Goal: Task Accomplishment & Management: Manage account settings

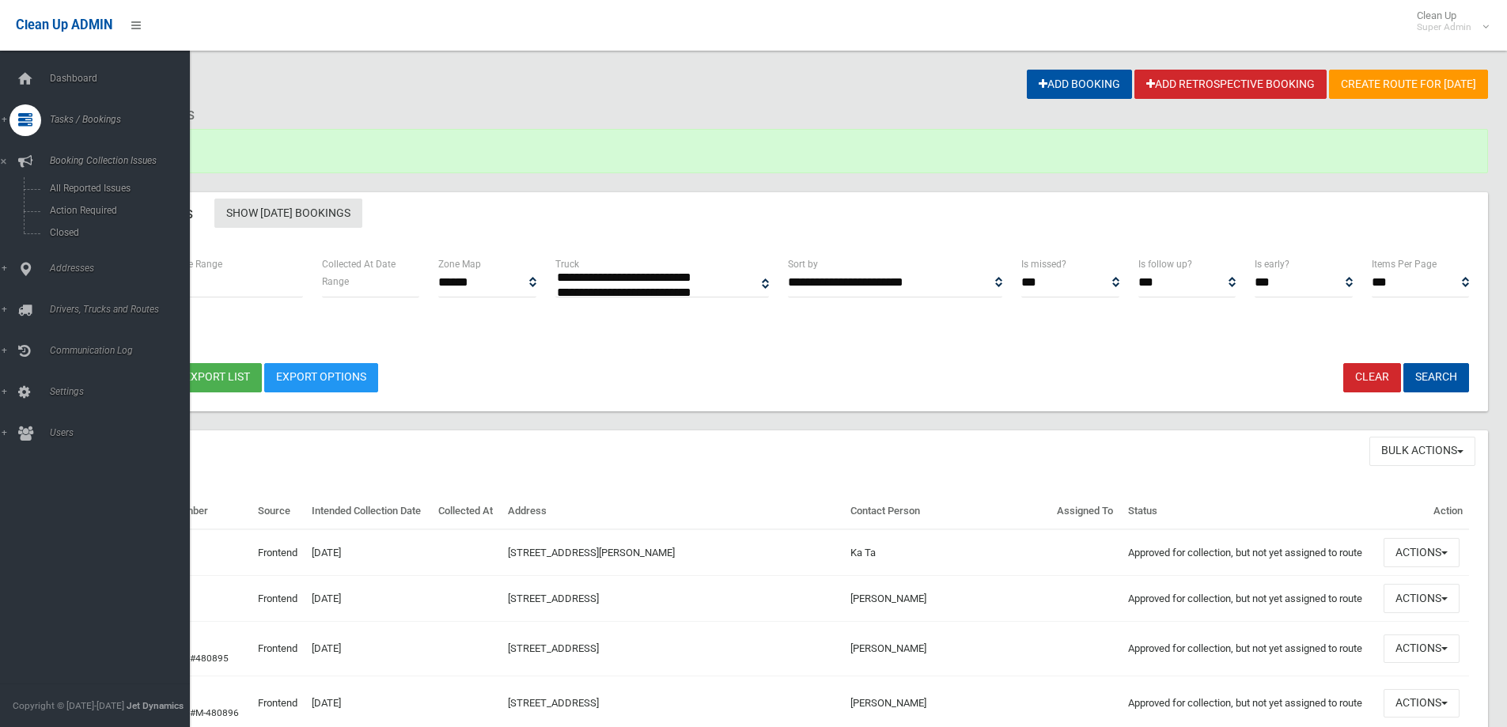
select select
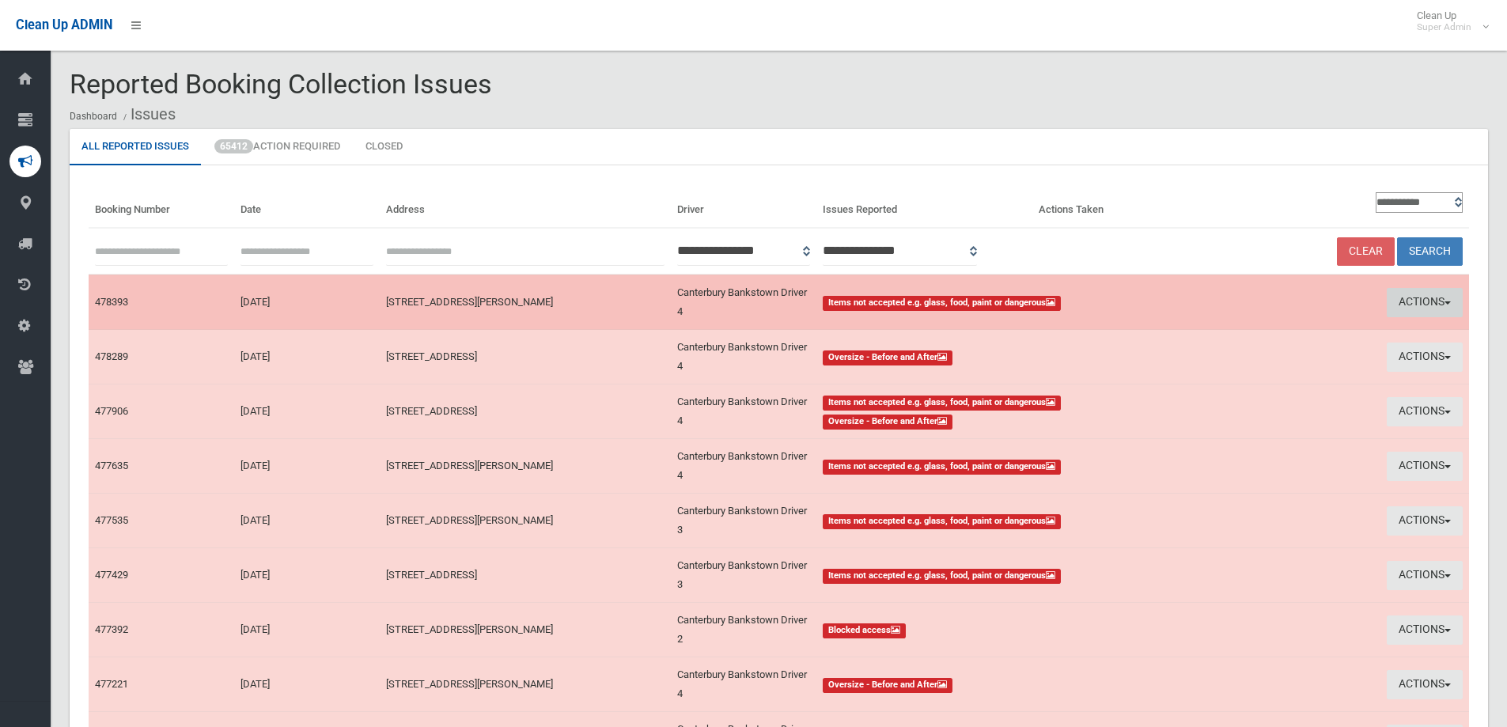
click at [1418, 297] on button "Actions" at bounding box center [1425, 302] width 76 height 29
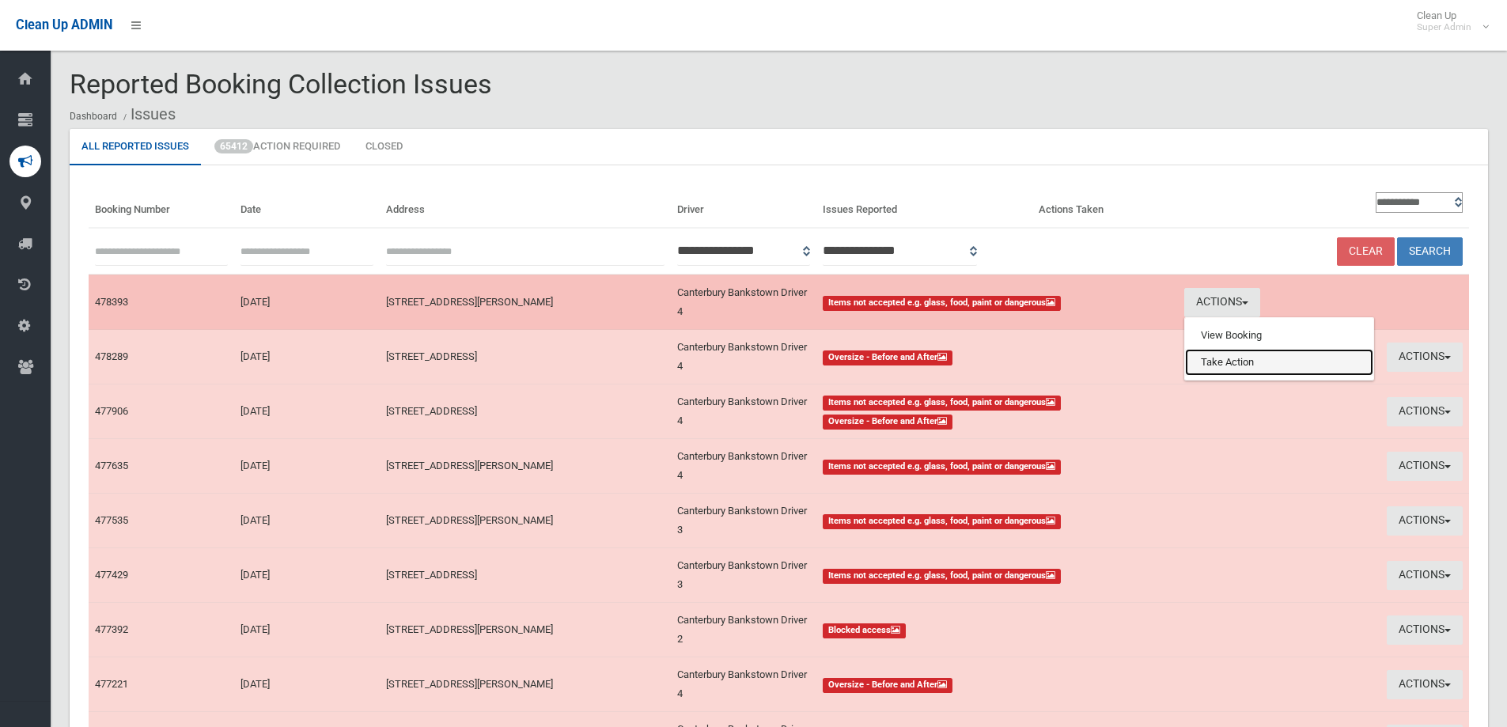
click at [1206, 359] on link "Take Action" at bounding box center [1279, 362] width 188 height 27
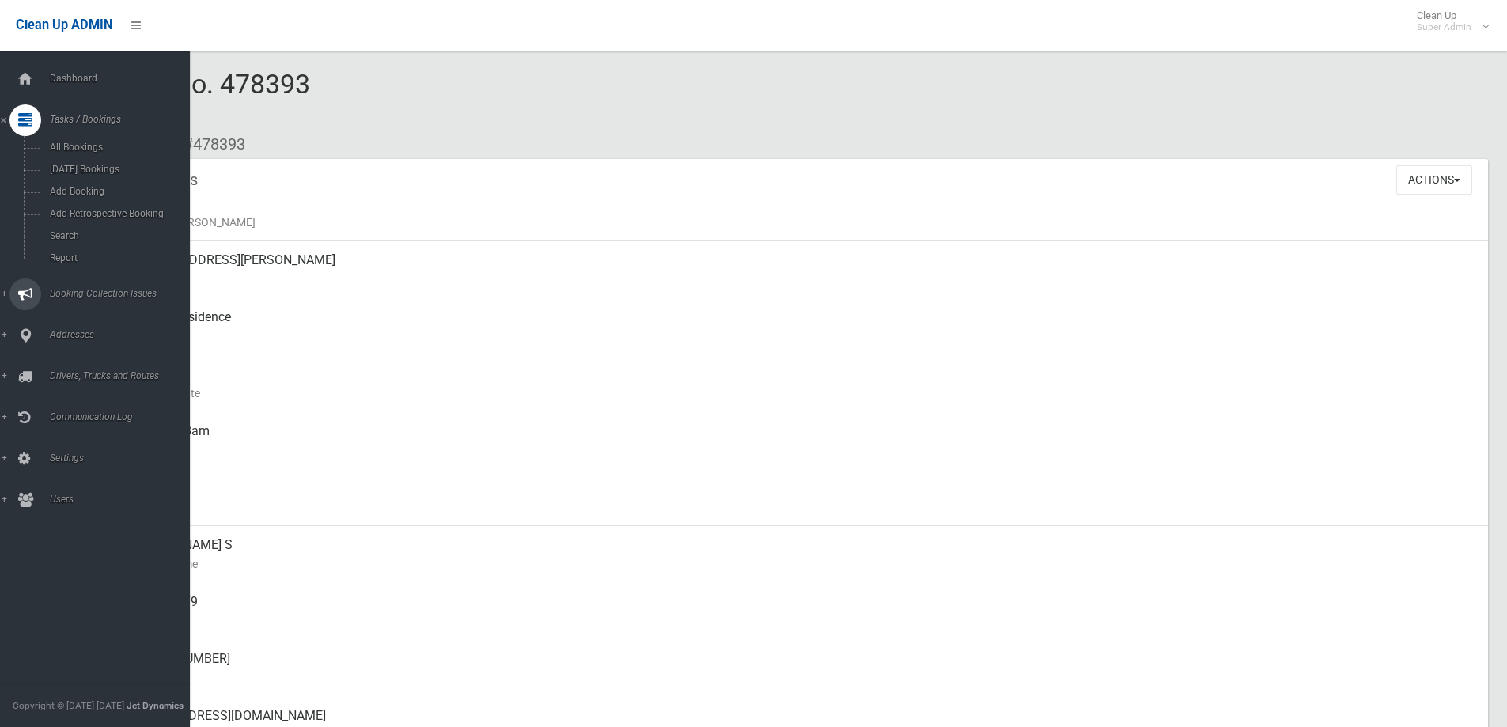
click at [80, 291] on span "Booking Collection Issues" at bounding box center [123, 293] width 157 height 11
click at [108, 190] on span "All Reported Issues" at bounding box center [116, 188] width 143 height 11
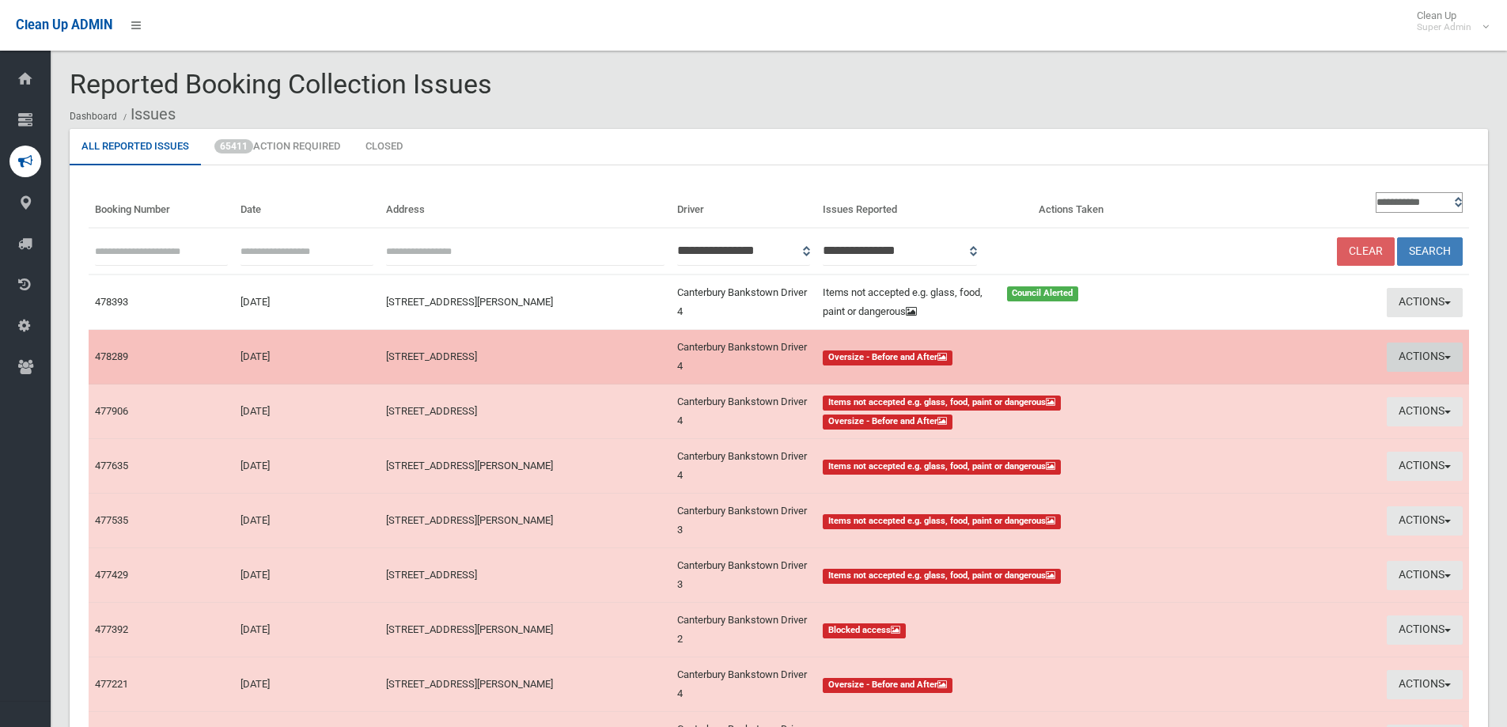
click at [1421, 352] on button "Actions" at bounding box center [1425, 357] width 76 height 29
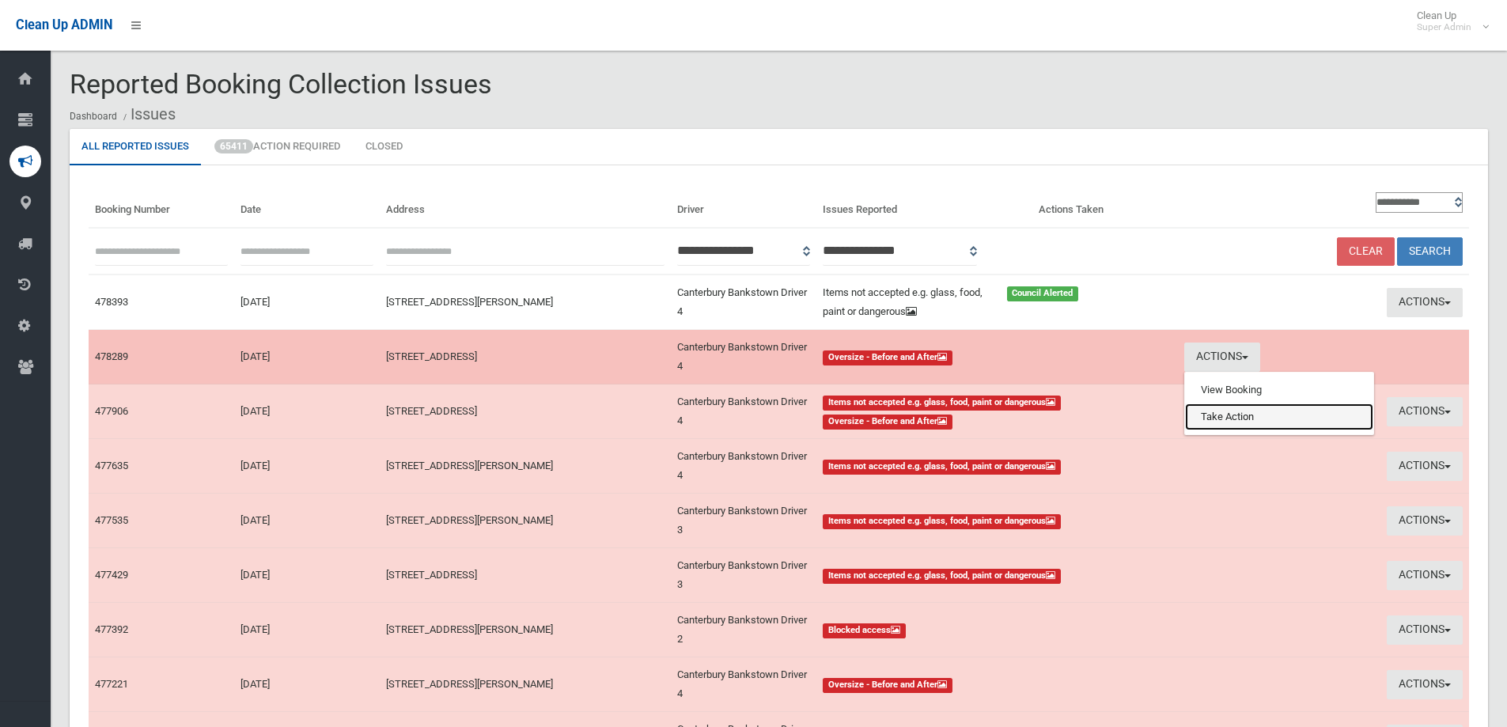
click at [1235, 419] on link "Take Action" at bounding box center [1279, 416] width 188 height 27
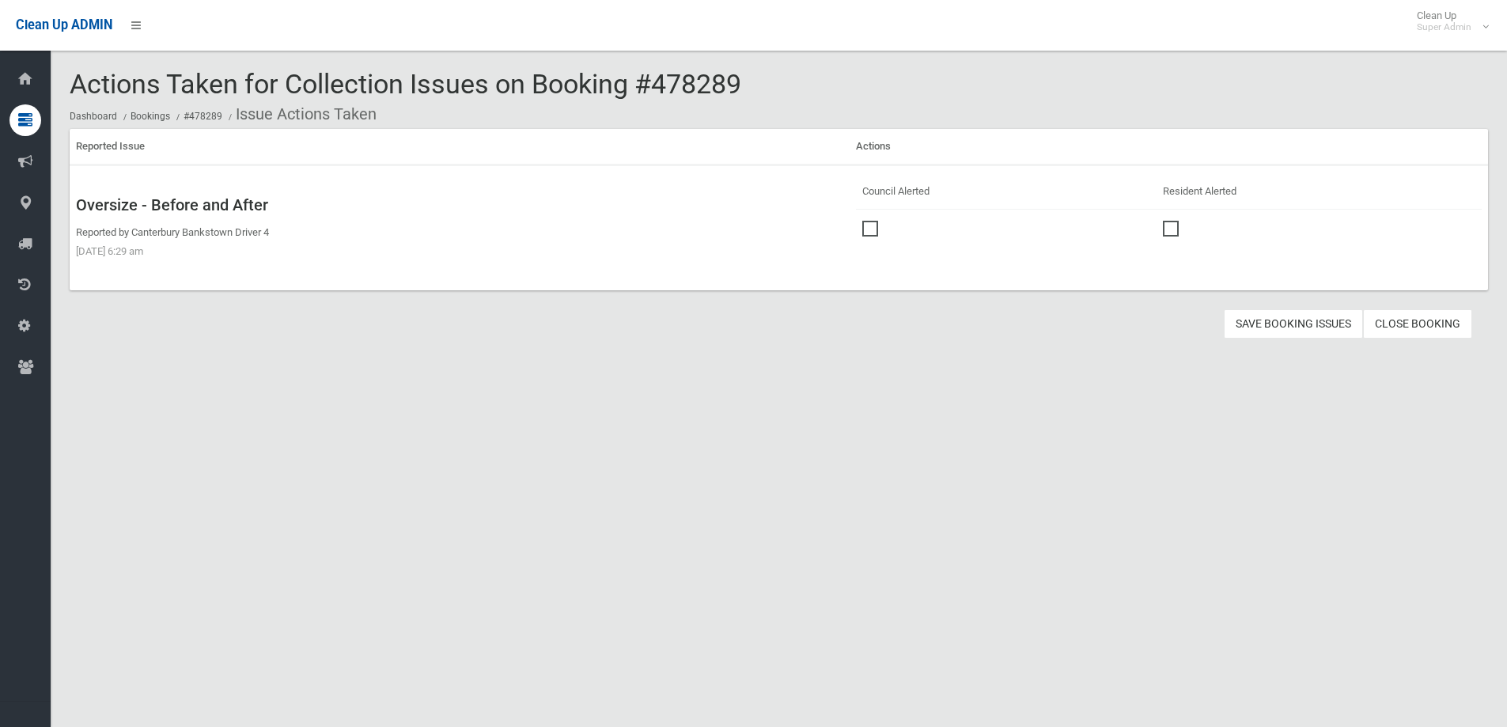
click at [868, 221] on span at bounding box center [874, 221] width 24 height 0
click at [1291, 323] on button "Save Booking Issues" at bounding box center [1293, 323] width 139 height 29
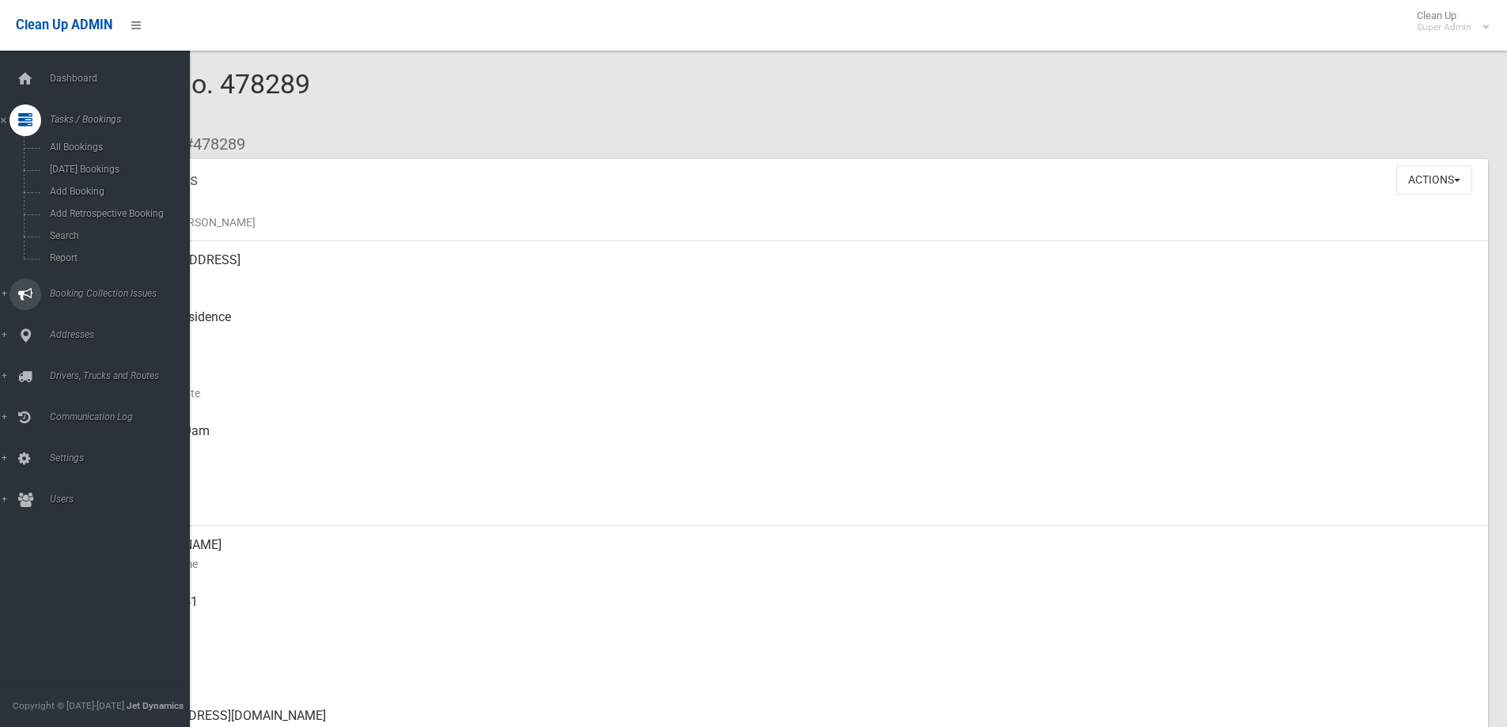
click at [89, 287] on link "Booking Collection Issues" at bounding box center [101, 294] width 202 height 32
click at [79, 184] on span "All Reported Issues" at bounding box center [116, 188] width 143 height 11
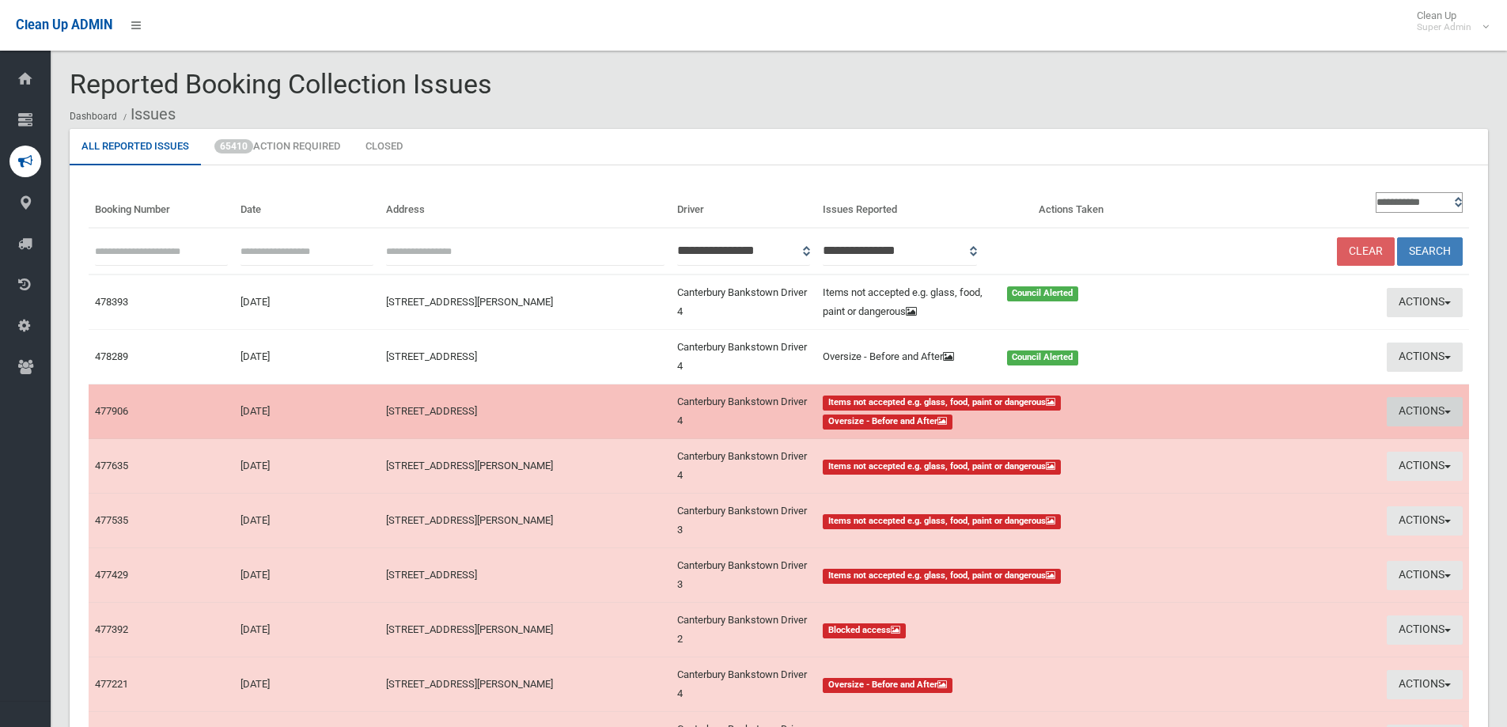
click at [1434, 408] on button "Actions" at bounding box center [1425, 411] width 76 height 29
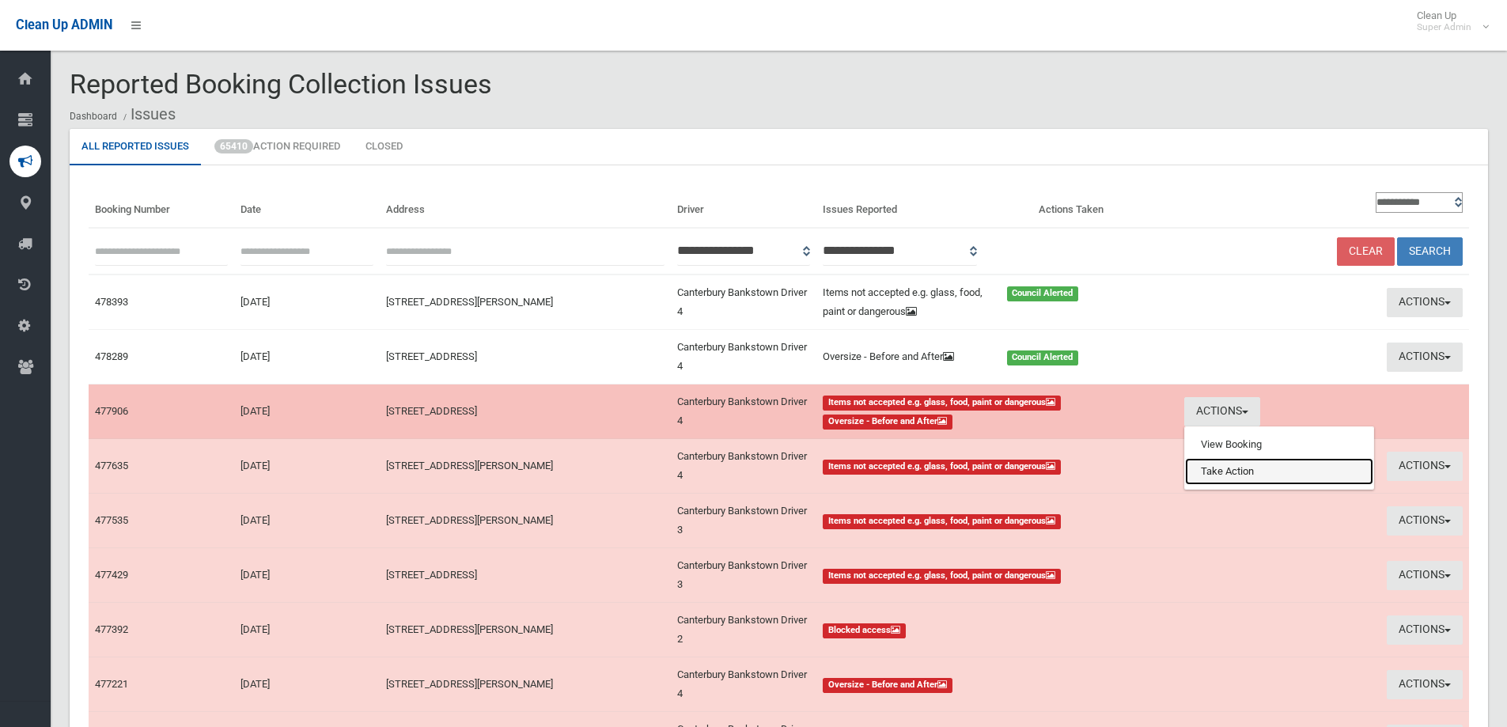
click at [1213, 472] on link "Take Action" at bounding box center [1279, 471] width 188 height 27
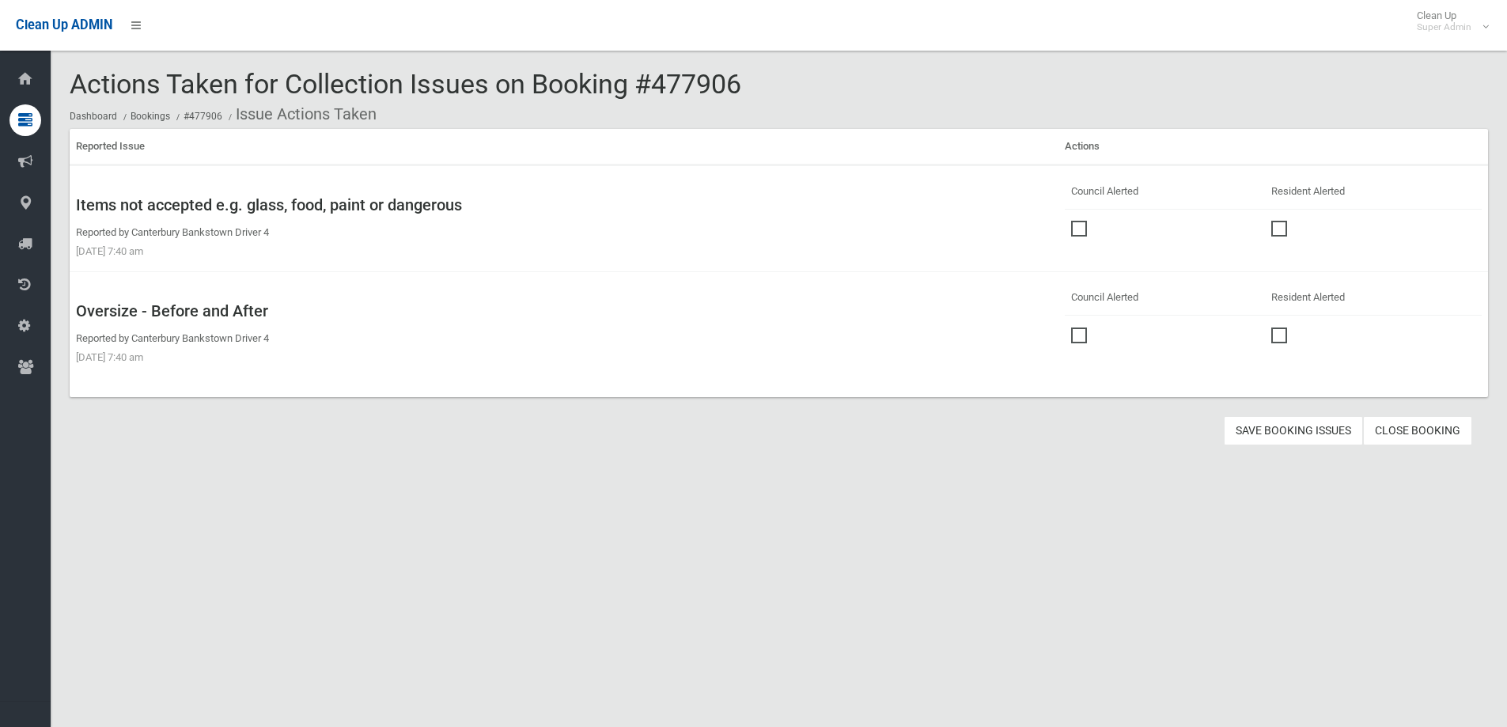
click at [1071, 327] on span at bounding box center [1083, 327] width 24 height 0
click at [1278, 431] on button "Save Booking Issues" at bounding box center [1293, 430] width 139 height 29
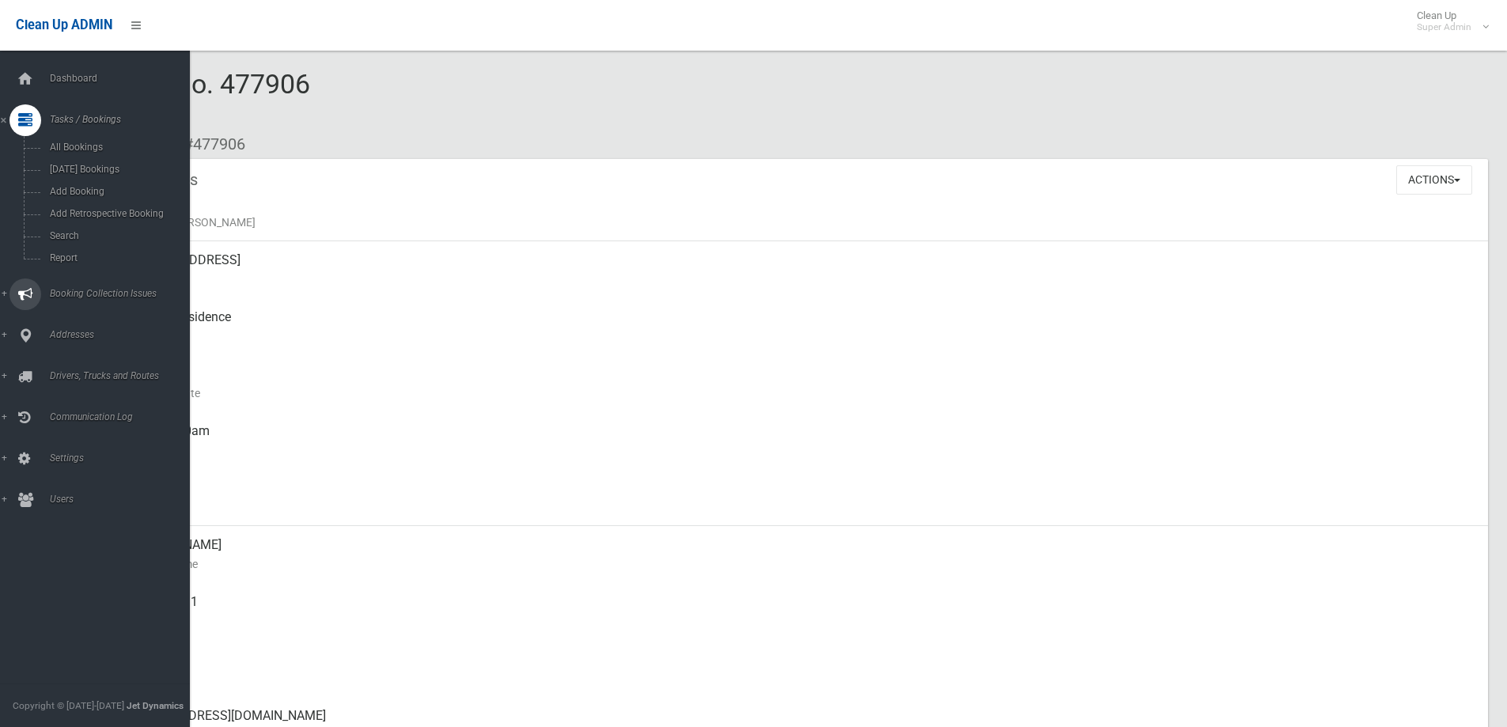
click at [94, 290] on span "Booking Collection Issues" at bounding box center [123, 293] width 157 height 11
click at [113, 184] on span "All Reported Issues" at bounding box center [116, 188] width 143 height 11
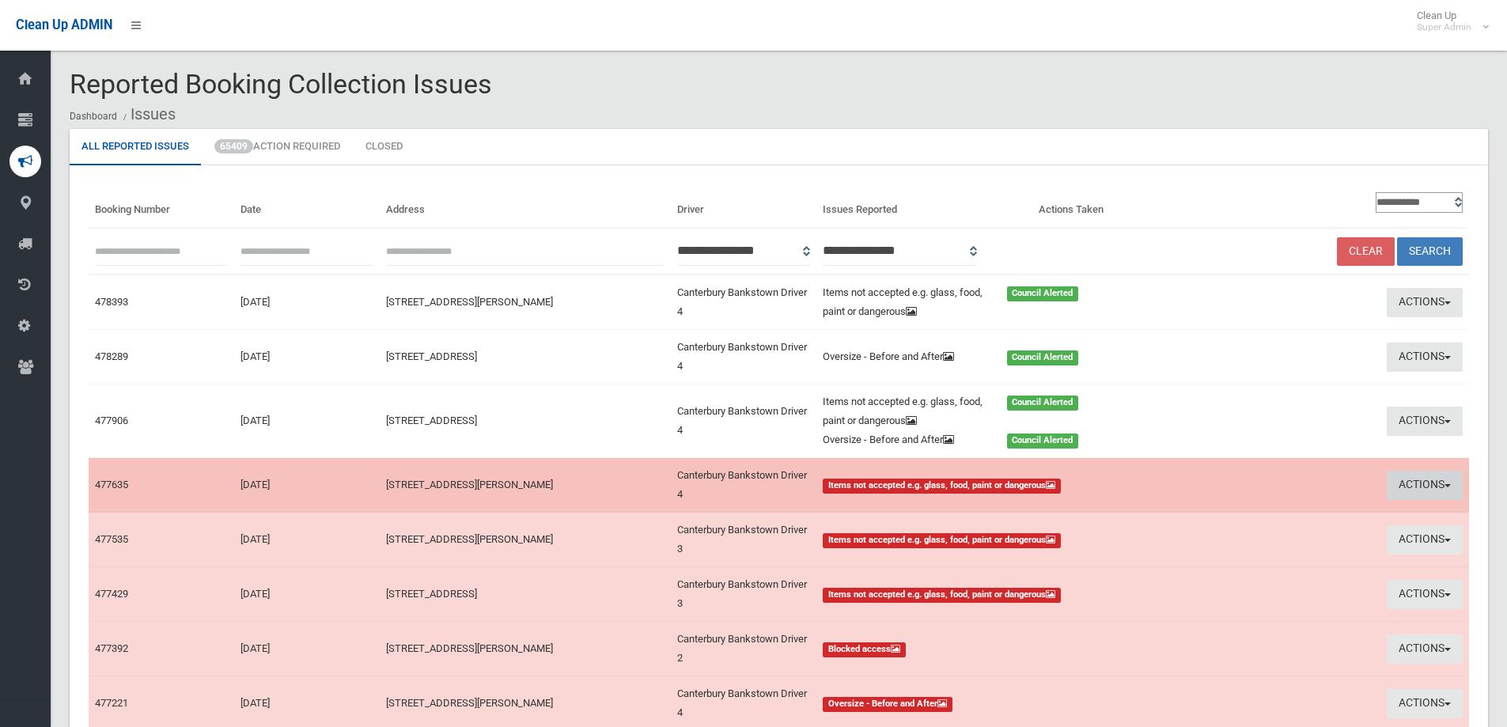
click at [1406, 487] on button "Actions" at bounding box center [1425, 485] width 76 height 29
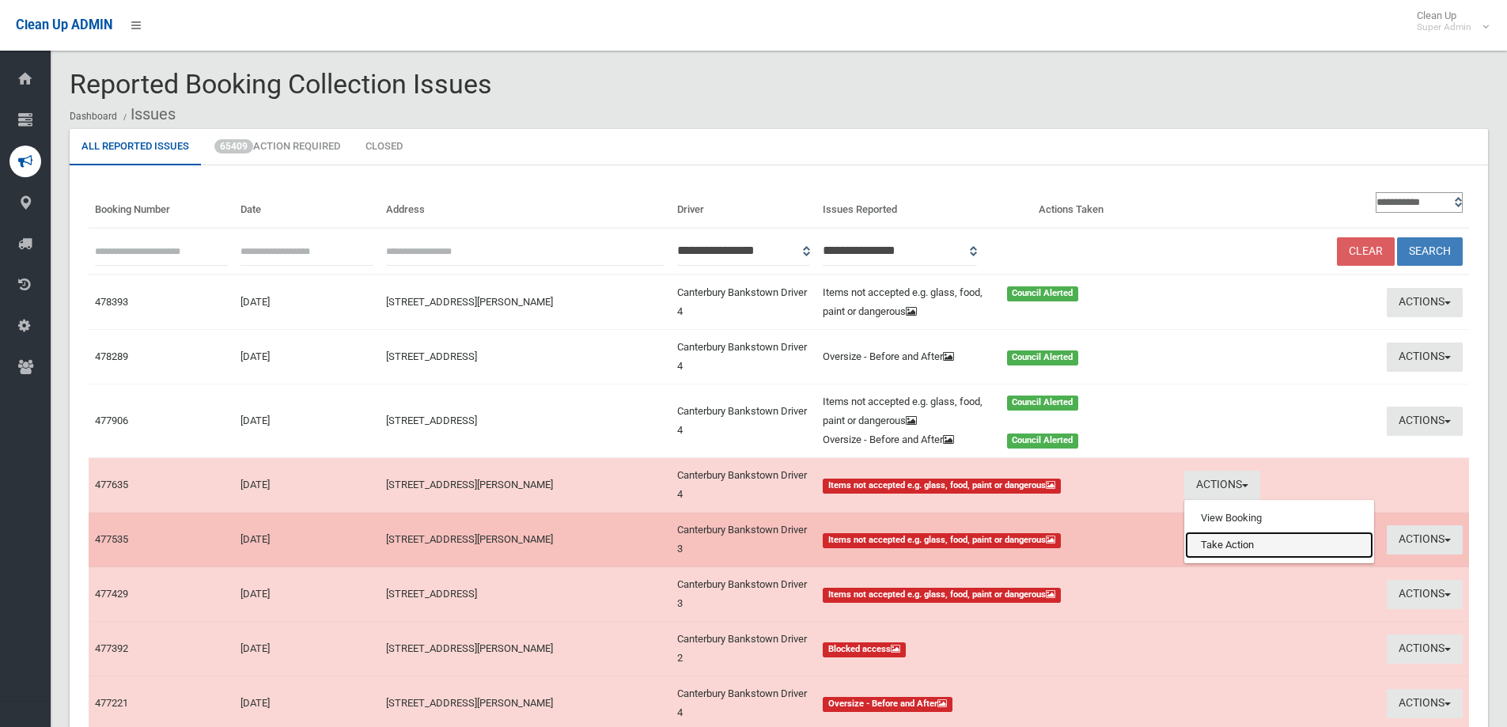
click at [1269, 535] on link "Take Action" at bounding box center [1279, 545] width 188 height 27
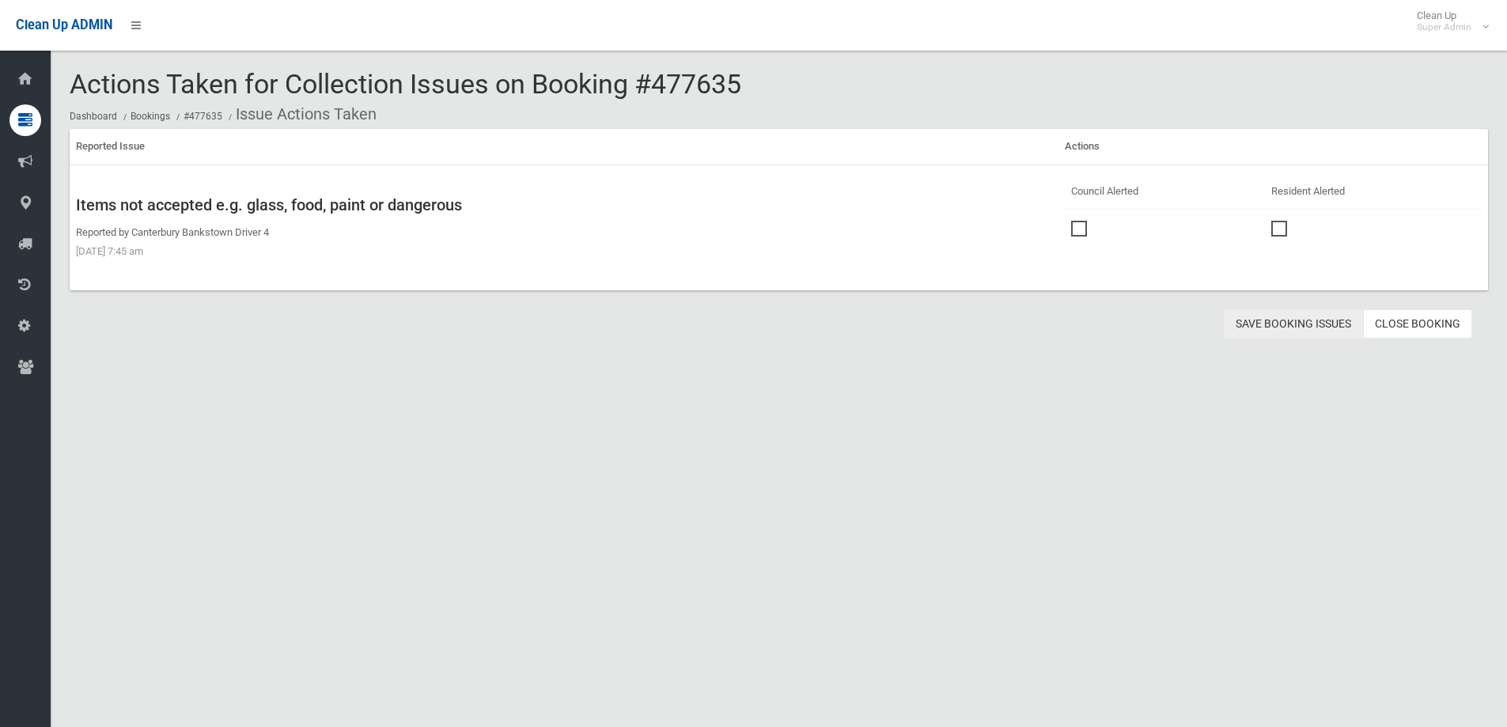
click at [1270, 327] on button "Save Booking Issues" at bounding box center [1293, 323] width 139 height 29
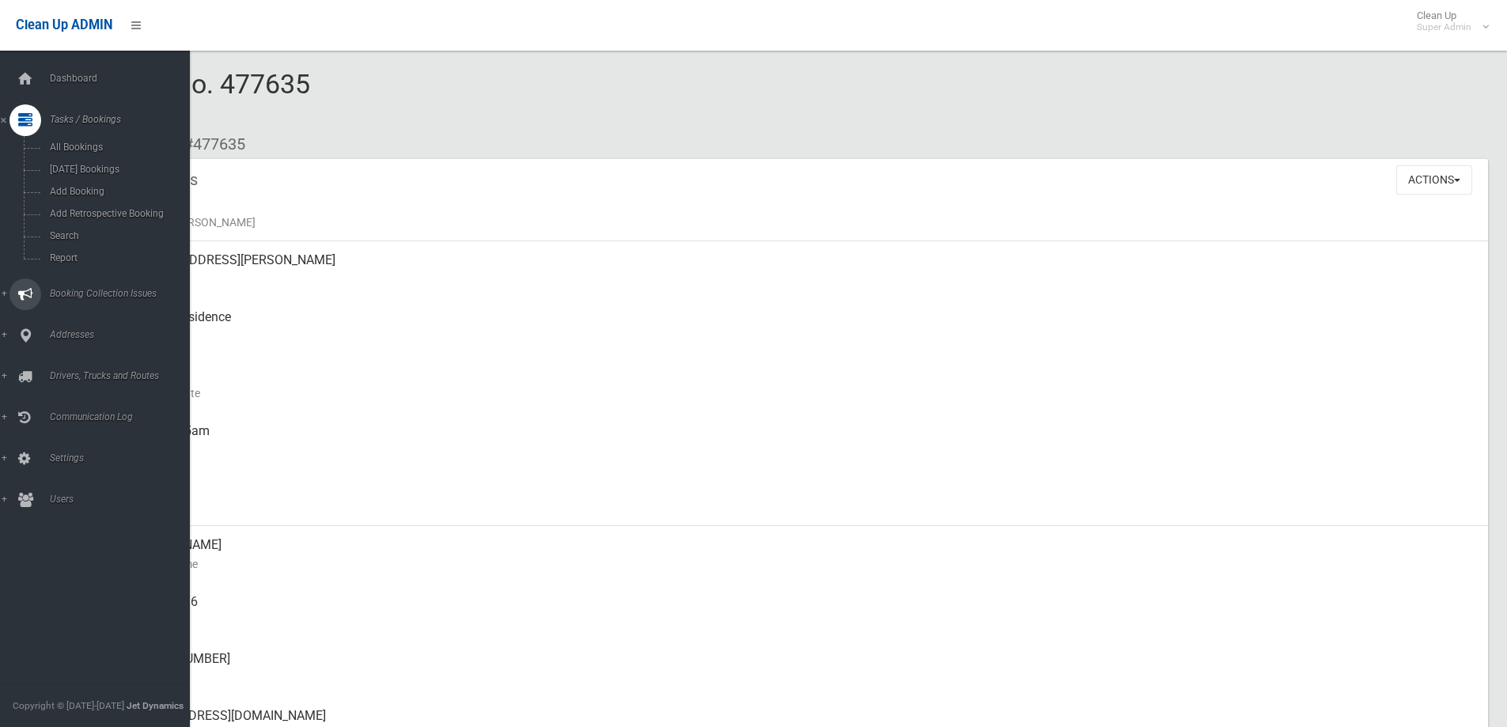
click at [72, 290] on span "Booking Collection Issues" at bounding box center [123, 293] width 157 height 11
click at [97, 191] on span "All Reported Issues" at bounding box center [116, 188] width 143 height 11
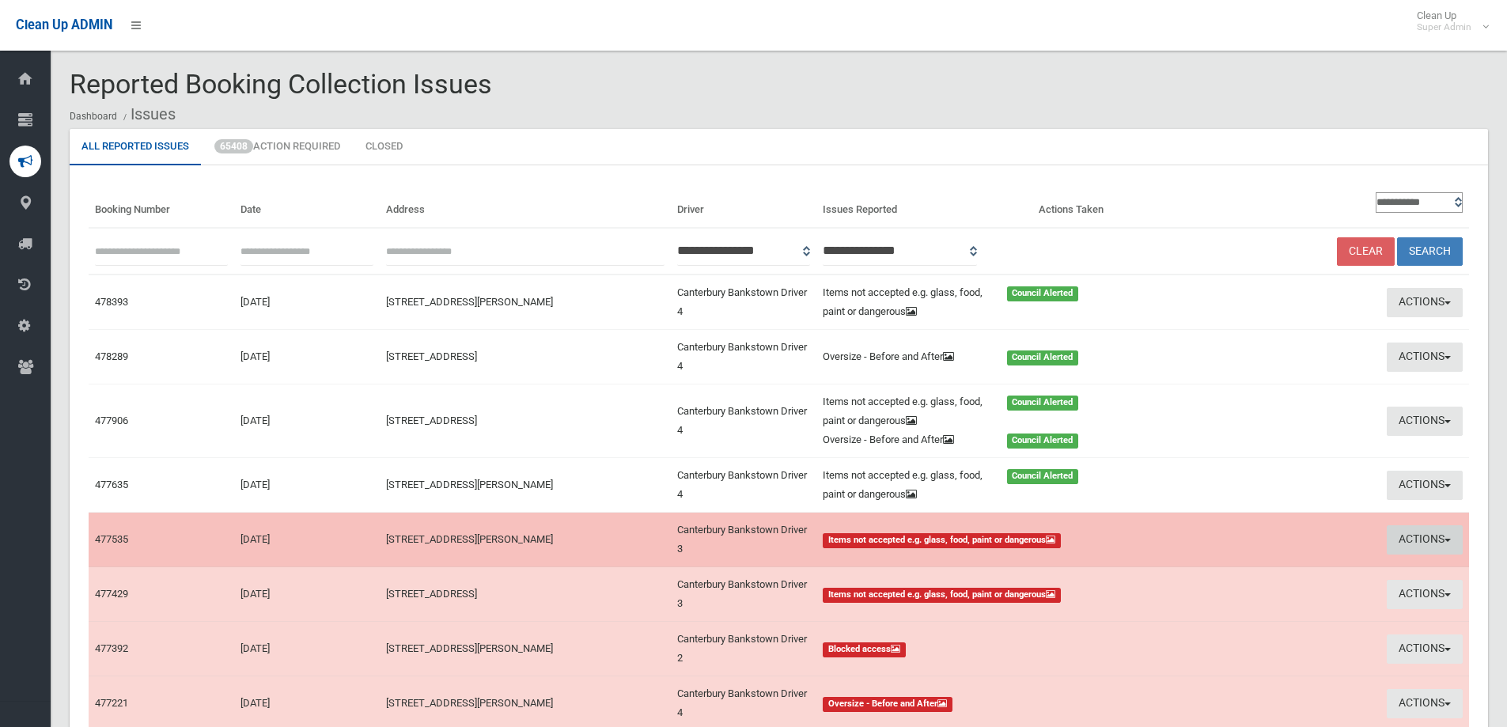
click at [1422, 541] on button "Actions" at bounding box center [1425, 539] width 76 height 29
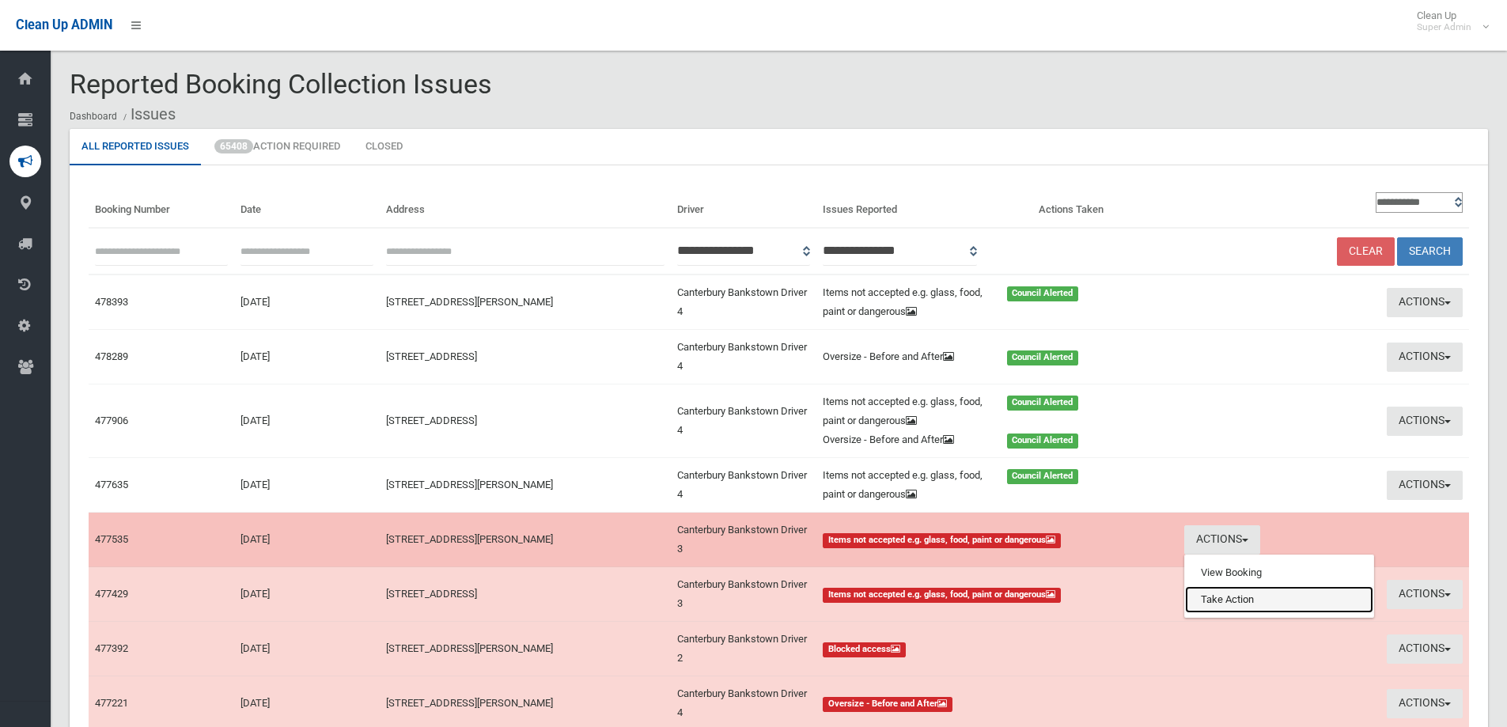
click at [1214, 600] on link "Take Action" at bounding box center [1279, 599] width 188 height 27
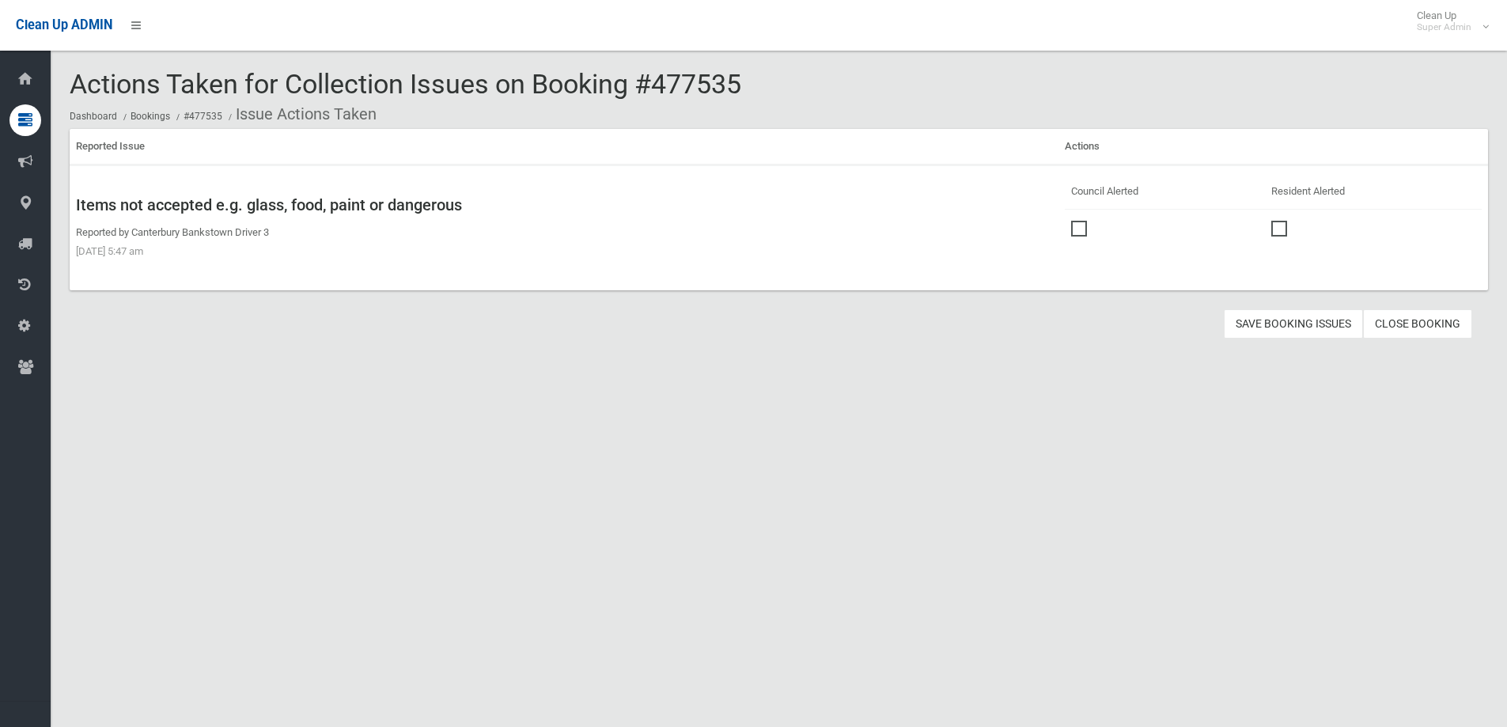
click at [1083, 224] on label at bounding box center [1083, 227] width 24 height 19
click at [1274, 316] on button "Save Booking Issues" at bounding box center [1293, 323] width 139 height 29
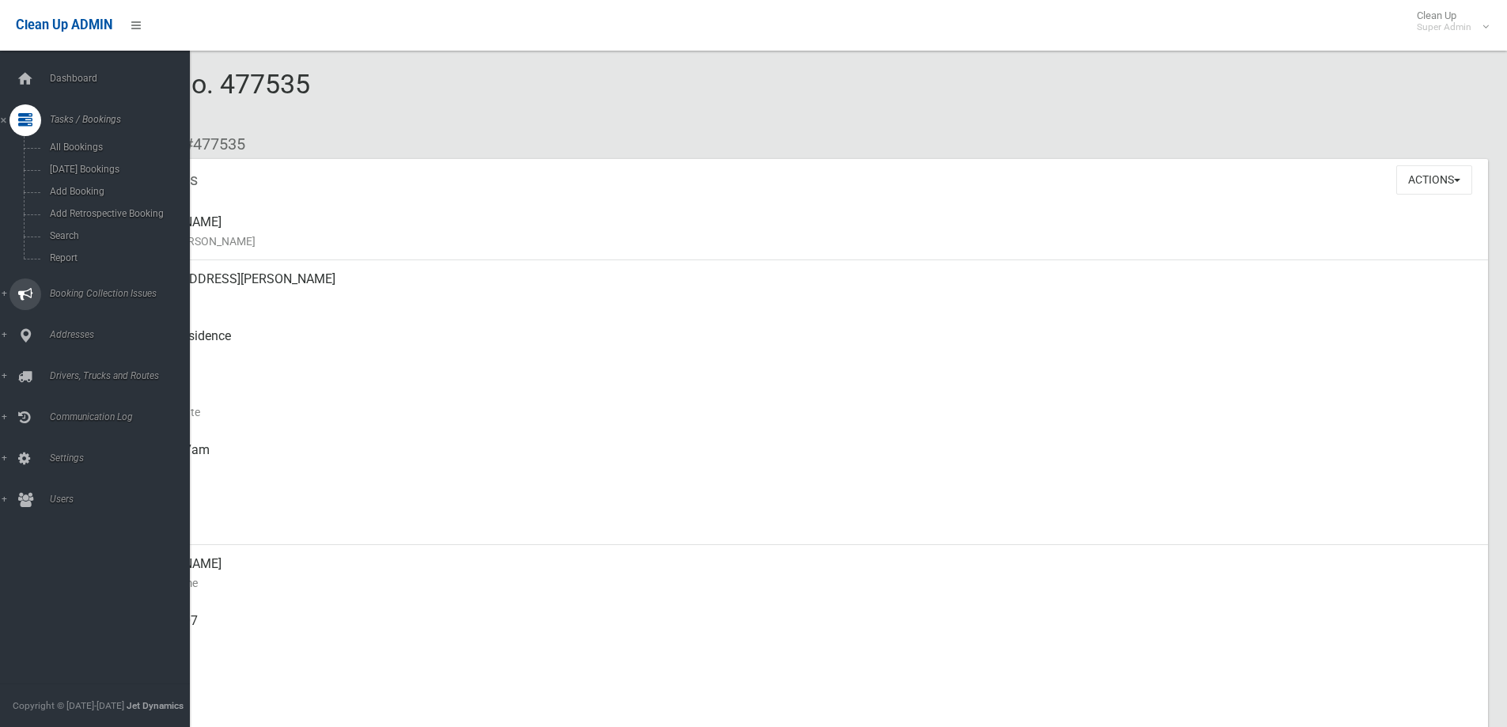
click at [86, 293] on span "Booking Collection Issues" at bounding box center [123, 293] width 157 height 11
click at [104, 188] on span "All Reported Issues" at bounding box center [116, 188] width 143 height 11
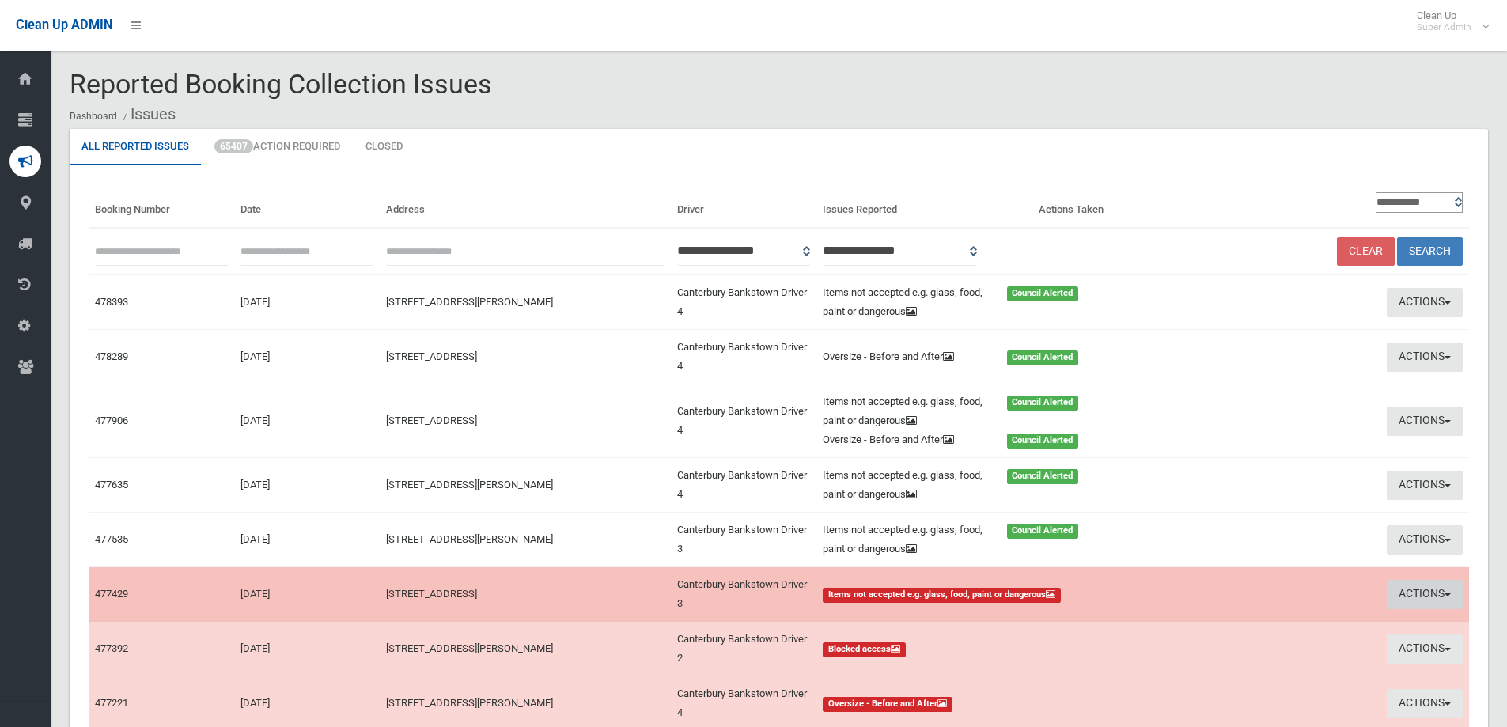
click at [1406, 594] on button "Actions" at bounding box center [1425, 594] width 76 height 29
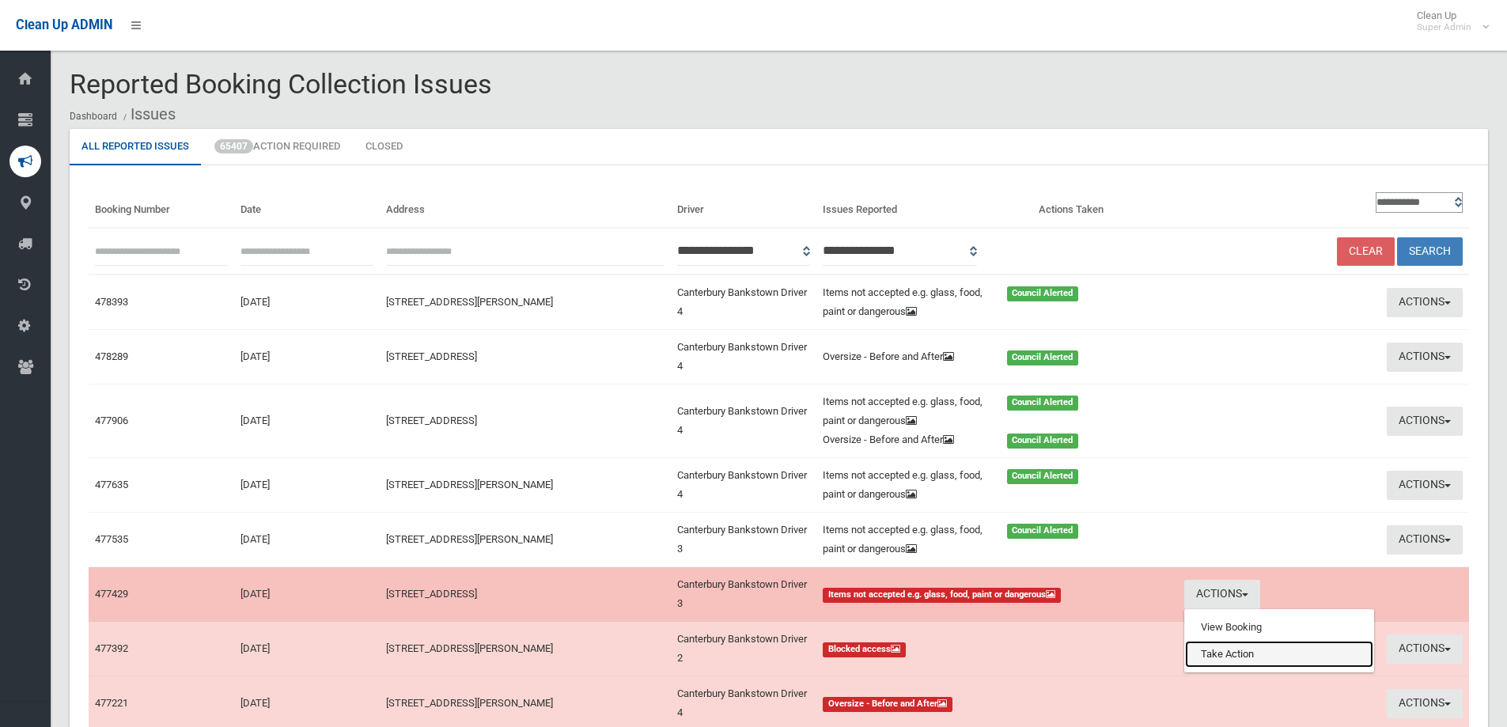
click at [1198, 652] on link "Take Action" at bounding box center [1279, 654] width 188 height 27
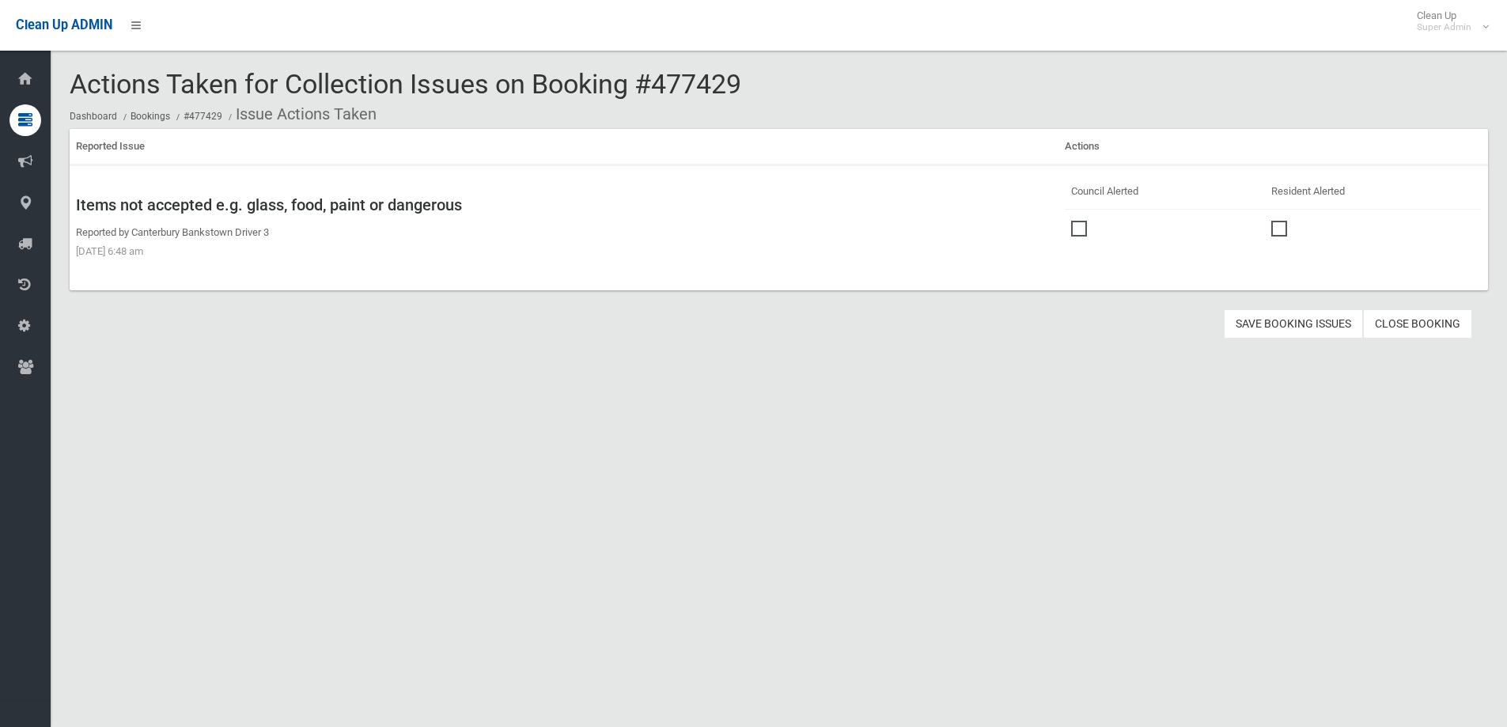
click at [1074, 221] on span at bounding box center [1083, 221] width 24 height 0
click at [1313, 322] on button "Save Booking Issues" at bounding box center [1293, 323] width 139 height 29
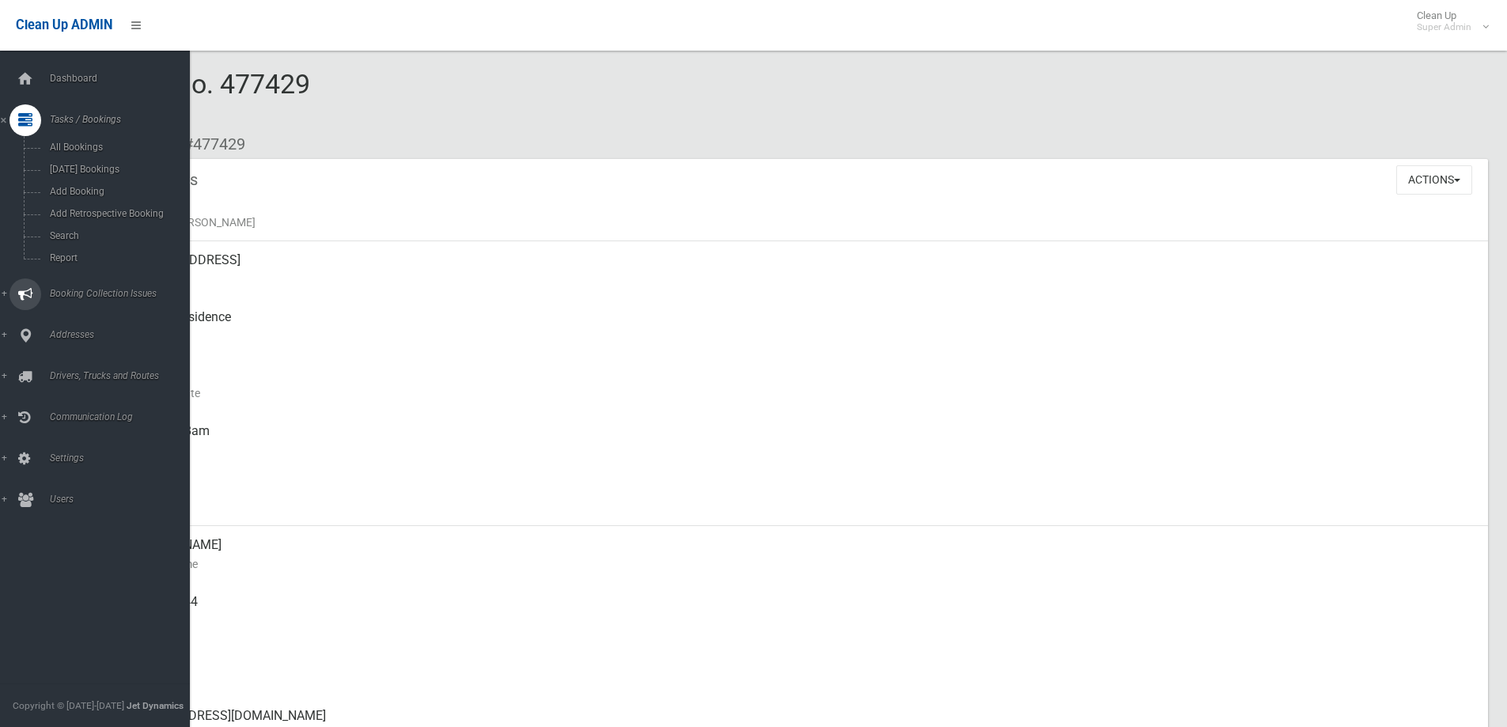
click at [75, 293] on span "Booking Collection Issues" at bounding box center [123, 293] width 157 height 11
click at [111, 173] on link "Booking Collection Issues" at bounding box center [101, 162] width 202 height 32
click at [104, 154] on link "Booking Collection Issues" at bounding box center [101, 162] width 202 height 32
click at [98, 188] on span "All Reported Issues" at bounding box center [116, 188] width 143 height 11
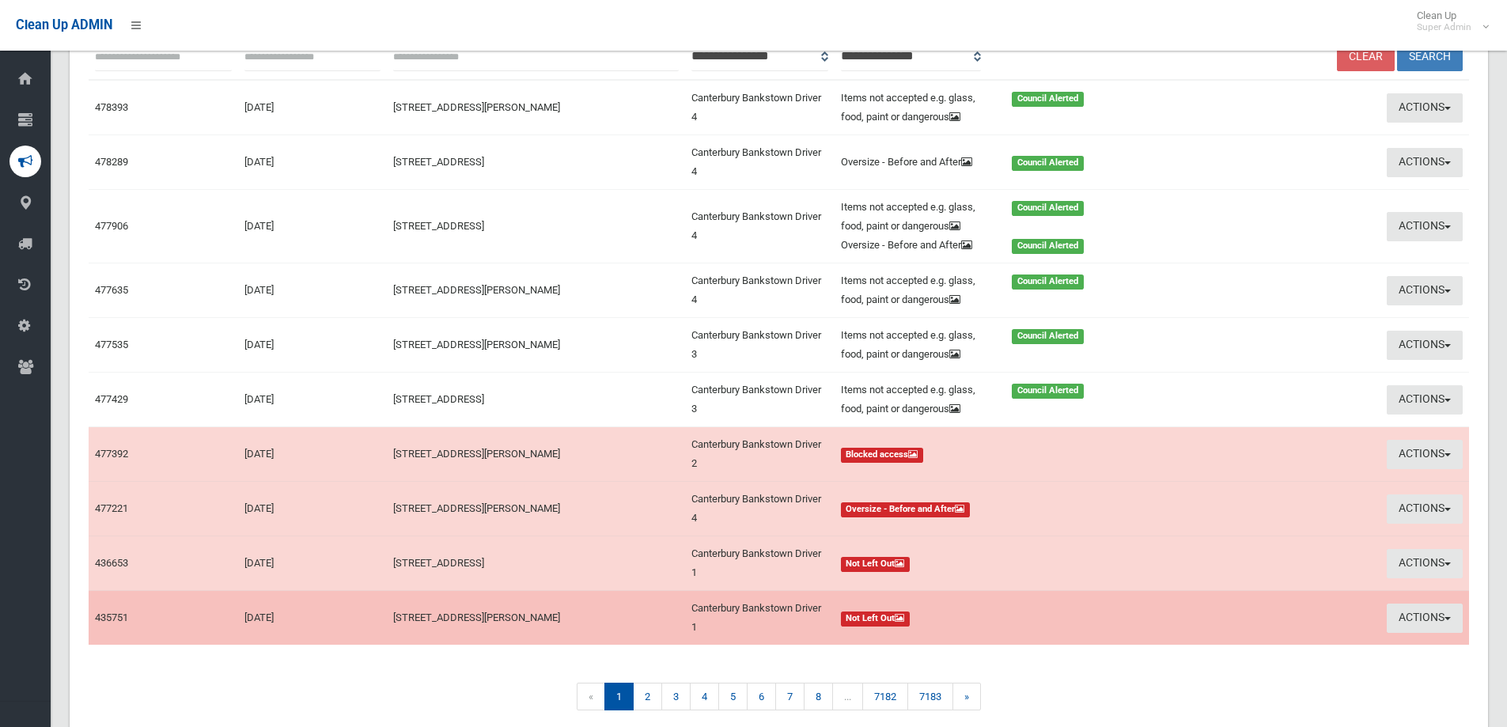
scroll to position [237, 0]
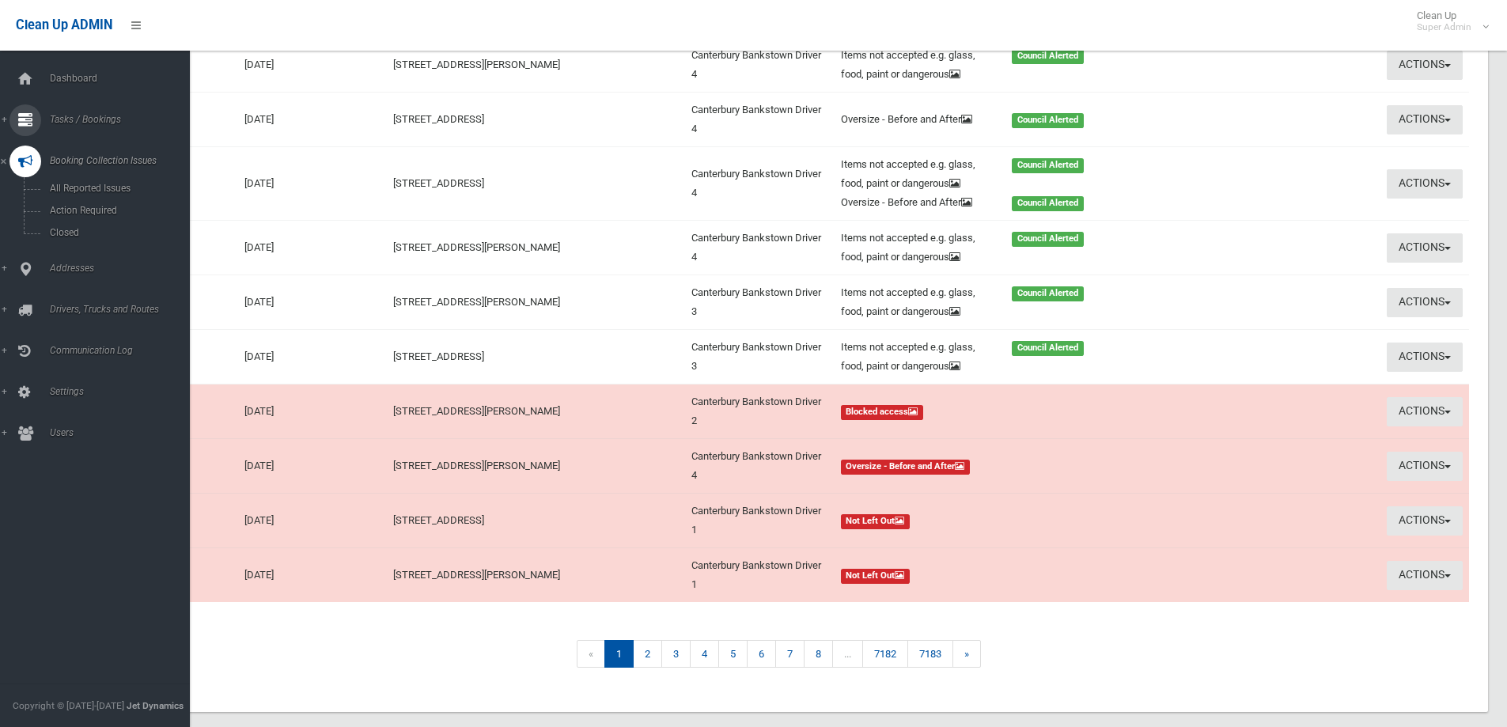
click at [108, 120] on span "Tasks / Bookings" at bounding box center [123, 119] width 157 height 11
click at [63, 237] on span "Search" at bounding box center [116, 235] width 143 height 11
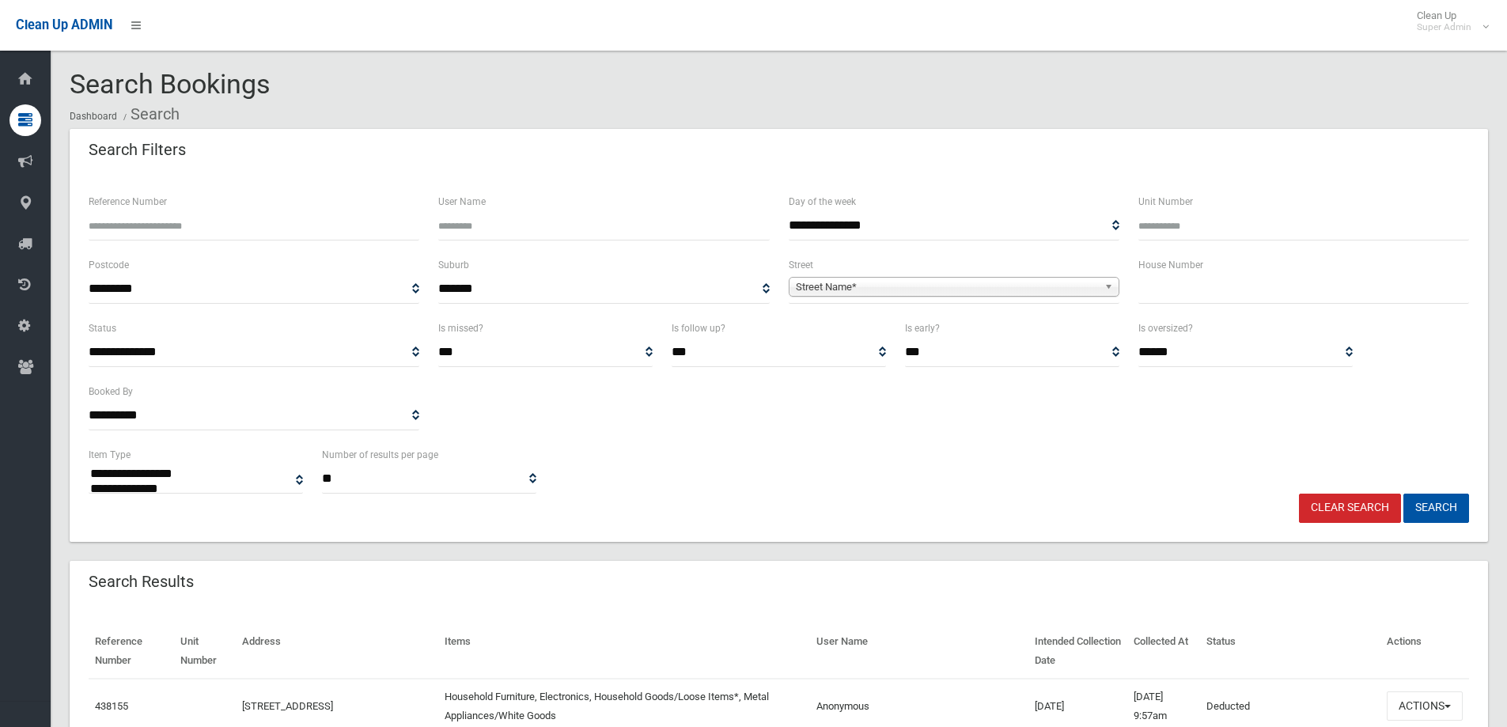
select select
click at [178, 225] on input "Reference Number" at bounding box center [254, 225] width 331 height 29
type input "******"
click at [1403, 494] on button "Search" at bounding box center [1436, 508] width 66 height 29
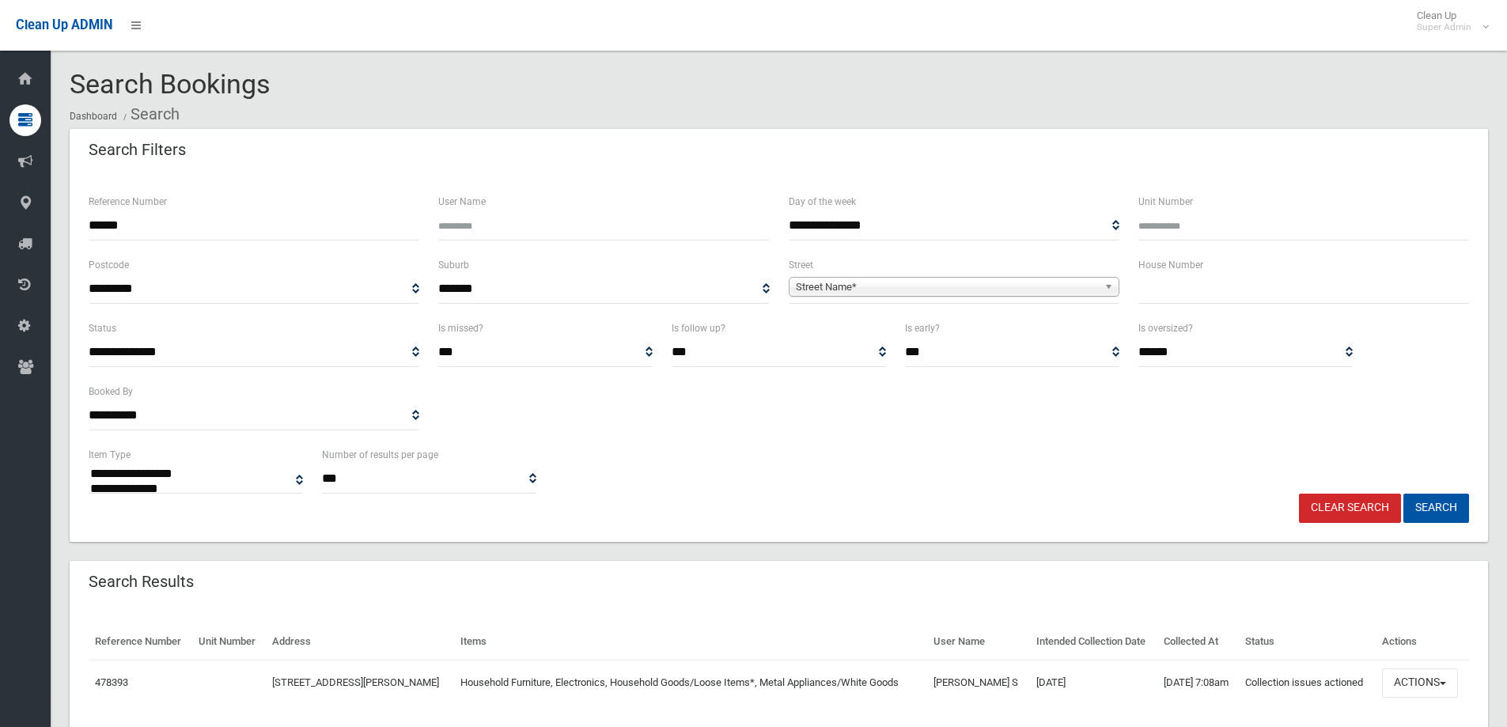
select select
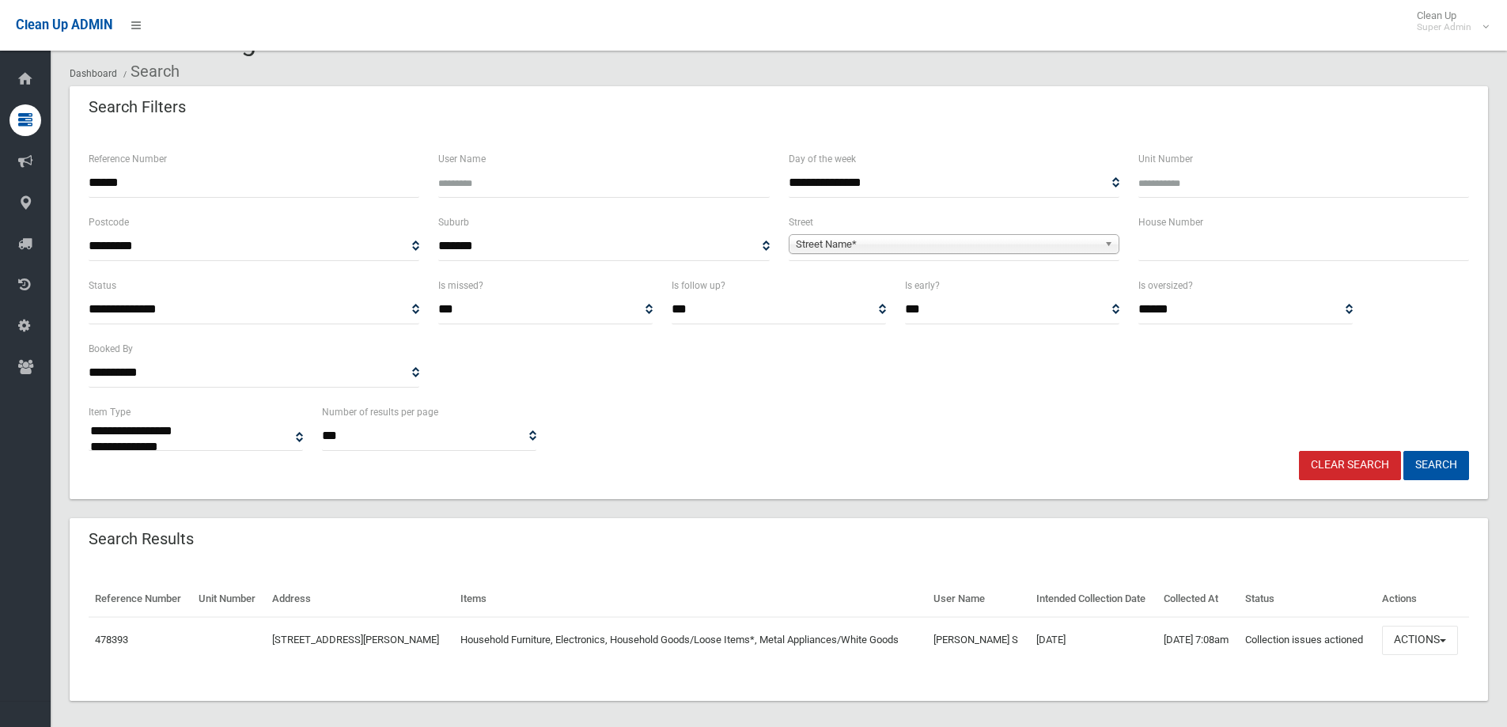
scroll to position [82, 0]
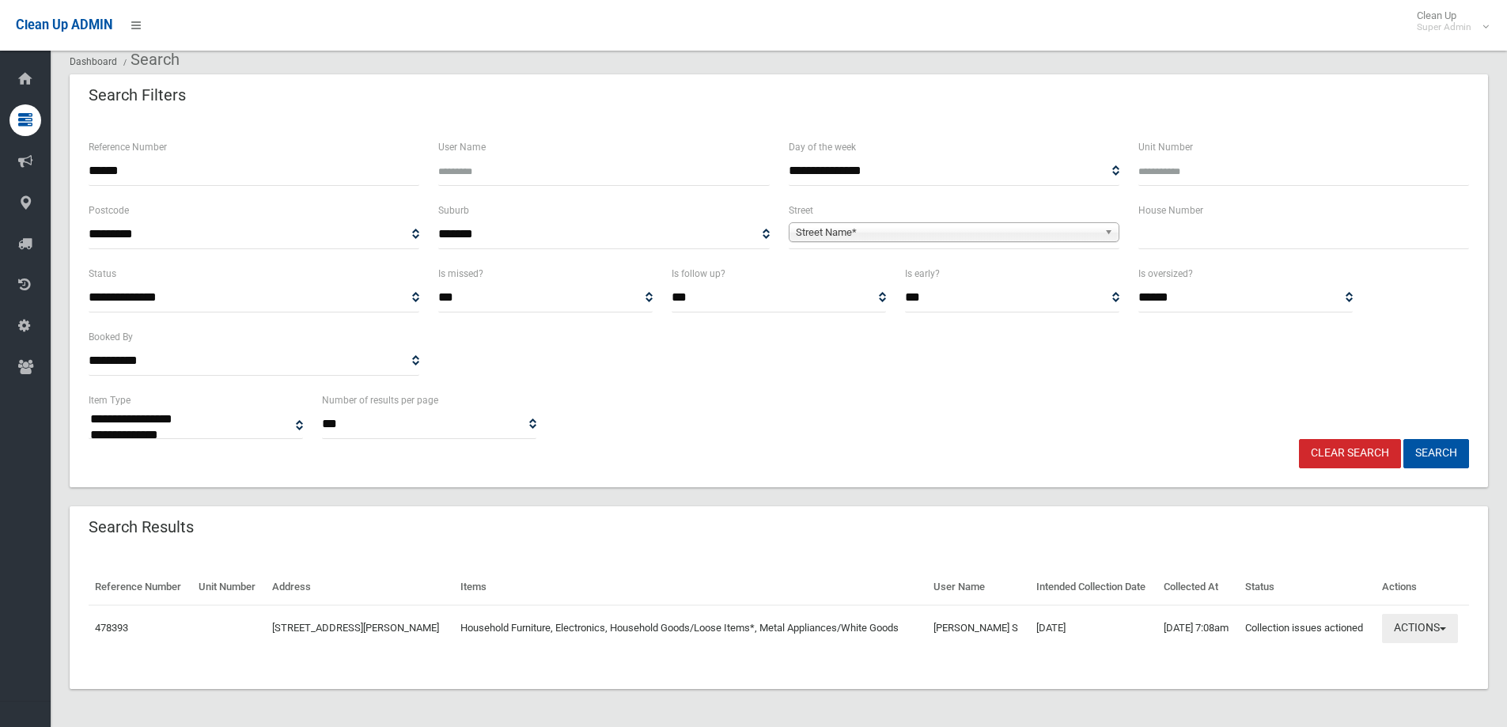
click at [1422, 623] on button "Actions" at bounding box center [1420, 628] width 76 height 29
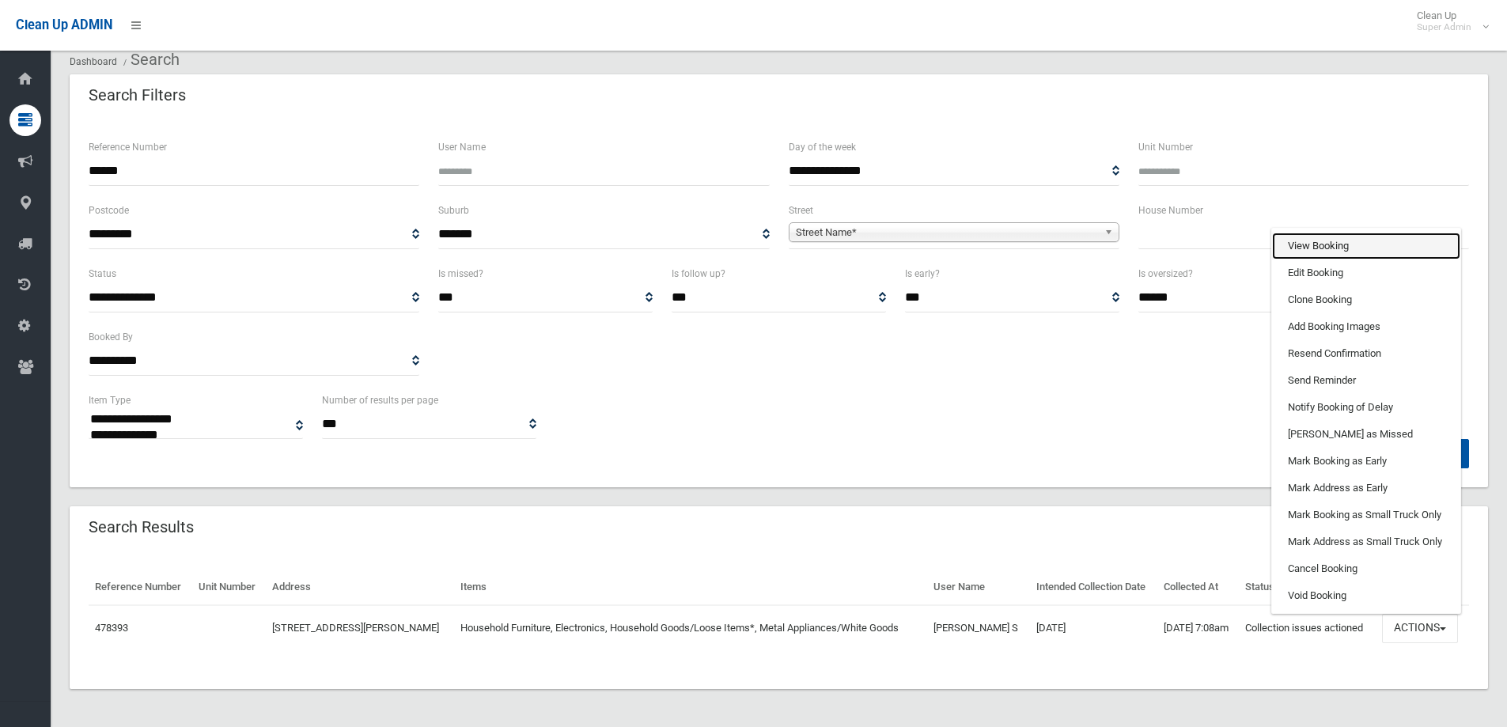
click at [1327, 240] on link "View Booking" at bounding box center [1366, 246] width 188 height 27
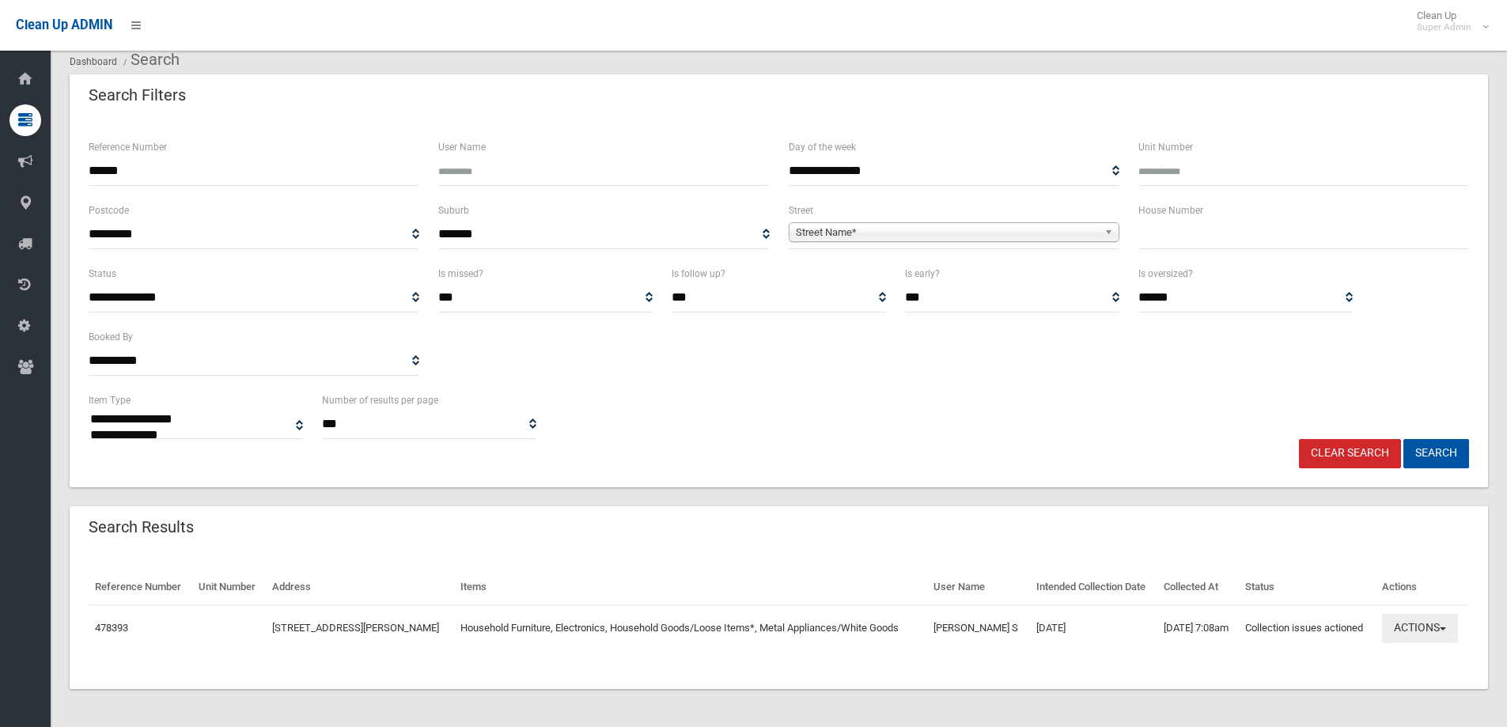
click at [1409, 615] on button "Actions" at bounding box center [1420, 628] width 76 height 29
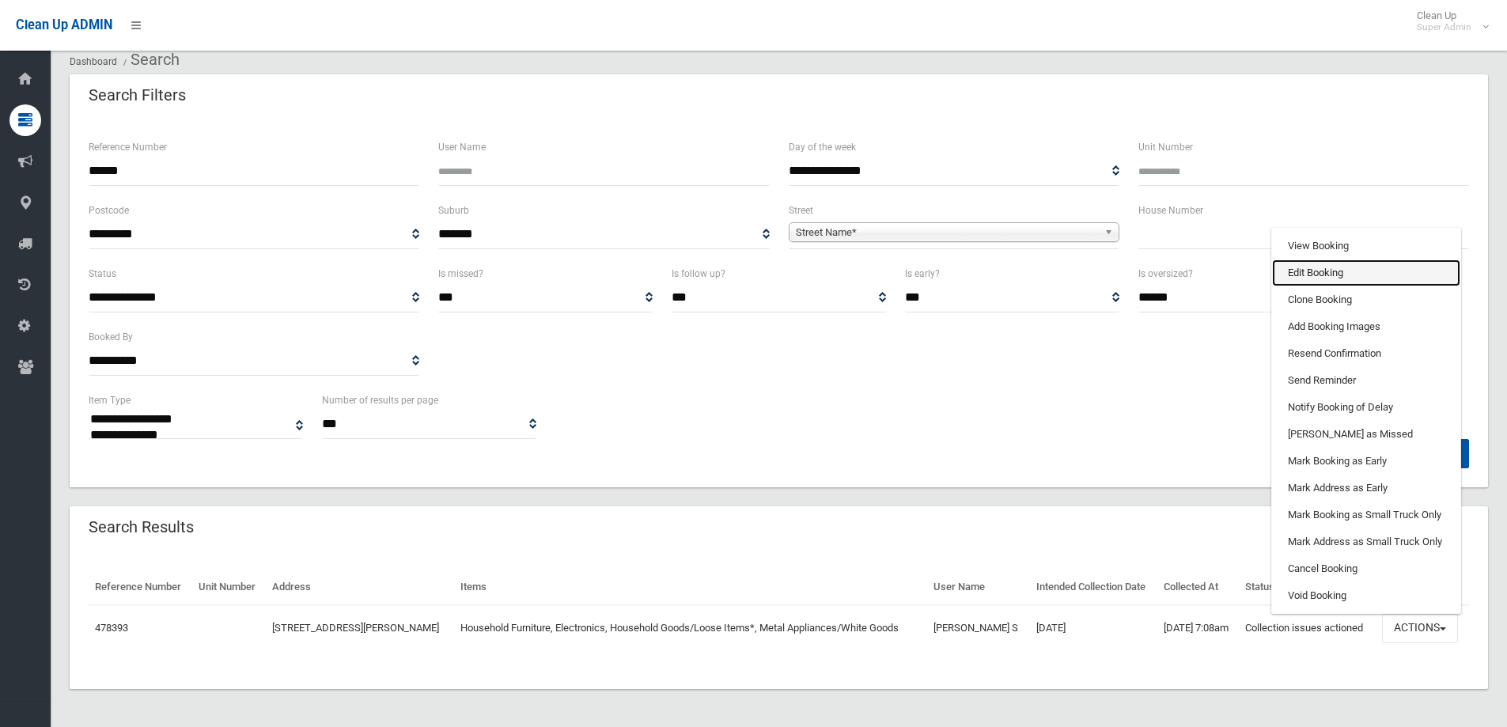
click at [1343, 263] on link "Edit Booking" at bounding box center [1366, 272] width 188 height 27
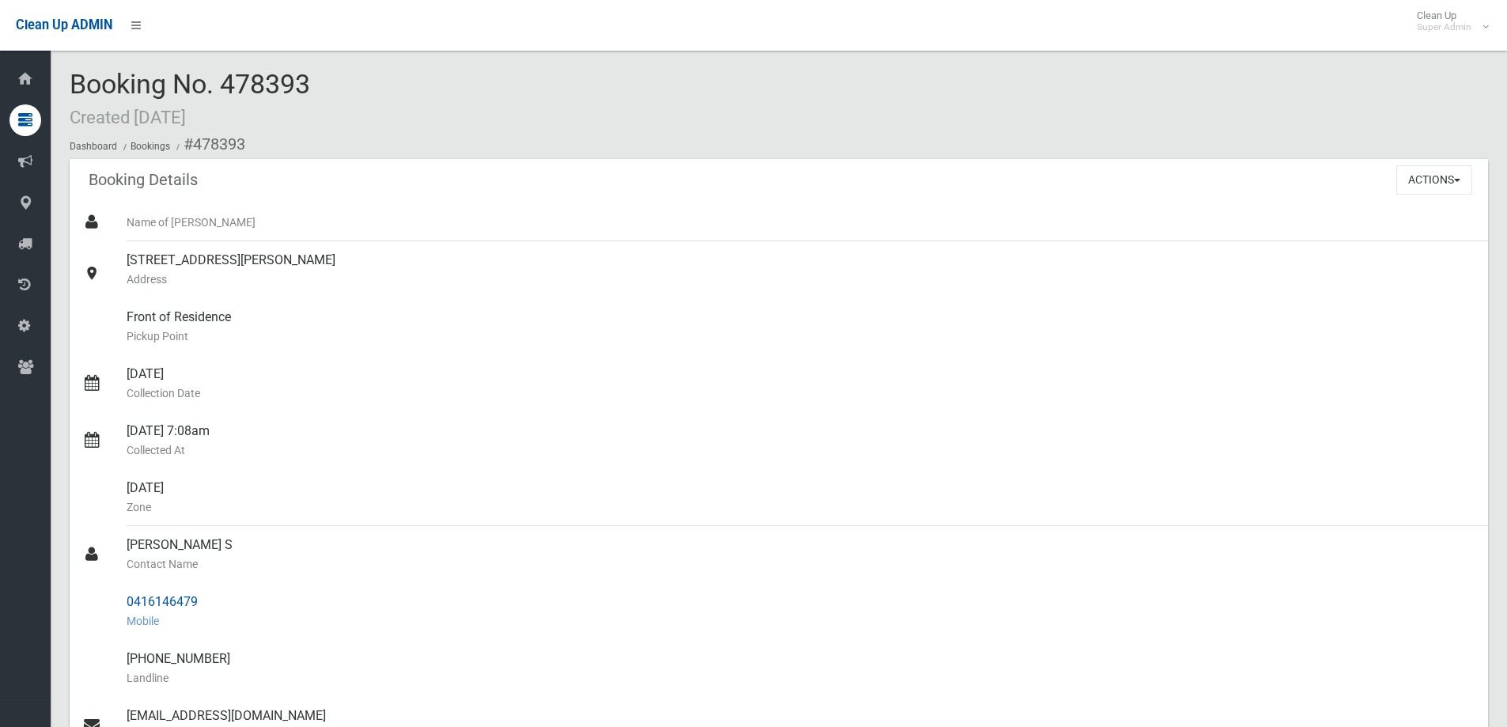
drag, startPoint x: 127, startPoint y: 543, endPoint x: 176, endPoint y: 600, distance: 75.2
click at [210, 594] on ul "Name of Booker 194 Hillcrest Avenue, MOUNT LEWIS NSW 2190 Address Front of Resi…" at bounding box center [779, 620] width 1418 height 835
copy ul "Charmaine S Contact Name 0416146479"
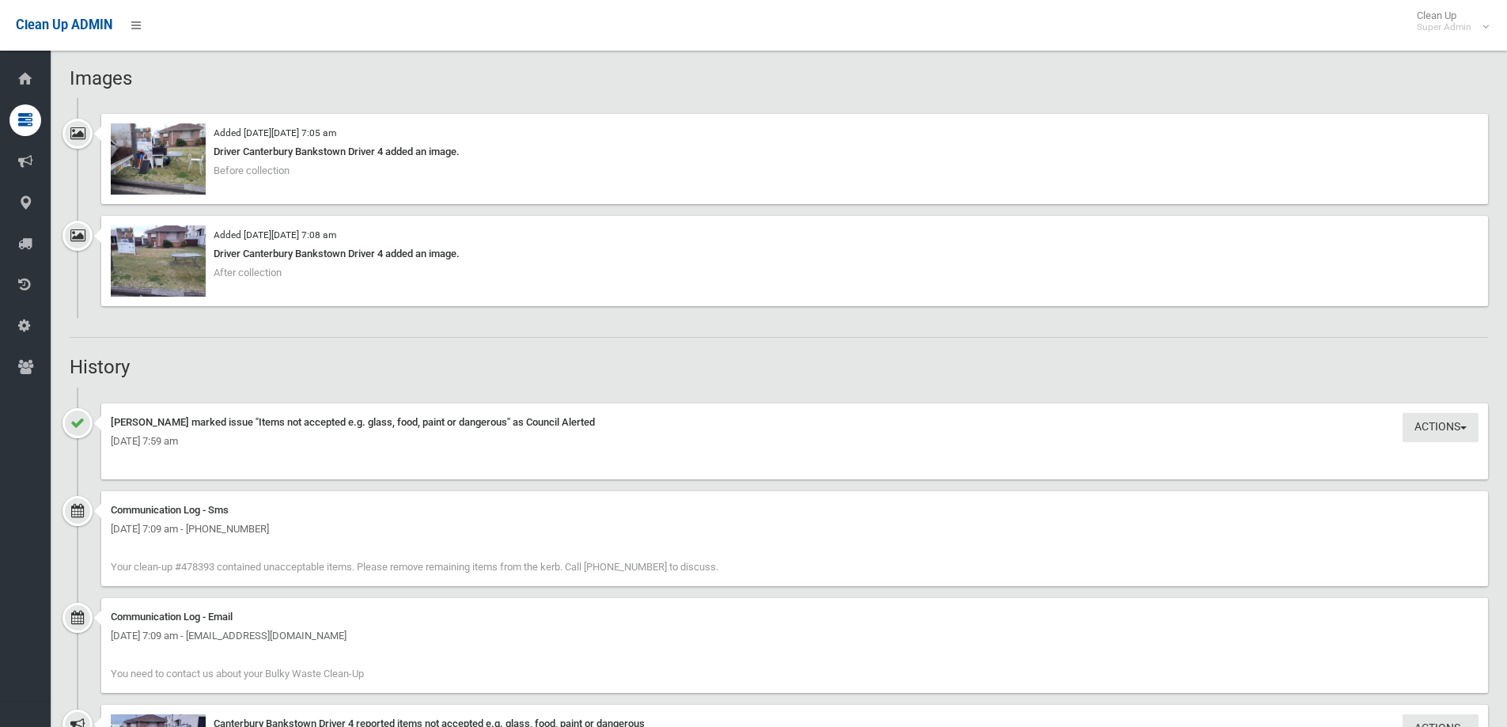
scroll to position [1187, 0]
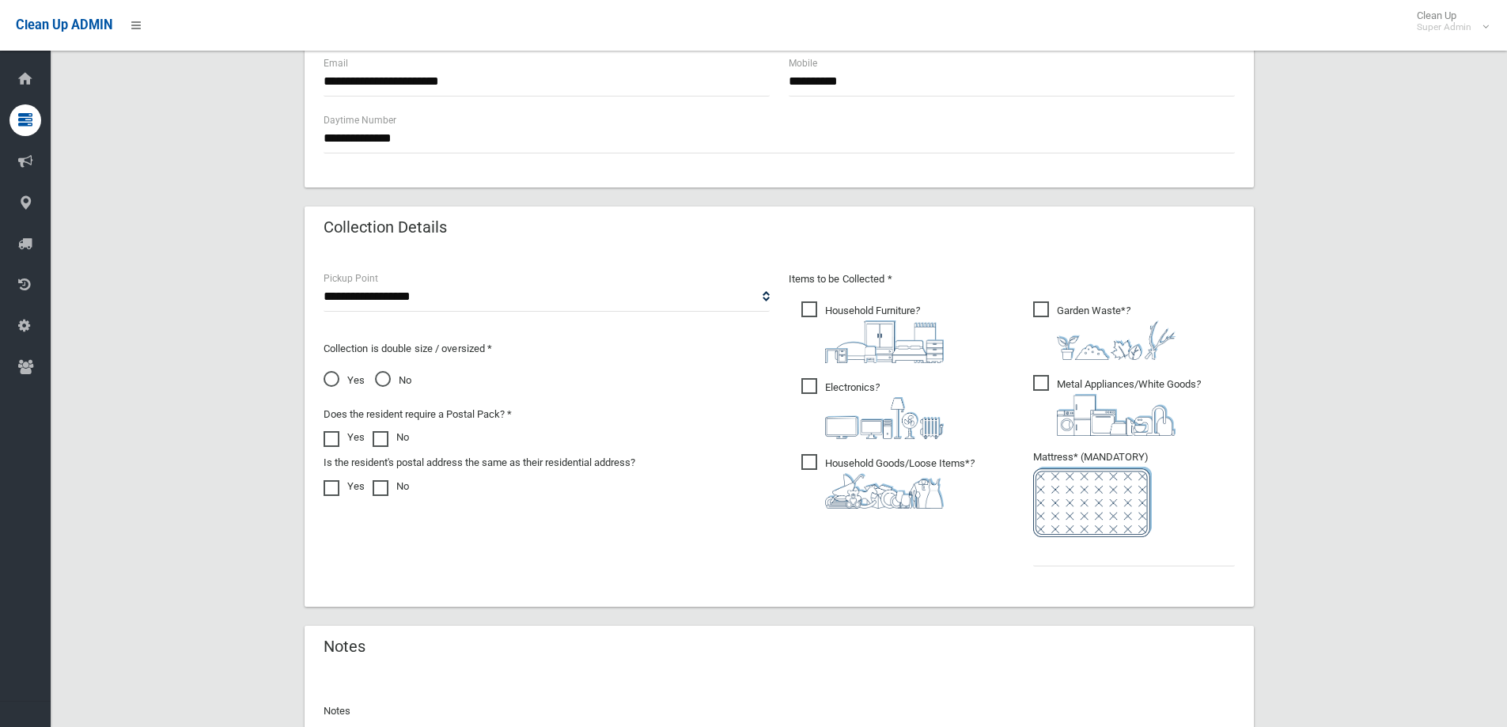
scroll to position [831, 0]
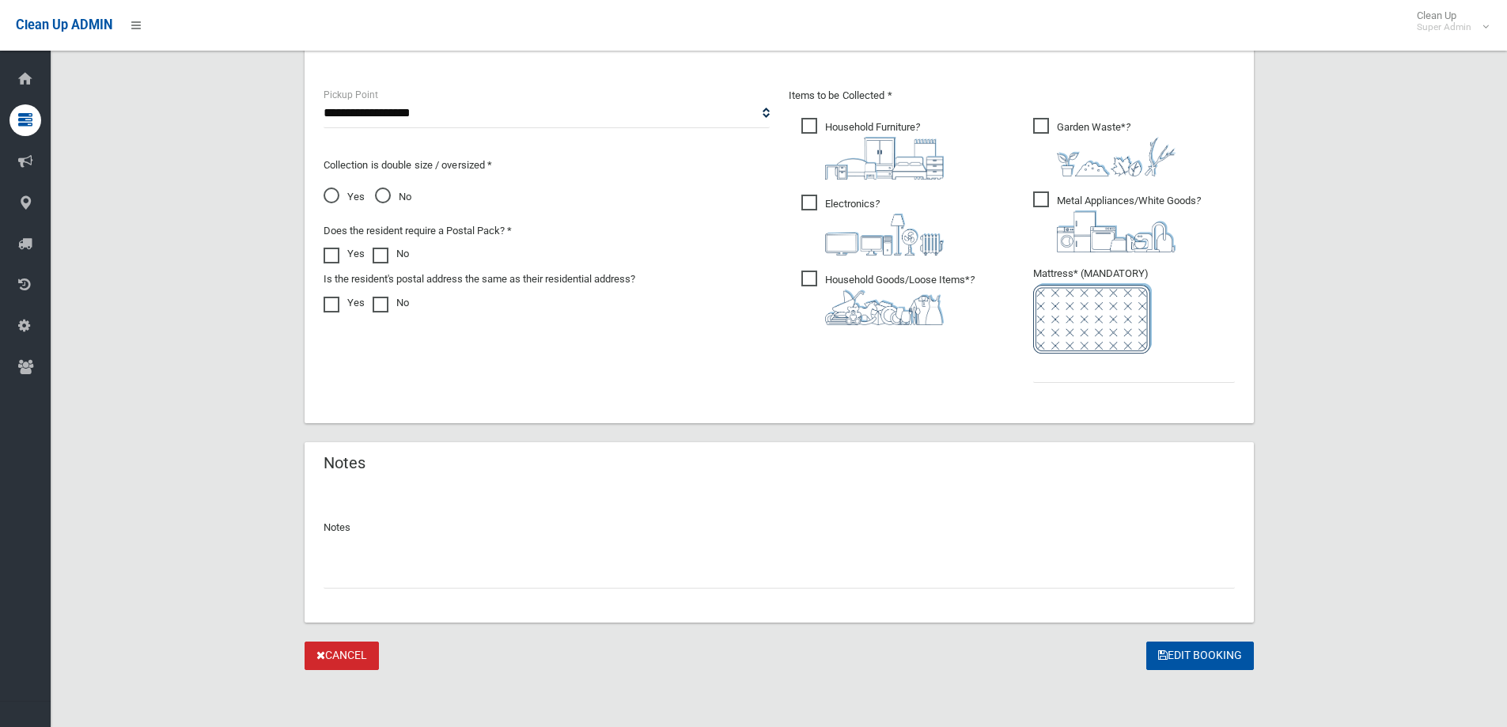
click at [401, 573] on input "text" at bounding box center [779, 573] width 911 height 29
type input "**********"
click at [1111, 367] on input "text" at bounding box center [1134, 368] width 202 height 29
type input "*"
click at [339, 574] on input "**********" at bounding box center [779, 573] width 911 height 29
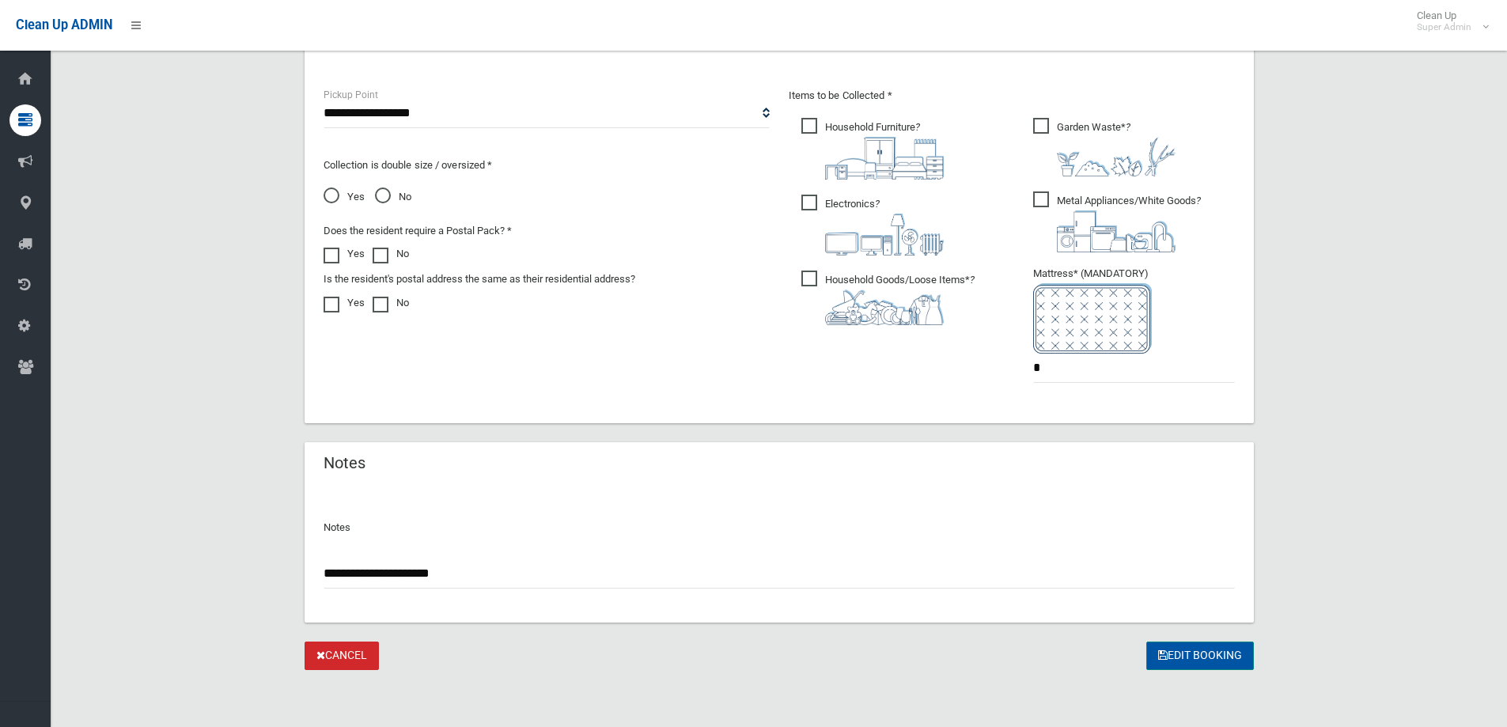
type input "**********"
click at [1186, 652] on button "Edit Booking" at bounding box center [1200, 656] width 108 height 29
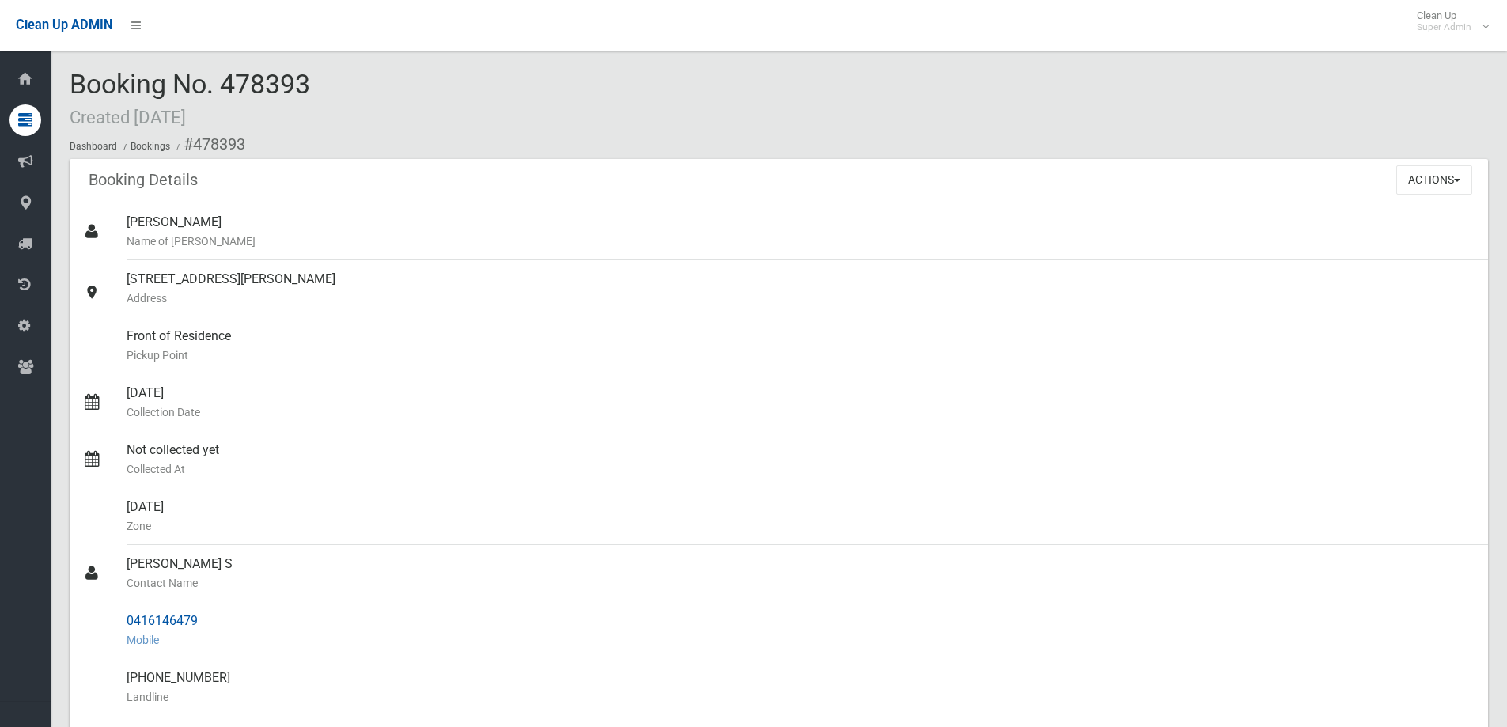
drag, startPoint x: 127, startPoint y: 620, endPoint x: 207, endPoint y: 619, distance: 79.9
click at [207, 619] on div "0416146479 Mobile" at bounding box center [801, 630] width 1349 height 57
copy div "0416146479"
drag, startPoint x: 226, startPoint y: 78, endPoint x: 320, endPoint y: 75, distance: 94.2
click at [320, 75] on div "Booking No. 478393 Created [DATE] Dashboard Bookings #478393" at bounding box center [779, 114] width 1418 height 89
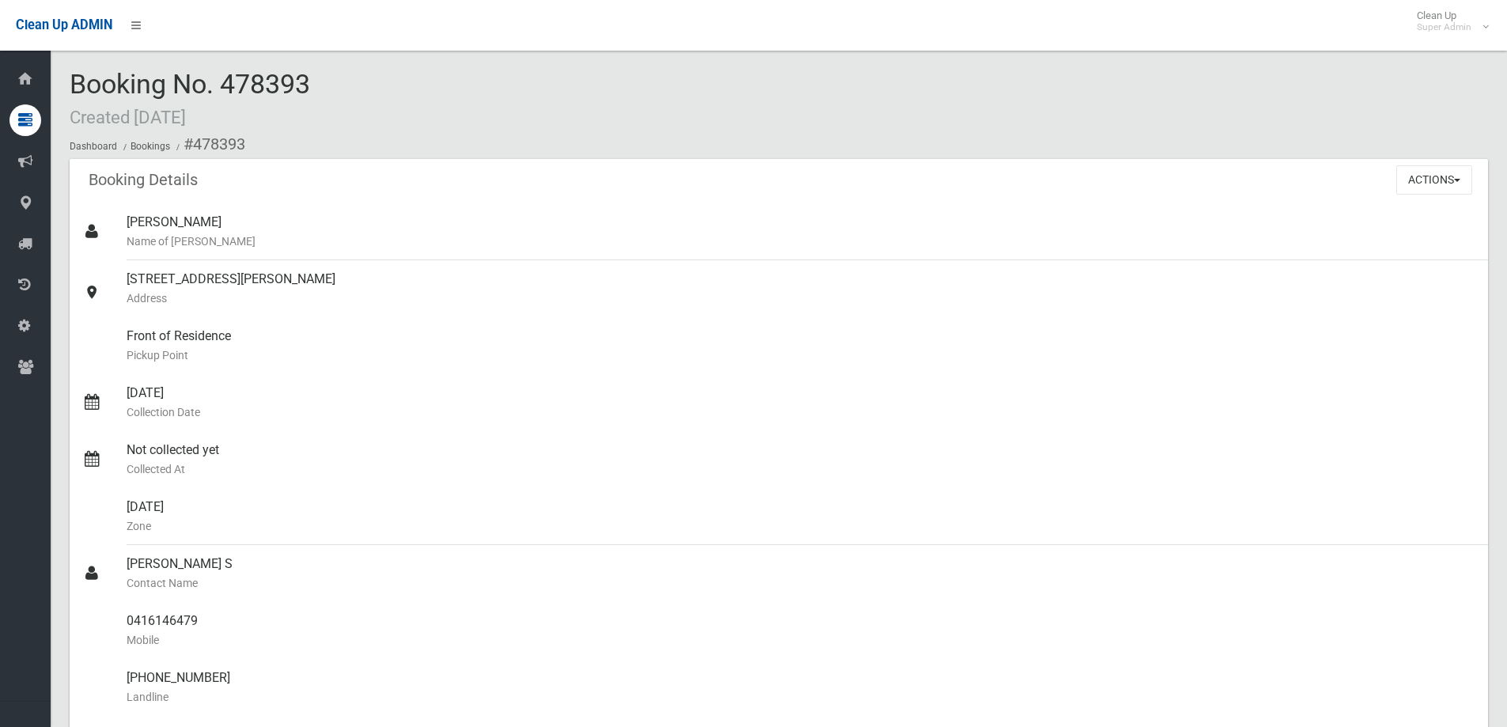
copy span "478393"
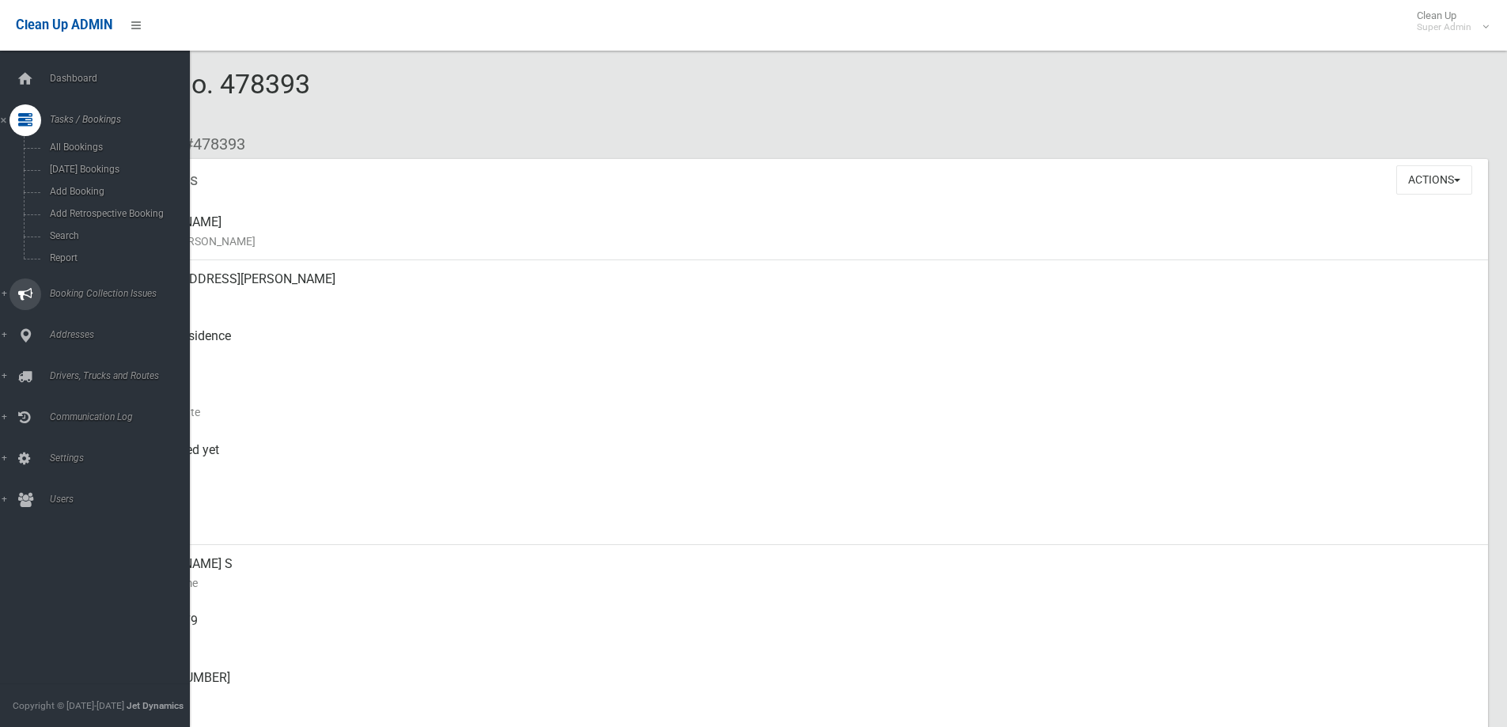
click at [81, 288] on span "Booking Collection Issues" at bounding box center [123, 293] width 157 height 11
click at [81, 187] on span "All Reported Issues" at bounding box center [116, 188] width 143 height 11
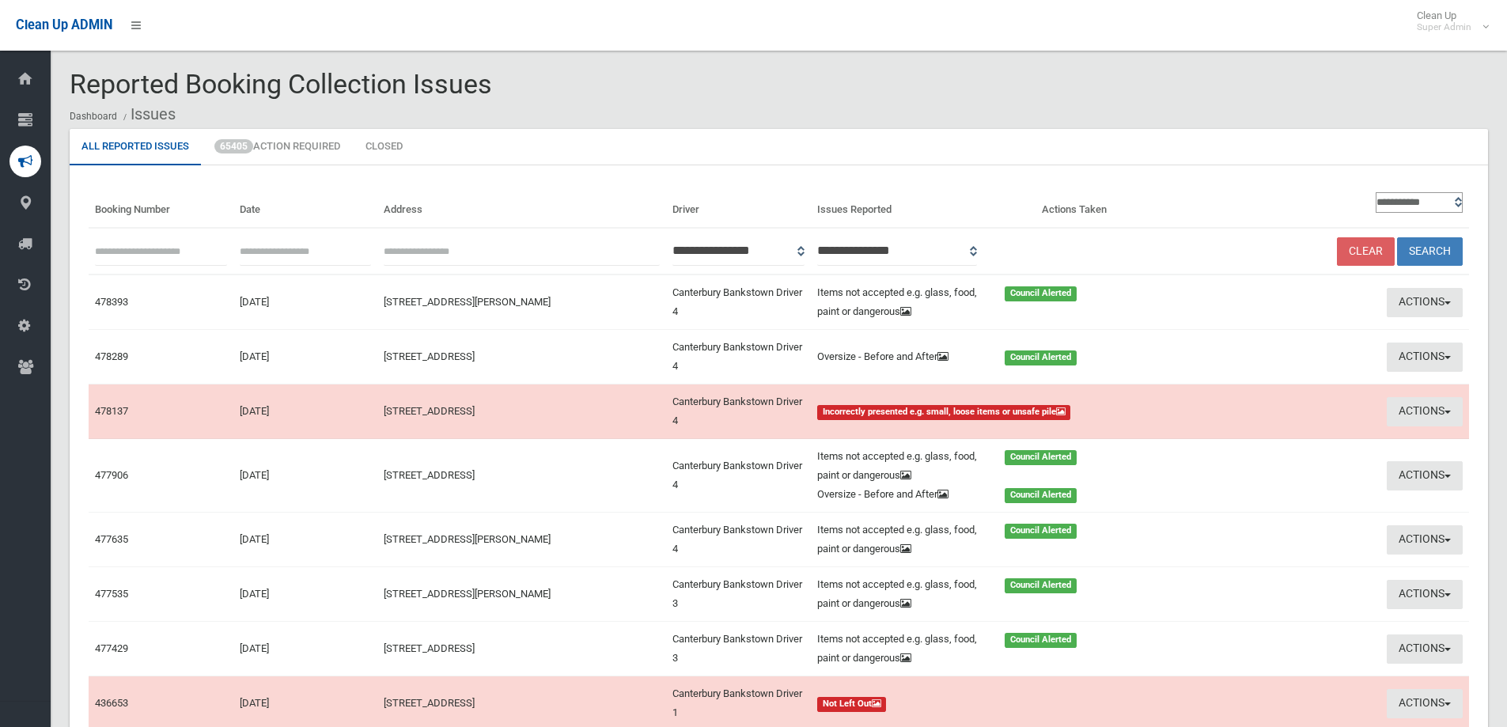
paste input "******"
type input "******"
click at [1422, 243] on button "Search" at bounding box center [1430, 251] width 66 height 29
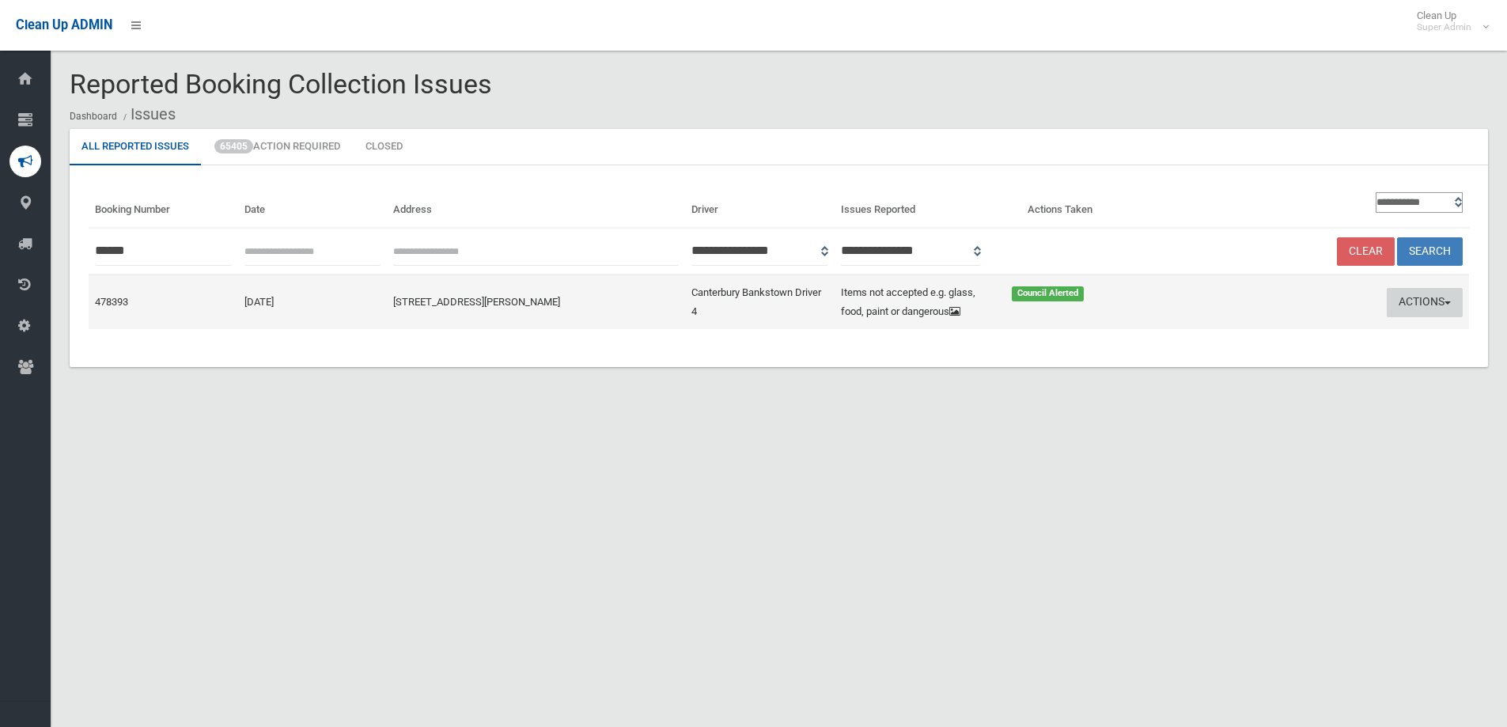
click at [1422, 297] on button "Actions" at bounding box center [1425, 302] width 76 height 29
click at [1242, 362] on link "Edit Actions Taken" at bounding box center [1272, 362] width 188 height 27
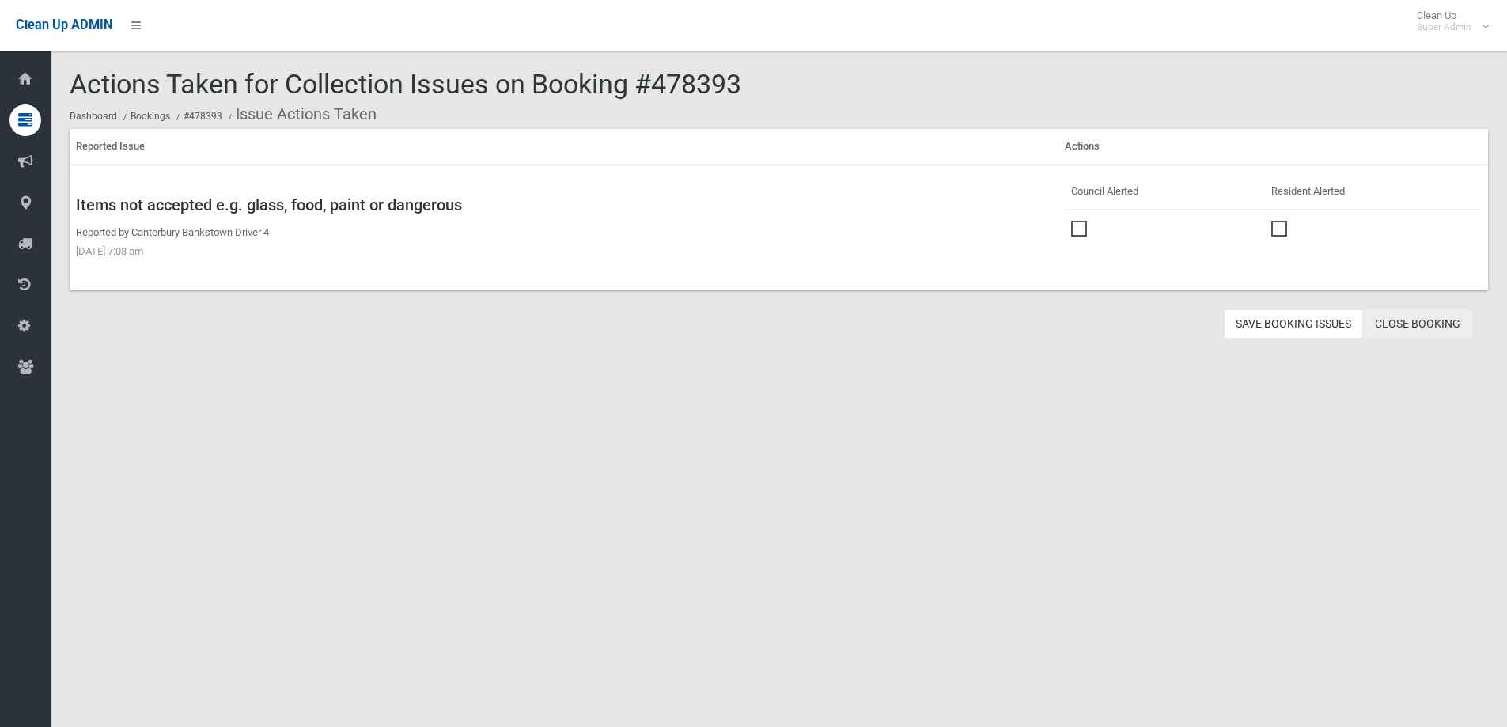
click at [1426, 324] on link "Close Booking" at bounding box center [1417, 323] width 109 height 29
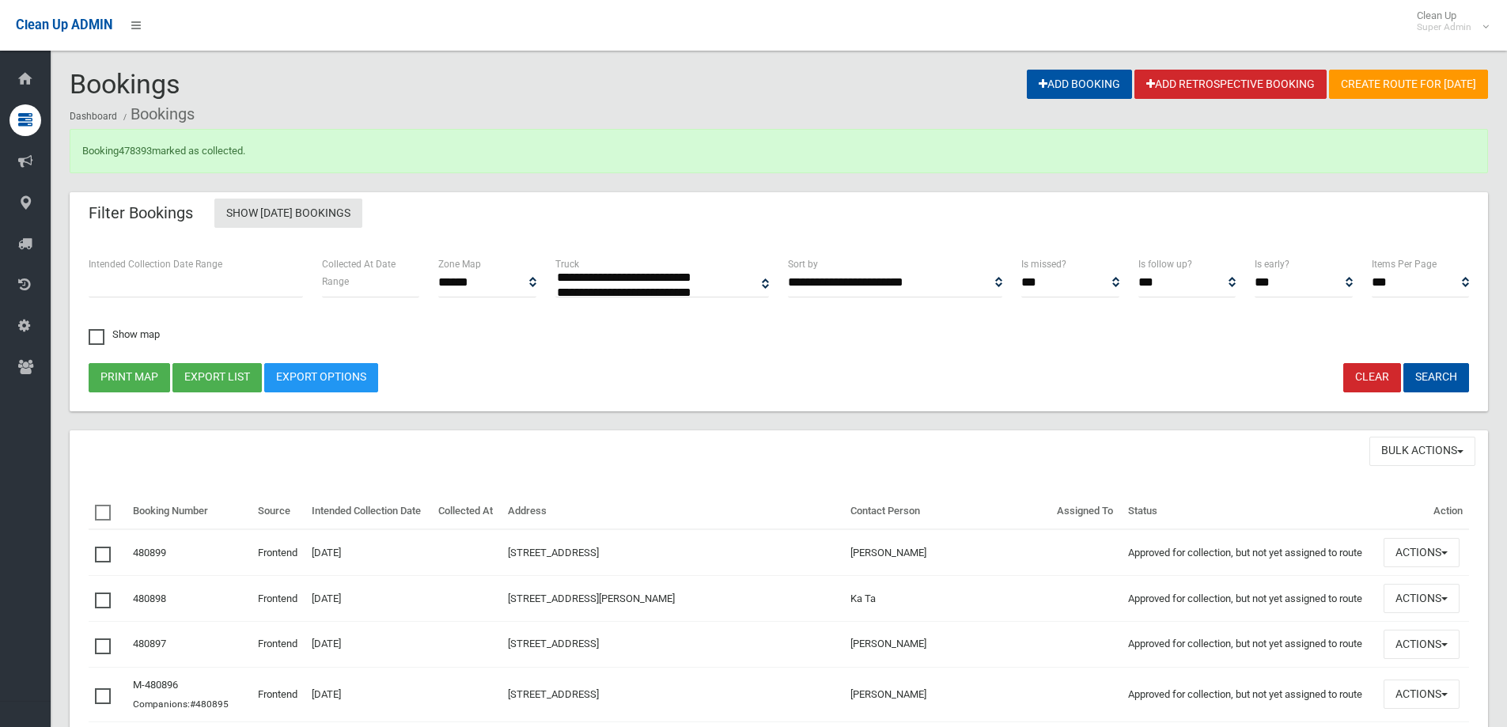
select select
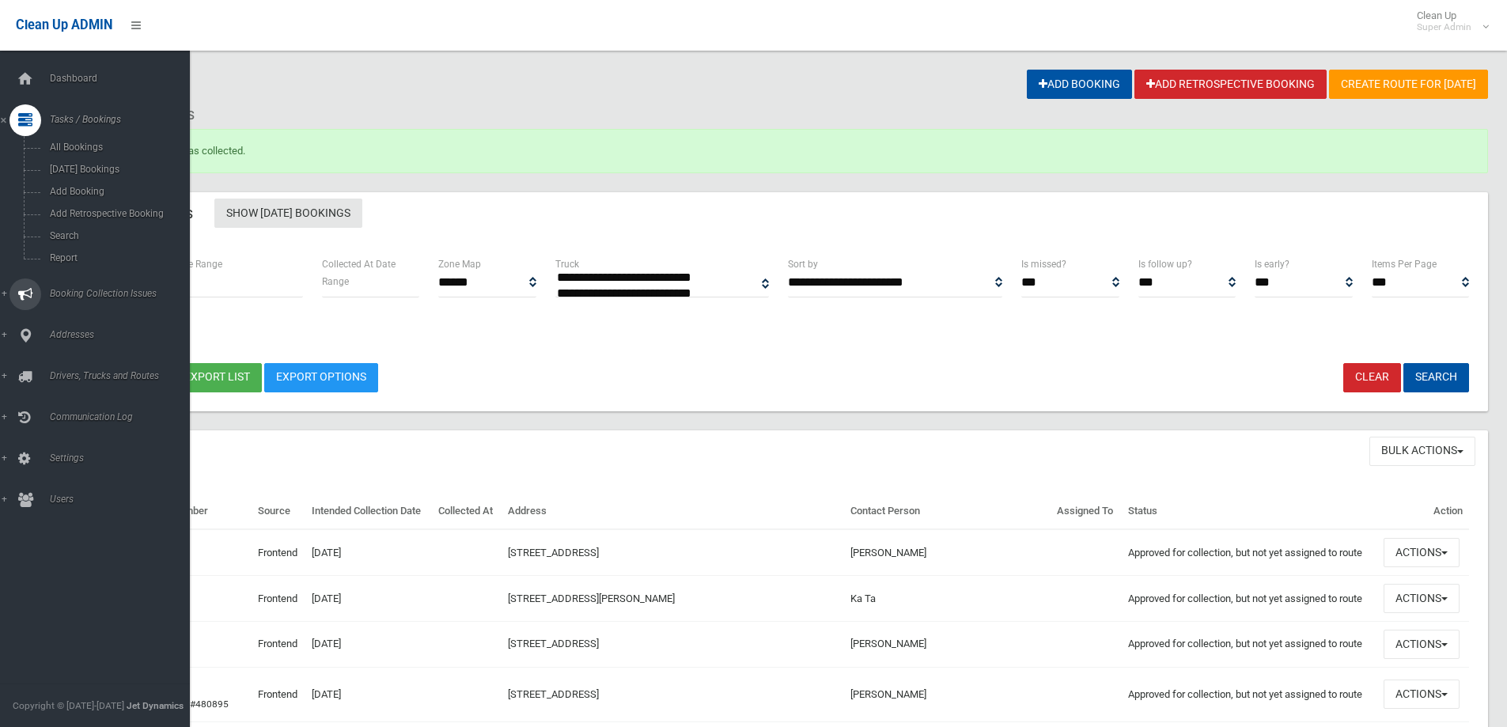
click at [119, 290] on span "Booking Collection Issues" at bounding box center [123, 293] width 157 height 11
click at [97, 119] on span "Tasks / Bookings" at bounding box center [123, 119] width 157 height 11
click at [71, 236] on span "Search" at bounding box center [116, 235] width 143 height 11
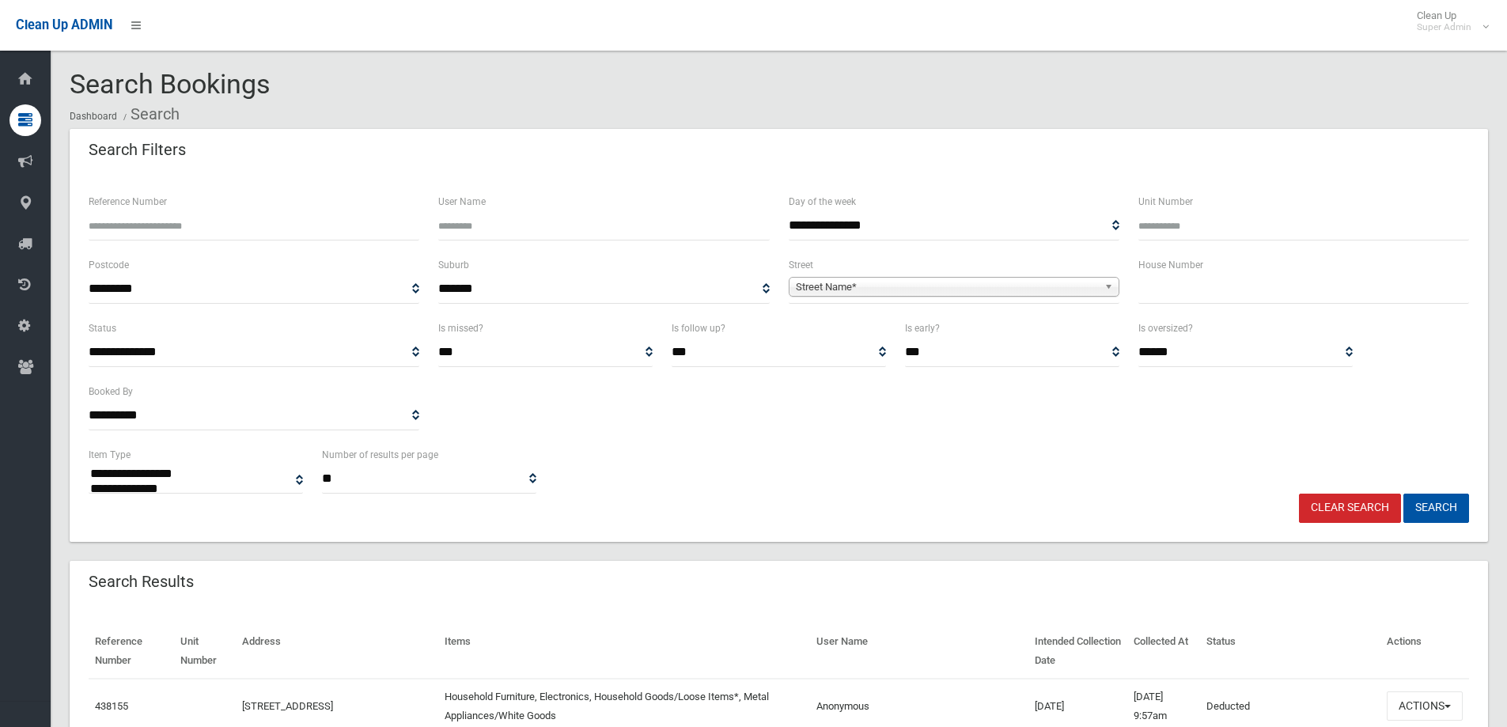
select select
click at [142, 221] on input "Reference Number" at bounding box center [254, 225] width 331 height 29
type input "******"
click at [1403, 494] on button "Search" at bounding box center [1436, 508] width 66 height 29
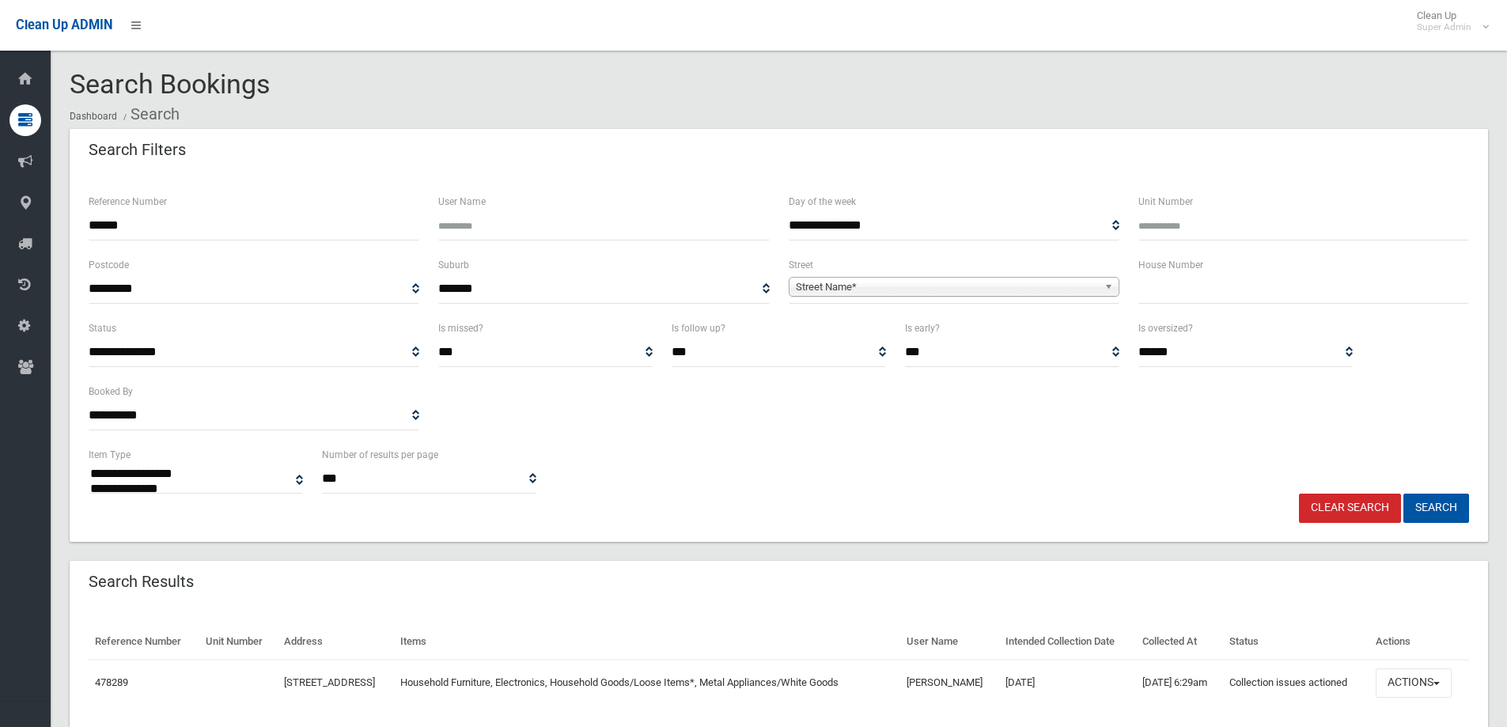
select select
click at [1413, 676] on button "Actions" at bounding box center [1414, 682] width 76 height 29
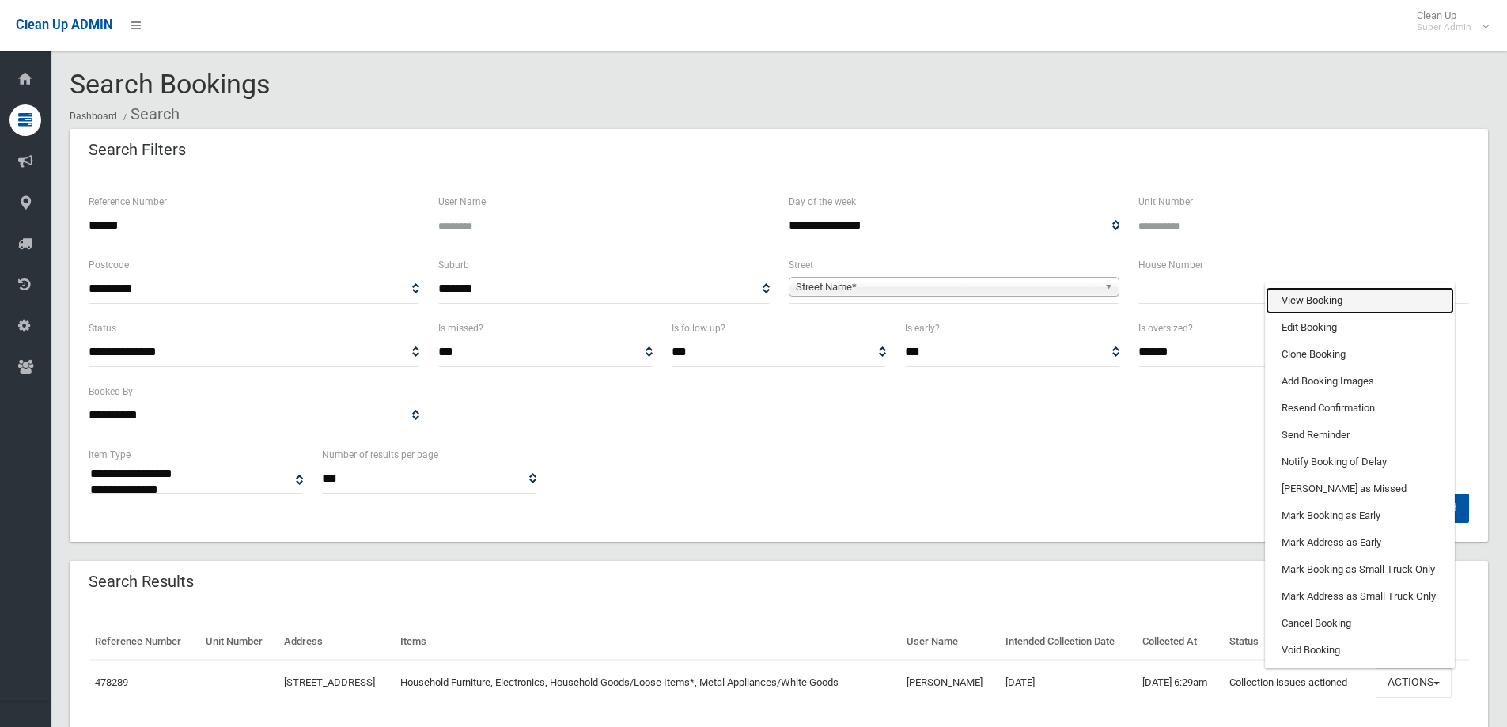
click at [1327, 301] on link "View Booking" at bounding box center [1360, 300] width 188 height 27
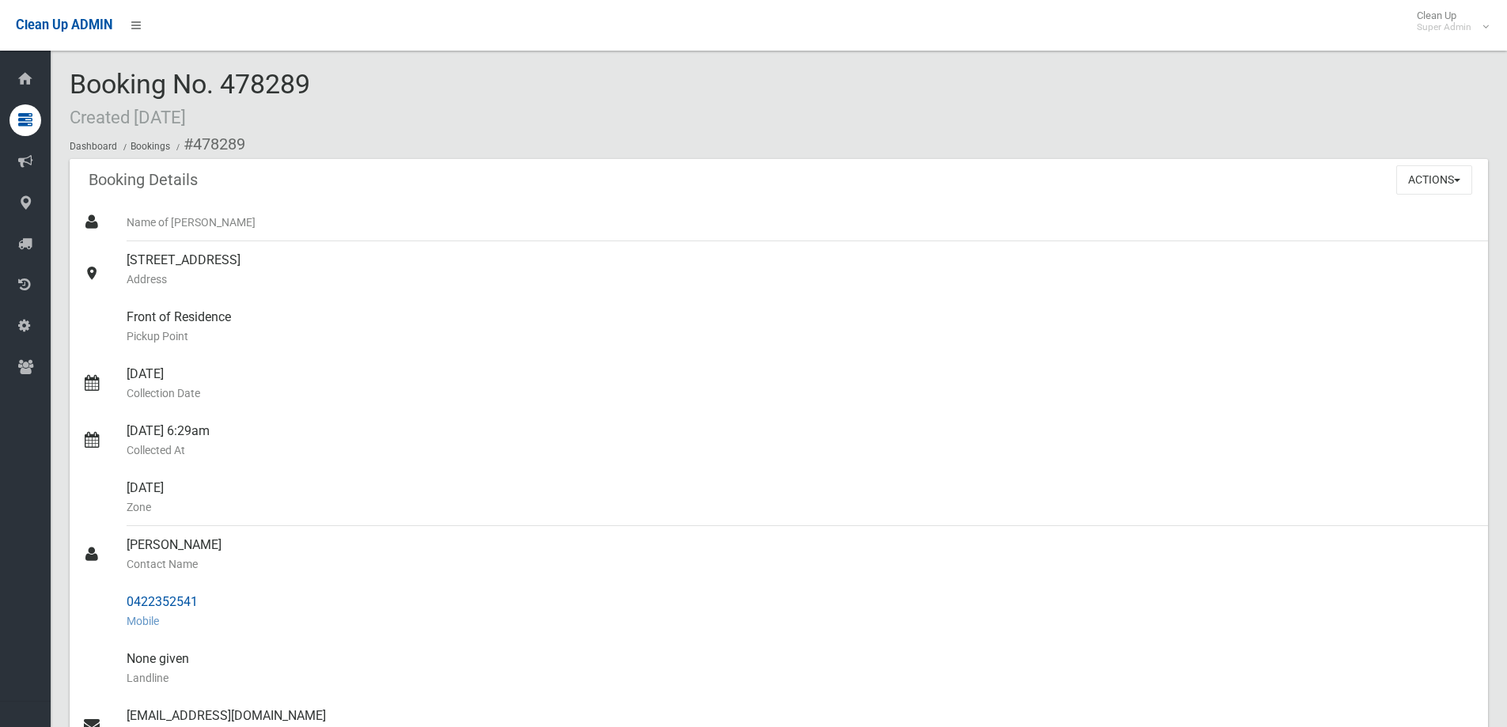
drag, startPoint x: 125, startPoint y: 547, endPoint x: 195, endPoint y: 600, distance: 88.1
click at [196, 600] on ul "Name of [PERSON_NAME] [STREET_ADDRESS] Address Front of Residence [GEOGRAPHIC_D…" at bounding box center [779, 620] width 1418 height 835
copy ul "[PERSON_NAME] Contact Name 0422352541"
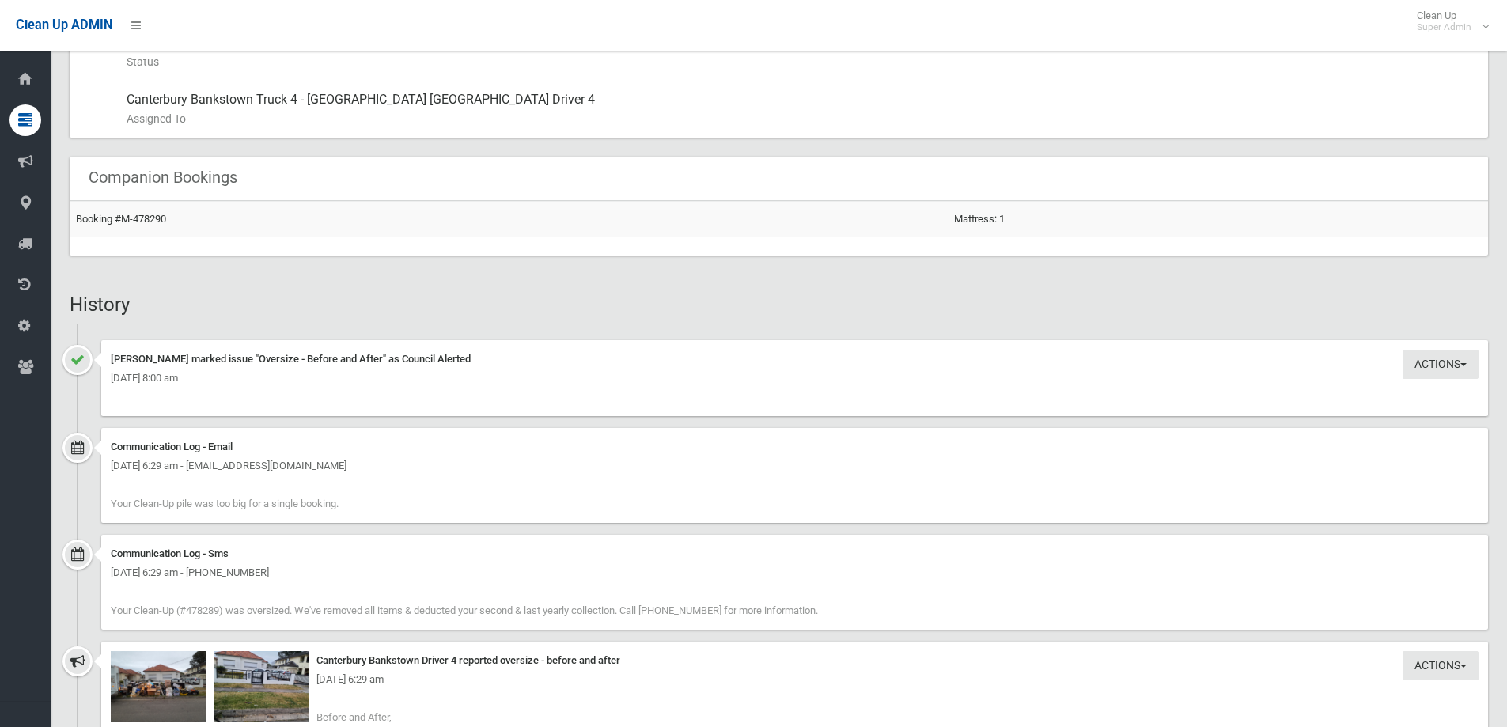
scroll to position [1107, 0]
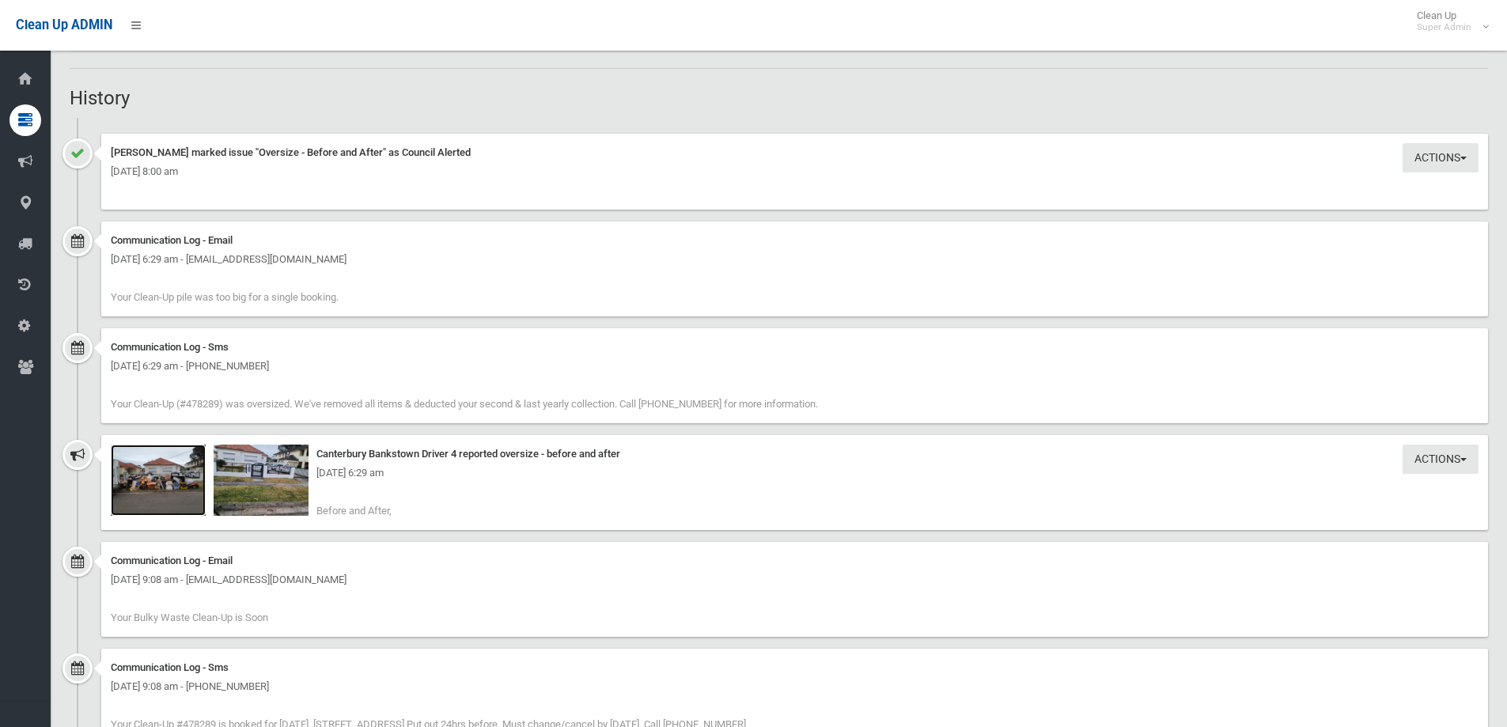
click at [168, 485] on img at bounding box center [158, 480] width 95 height 71
click at [268, 486] on img at bounding box center [261, 480] width 95 height 71
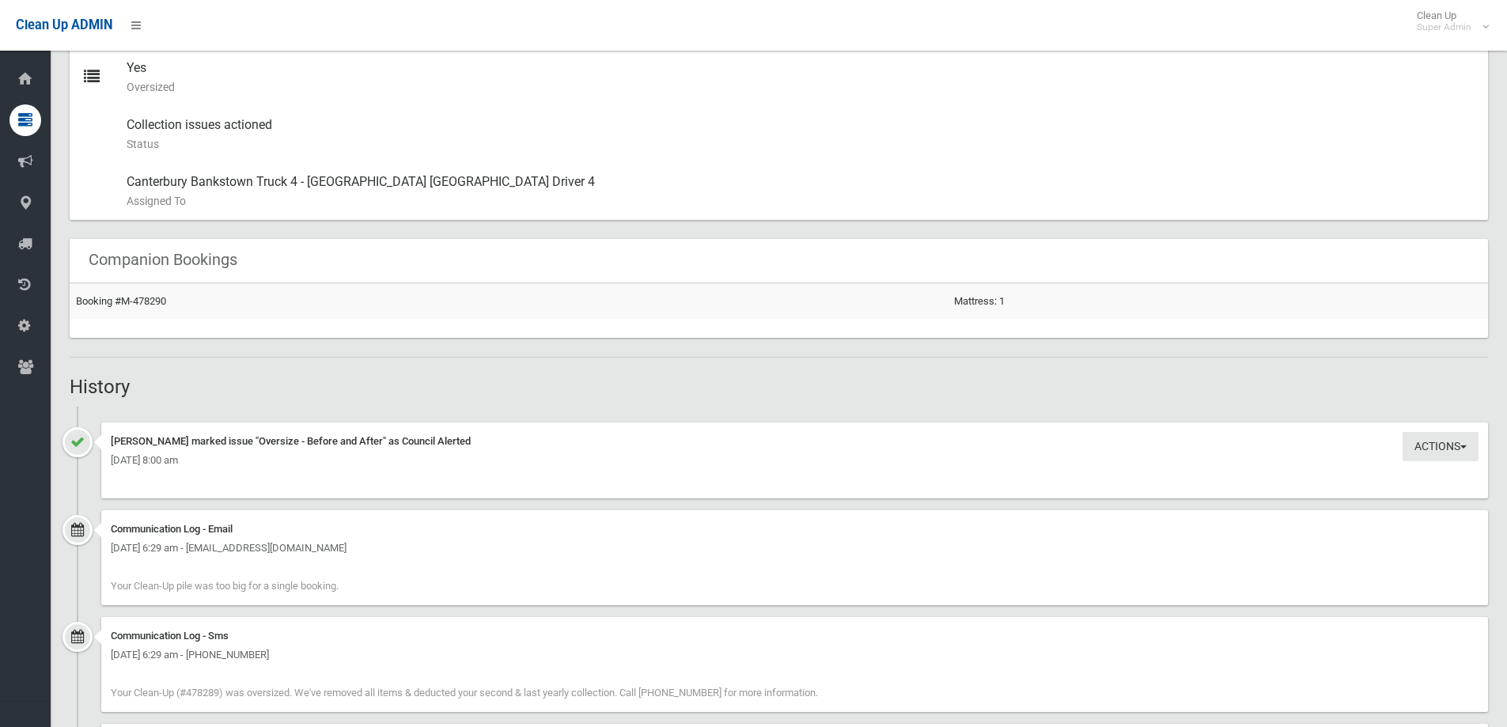
scroll to position [0, 0]
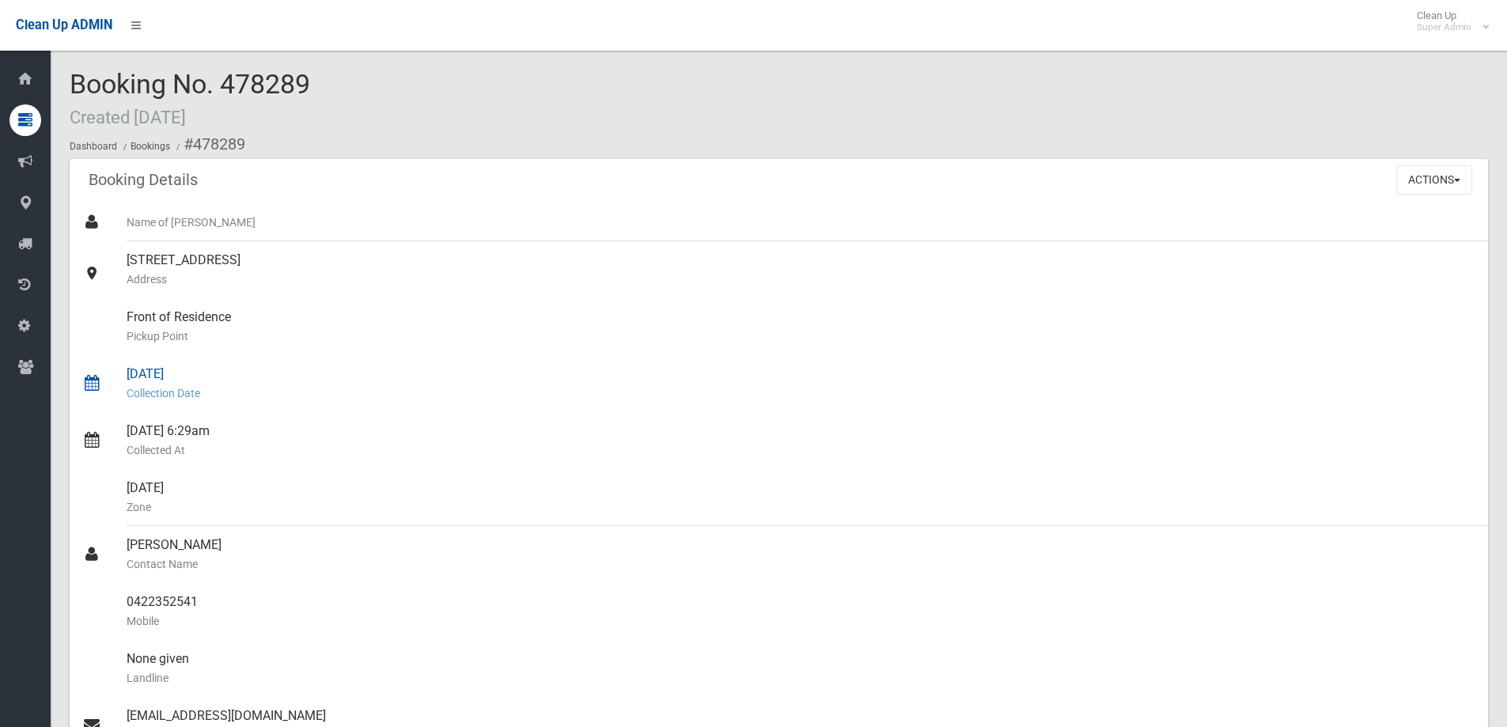
drag, startPoint x: 585, startPoint y: 361, endPoint x: 422, endPoint y: 282, distance: 181.1
click at [584, 361] on div "[DATE] Collection Date" at bounding box center [801, 383] width 1349 height 57
drag, startPoint x: 228, startPoint y: 86, endPoint x: 310, endPoint y: 84, distance: 82.3
click at [310, 84] on span "Booking No. 478289 Created [DATE]" at bounding box center [190, 99] width 240 height 62
copy span "478289"
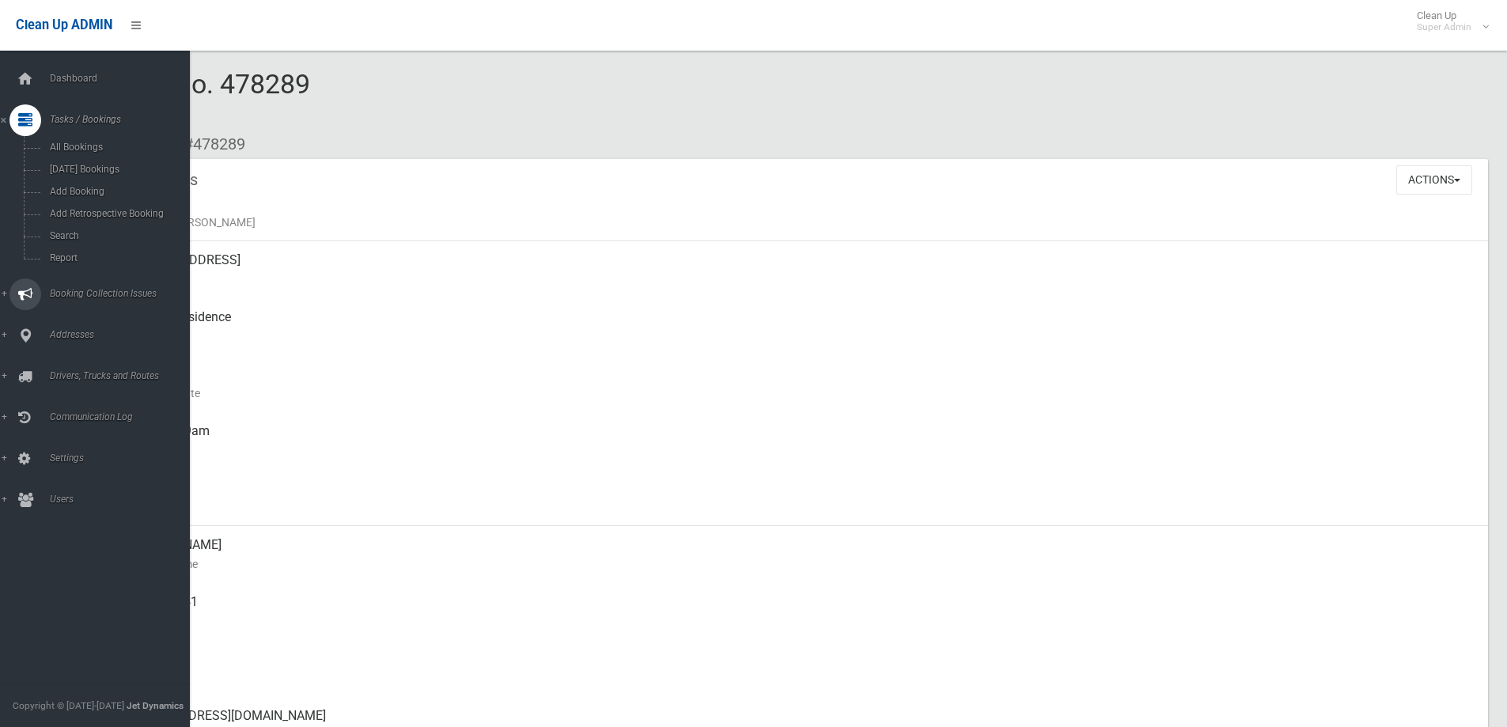
click at [74, 290] on span "Booking Collection Issues" at bounding box center [123, 293] width 157 height 11
click at [83, 187] on span "All Reported Issues" at bounding box center [116, 188] width 143 height 11
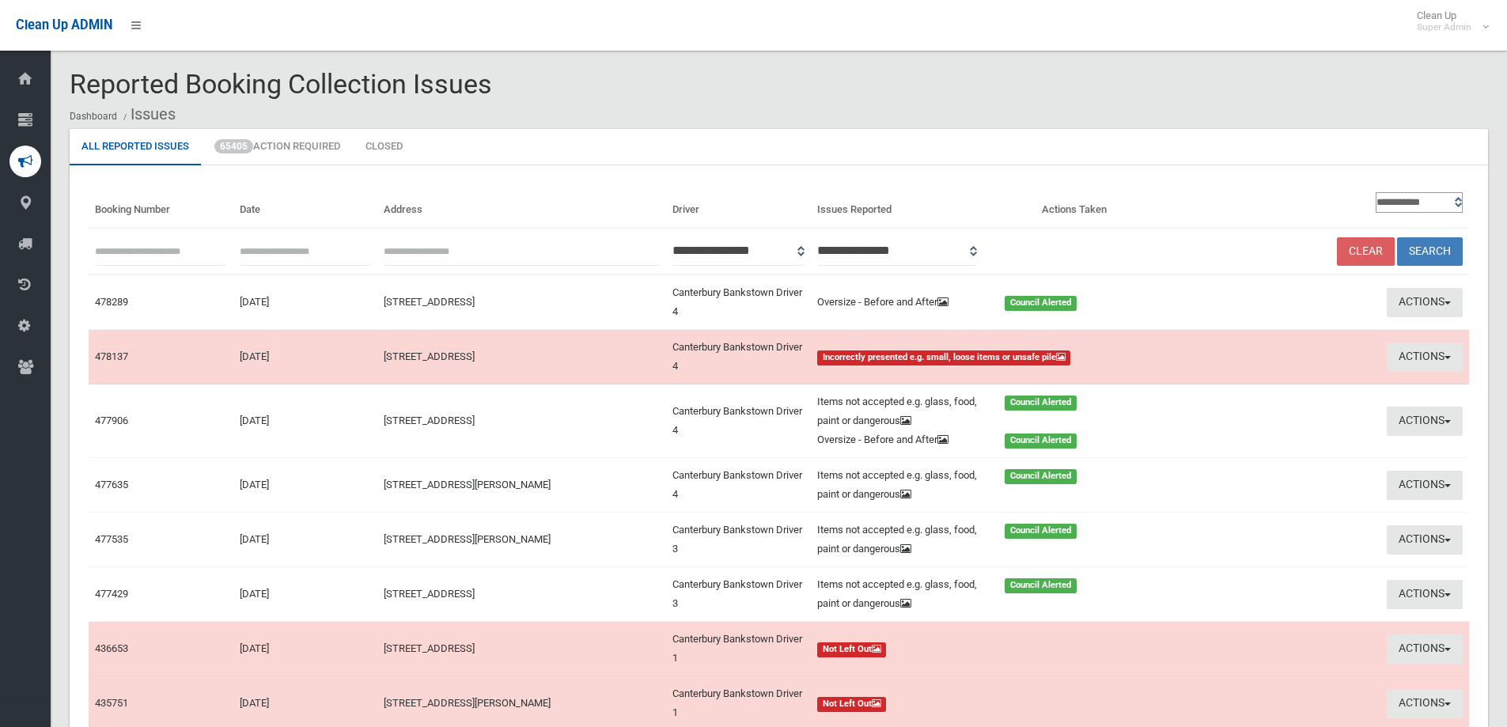
paste input "******"
type input "******"
click at [1442, 244] on button "Search" at bounding box center [1430, 251] width 66 height 29
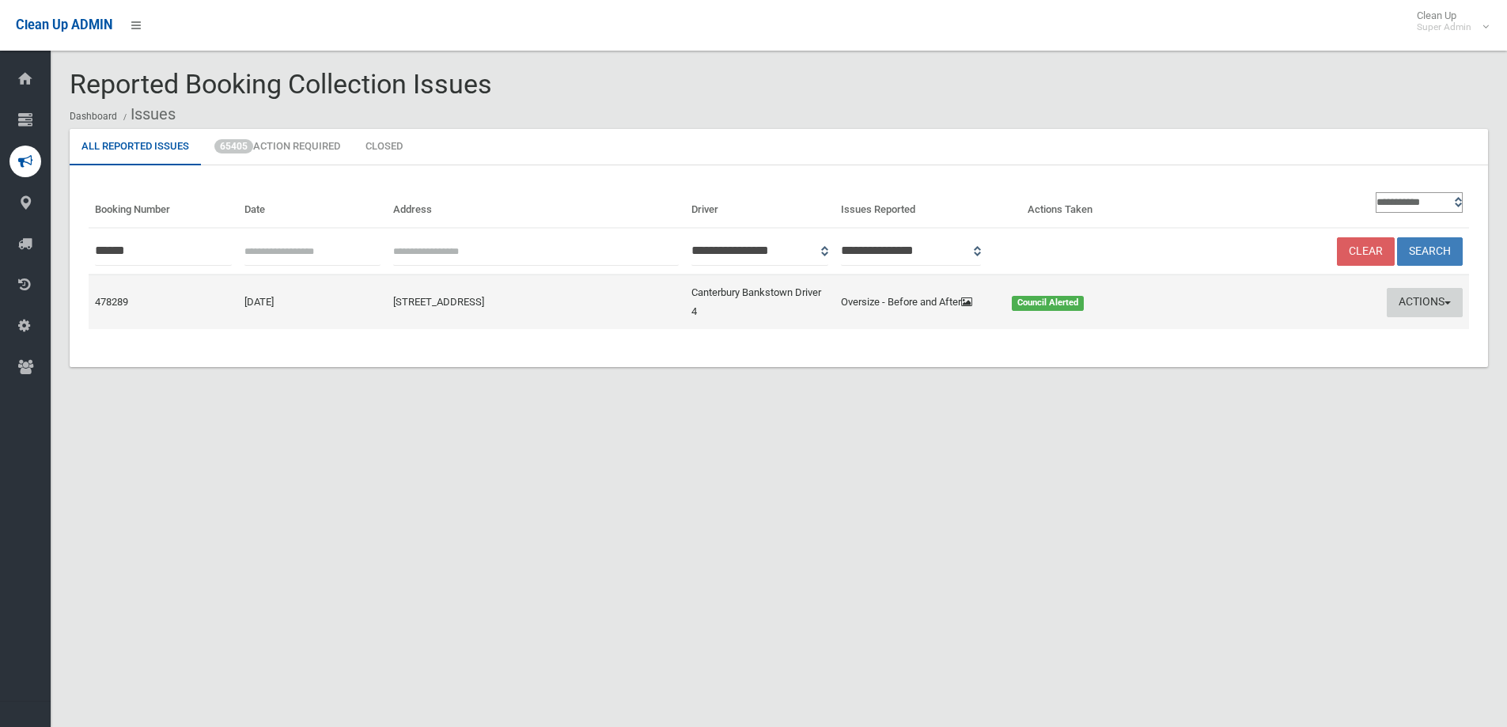
click at [1402, 300] on button "Actions" at bounding box center [1425, 302] width 76 height 29
click at [1229, 365] on link "Edit Actions Taken" at bounding box center [1272, 362] width 188 height 27
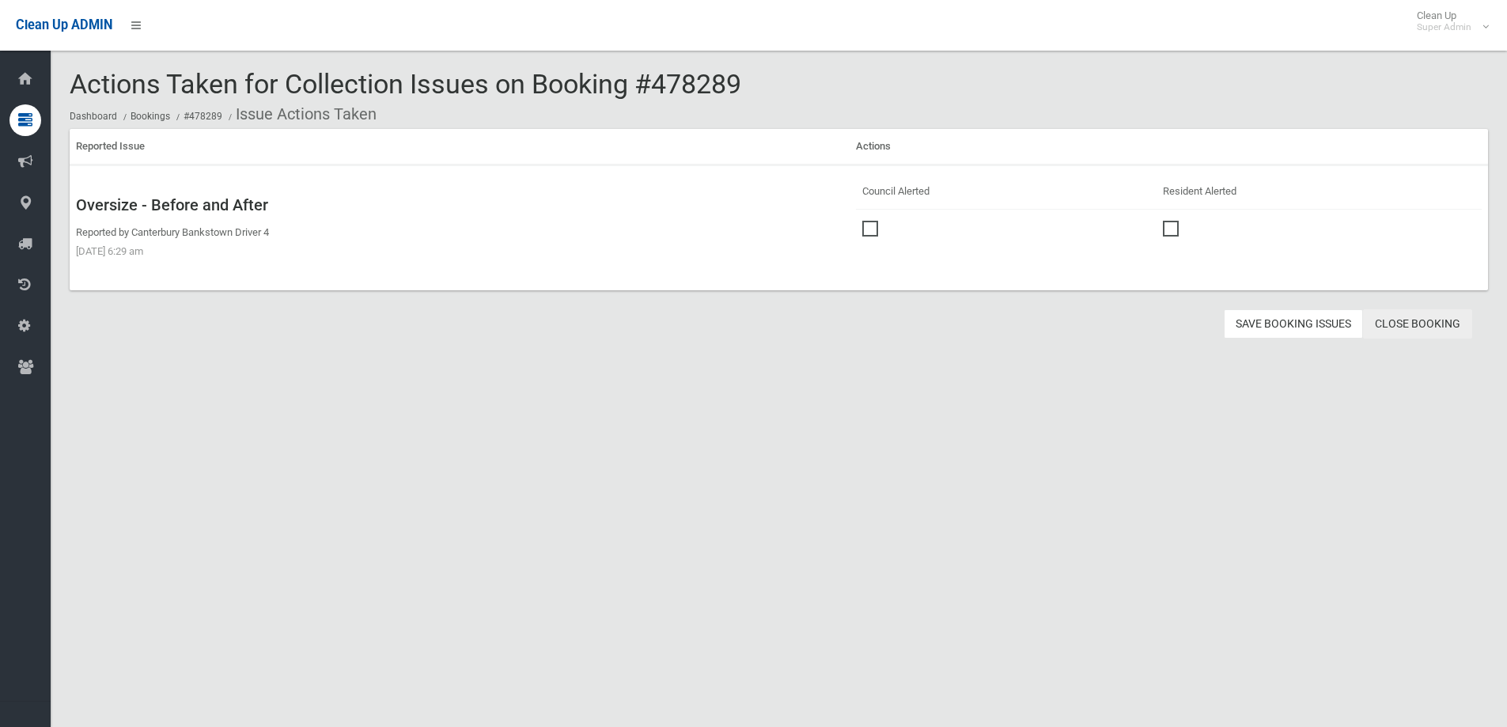
click at [1422, 323] on link "Close Booking" at bounding box center [1417, 323] width 109 height 29
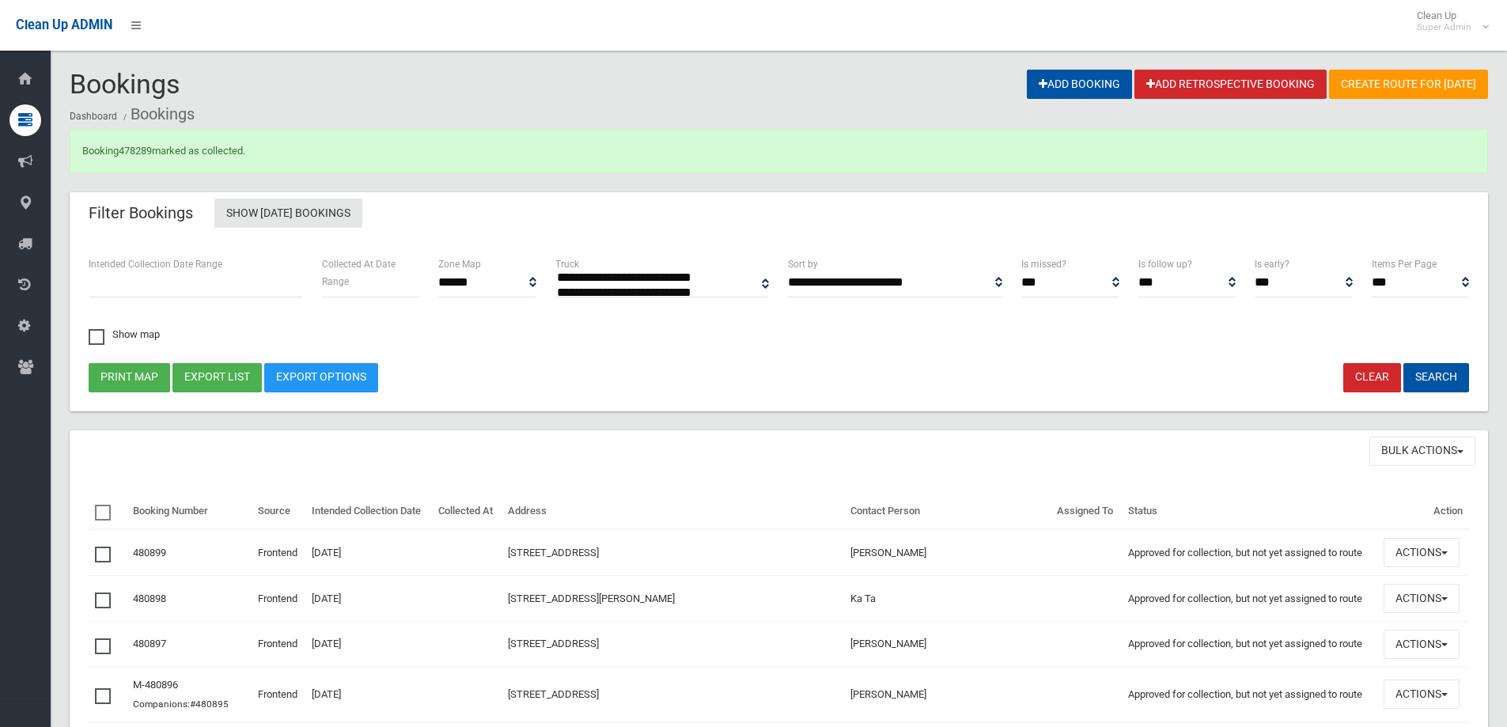
select select
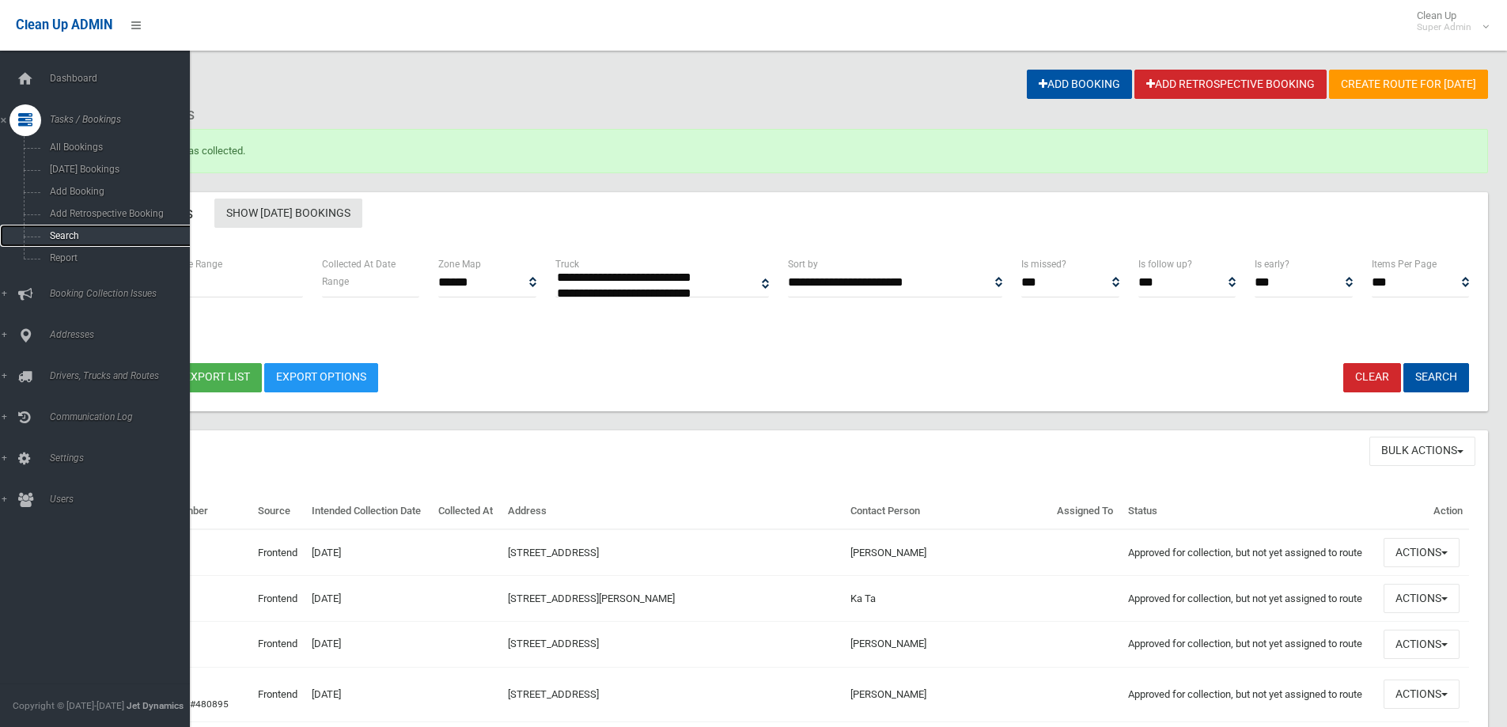
click at [70, 235] on span "Search" at bounding box center [116, 235] width 143 height 11
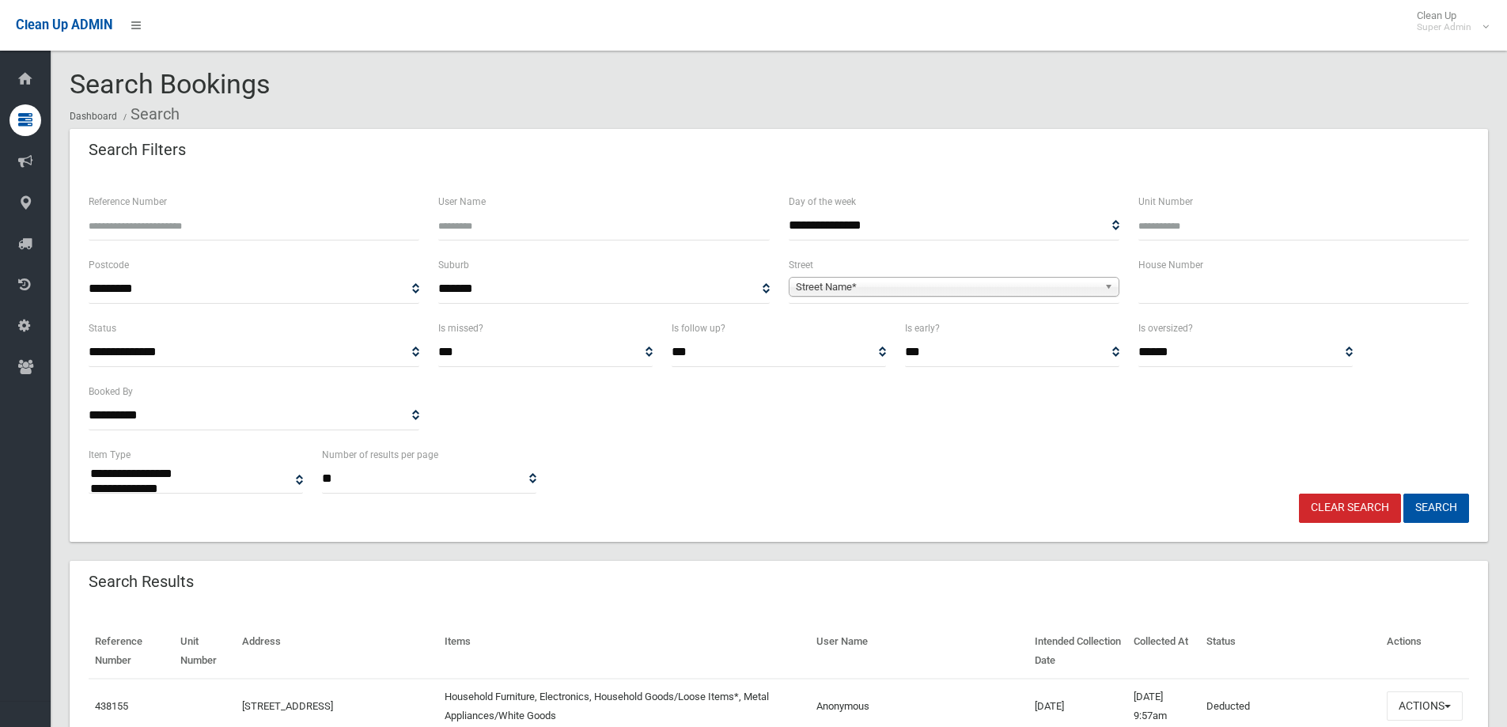
select select
click at [121, 225] on input "Reference Number" at bounding box center [254, 225] width 331 height 29
type input "******"
click at [1403, 494] on button "Search" at bounding box center [1436, 508] width 66 height 29
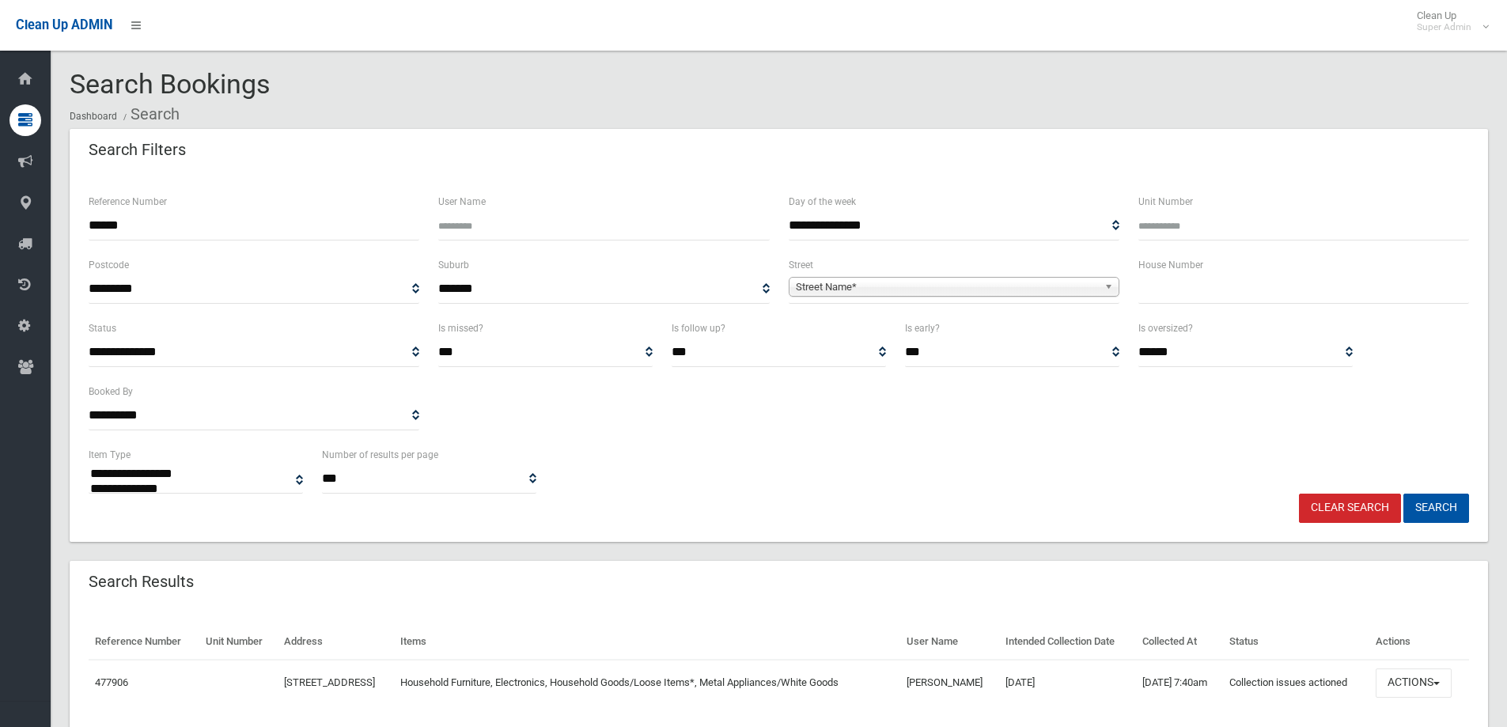
select select
click at [1440, 682] on span "button" at bounding box center [1436, 683] width 6 height 3
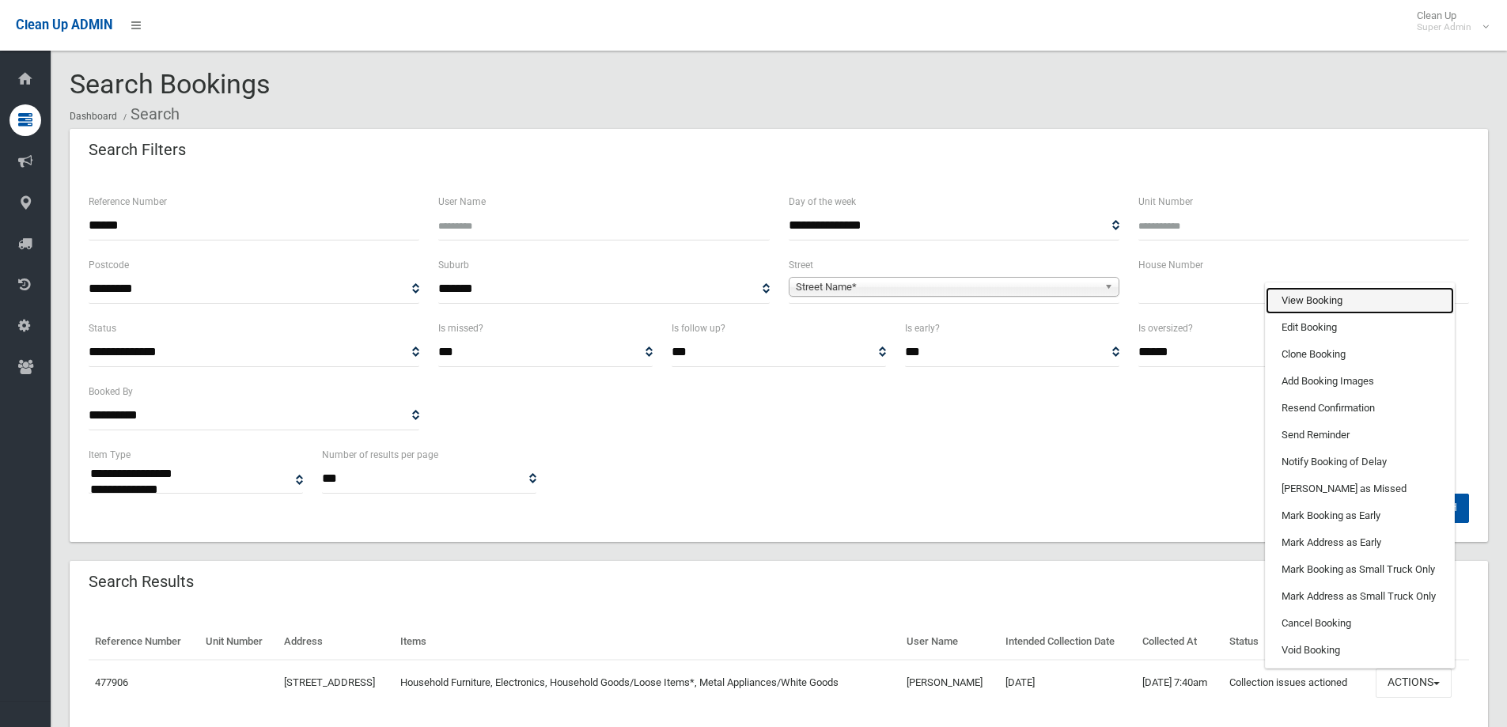
click at [1293, 296] on link "View Booking" at bounding box center [1360, 300] width 188 height 27
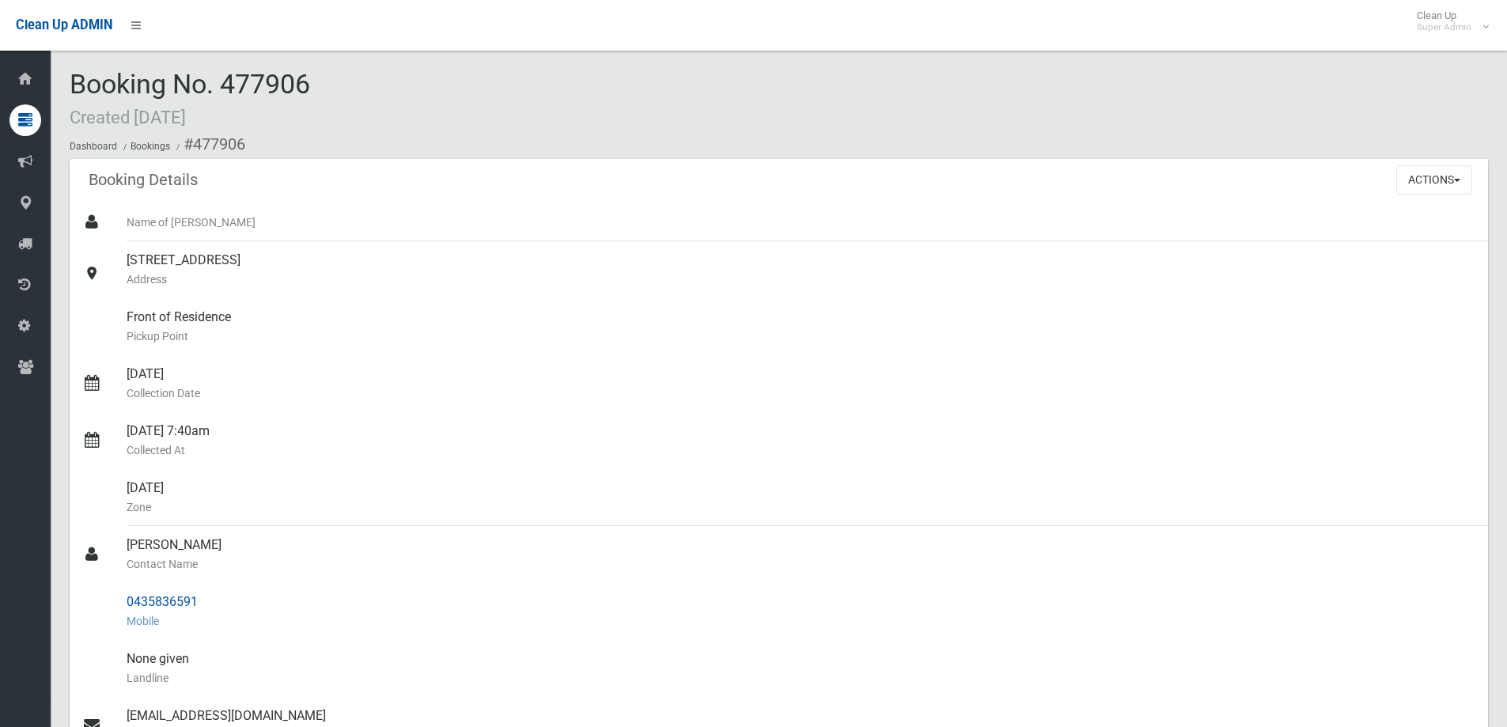
drag, startPoint x: 126, startPoint y: 544, endPoint x: 210, endPoint y: 592, distance: 97.4
click at [210, 592] on ul "Name of [PERSON_NAME] [STREET_ADDRESS] Address Front of Residence [GEOGRAPHIC_D…" at bounding box center [779, 620] width 1418 height 835
copy ul "[PERSON_NAME] Contact Name 0435836591"
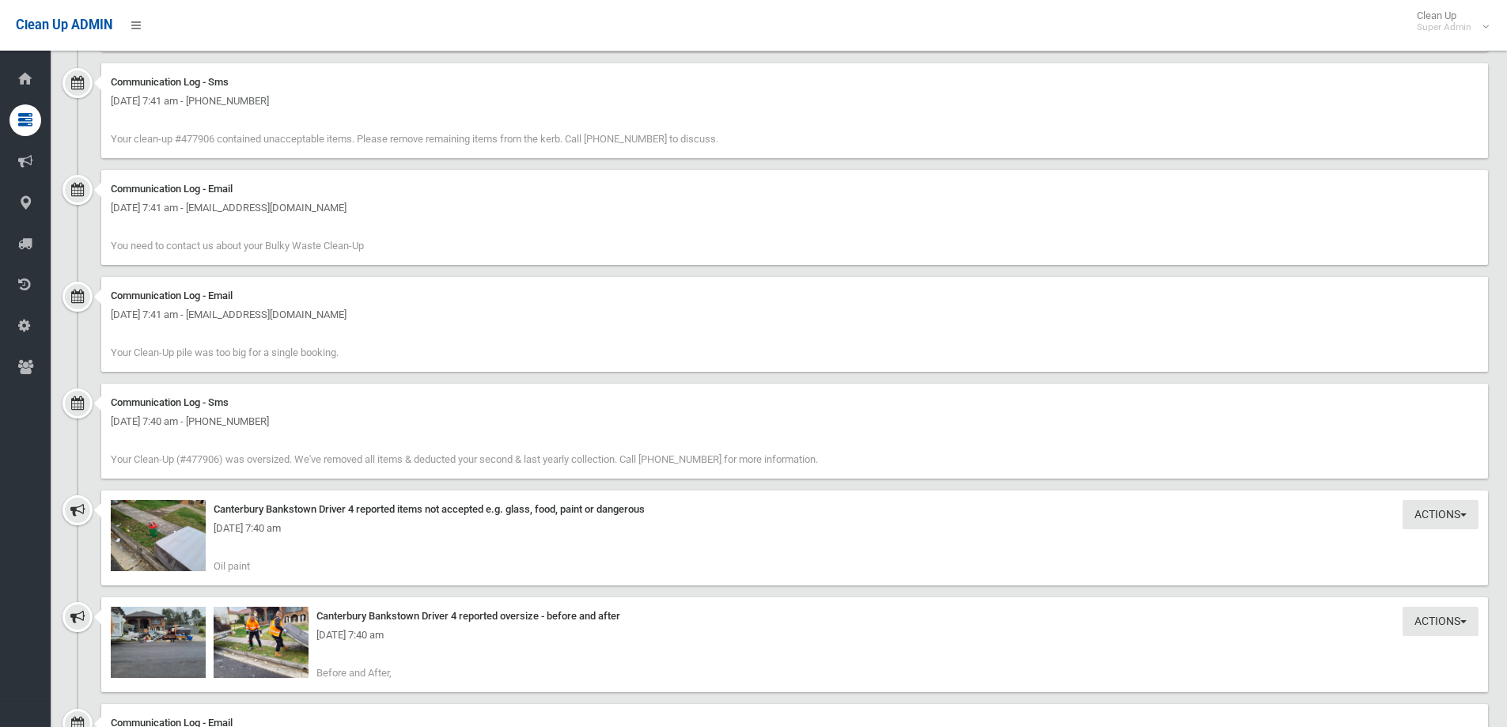
scroll to position [1582, 0]
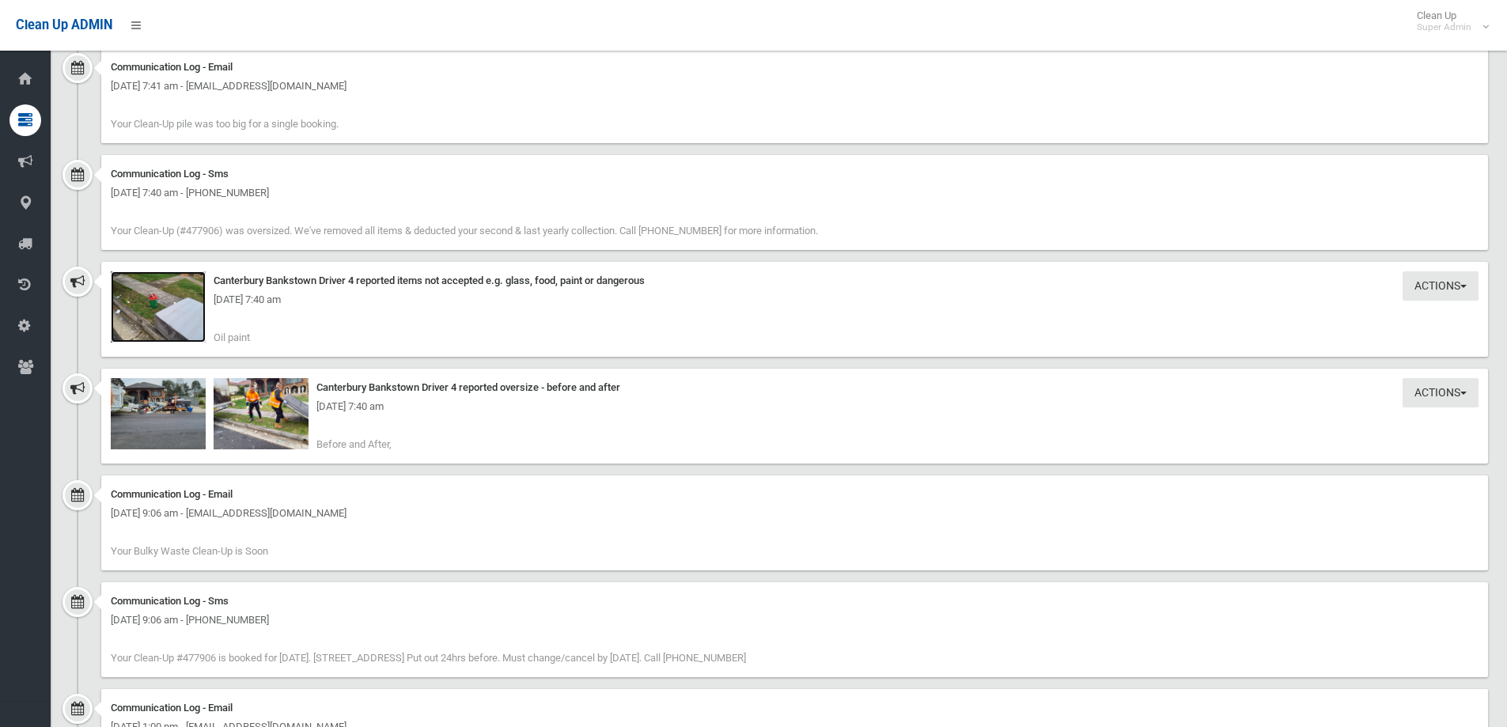
click at [155, 310] on img at bounding box center [158, 306] width 95 height 71
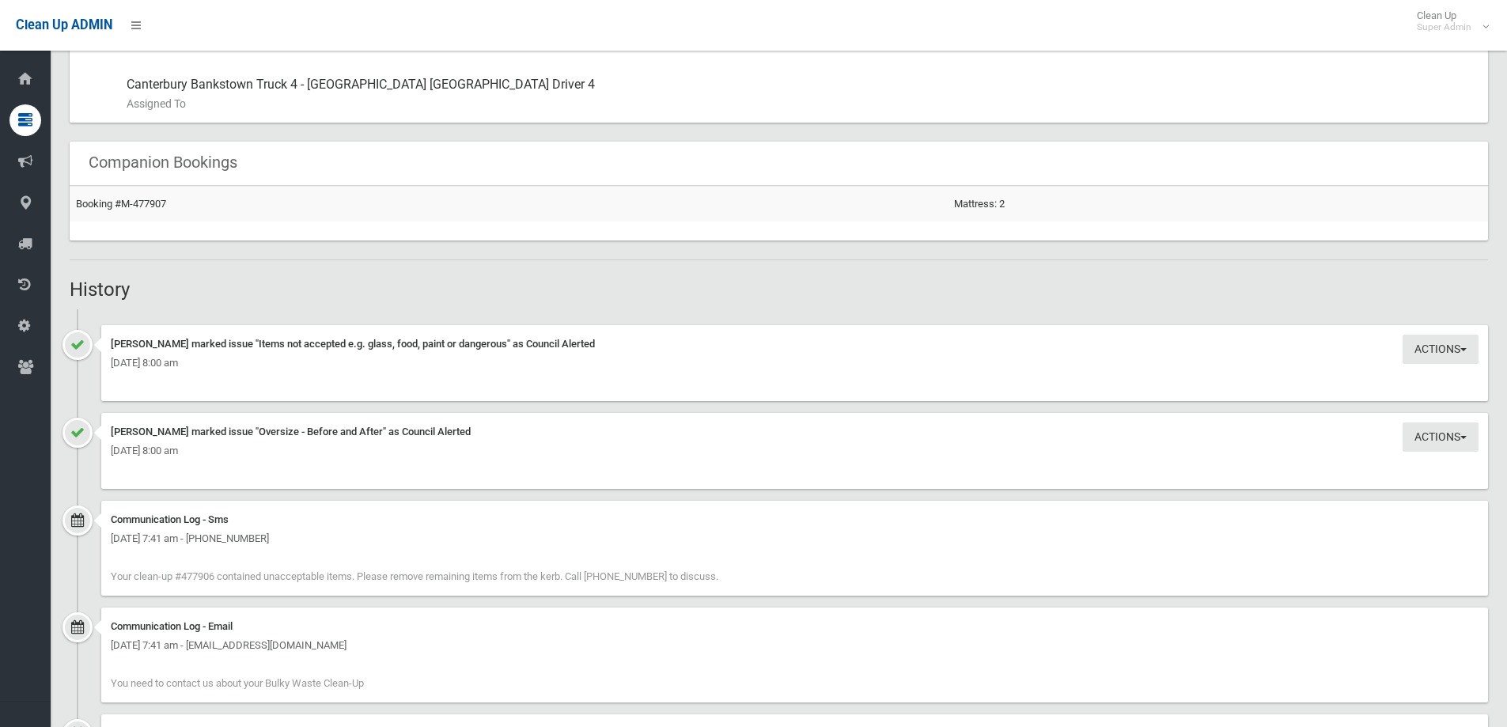
scroll to position [441, 0]
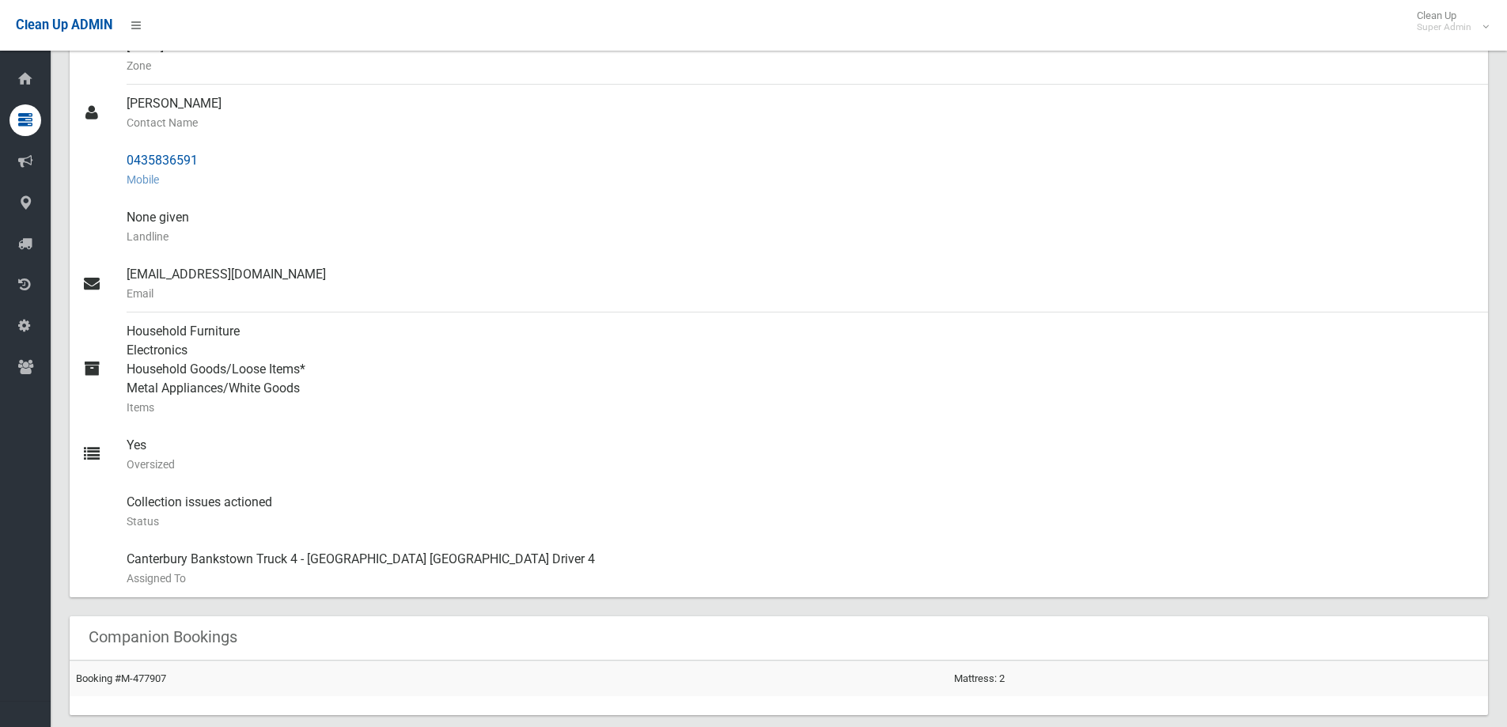
click at [163, 155] on div "0435836591 Mobile" at bounding box center [801, 170] width 1349 height 57
drag, startPoint x: 212, startPoint y: 158, endPoint x: 107, endPoint y: 157, distance: 105.2
click at [107, 157] on link "0435836591 Mobile" at bounding box center [779, 170] width 1418 height 57
copy link "0435836591"
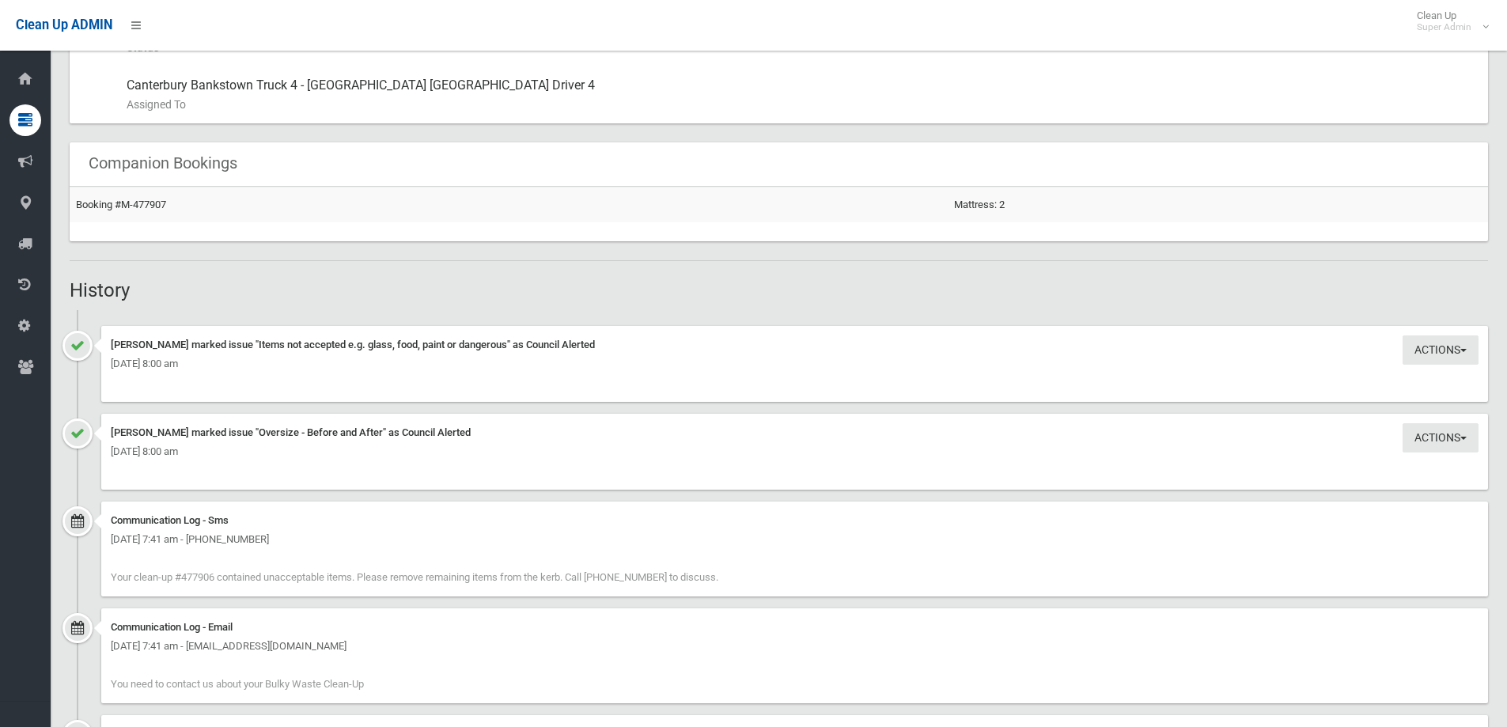
scroll to position [916, 0]
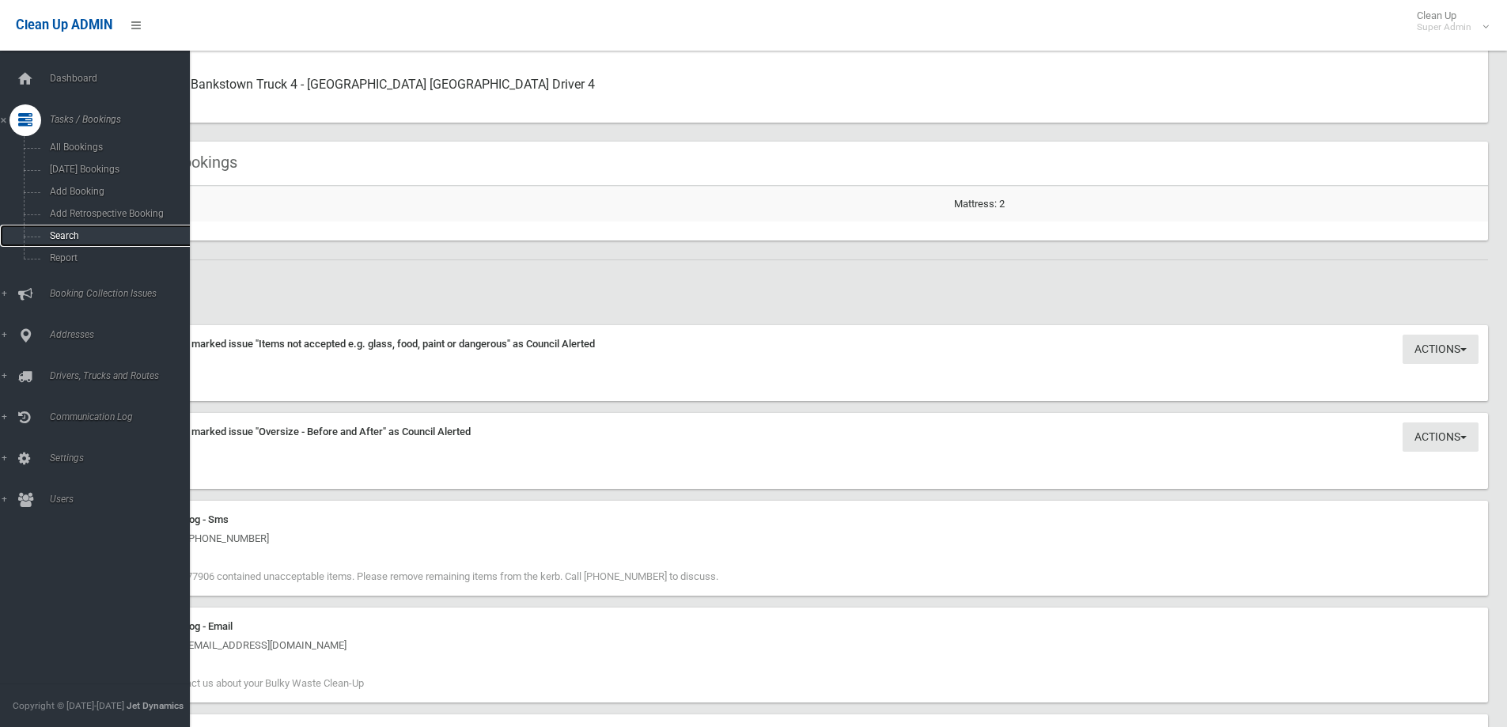
click at [71, 234] on span "Search" at bounding box center [116, 235] width 143 height 11
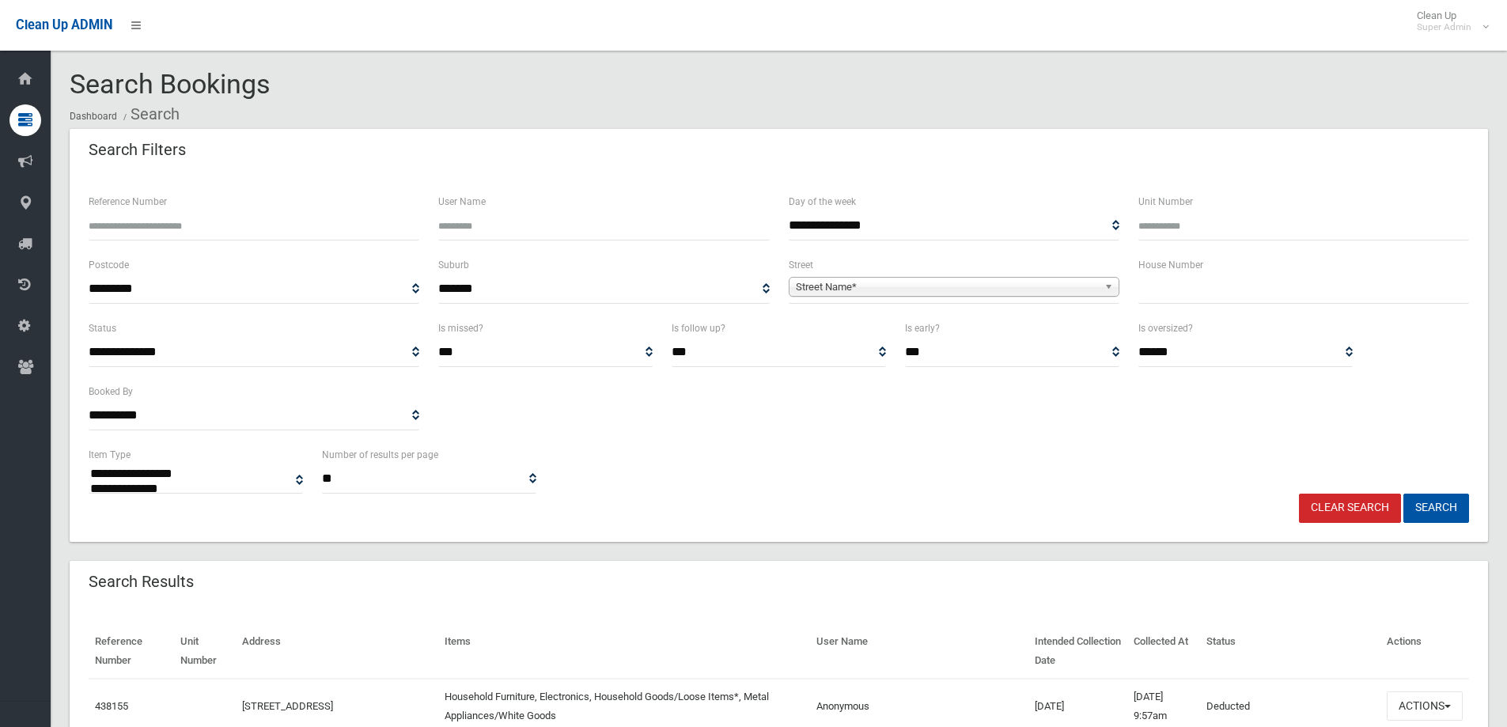
select select
click at [123, 228] on input "Reference Number" at bounding box center [254, 225] width 331 height 29
type input "******"
click at [1403, 494] on button "Search" at bounding box center [1436, 508] width 66 height 29
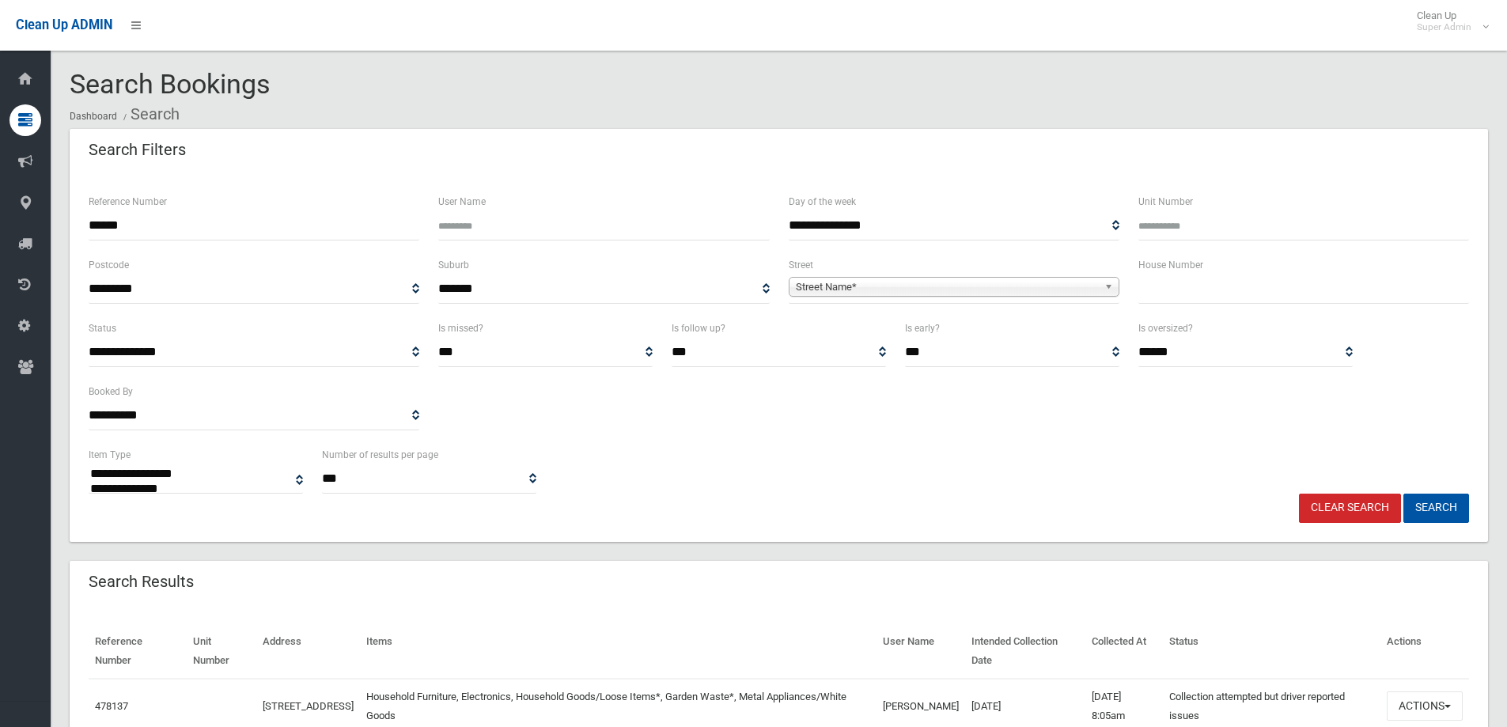
select select
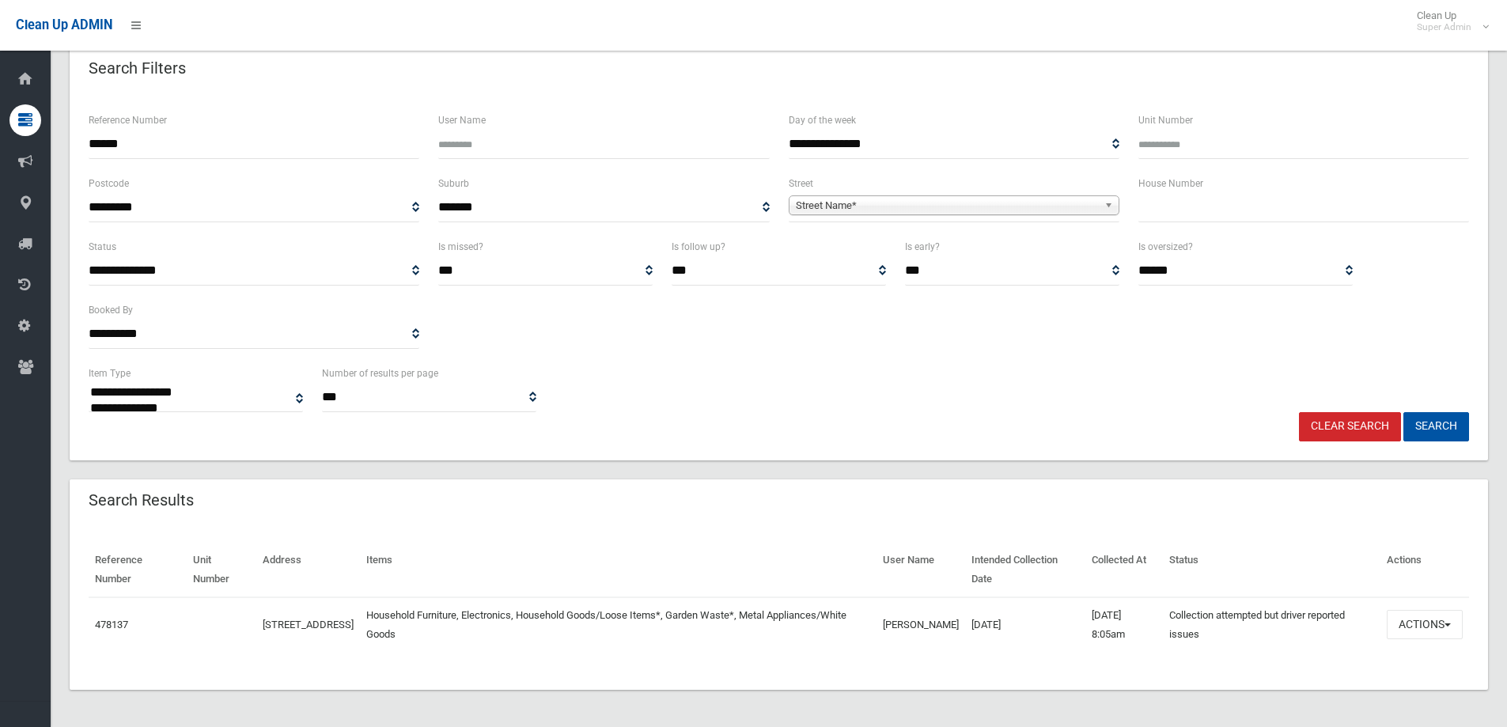
scroll to position [82, 0]
click at [1424, 611] on button "Actions" at bounding box center [1425, 623] width 76 height 29
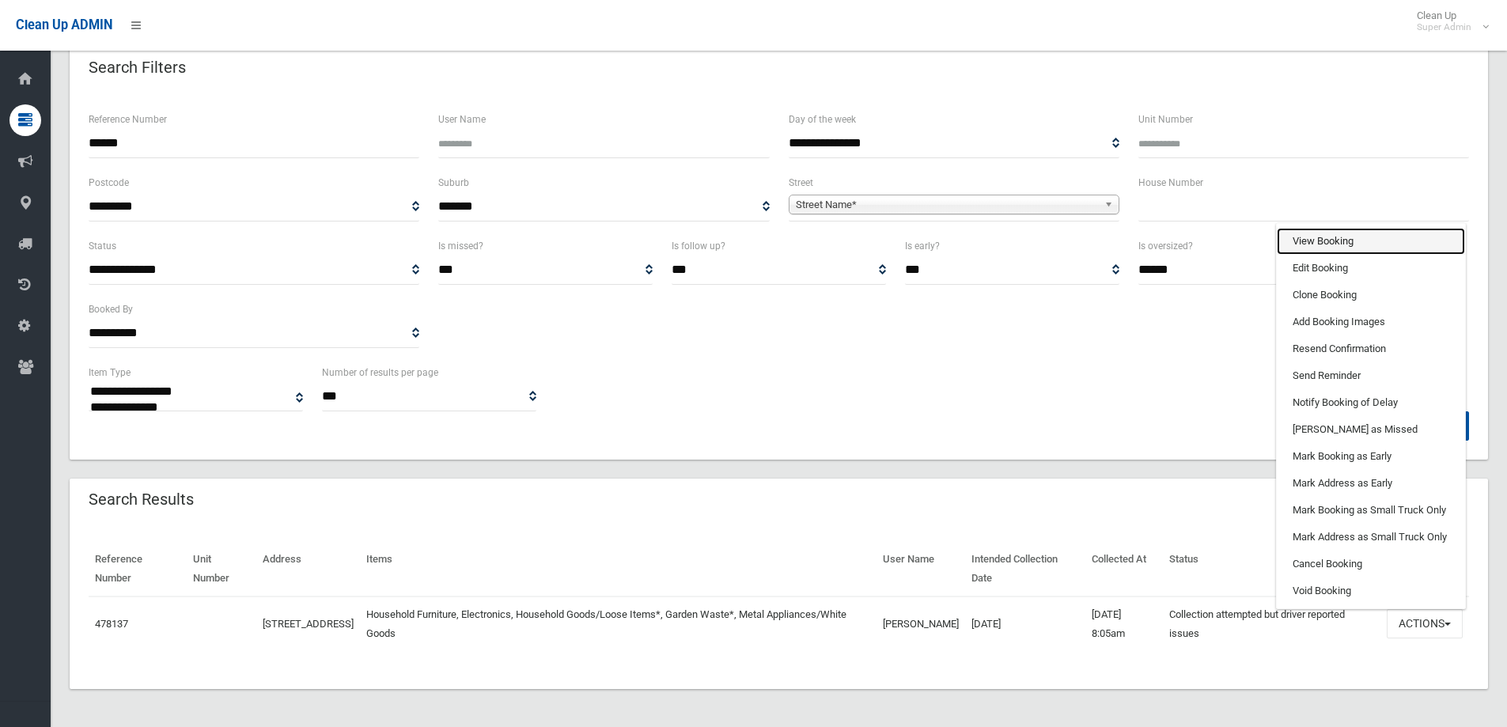
click at [1332, 238] on link "View Booking" at bounding box center [1371, 241] width 188 height 27
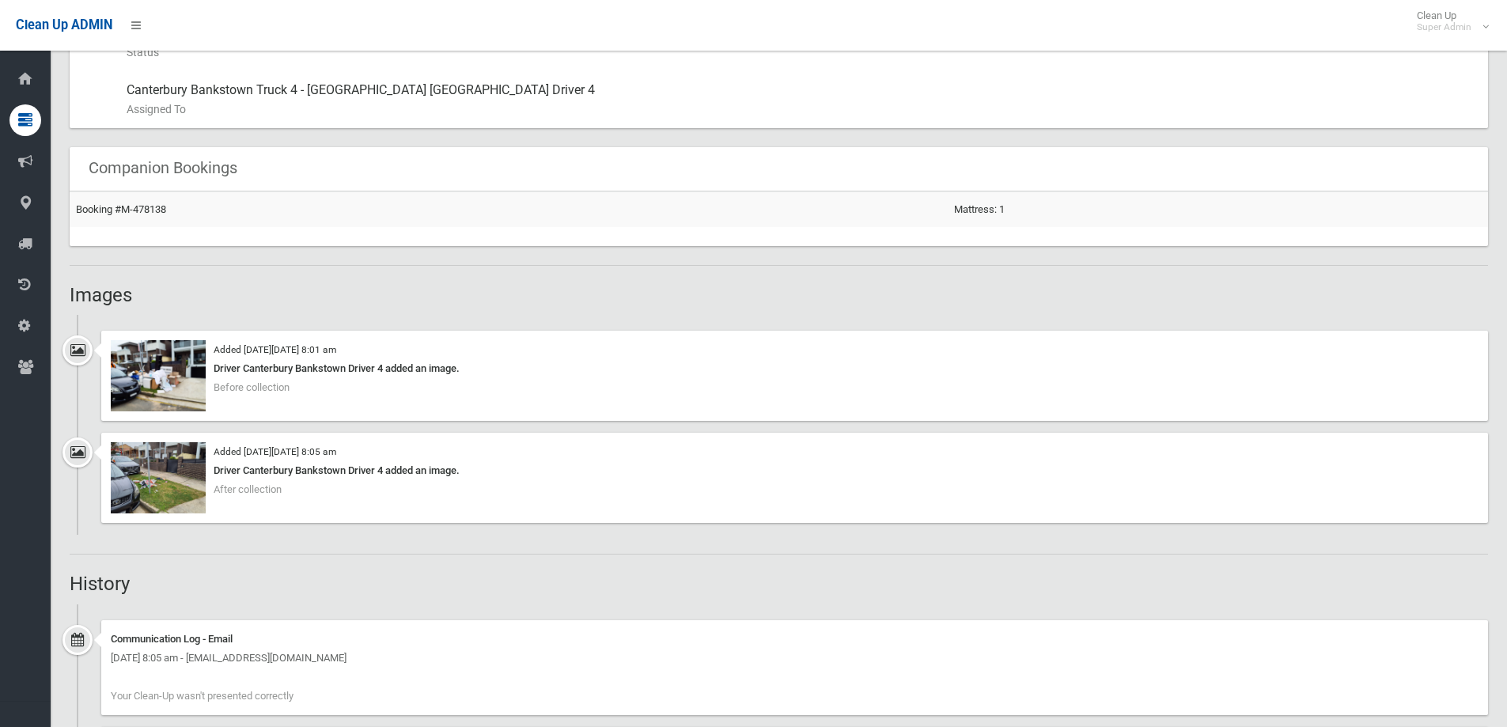
scroll to position [949, 0]
click at [147, 488] on img at bounding box center [158, 476] width 95 height 71
click at [164, 386] on img at bounding box center [158, 374] width 95 height 71
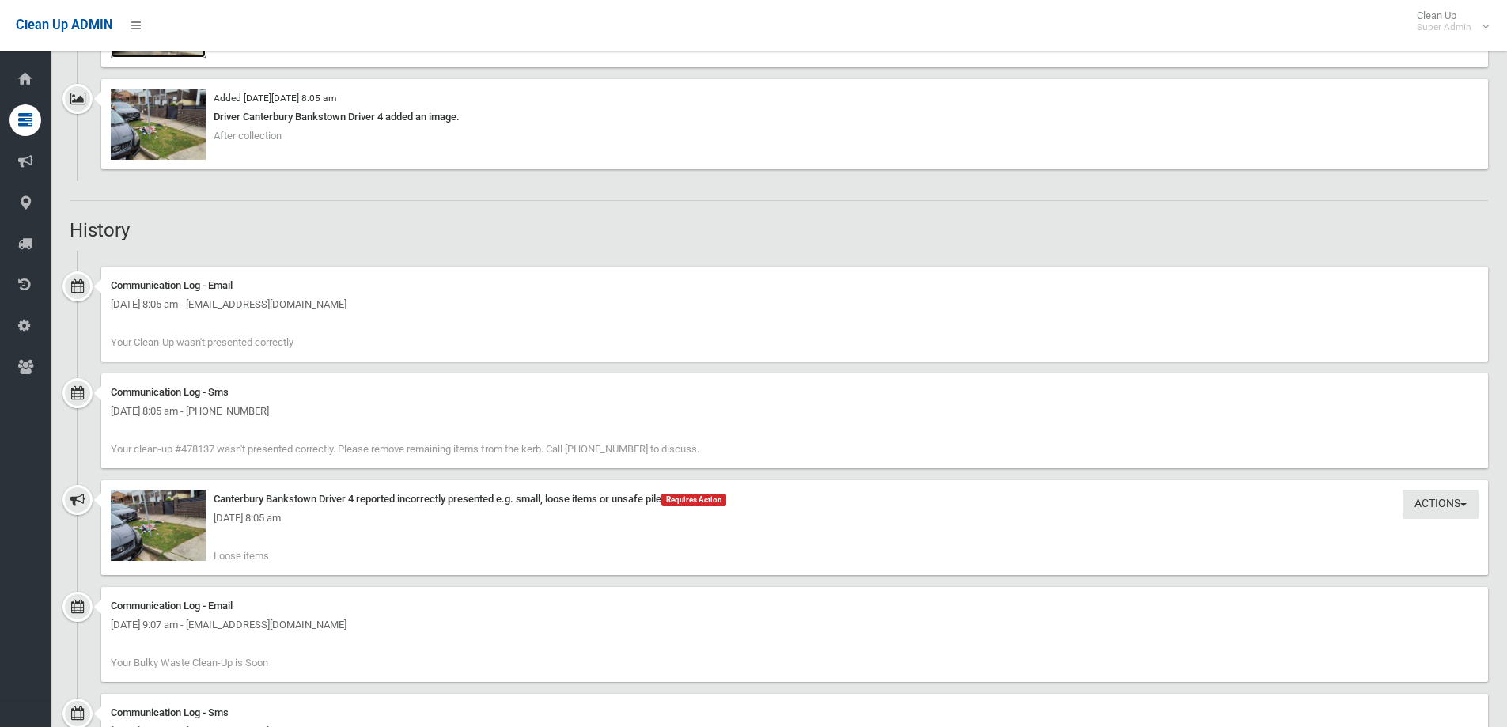
scroll to position [1487, 0]
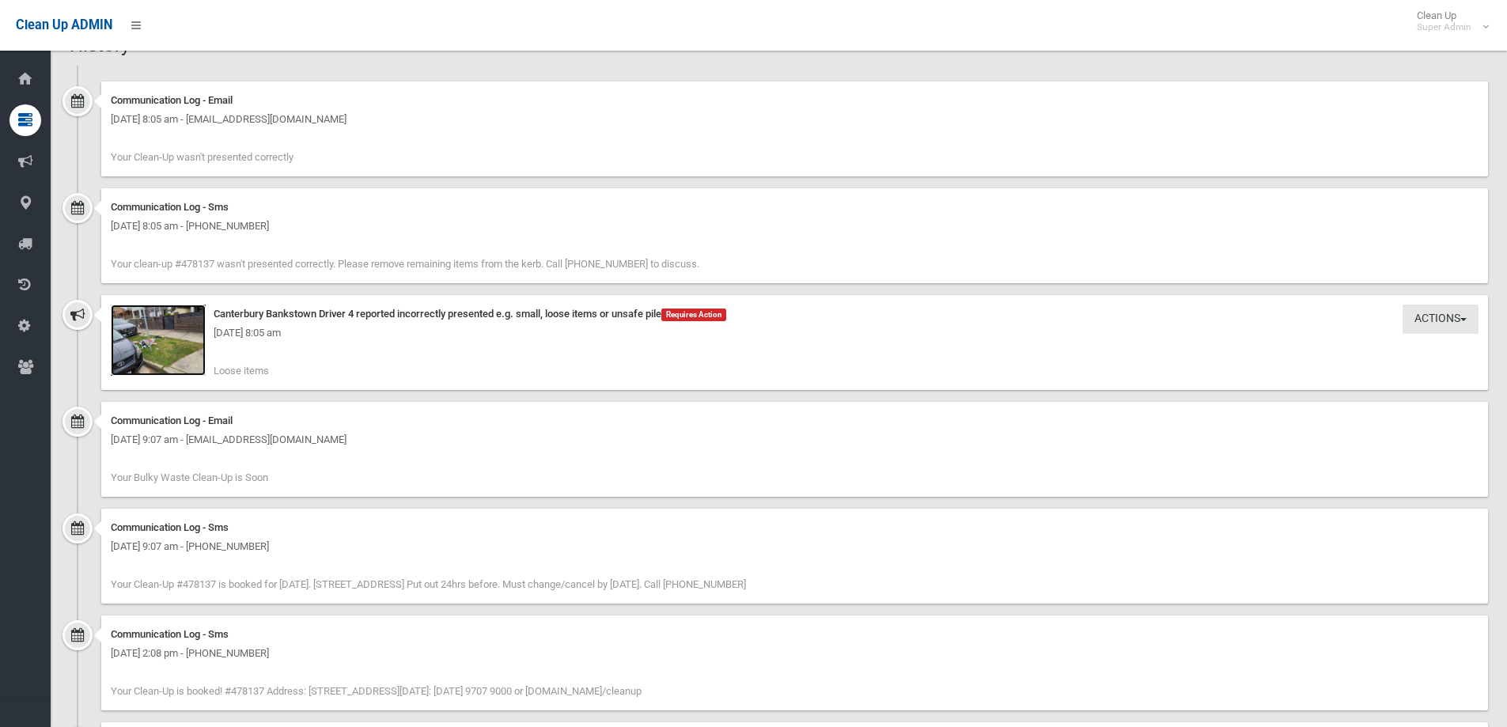
click at [150, 350] on img at bounding box center [158, 340] width 95 height 71
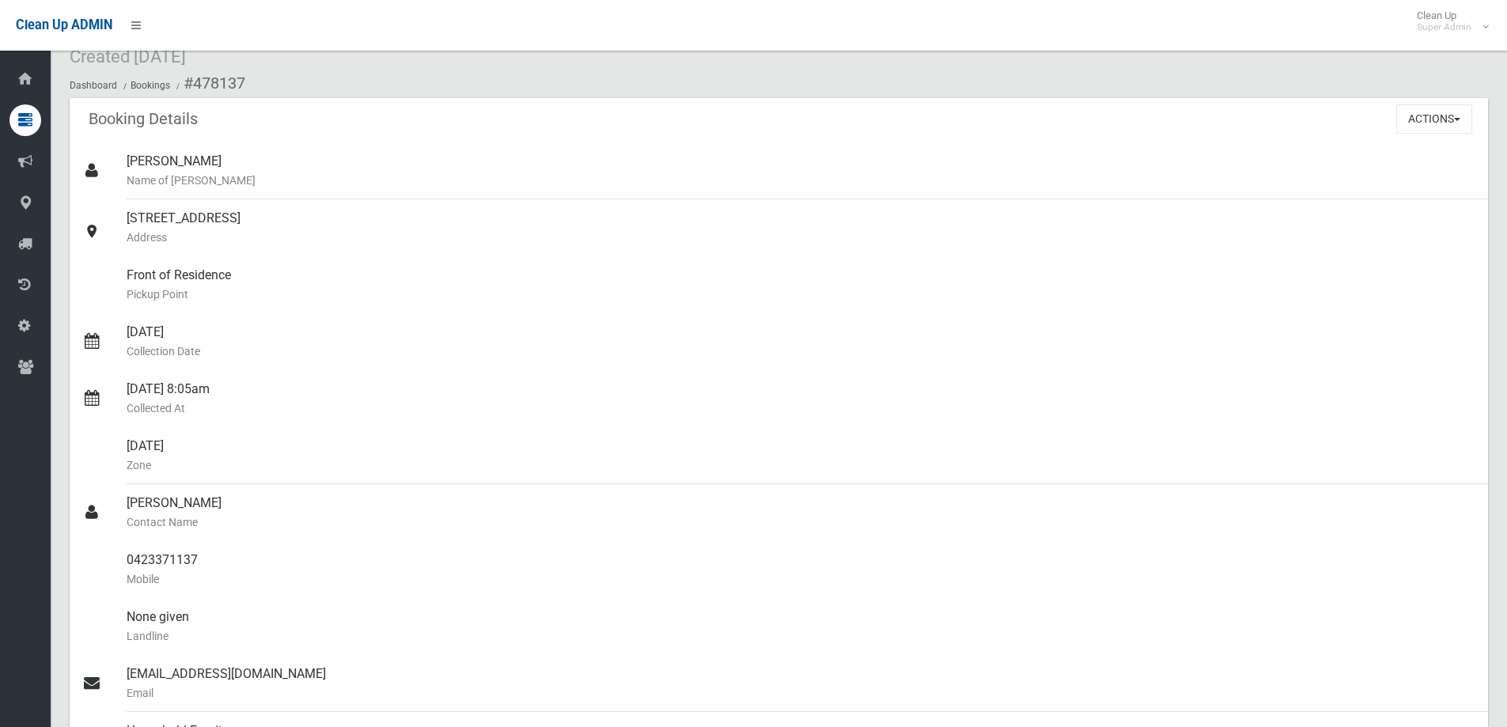
scroll to position [0, 0]
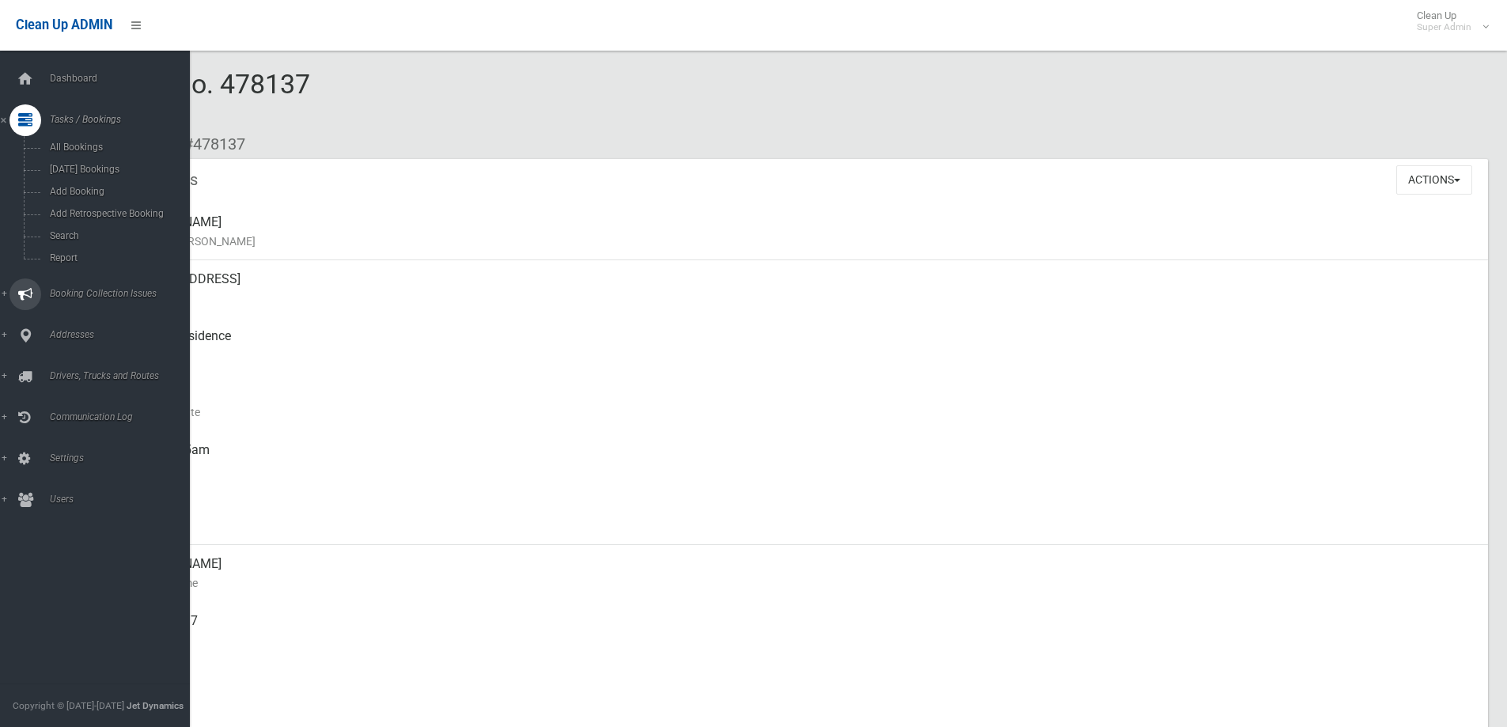
click at [94, 290] on span "Booking Collection Issues" at bounding box center [123, 293] width 157 height 11
click at [97, 180] on link "All Reported Issues" at bounding box center [101, 188] width 202 height 22
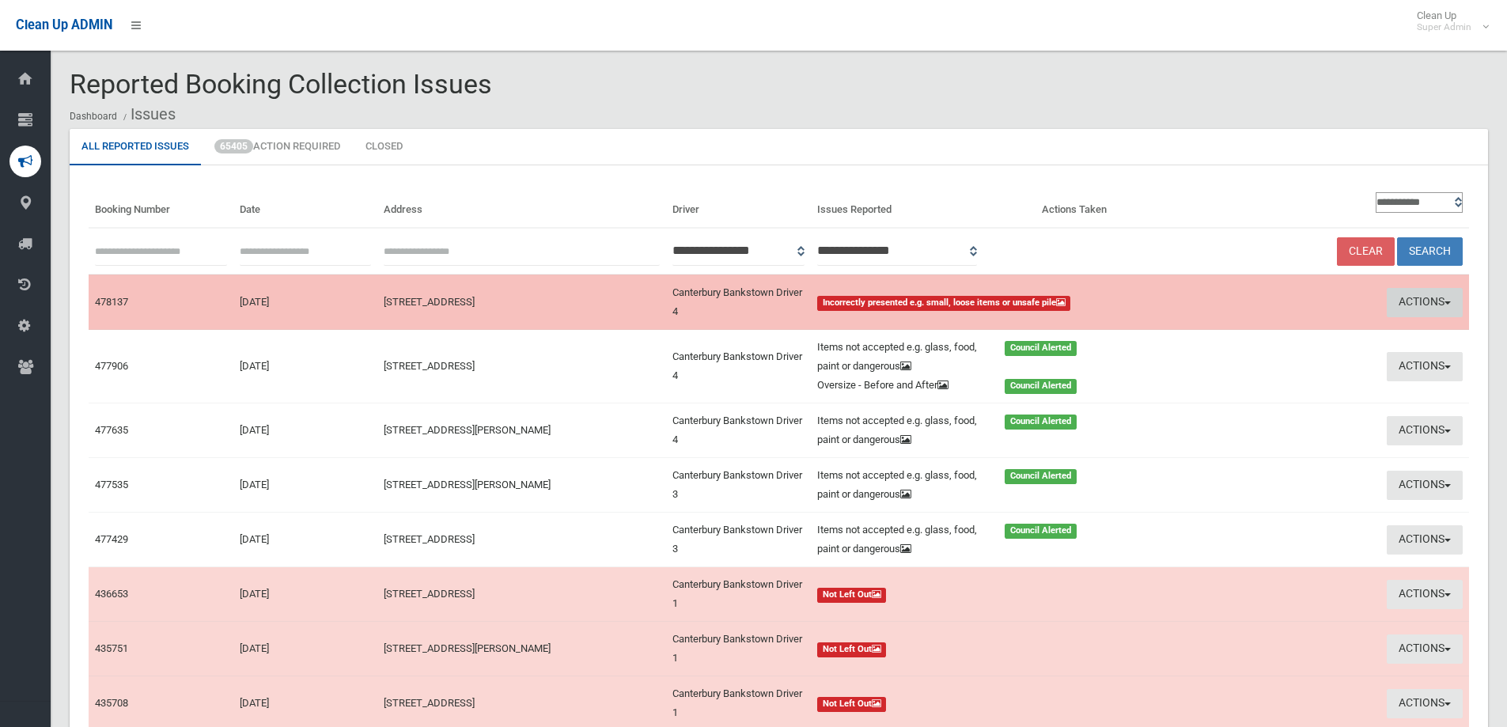
click at [1415, 295] on button "Actions" at bounding box center [1425, 302] width 76 height 29
click at [1216, 356] on link "Take Action" at bounding box center [1281, 362] width 188 height 27
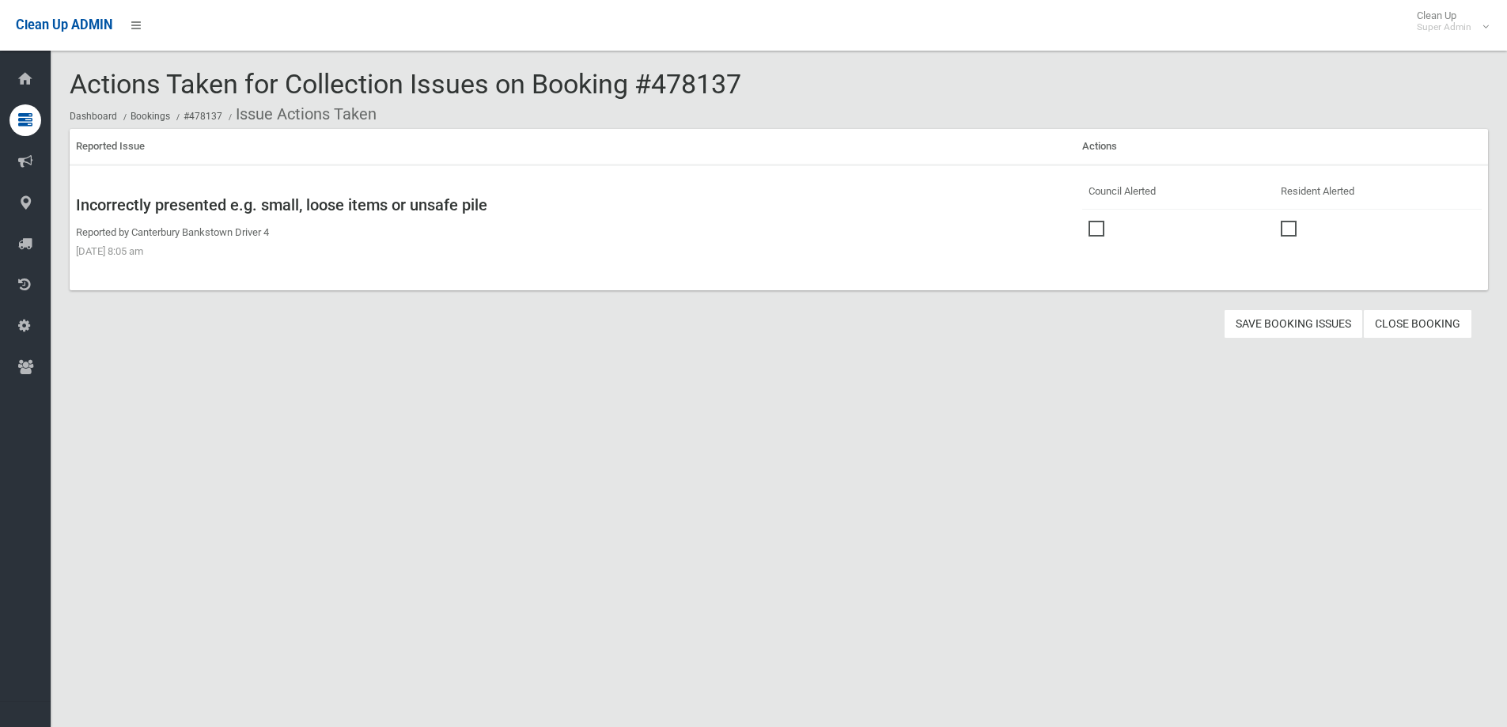
click at [1090, 221] on span at bounding box center [1100, 221] width 24 height 0
click at [1273, 321] on button "Save Booking Issues" at bounding box center [1293, 323] width 139 height 29
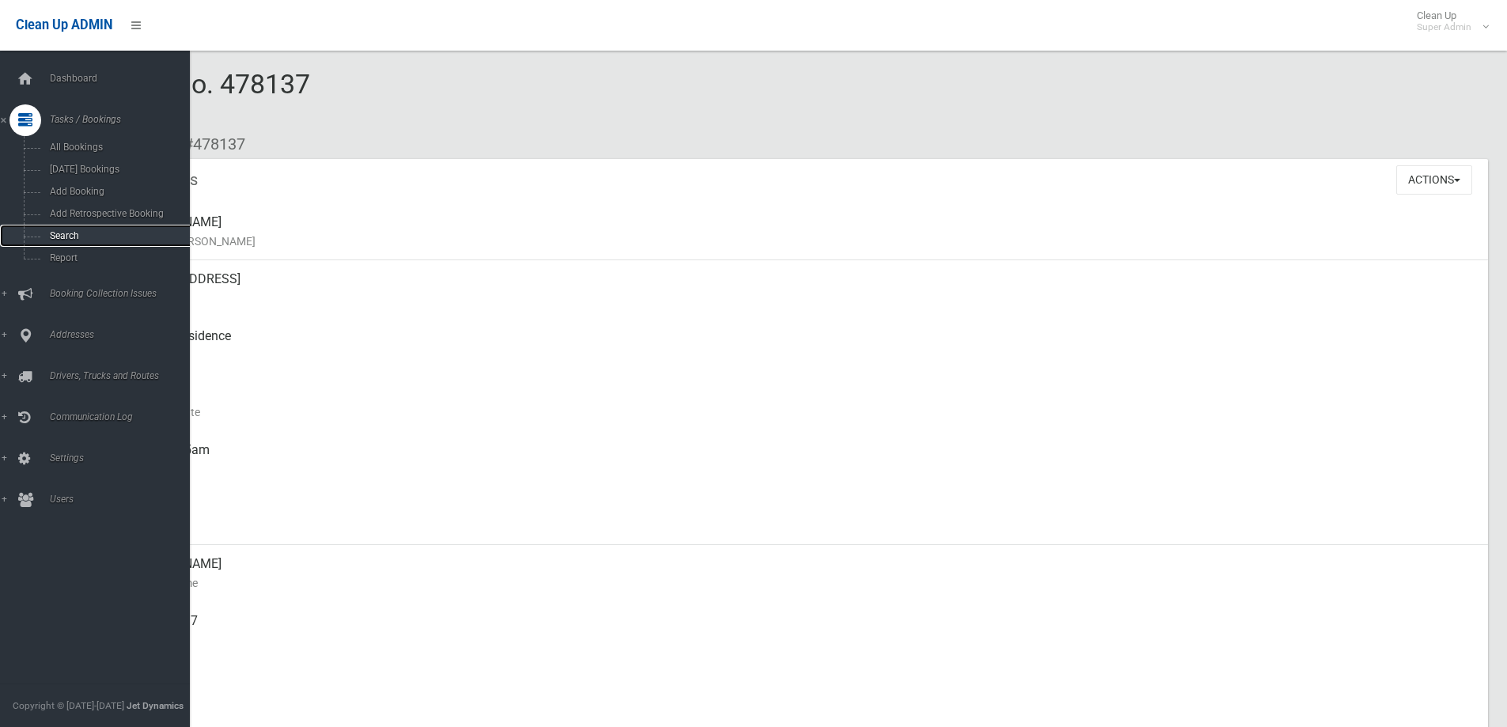
click at [55, 233] on span "Search" at bounding box center [116, 235] width 143 height 11
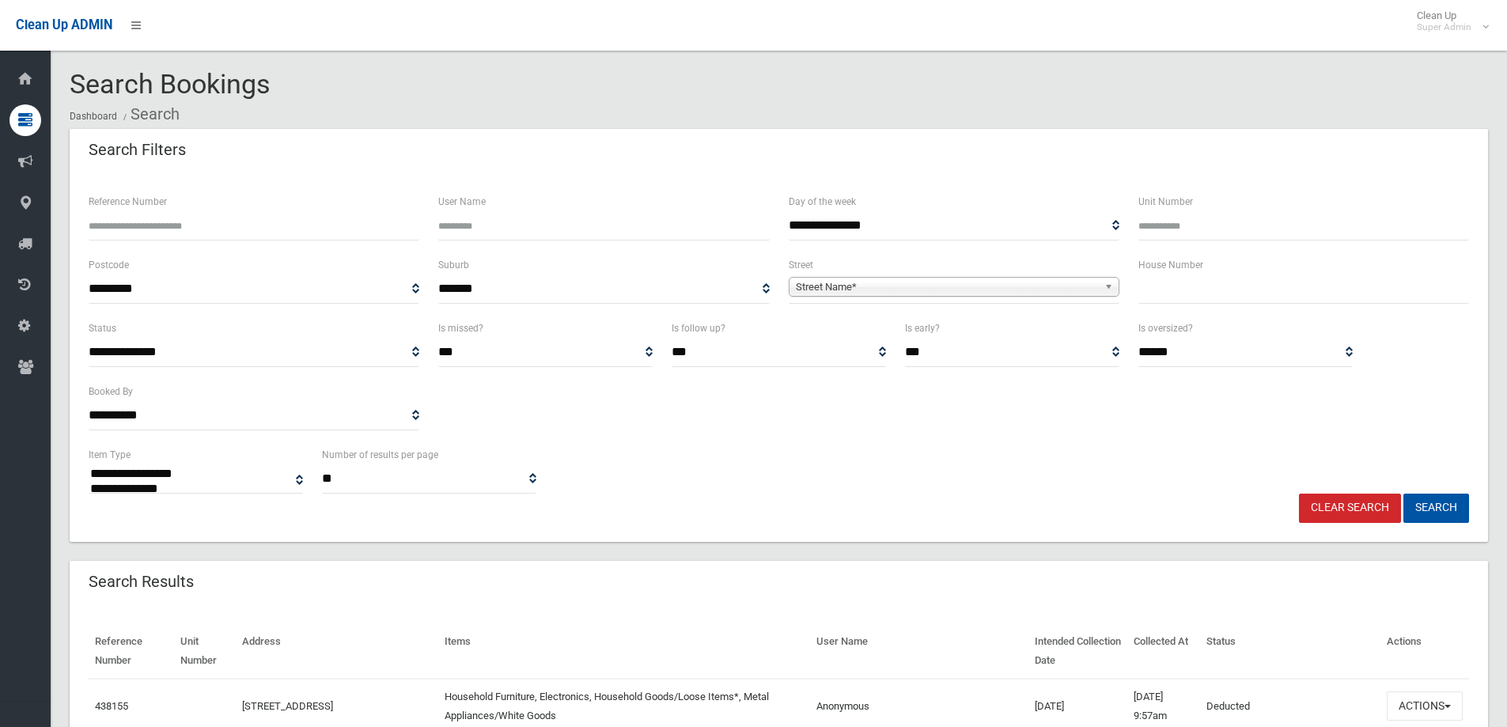
select select
click at [135, 228] on input "Reference Number" at bounding box center [254, 225] width 331 height 29
type input "******"
click at [1403, 494] on button "Search" at bounding box center [1436, 508] width 66 height 29
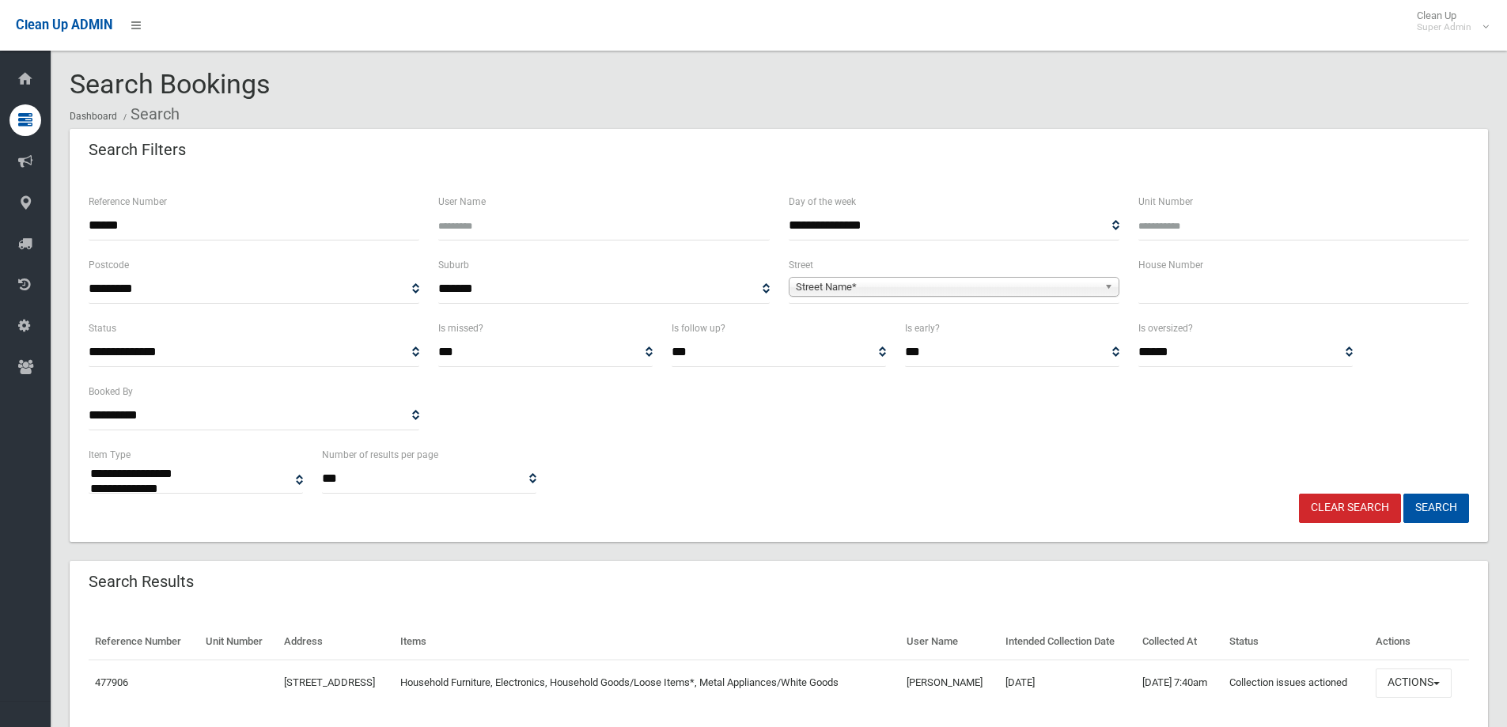
select select
click at [1419, 680] on button "Actions" at bounding box center [1414, 682] width 76 height 29
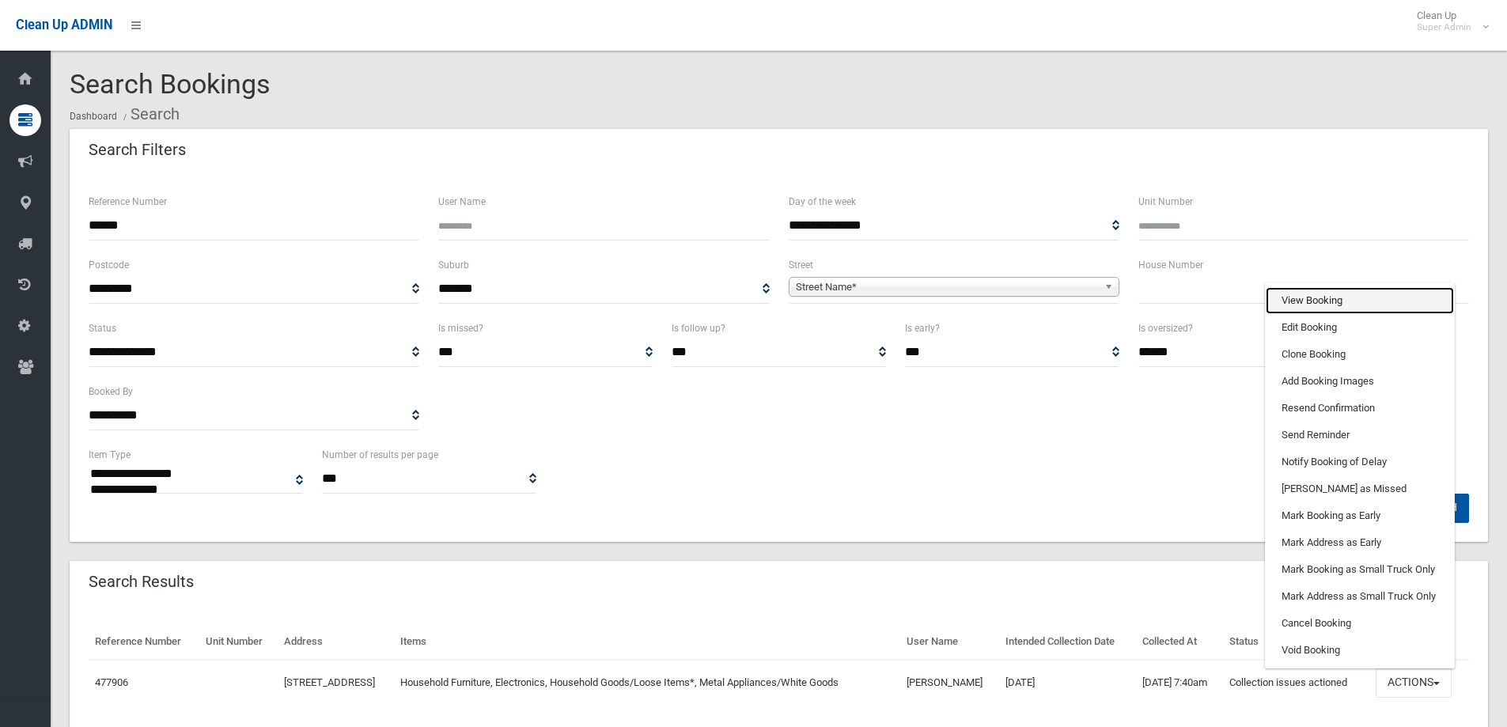
click at [1316, 301] on link "View Booking" at bounding box center [1360, 300] width 188 height 27
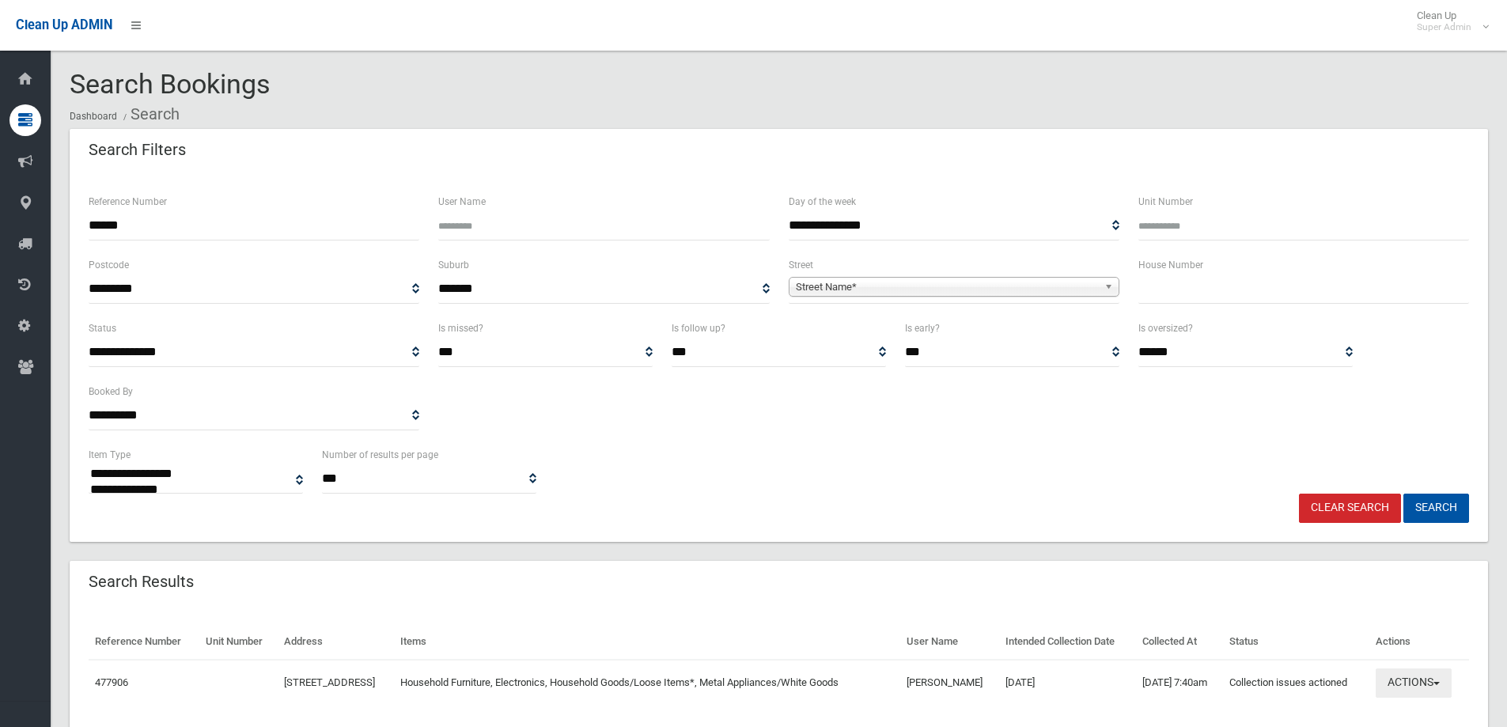
click at [1414, 679] on button "Actions" at bounding box center [1414, 682] width 76 height 29
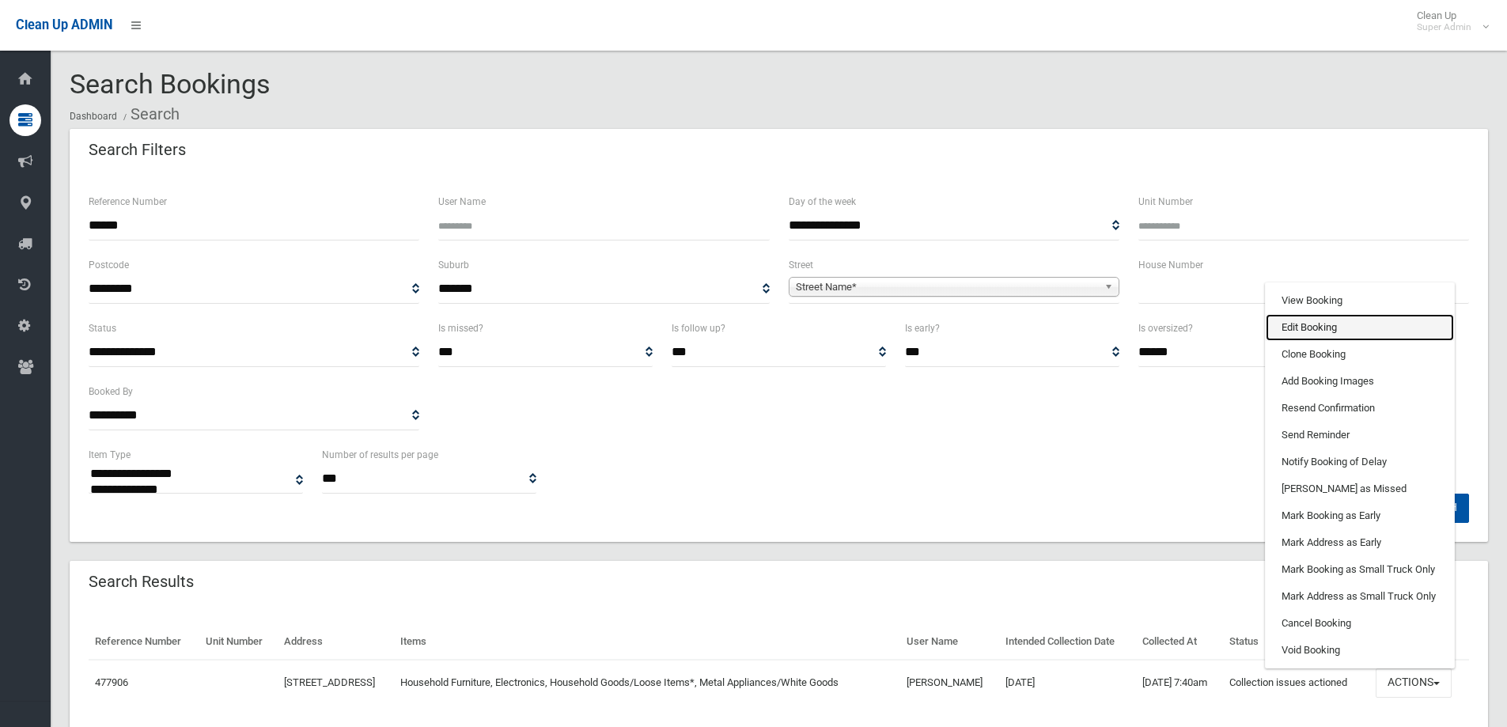
click at [1322, 327] on link "Edit Booking" at bounding box center [1360, 327] width 188 height 27
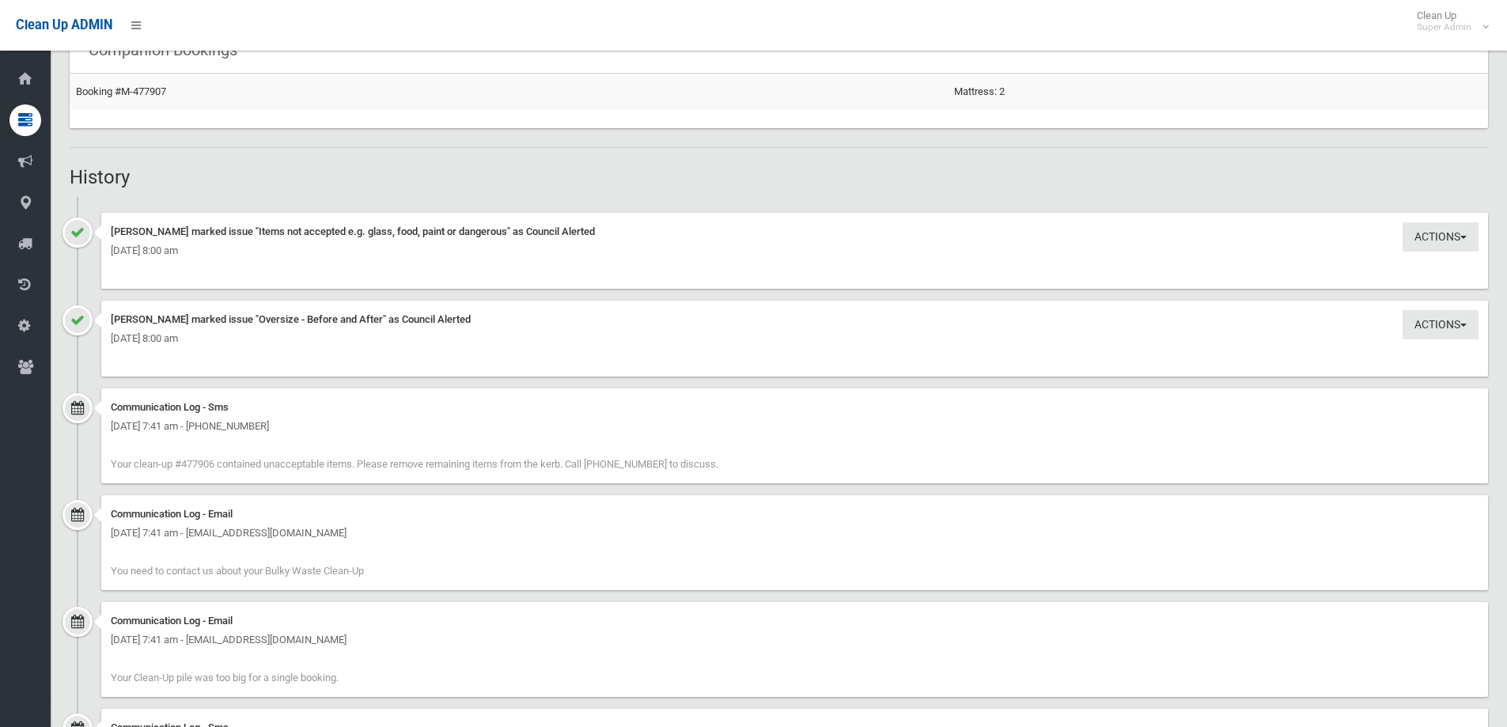
scroll to position [1503, 0]
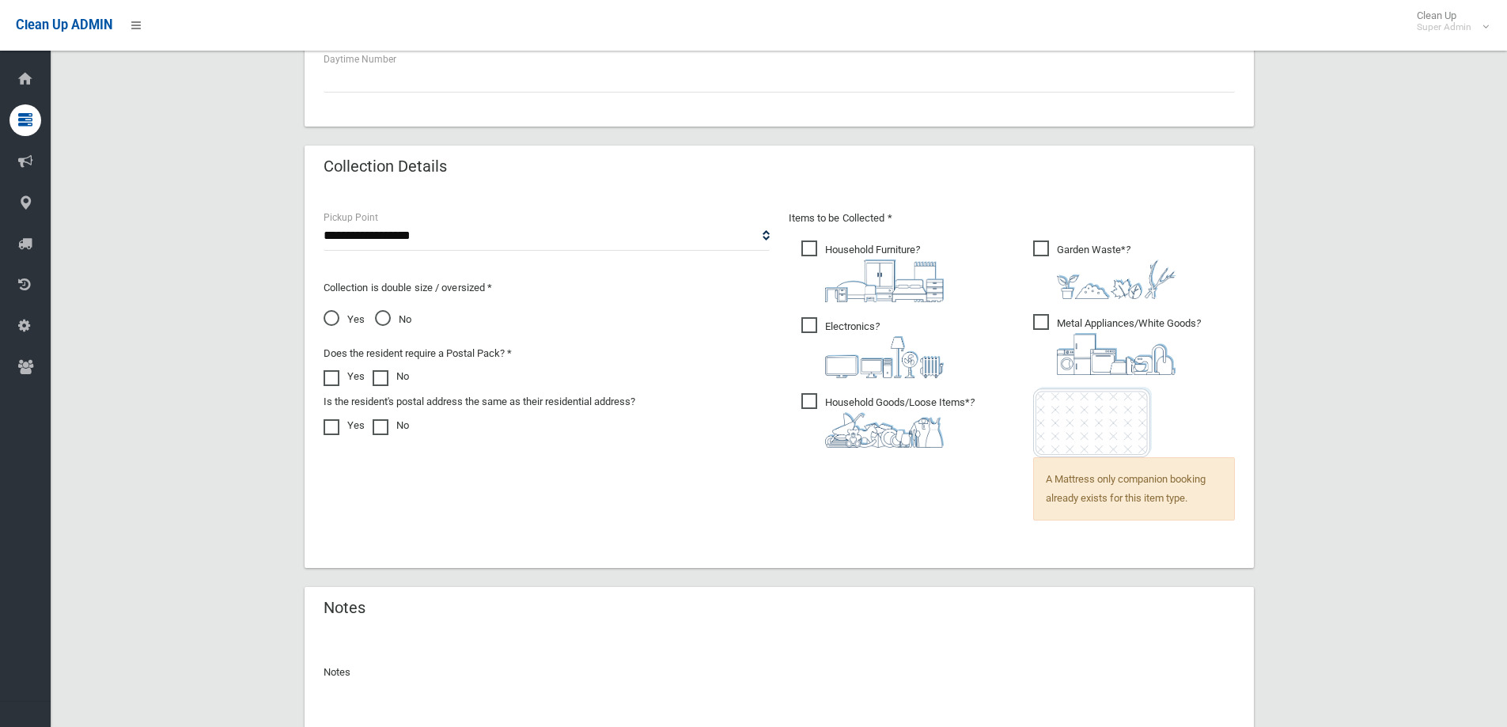
scroll to position [1094, 0]
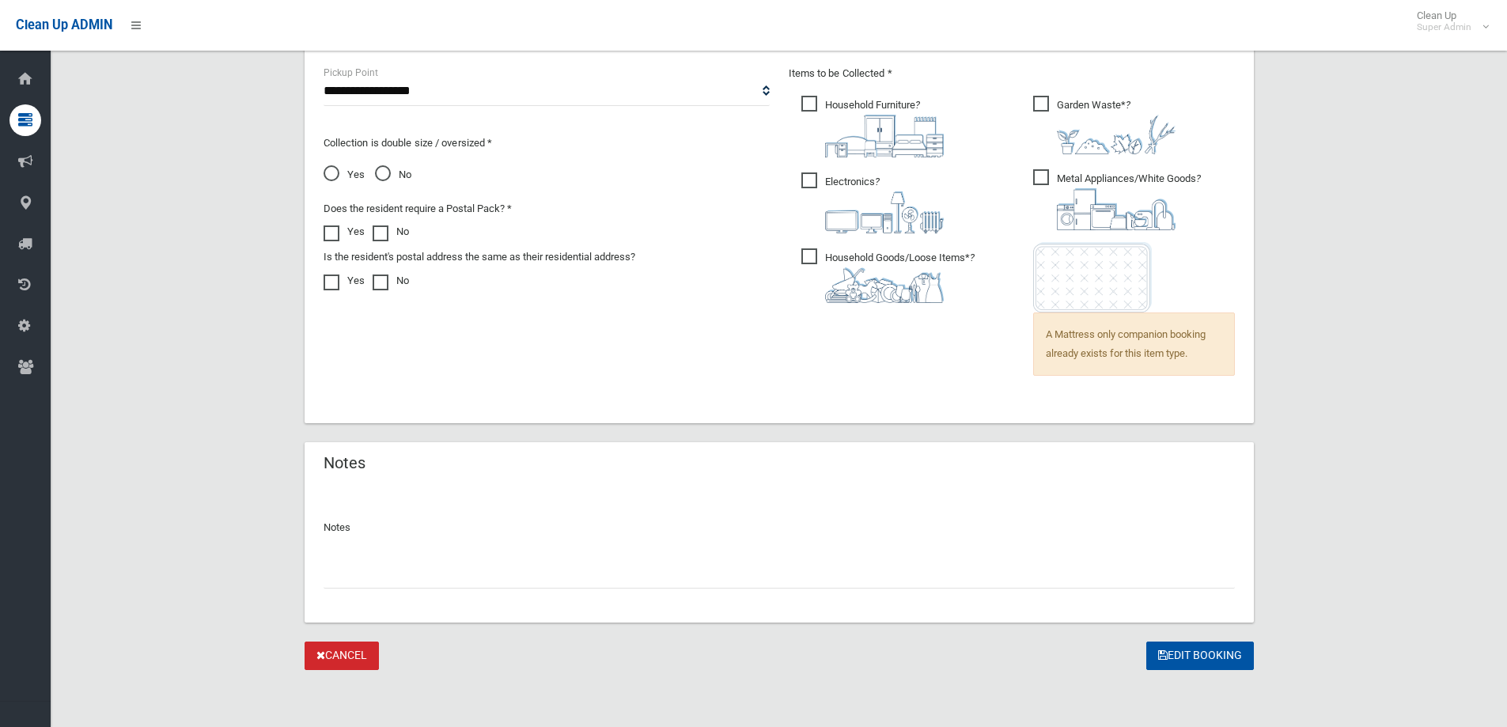
click at [374, 590] on div "Notes" at bounding box center [779, 554] width 949 height 136
click at [378, 568] on input "text" at bounding box center [779, 573] width 911 height 29
type input "**********"
click at [1210, 652] on button "Edit Booking" at bounding box center [1200, 656] width 108 height 29
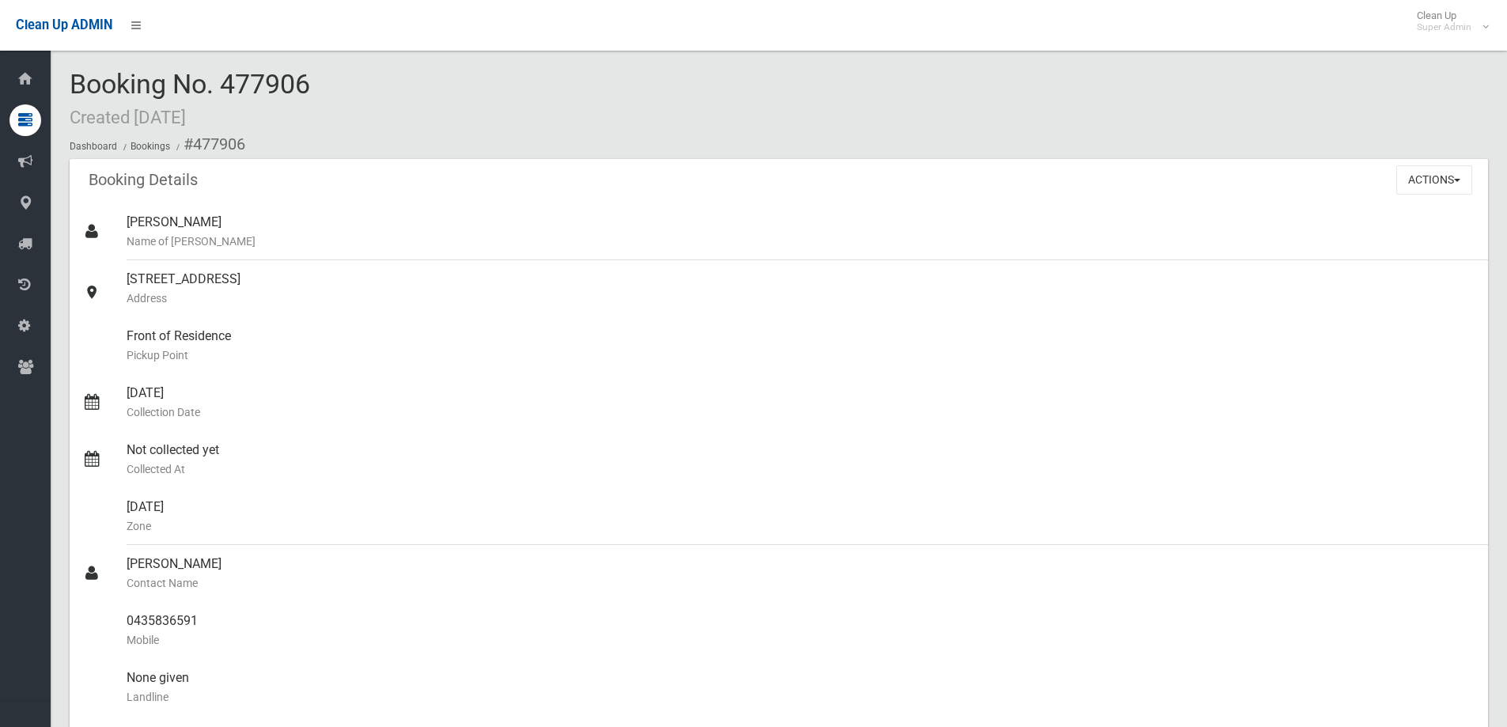
drag, startPoint x: 228, startPoint y: 82, endPoint x: 318, endPoint y: 83, distance: 90.2
click at [318, 83] on div "Booking No. 477906 Created [DATE] Dashboard Bookings #477906" at bounding box center [779, 114] width 1418 height 89
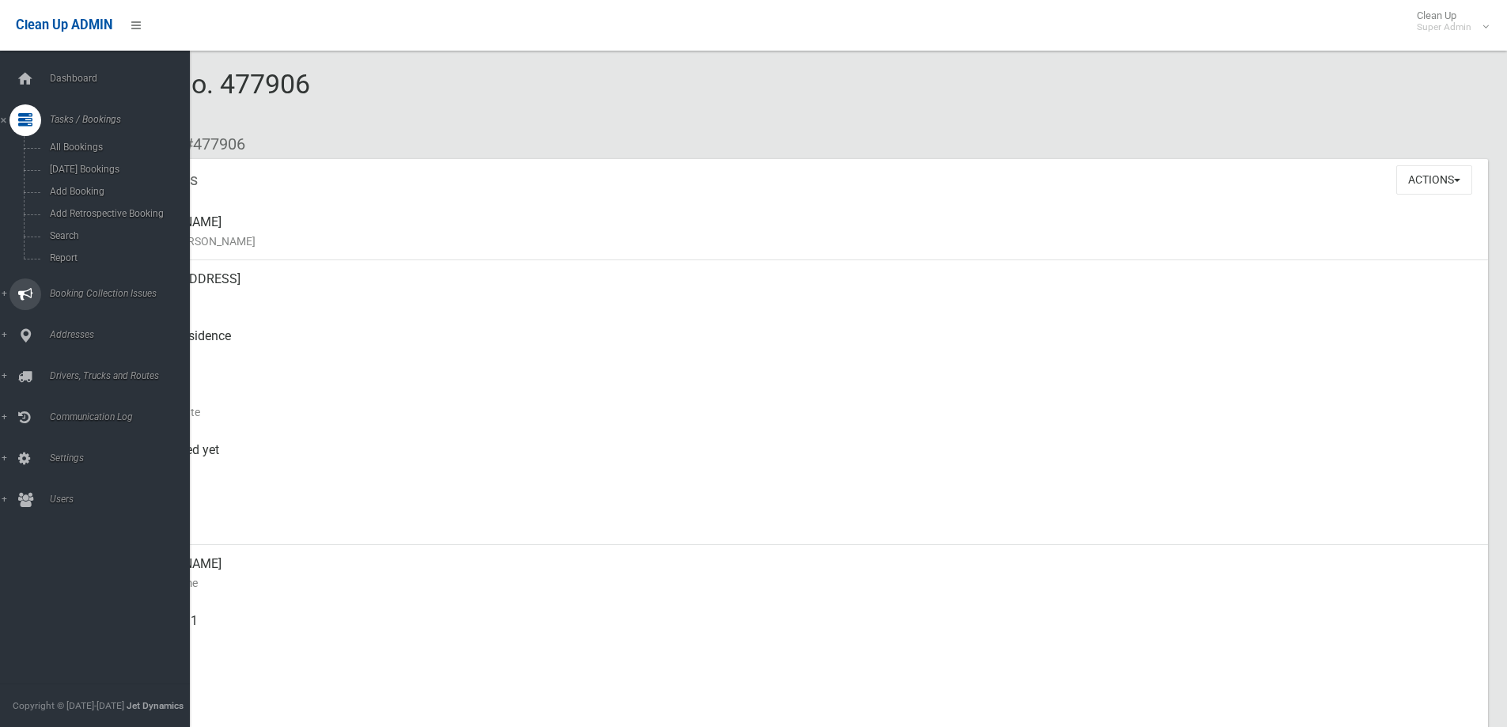
click at [90, 290] on span "Booking Collection Issues" at bounding box center [123, 293] width 157 height 11
click at [82, 185] on span "All Reported Issues" at bounding box center [116, 188] width 143 height 11
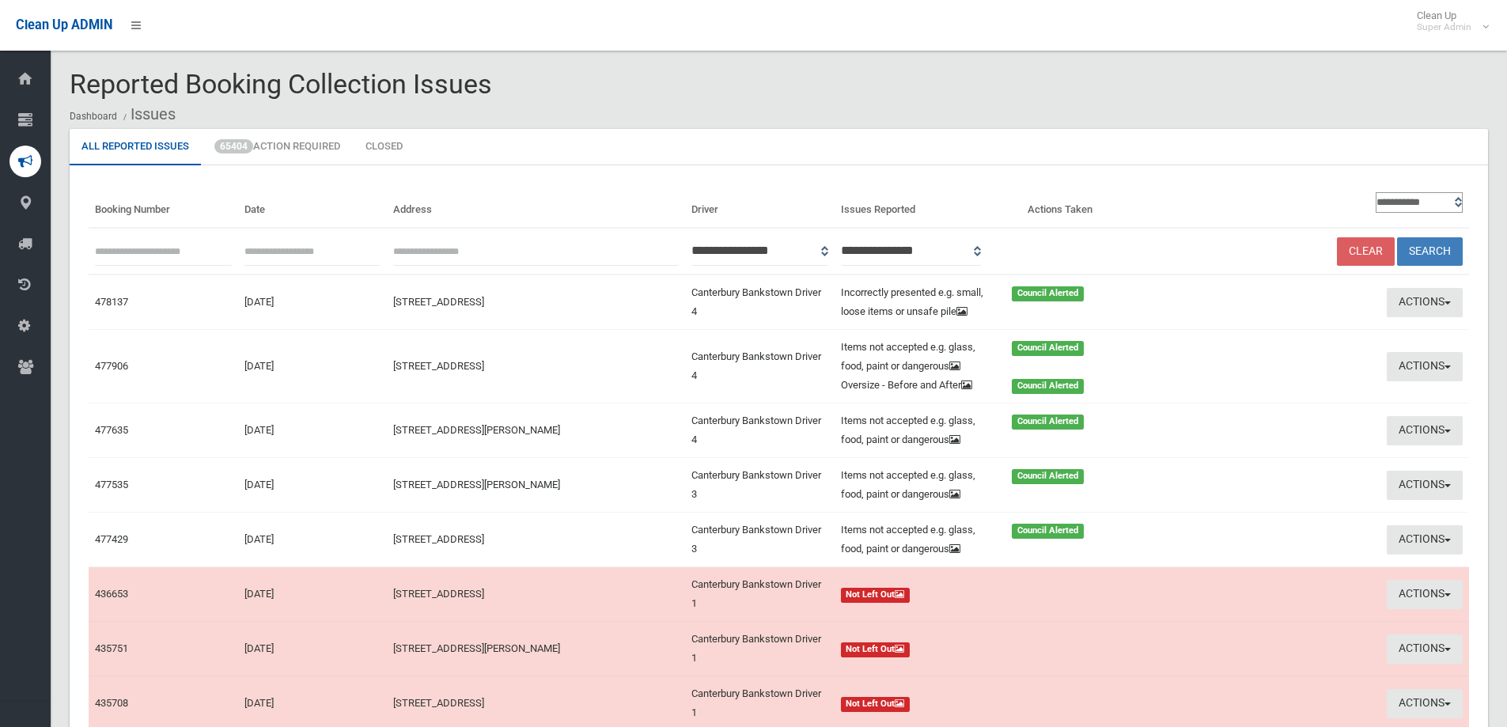
paste input "******"
type input "******"
click at [1423, 248] on button "Search" at bounding box center [1430, 251] width 66 height 29
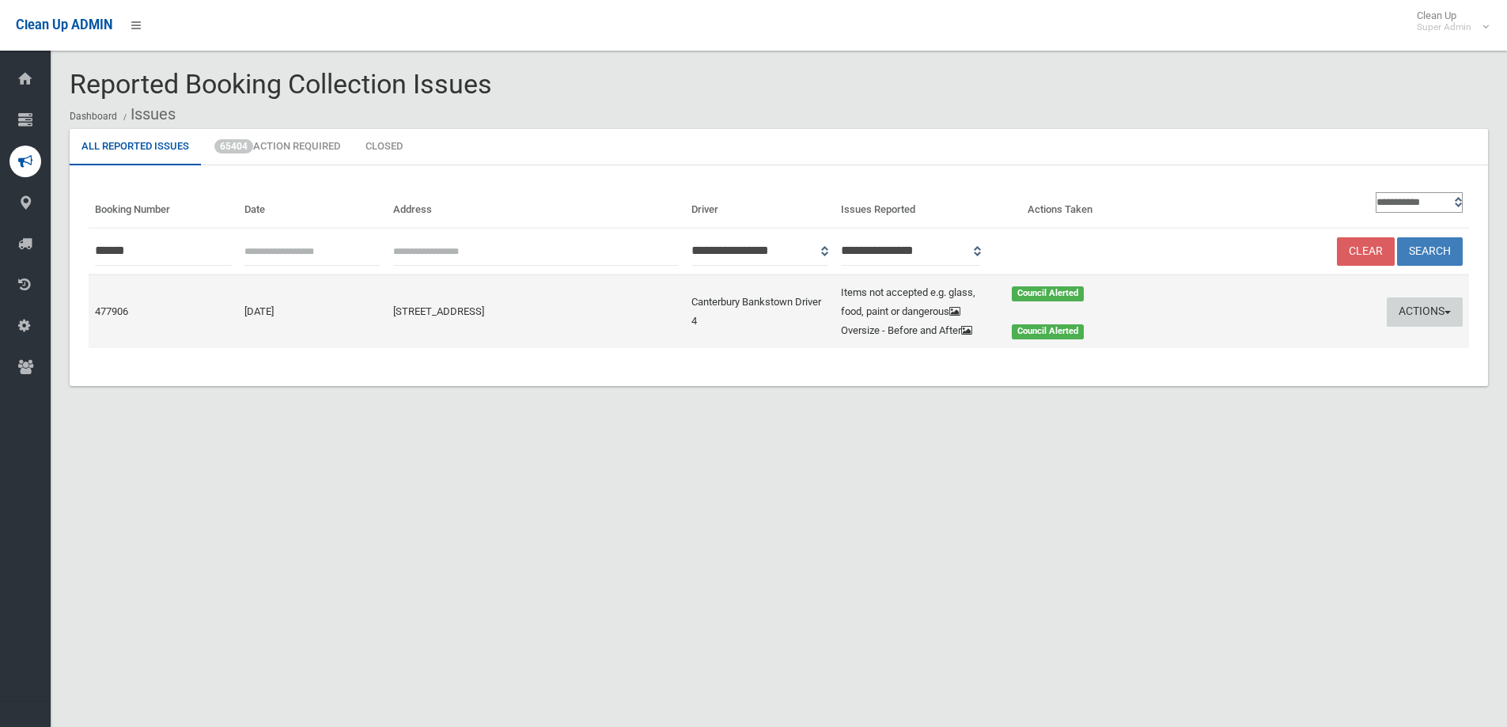
click at [1403, 308] on button "Actions" at bounding box center [1425, 311] width 76 height 29
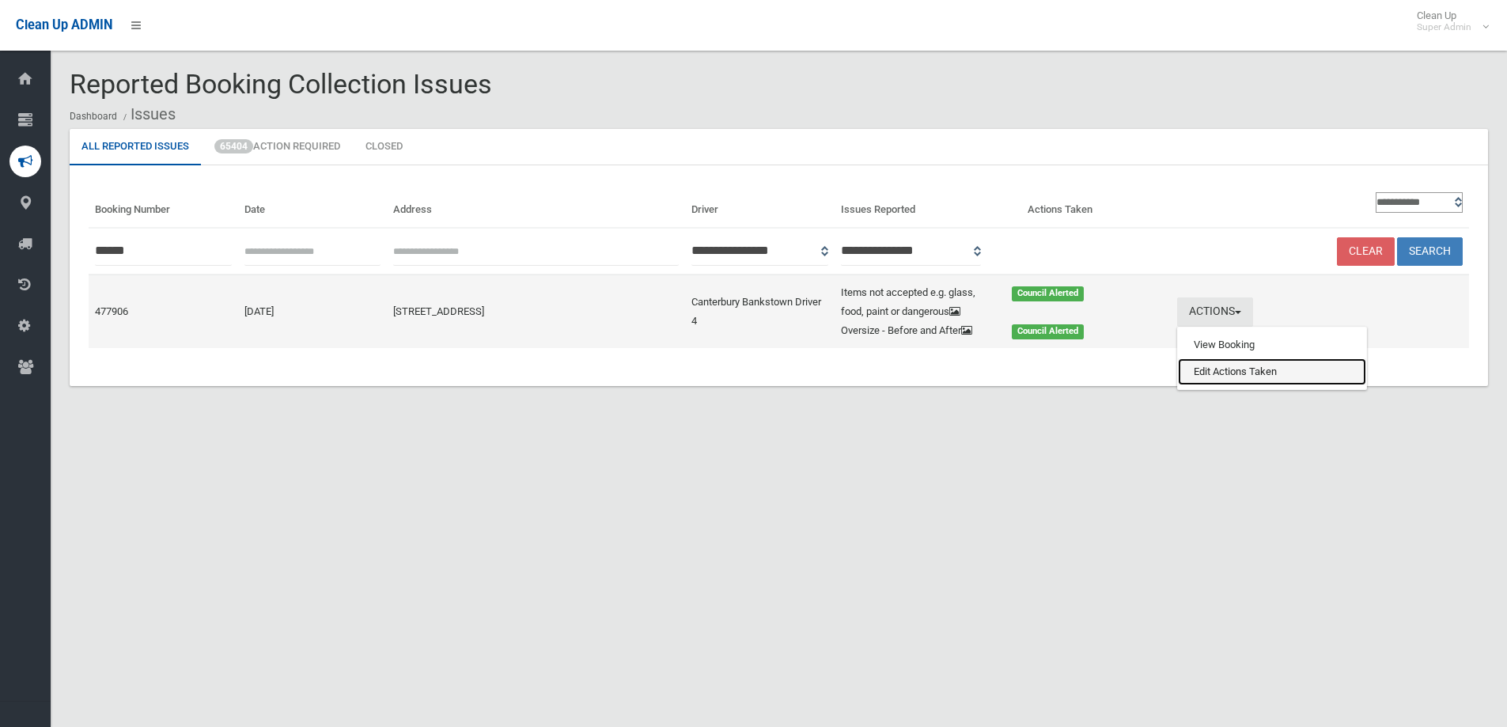
click at [1226, 385] on link "Edit Actions Taken" at bounding box center [1272, 371] width 188 height 27
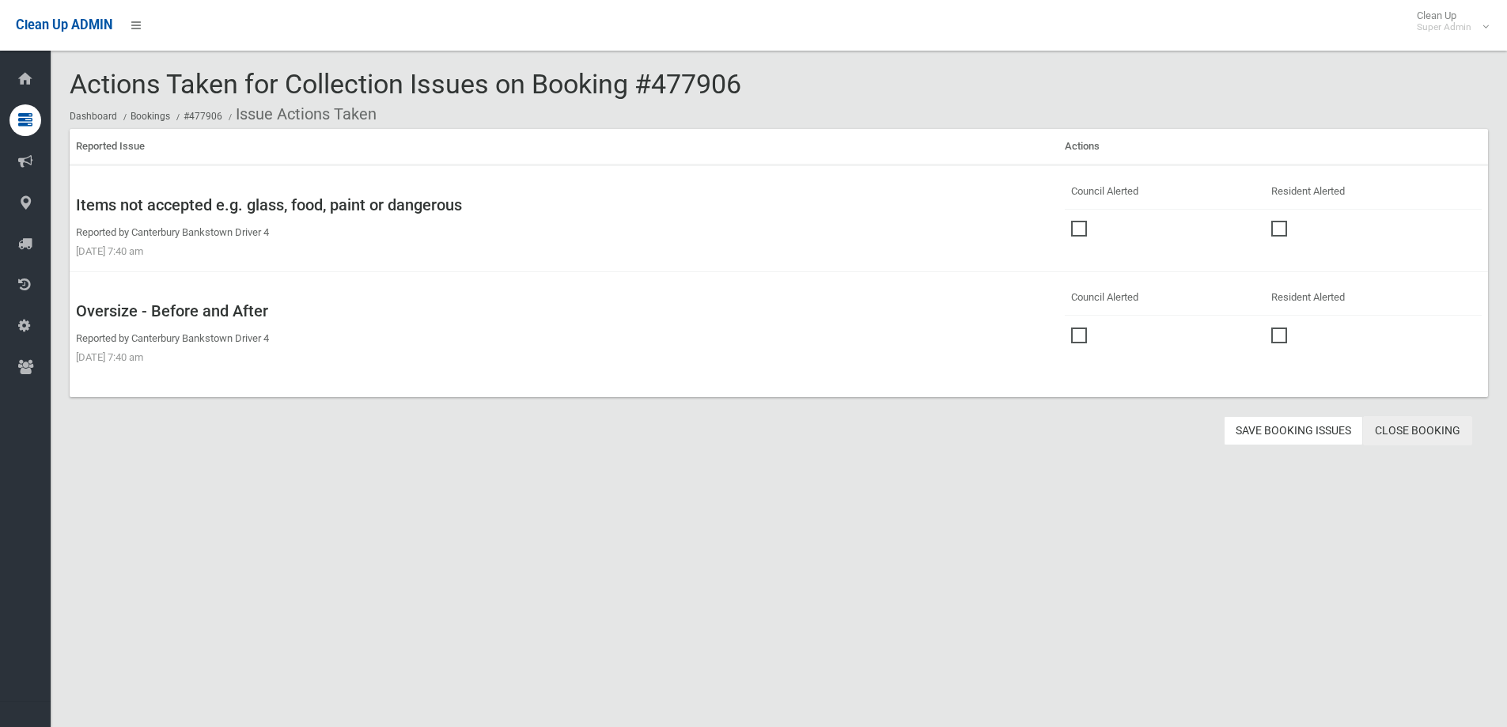
click at [1417, 426] on link "Close Booking" at bounding box center [1417, 430] width 109 height 29
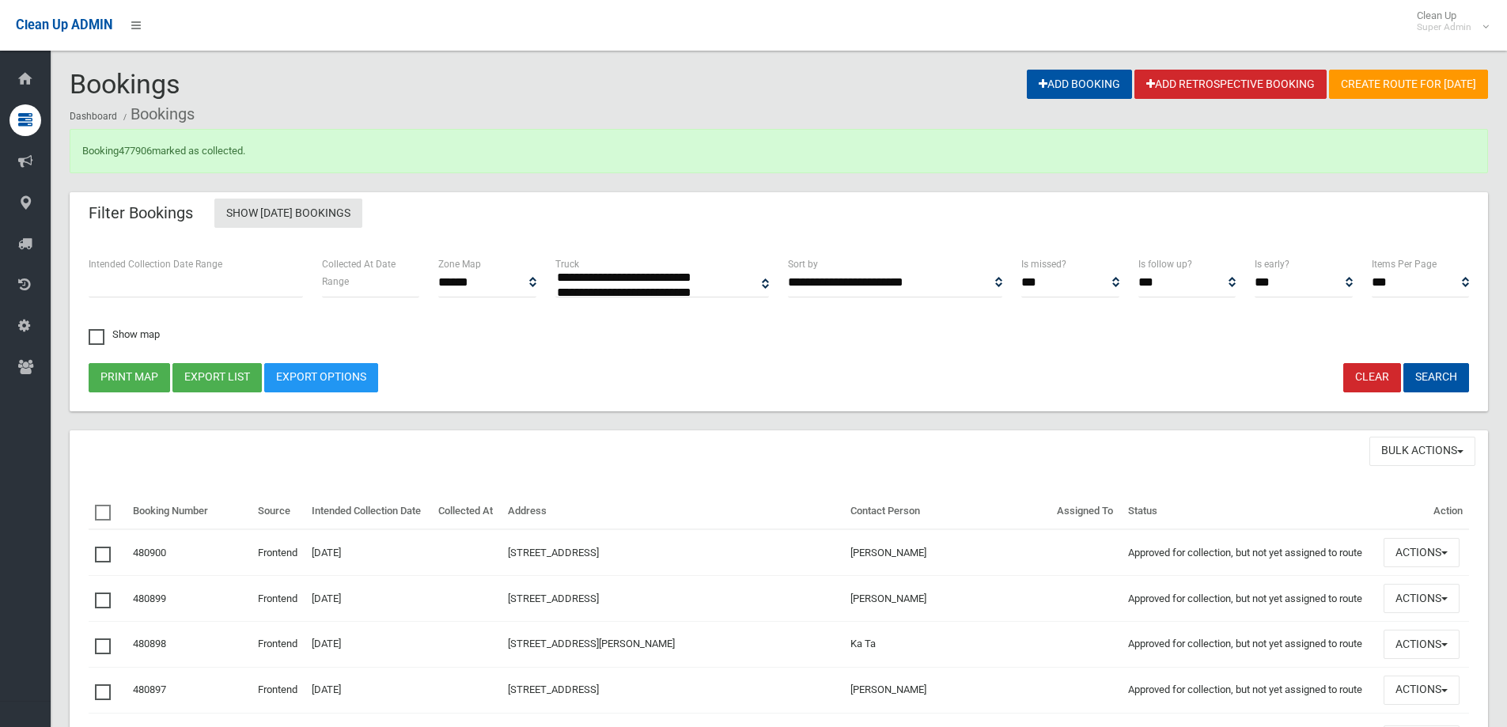
select select
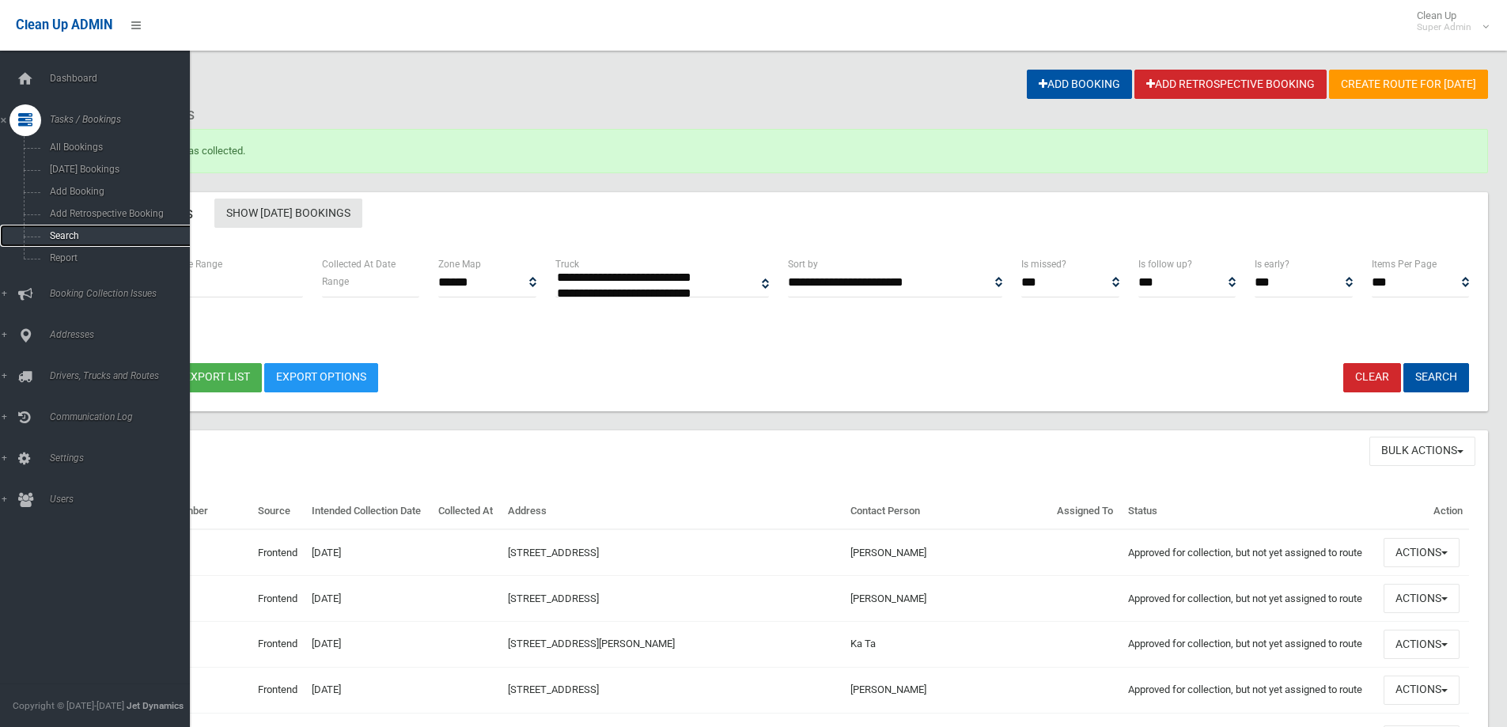
click at [61, 233] on span "Search" at bounding box center [116, 235] width 143 height 11
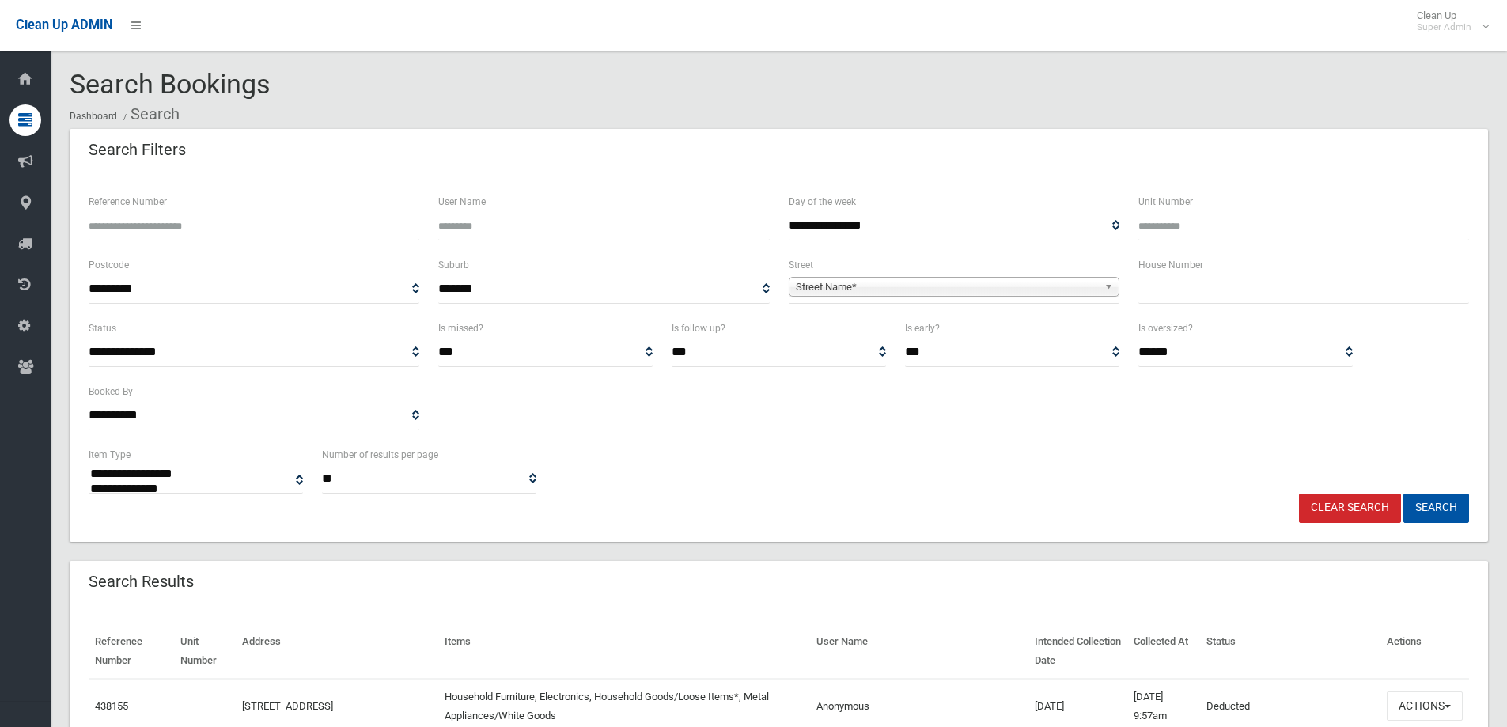
select select
click at [159, 229] on input "Reference Number" at bounding box center [254, 225] width 331 height 29
type input "******"
click at [1403, 494] on button "Search" at bounding box center [1436, 508] width 66 height 29
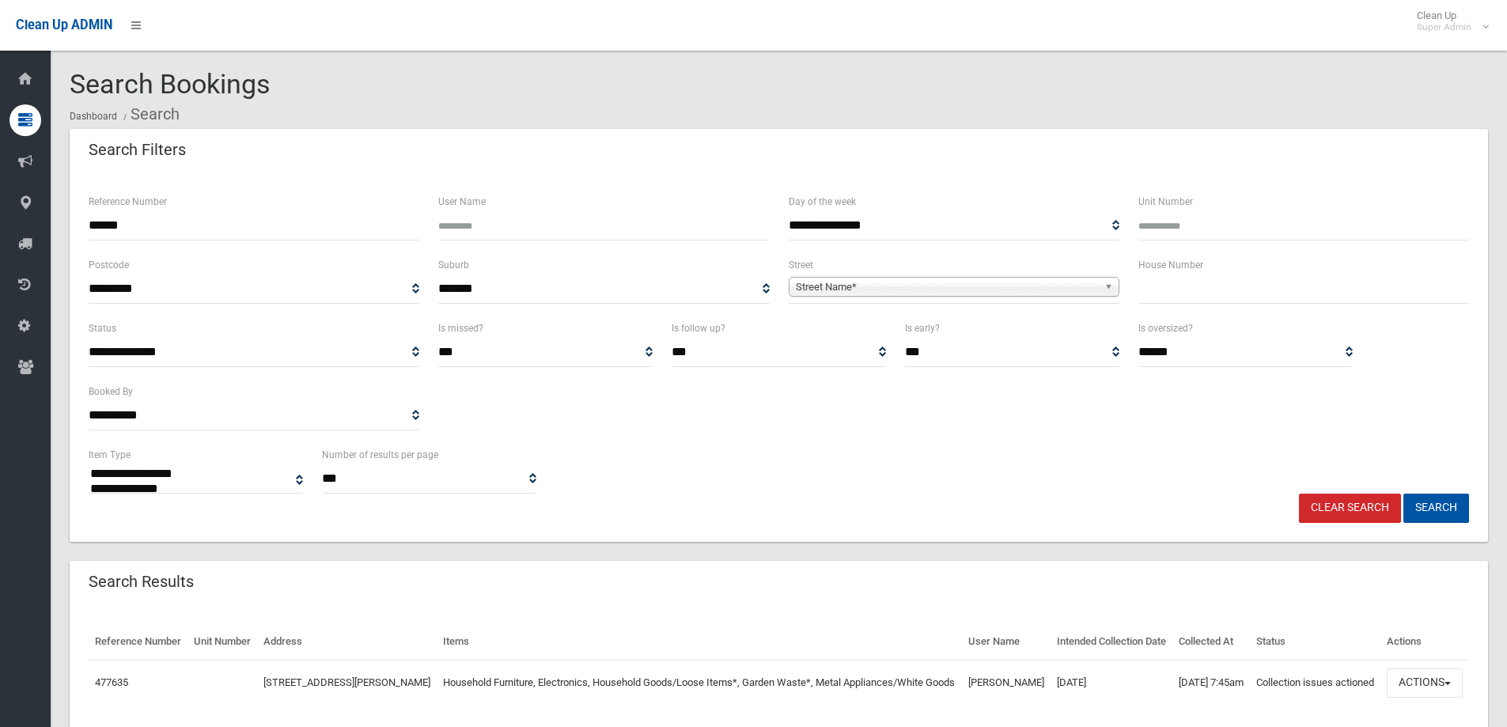
select select
click at [1422, 698] on button "Actions" at bounding box center [1425, 682] width 76 height 29
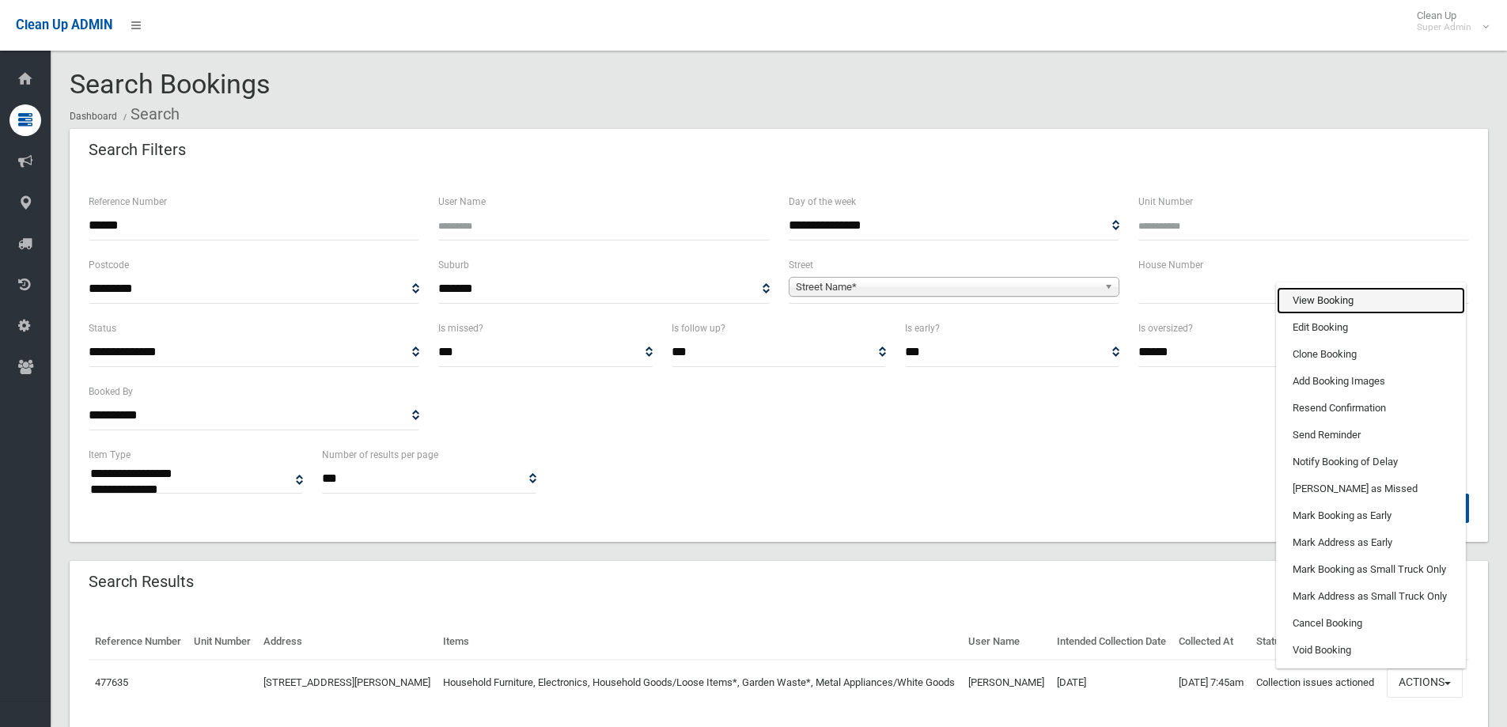
click at [1313, 312] on link "View Booking" at bounding box center [1371, 300] width 188 height 27
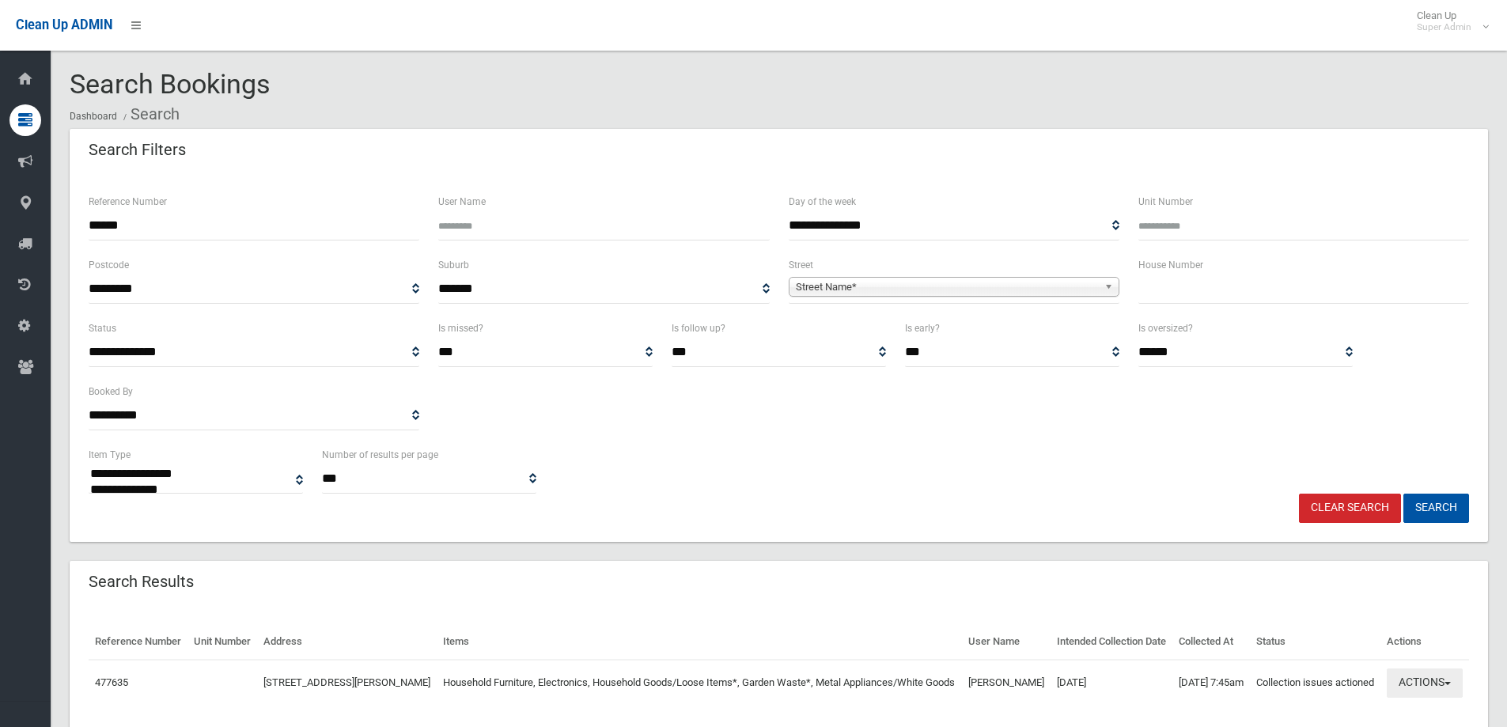
click at [1424, 698] on button "Actions" at bounding box center [1425, 682] width 76 height 29
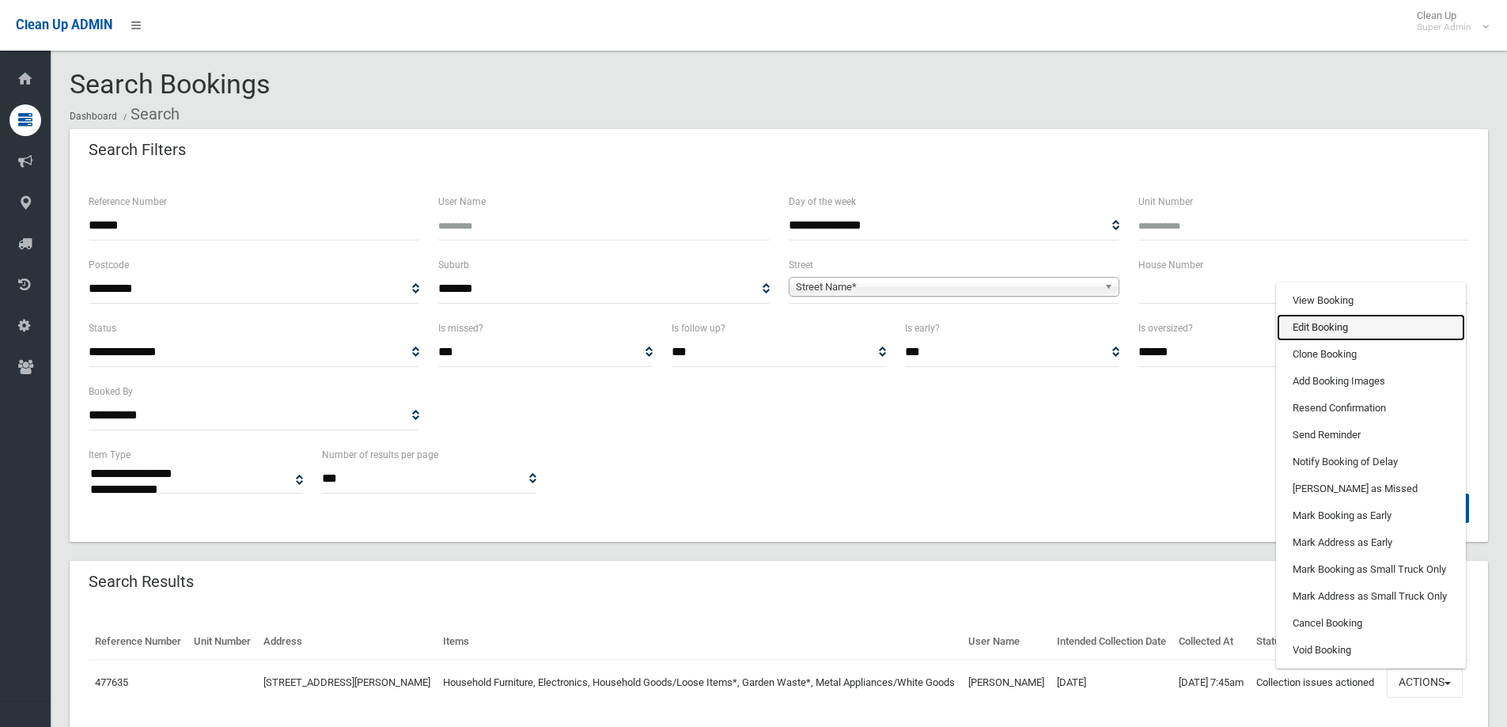
click at [1317, 341] on link "Edit Booking" at bounding box center [1371, 327] width 188 height 27
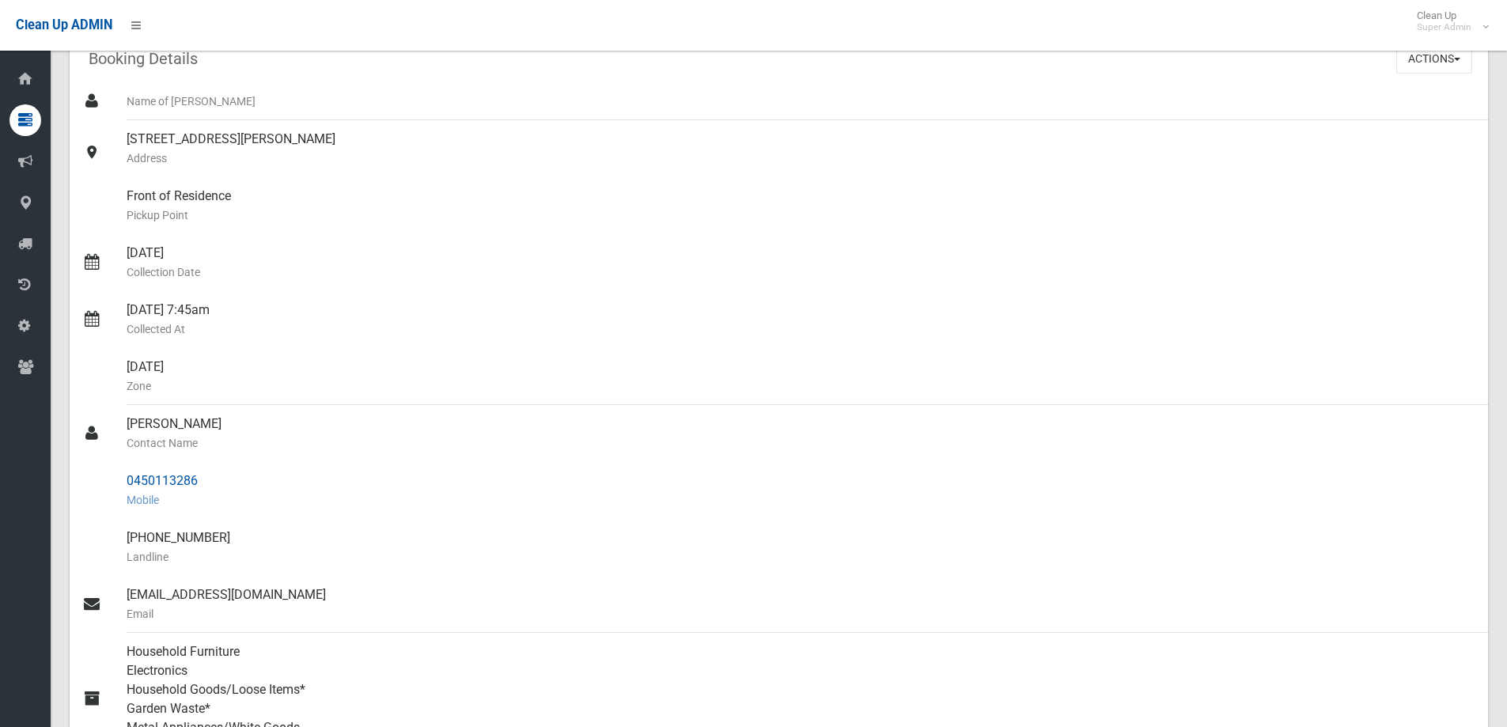
scroll to position [158, 0]
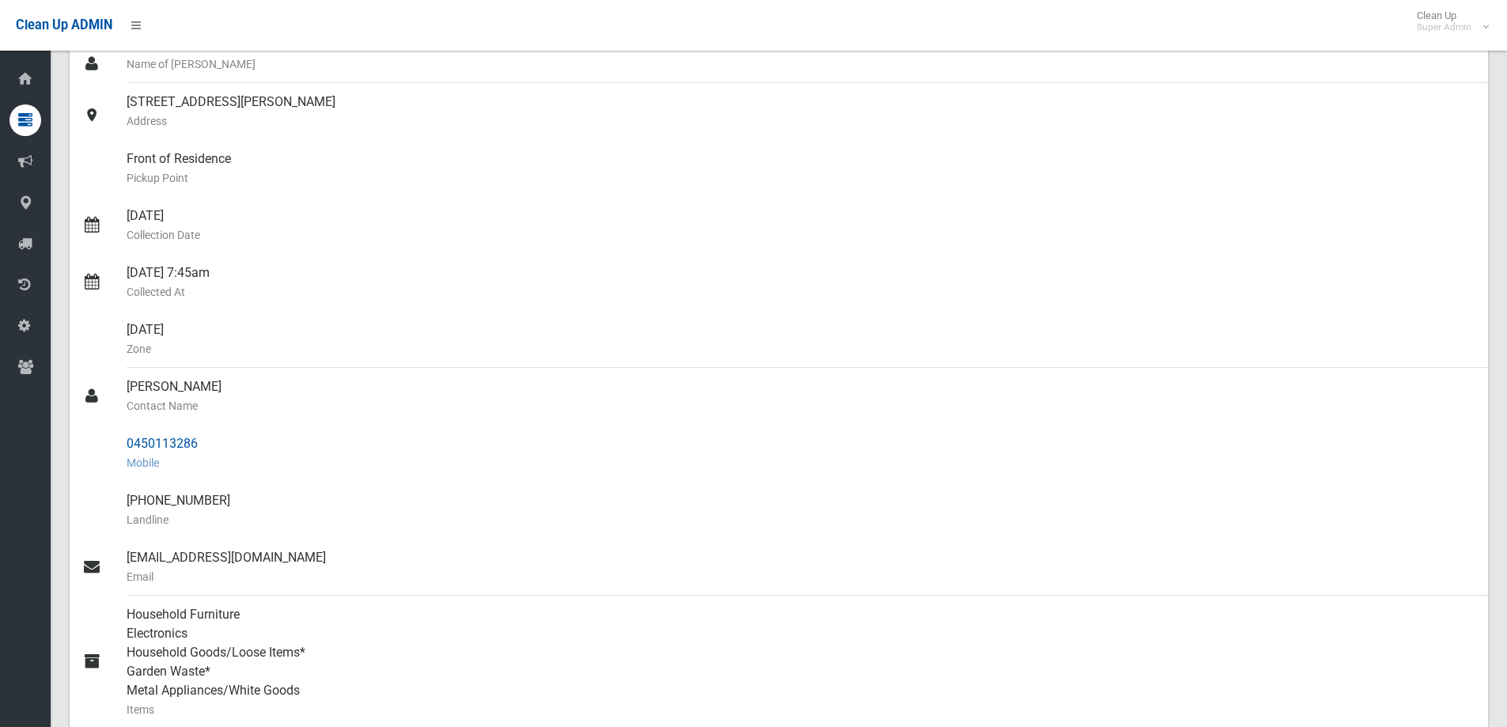
drag, startPoint x: 168, startPoint y: 389, endPoint x: 206, endPoint y: 433, distance: 57.8
click at [206, 433] on ul "Name of [PERSON_NAME] [STREET_ADDRESS][PERSON_NAME] Address Front of Residence …" at bounding box center [779, 472] width 1418 height 854
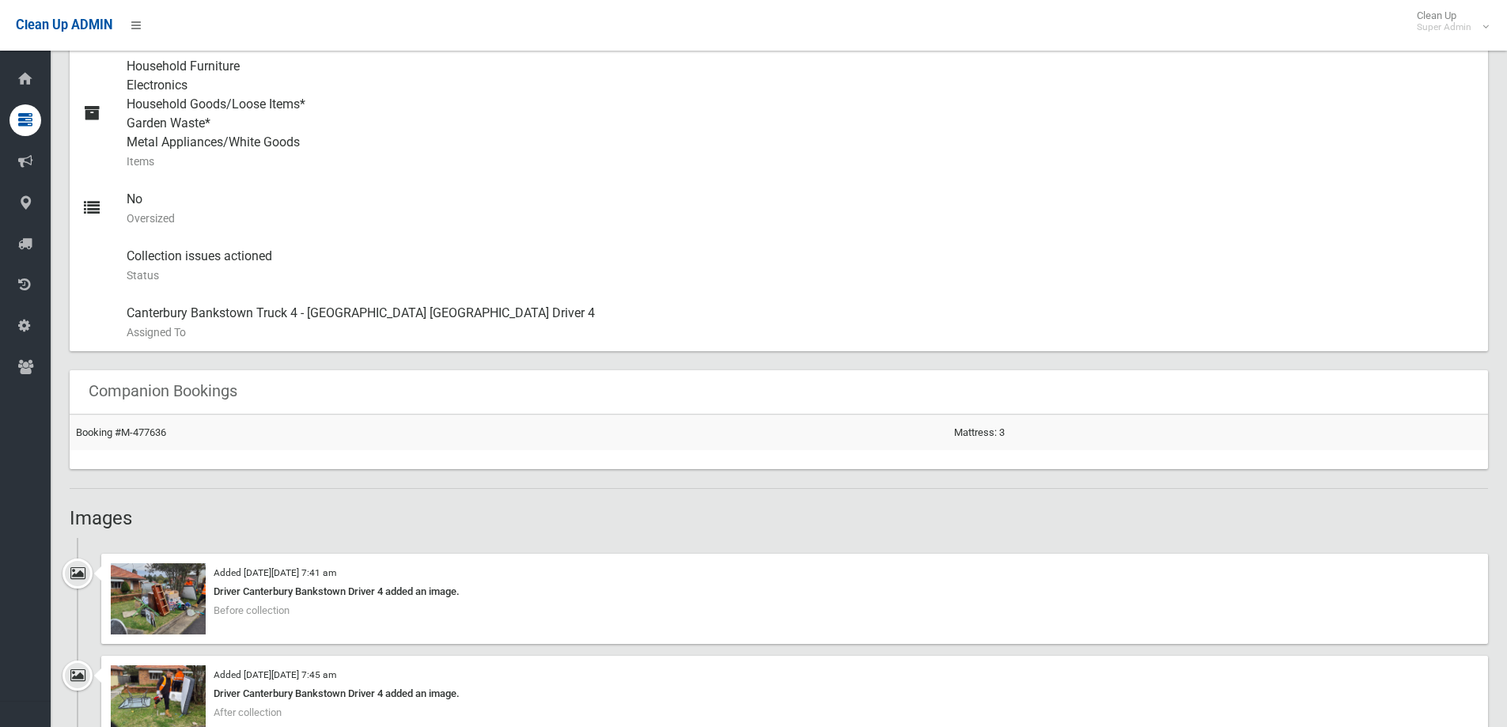
scroll to position [949, 0]
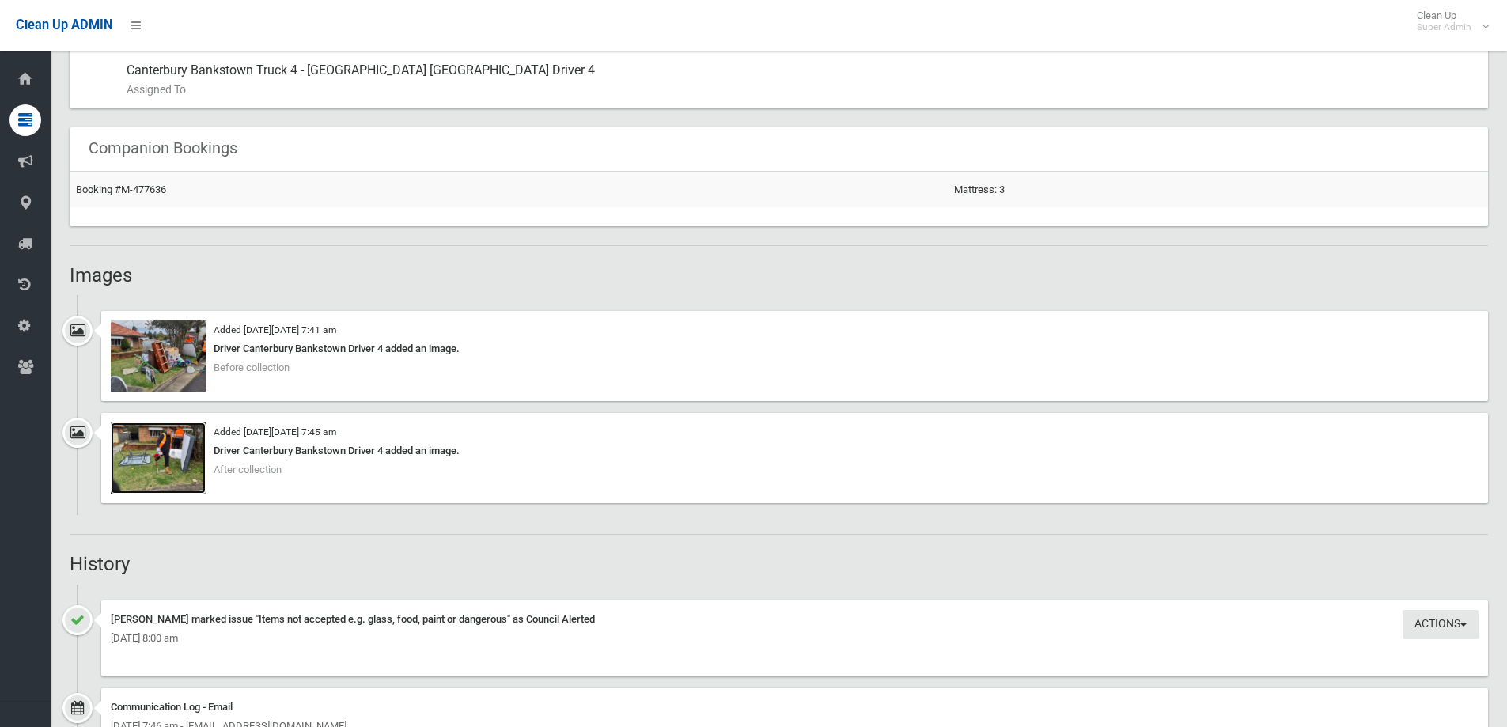
click at [160, 461] on img at bounding box center [158, 457] width 95 height 71
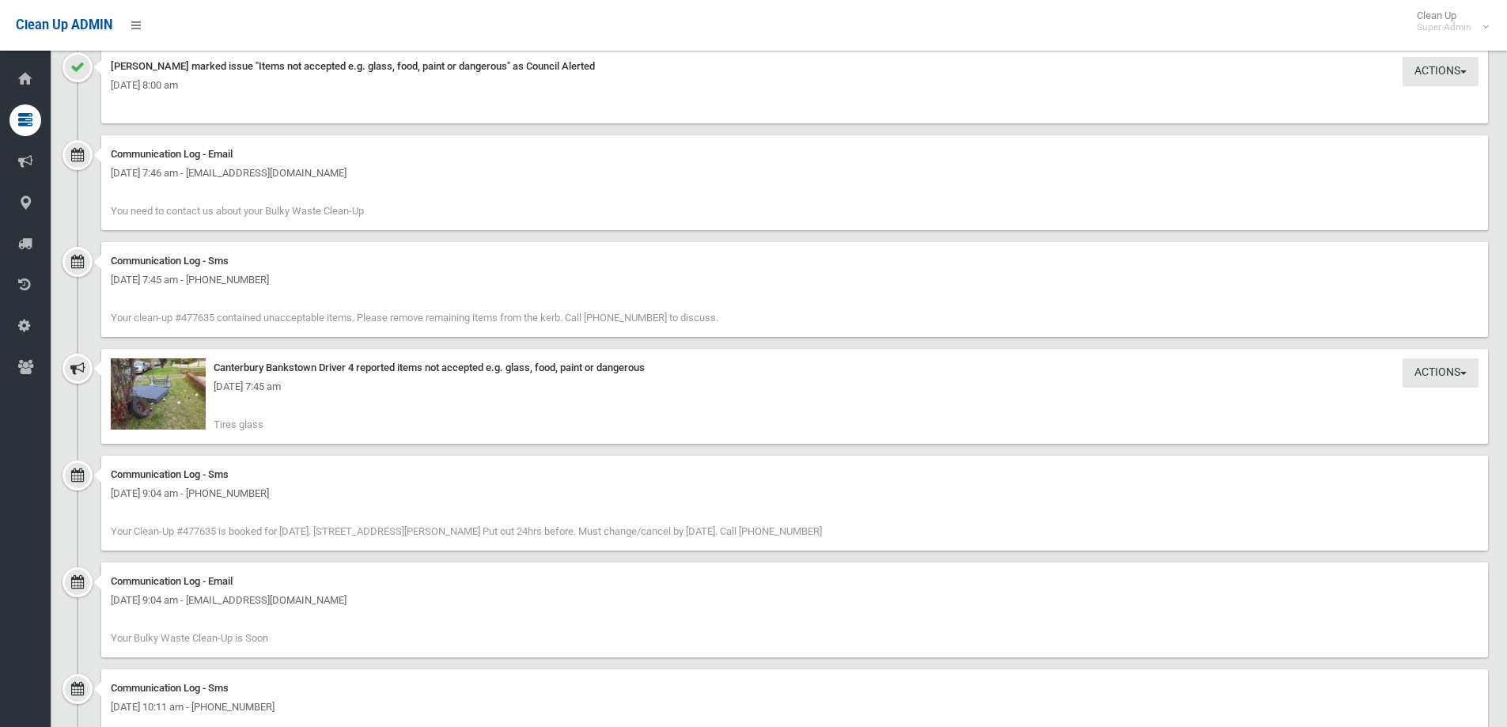
scroll to position [1503, 0]
click at [168, 398] on img at bounding box center [158, 393] width 95 height 71
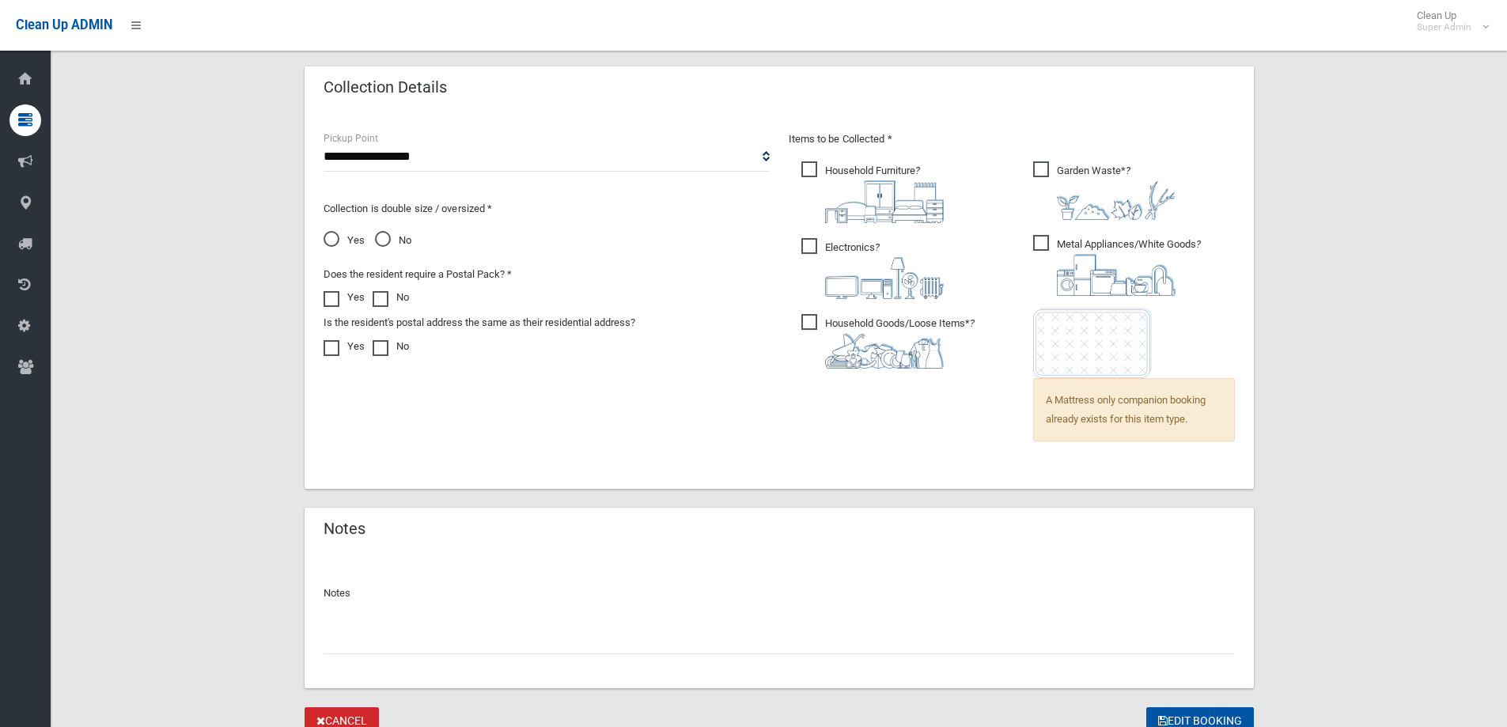
scroll to position [1094, 0]
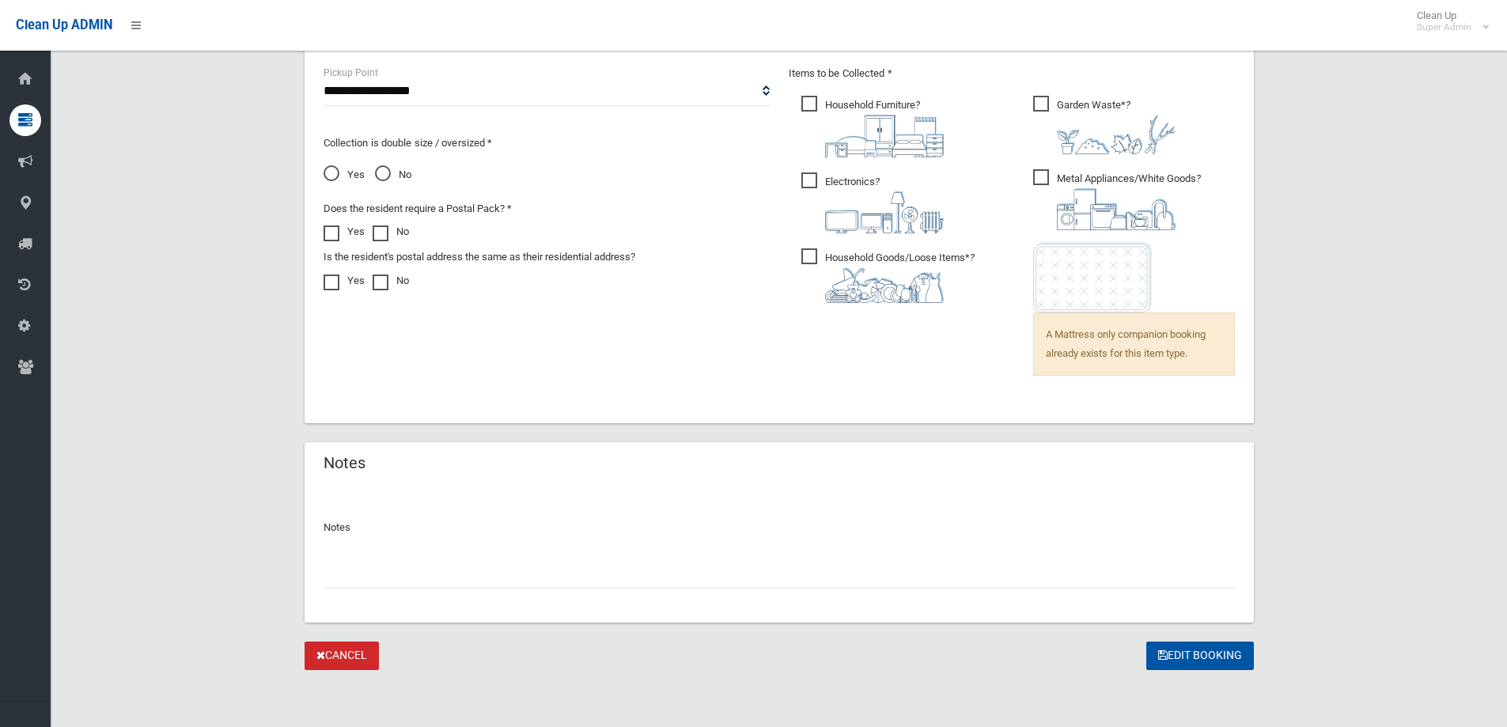
click at [368, 577] on input "text" at bounding box center [779, 573] width 911 height 29
click at [339, 576] on input "**********" at bounding box center [779, 573] width 911 height 29
type input "**********"
click at [1187, 656] on button "Edit Booking" at bounding box center [1200, 656] width 108 height 29
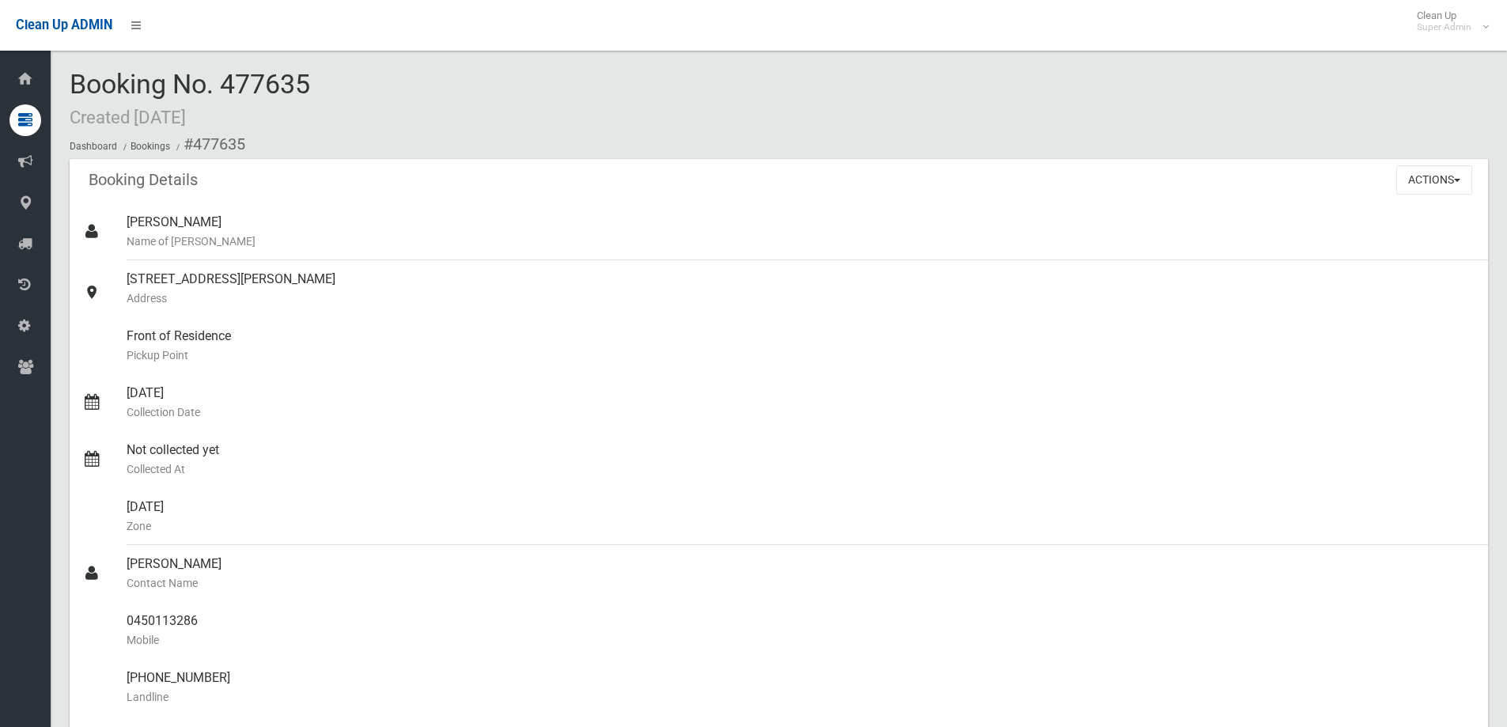
drag, startPoint x: 226, startPoint y: 86, endPoint x: 378, endPoint y: 81, distance: 152.0
click at [378, 81] on div "Booking No. 477635 Created [DATE] Dashboard Bookings #477635" at bounding box center [779, 114] width 1418 height 89
copy span "477635"
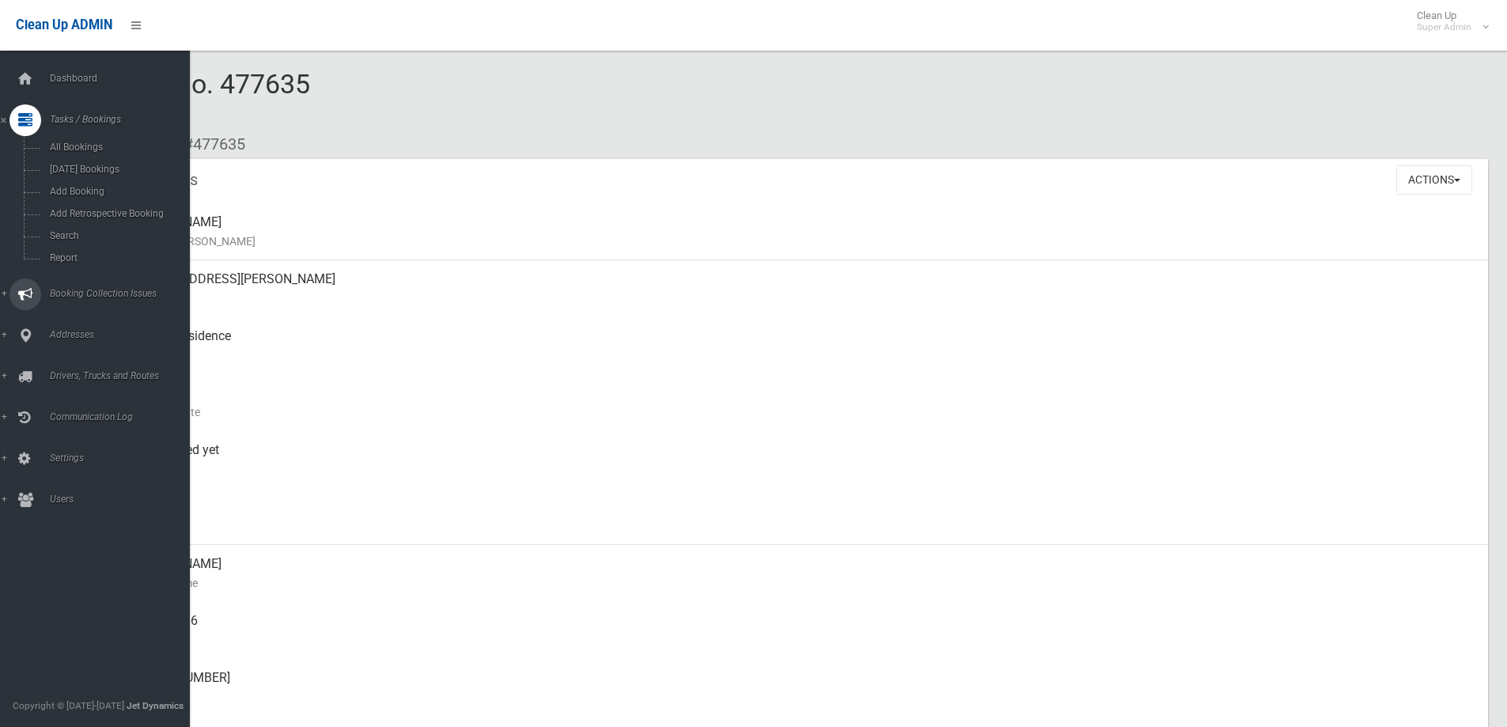
click at [72, 291] on span "Booking Collection Issues" at bounding box center [123, 293] width 157 height 11
click at [101, 186] on span "All Reported Issues" at bounding box center [116, 188] width 143 height 11
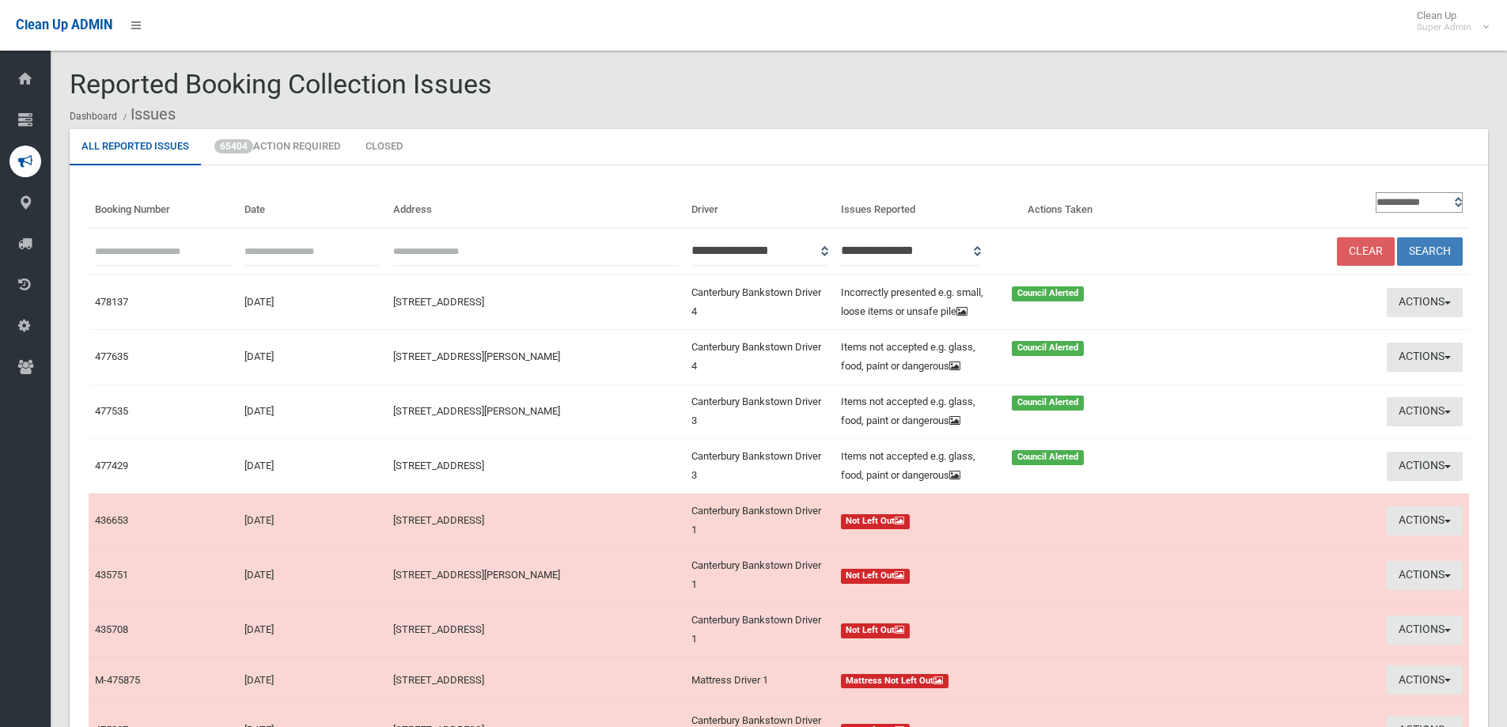
paste input "******"
type input "******"
click at [1429, 247] on button "Search" at bounding box center [1430, 251] width 66 height 29
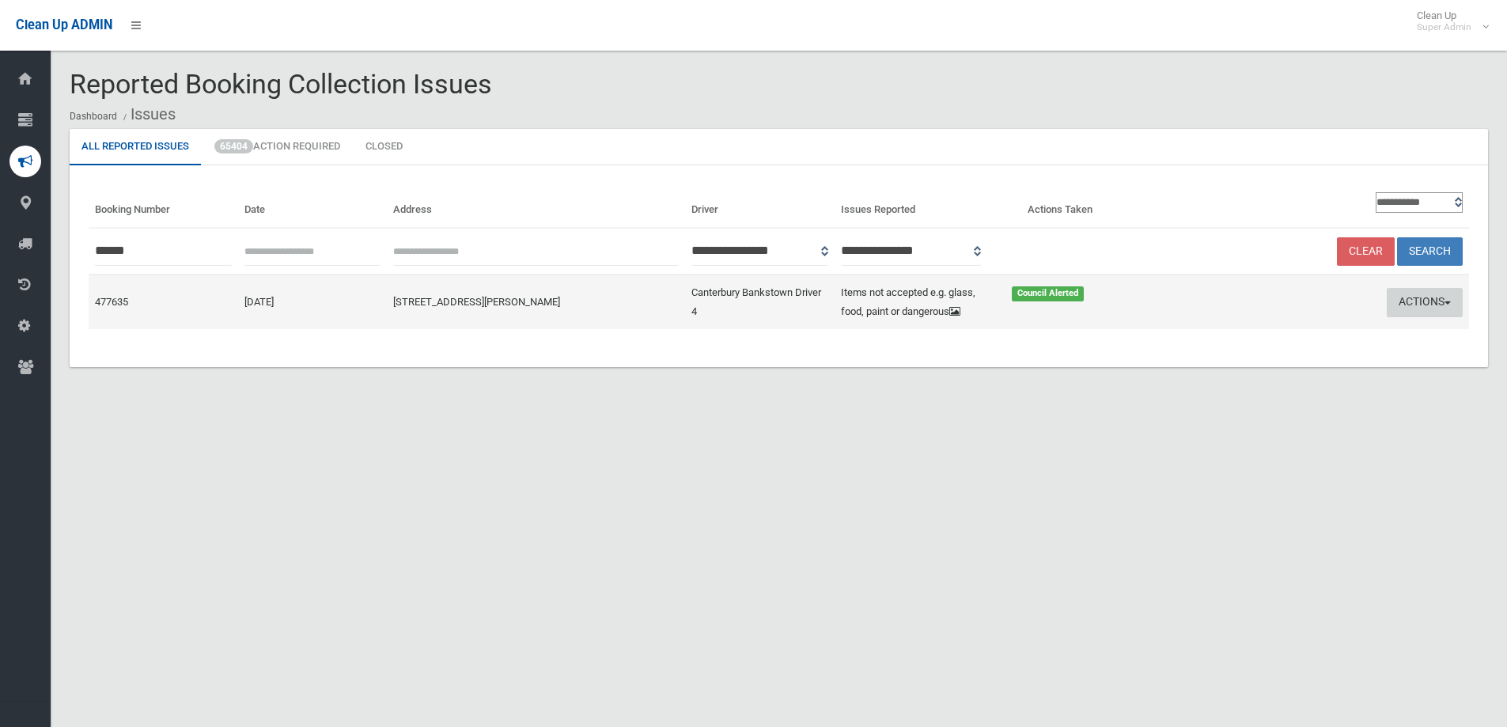
click at [1399, 298] on button "Actions" at bounding box center [1425, 302] width 76 height 29
click at [1244, 364] on link "Edit Actions Taken" at bounding box center [1272, 362] width 188 height 27
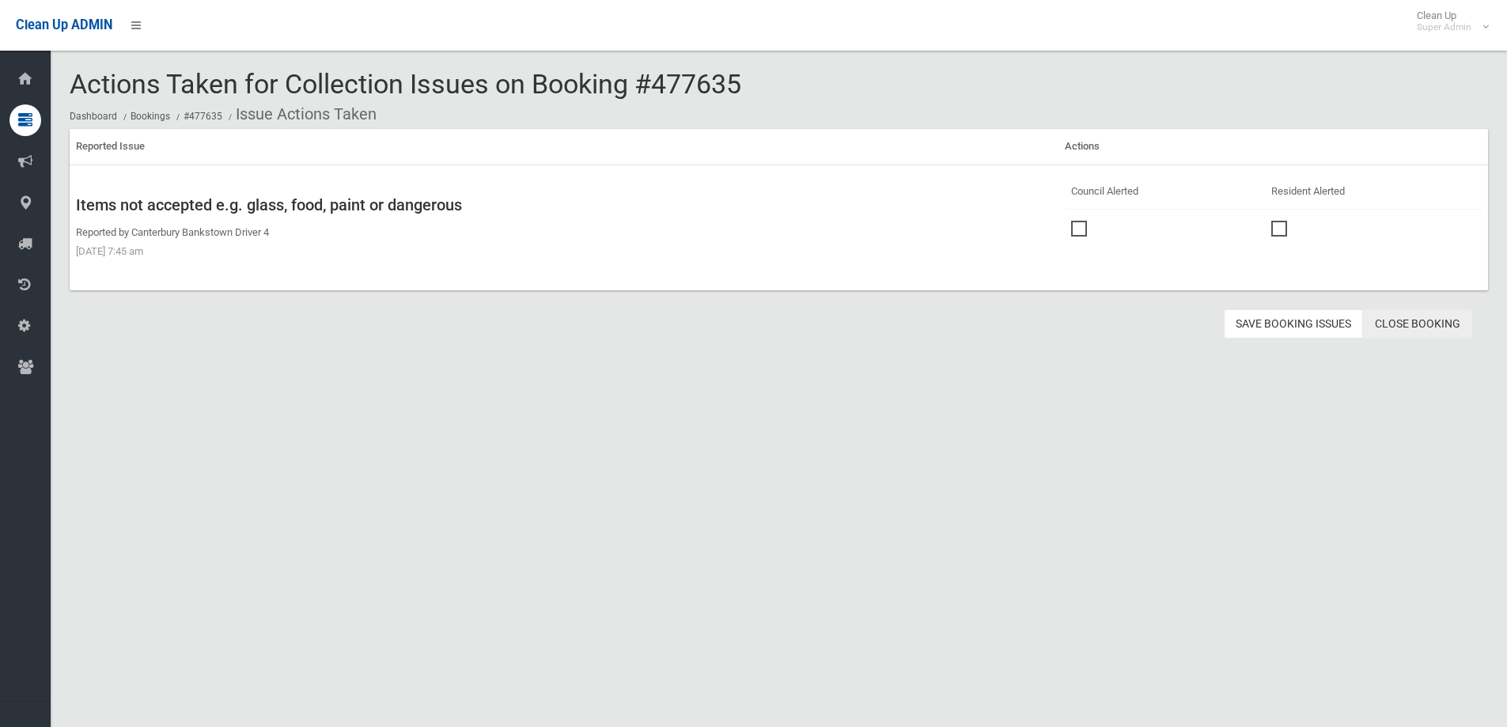
click at [1428, 316] on link "Close Booking" at bounding box center [1417, 323] width 109 height 29
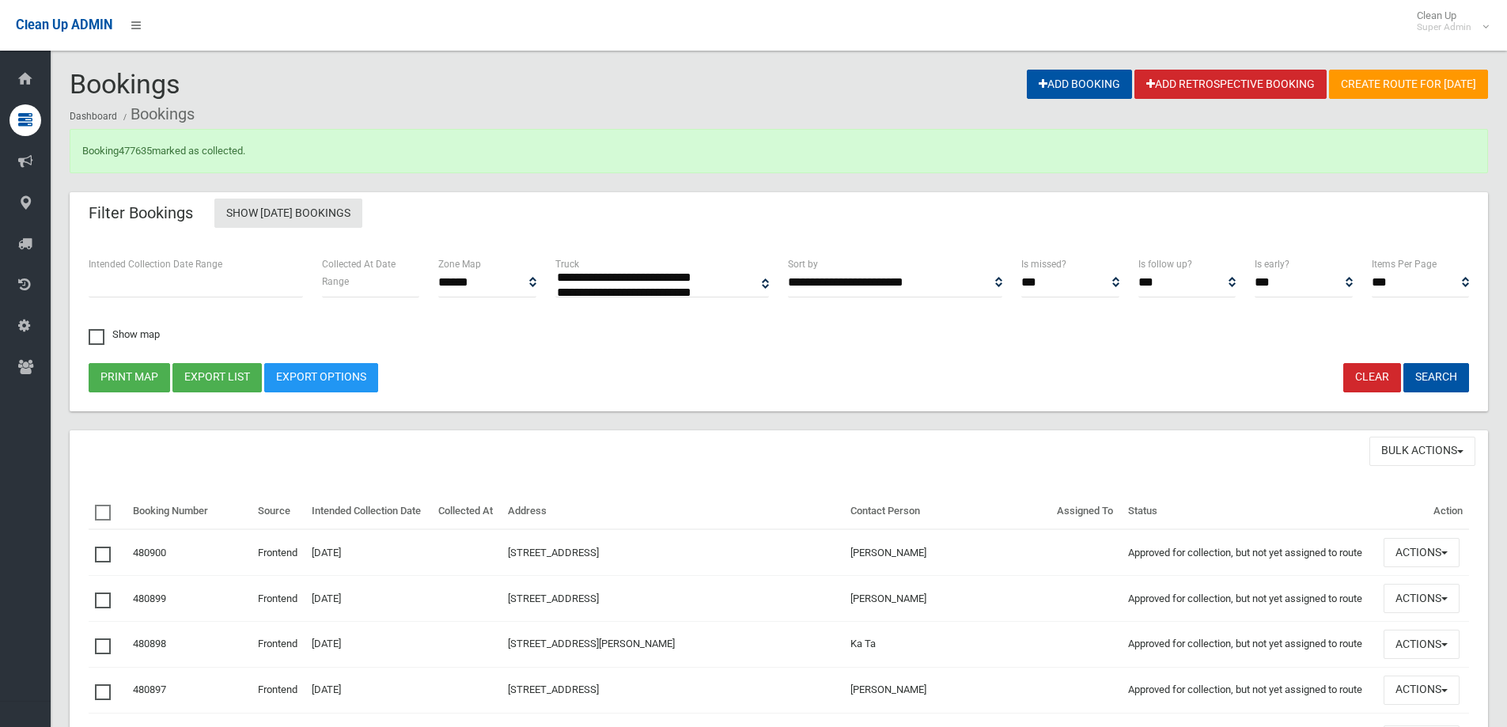
select select
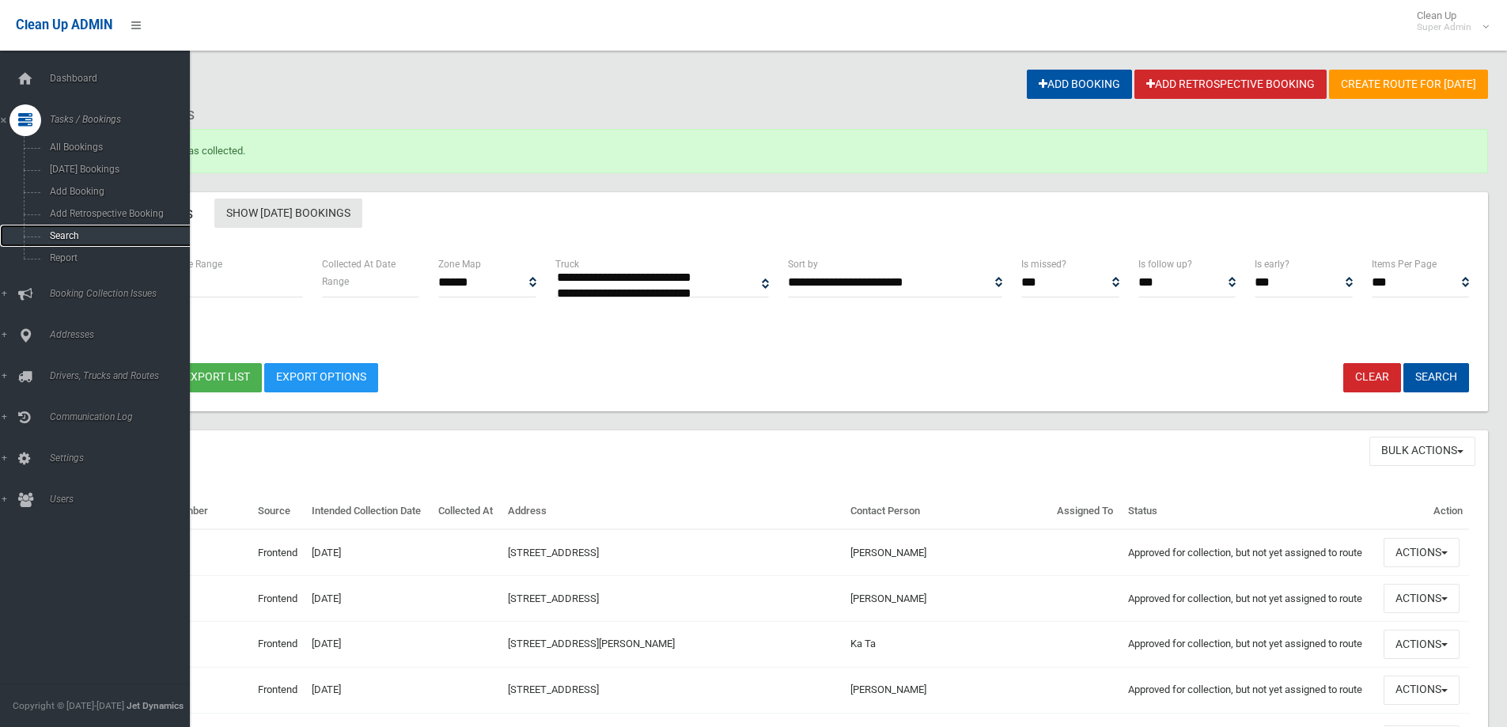
click at [68, 233] on span "Search" at bounding box center [116, 235] width 143 height 11
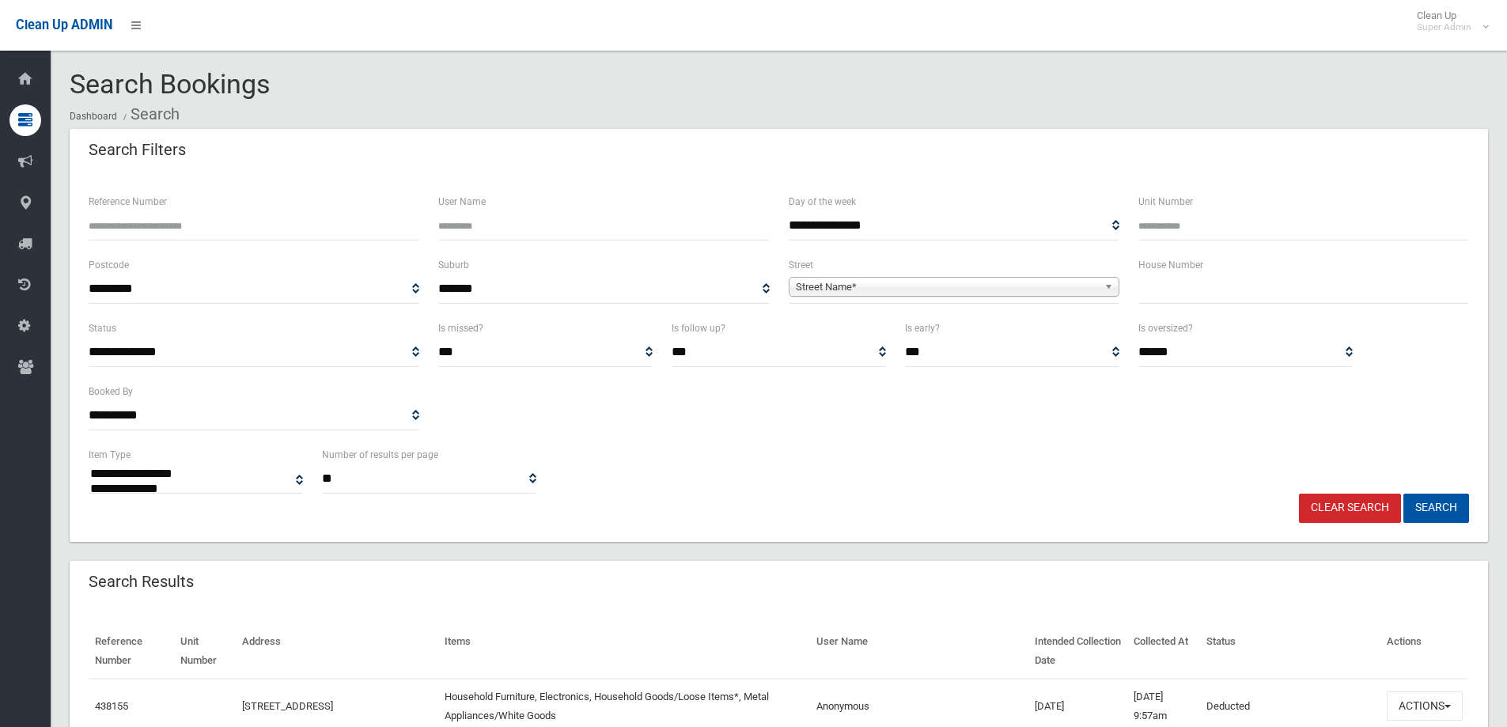
select select
click at [212, 227] on input "Reference Number" at bounding box center [254, 225] width 331 height 29
type input "******"
click at [1403, 494] on button "Search" at bounding box center [1436, 508] width 66 height 29
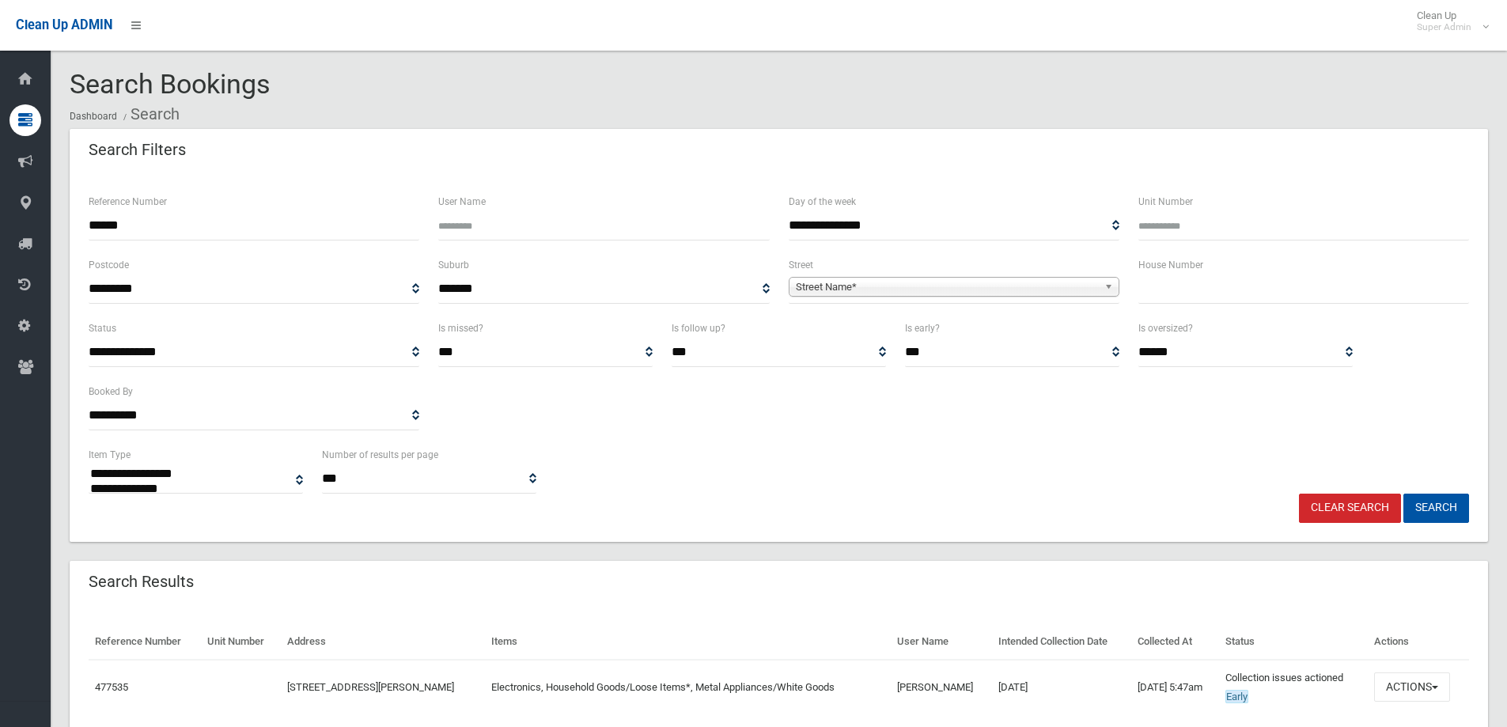
select select
click at [1426, 682] on button "Actions" at bounding box center [1412, 686] width 76 height 29
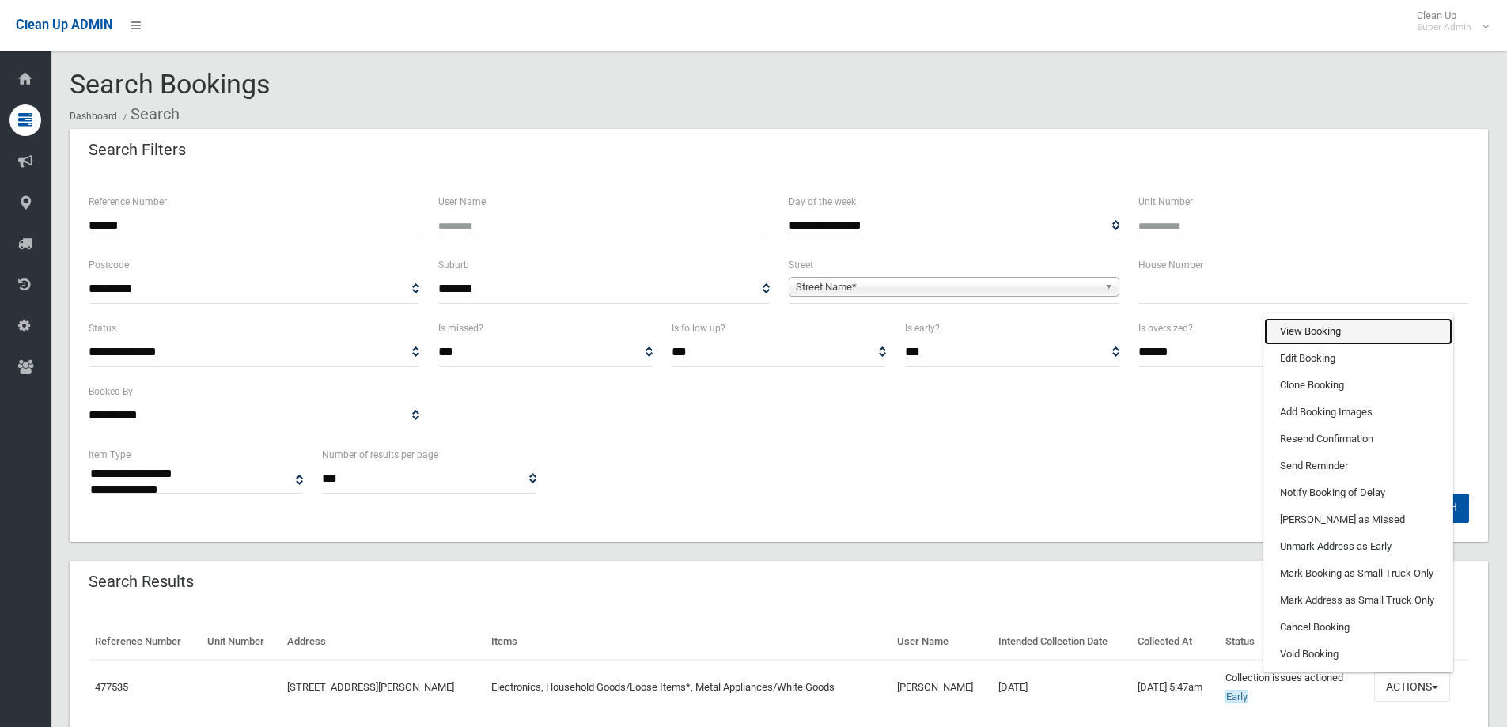
click at [1301, 331] on link "View Booking" at bounding box center [1358, 331] width 188 height 27
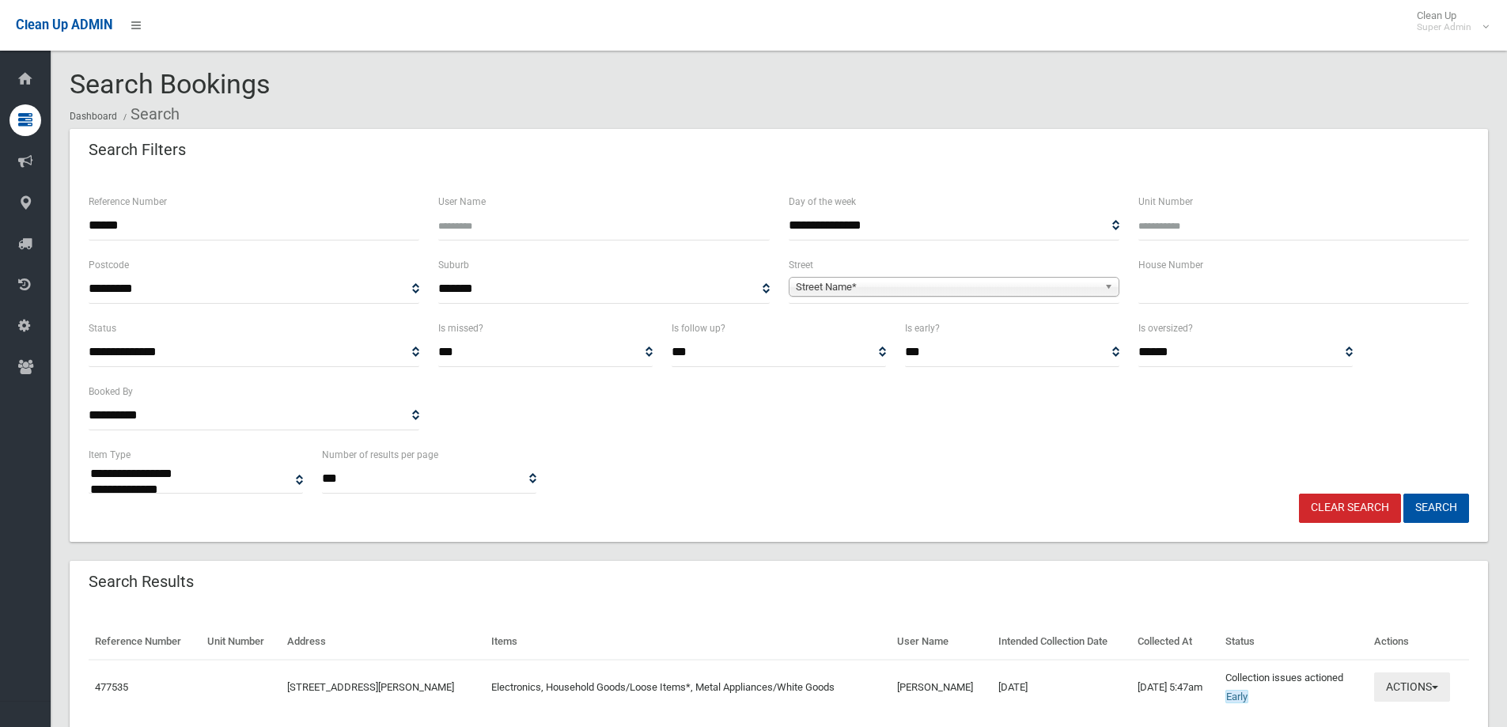
click at [1403, 676] on button "Actions" at bounding box center [1412, 686] width 76 height 29
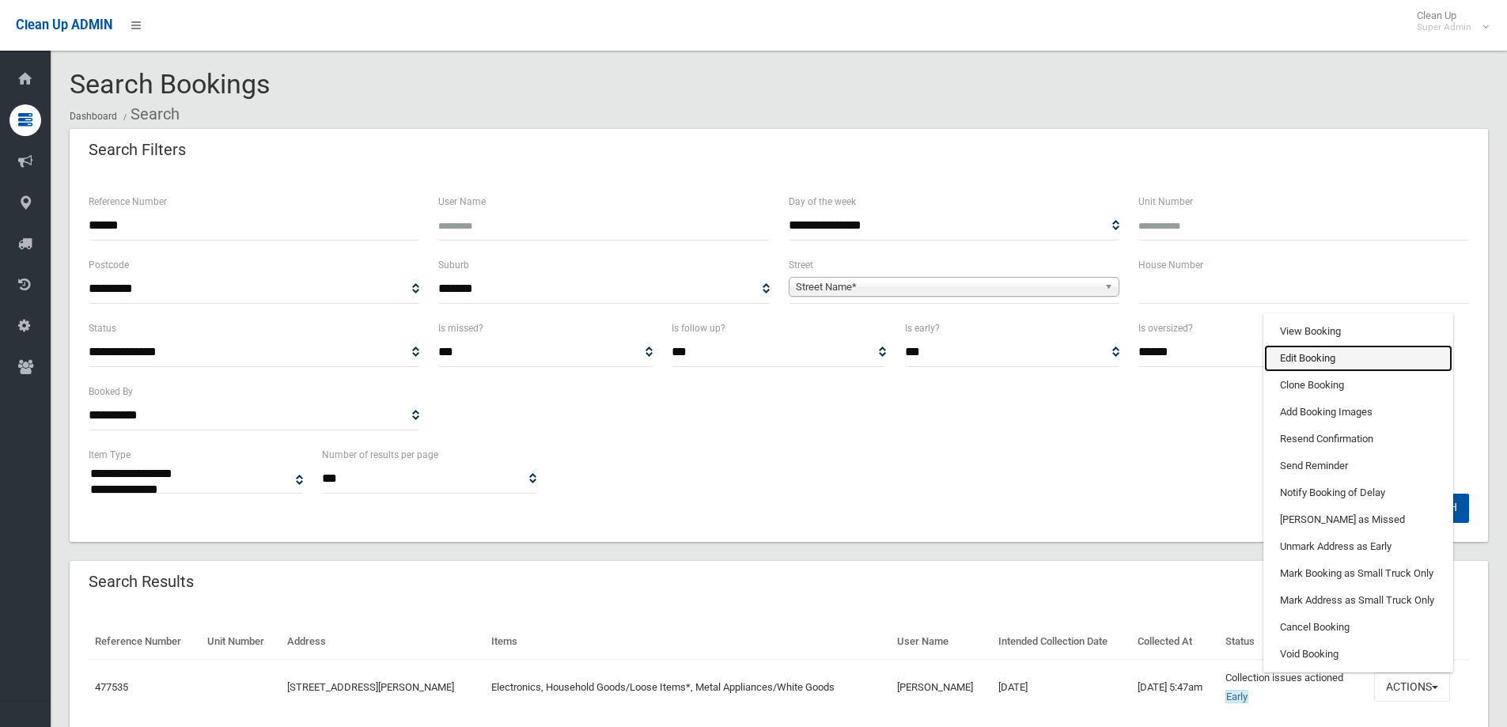
click at [1278, 350] on link "Edit Booking" at bounding box center [1358, 358] width 188 height 27
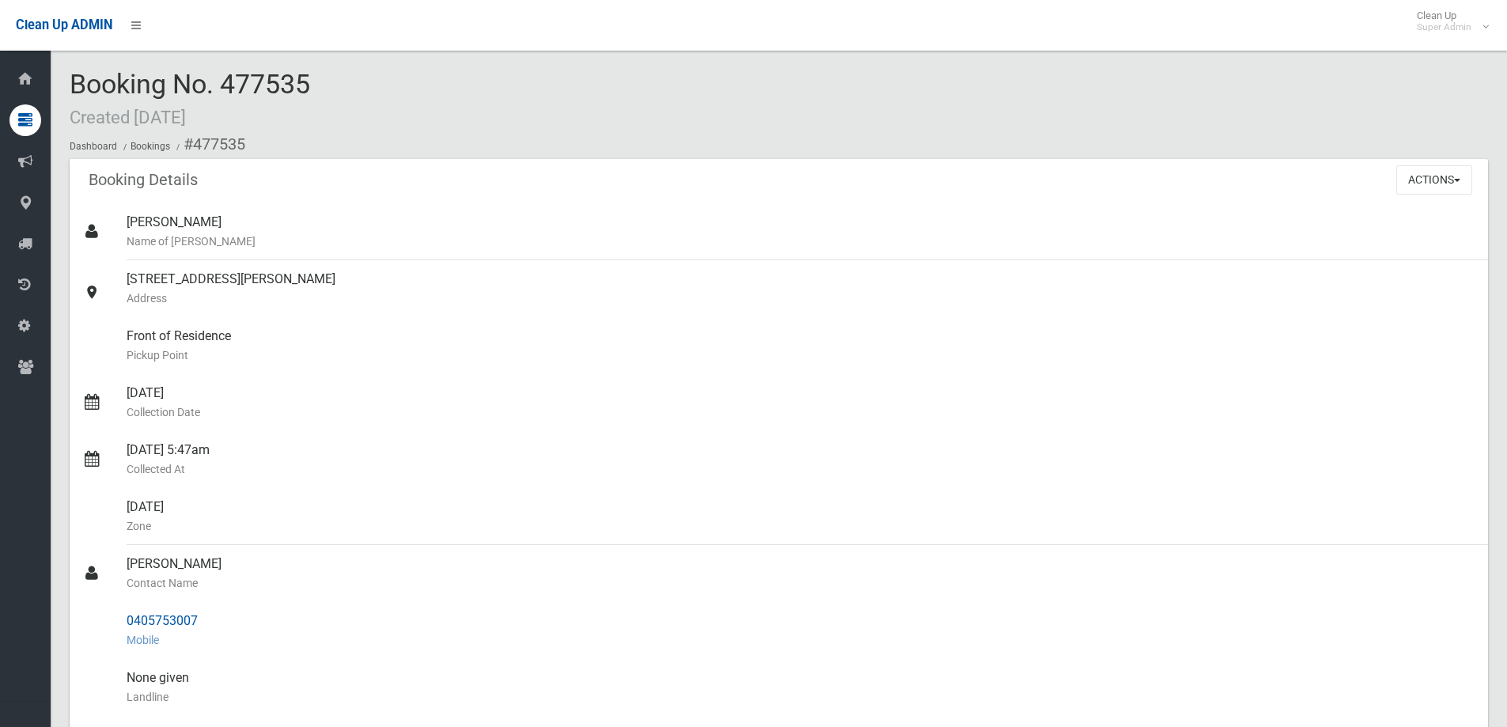
drag, startPoint x: 127, startPoint y: 563, endPoint x: 200, endPoint y: 619, distance: 91.9
click at [200, 619] on ul "[PERSON_NAME] Name of [PERSON_NAME] [STREET_ADDRESS][PERSON_NAME] Address Front…" at bounding box center [779, 620] width 1418 height 835
copy ul "[PERSON_NAME] Contact Name 0405753007"
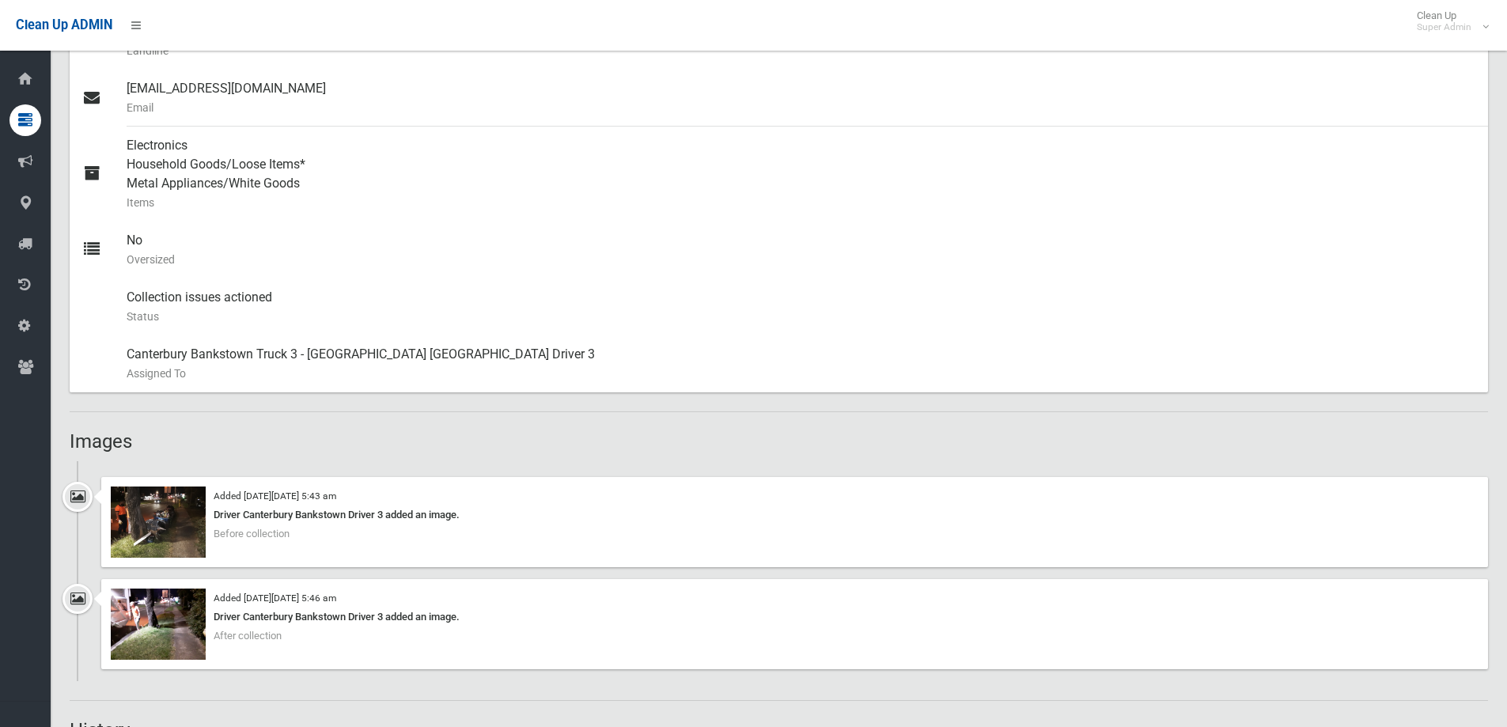
scroll to position [949, 0]
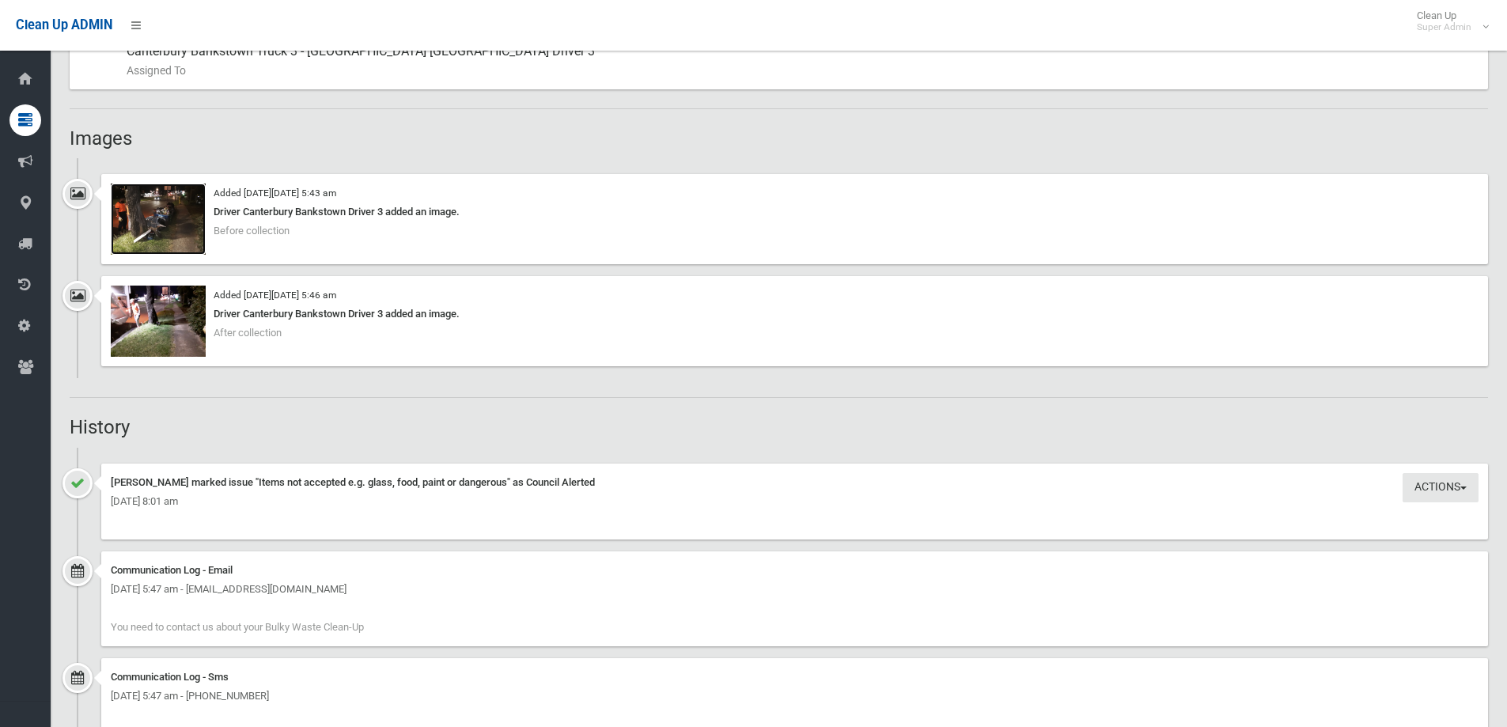
click at [178, 216] on img at bounding box center [158, 219] width 95 height 71
click at [157, 311] on img at bounding box center [158, 321] width 95 height 71
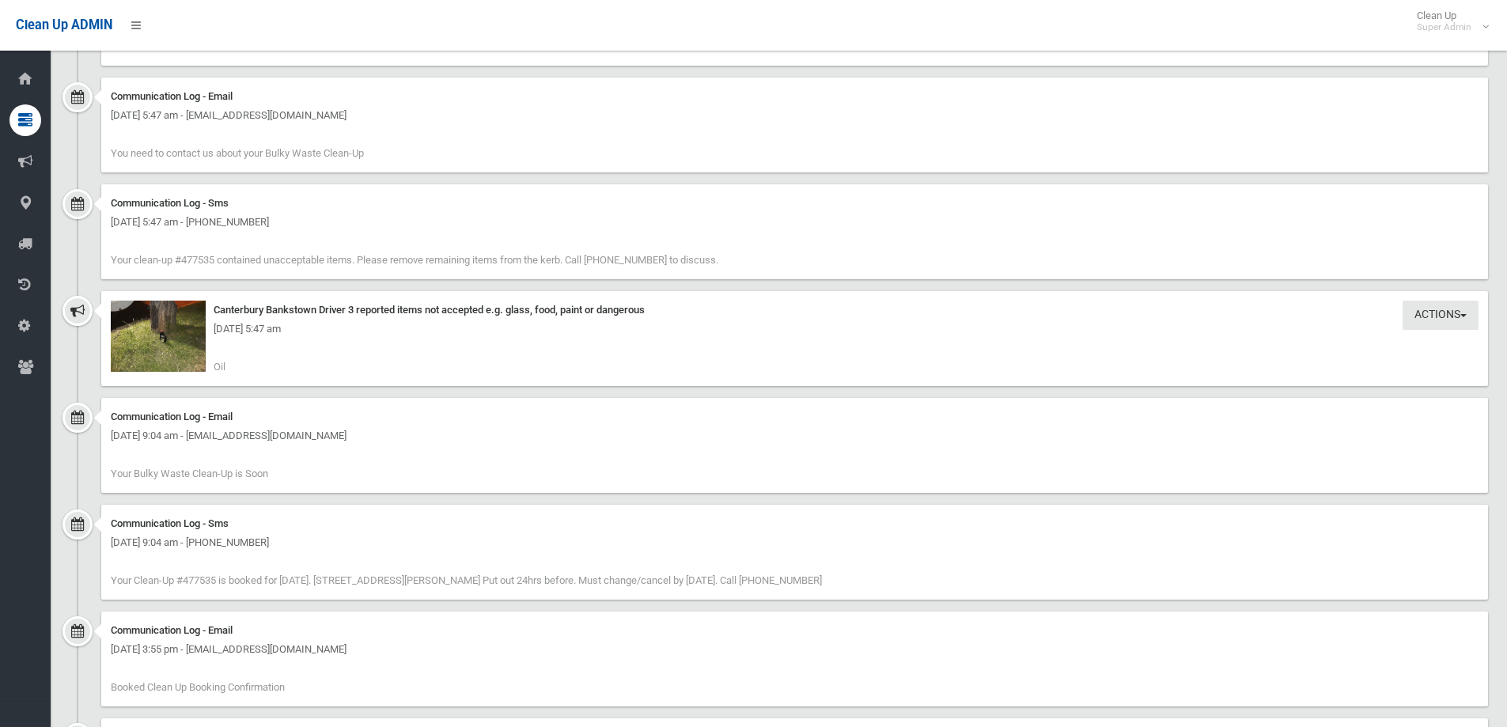
scroll to position [1424, 0]
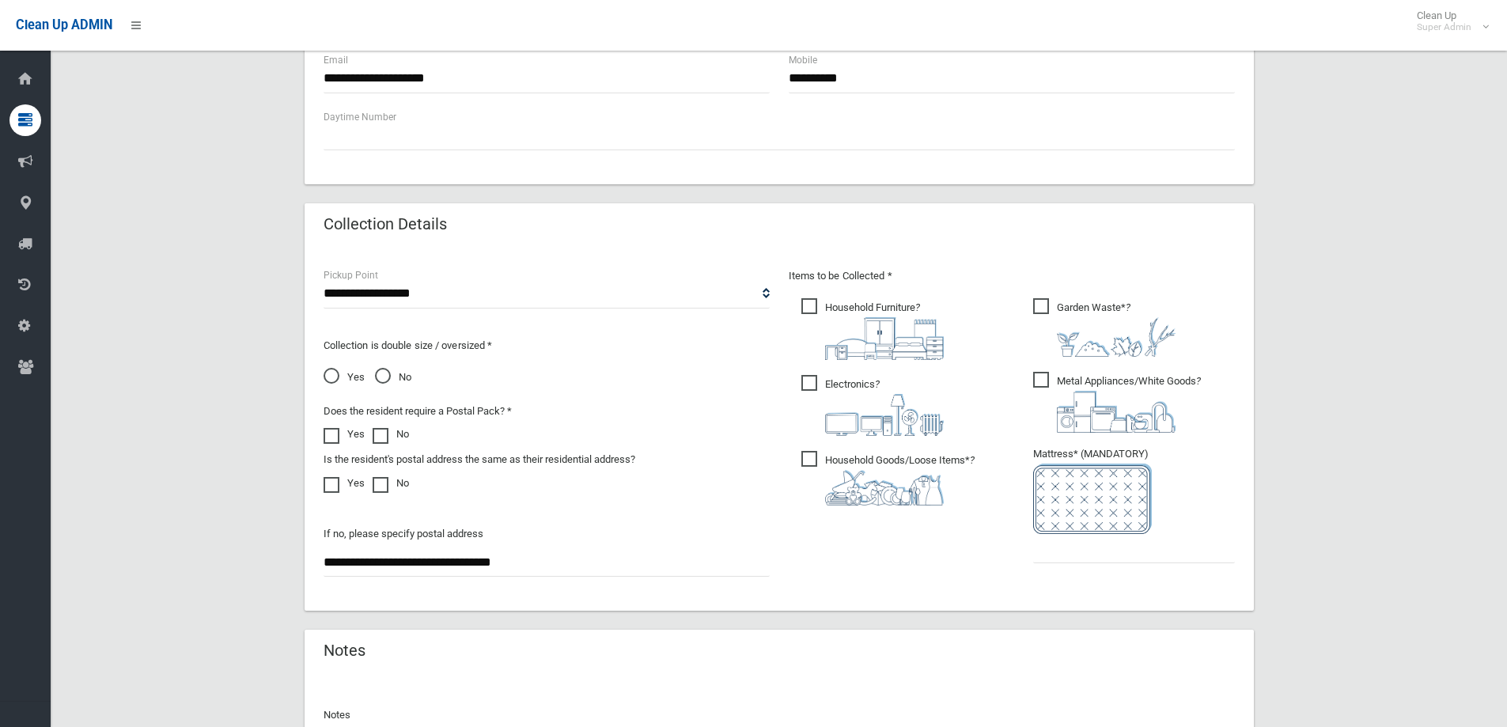
scroll to position [839, 0]
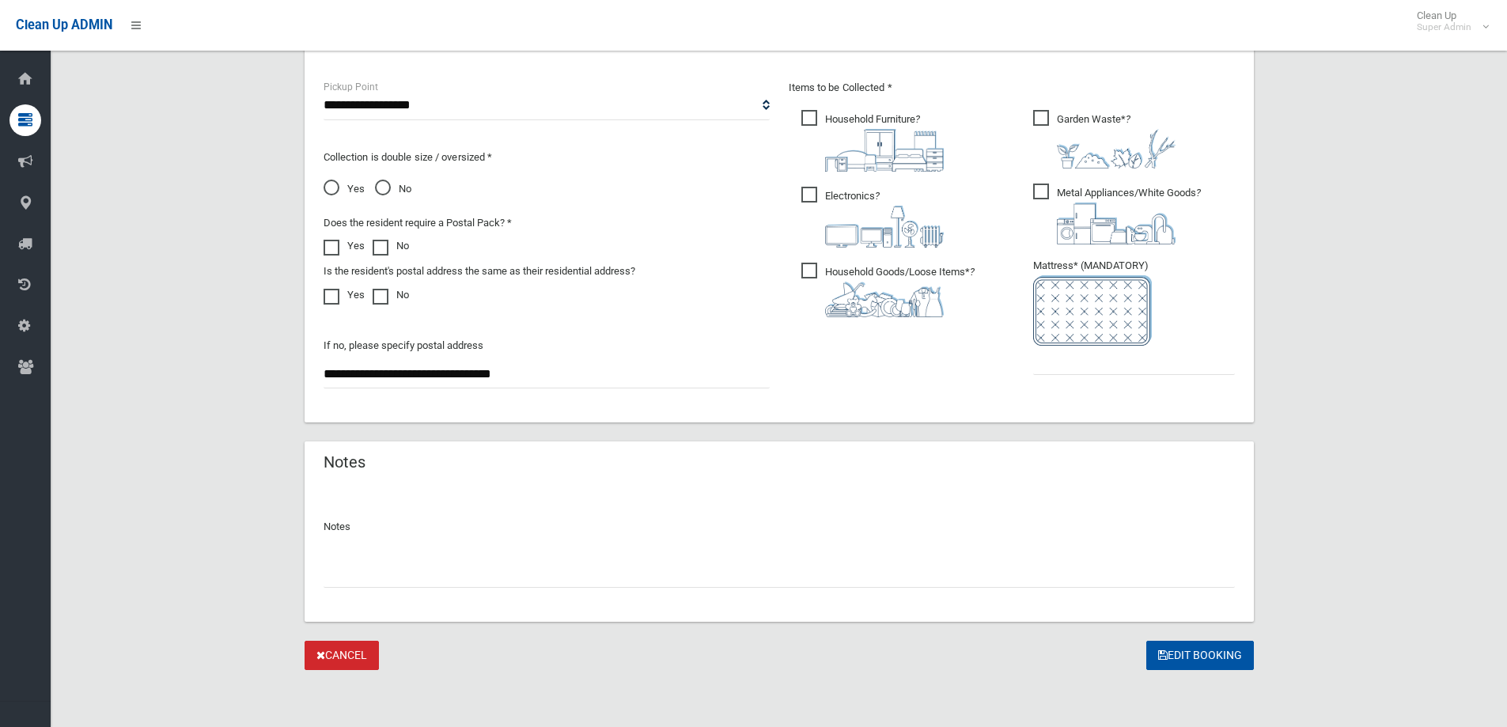
click at [337, 576] on input "text" at bounding box center [779, 572] width 911 height 29
click at [421, 576] on input "**********" at bounding box center [779, 572] width 911 height 29
type input "**********"
click at [1074, 363] on input "text" at bounding box center [1134, 360] width 202 height 29
type input "*"
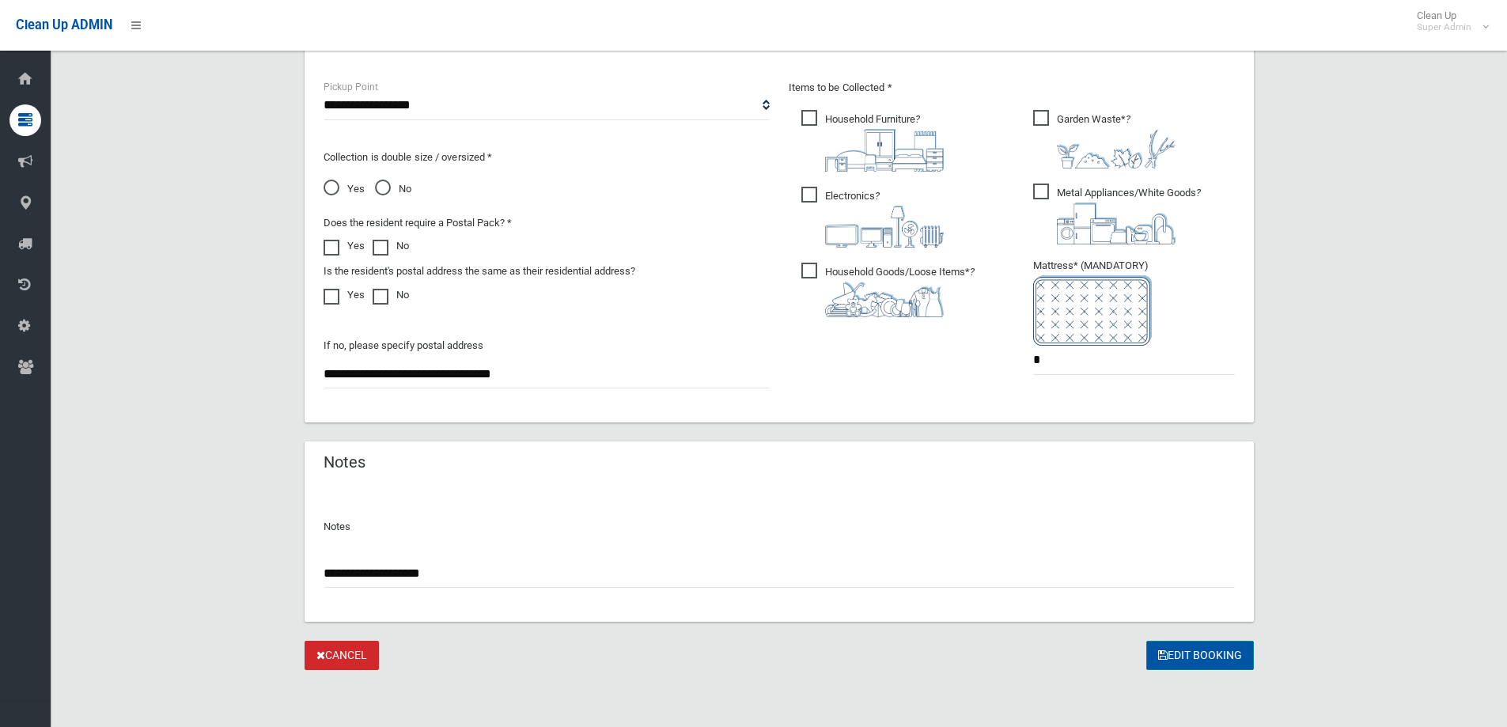
click at [1206, 654] on button "Edit Booking" at bounding box center [1200, 655] width 108 height 29
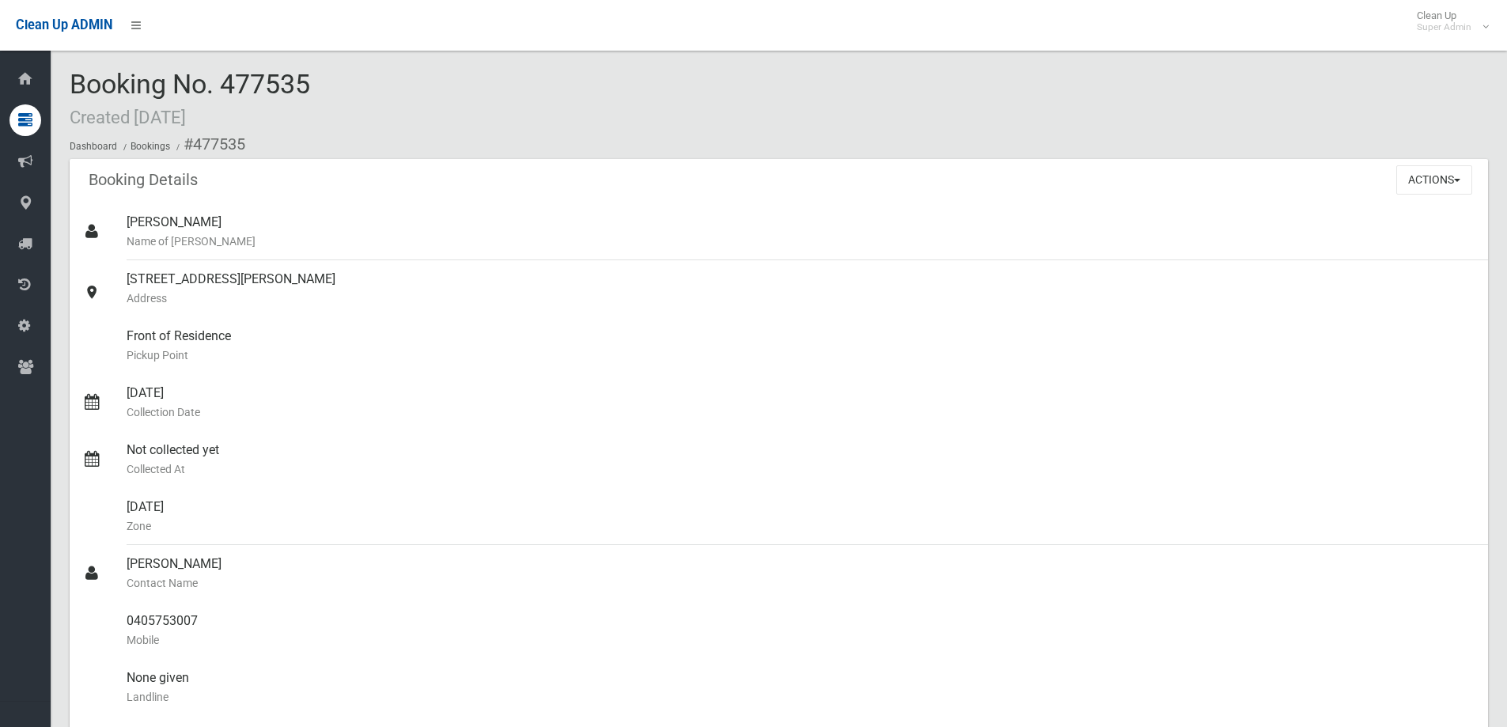
drag, startPoint x: 278, startPoint y: 86, endPoint x: 342, endPoint y: 78, distance: 63.9
click at [342, 78] on div "Booking No. 477535 Created [DATE] Dashboard Bookings #477535" at bounding box center [779, 114] width 1418 height 89
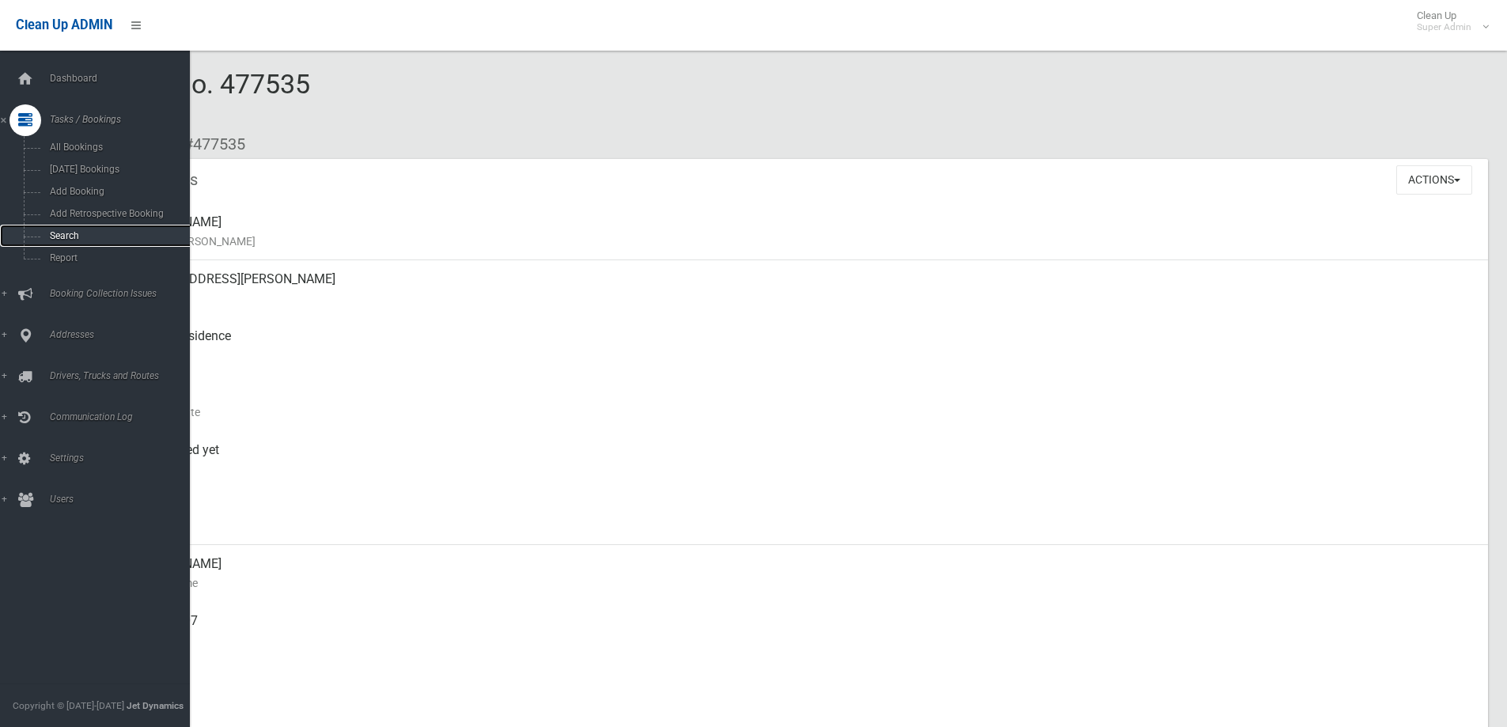
click at [73, 233] on span "Search" at bounding box center [116, 235] width 143 height 11
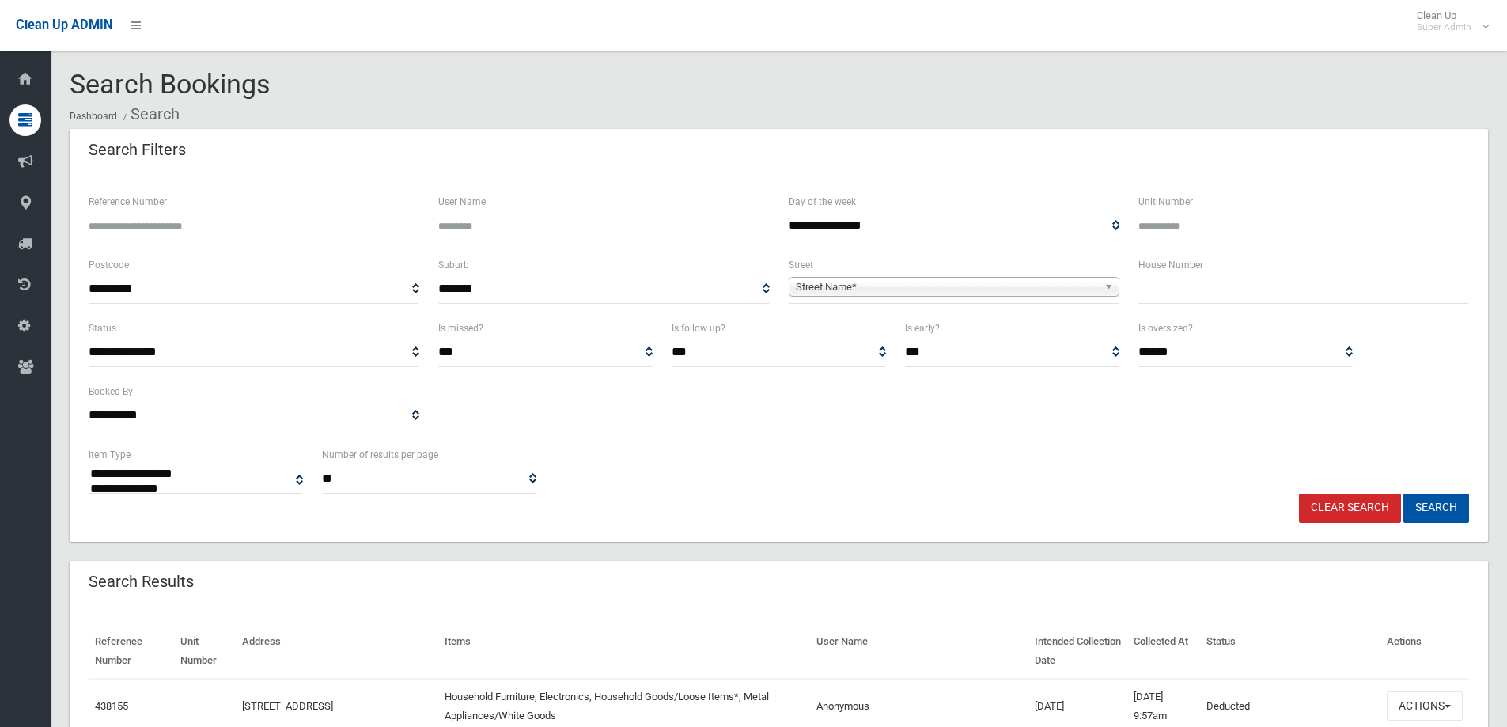
select select
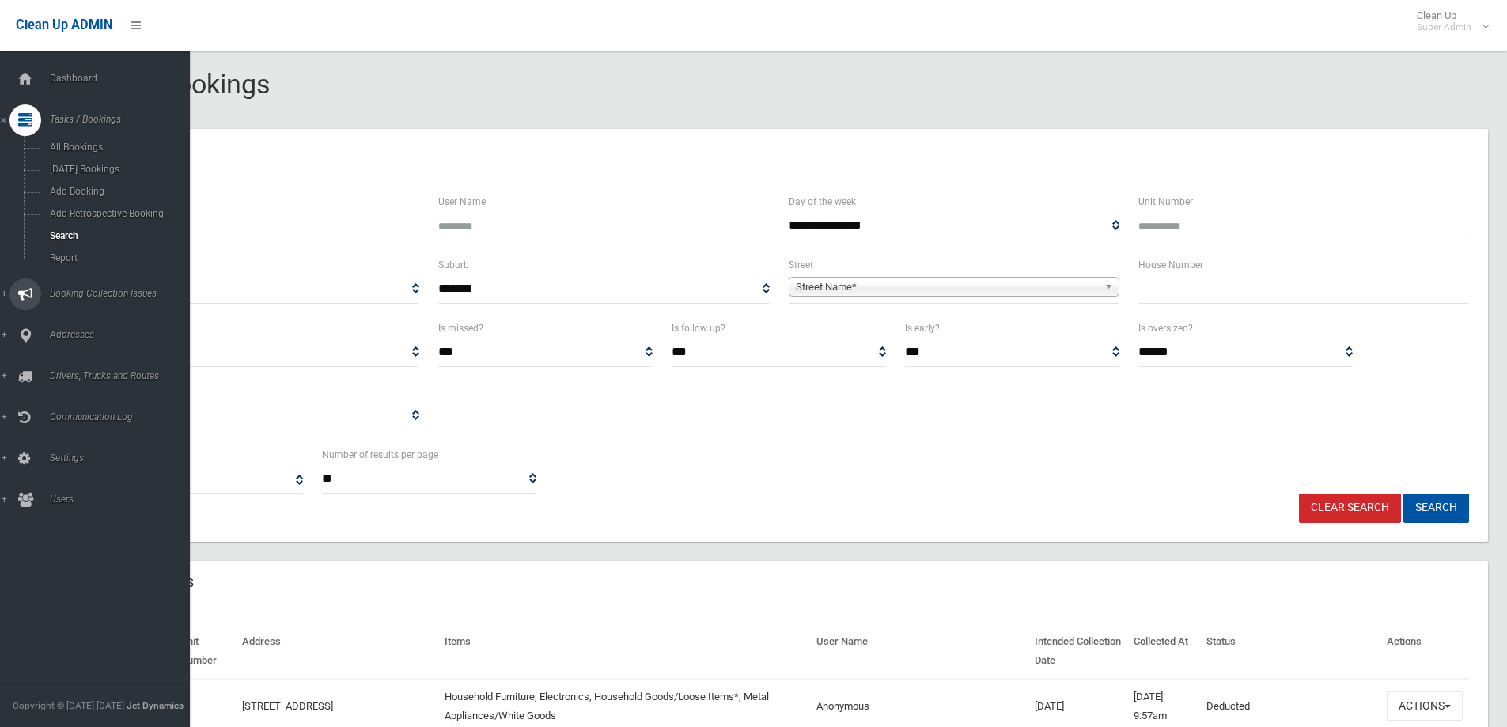
click at [68, 295] on span "Booking Collection Issues" at bounding box center [123, 293] width 157 height 11
click at [87, 186] on span "All Reported Issues" at bounding box center [116, 188] width 143 height 11
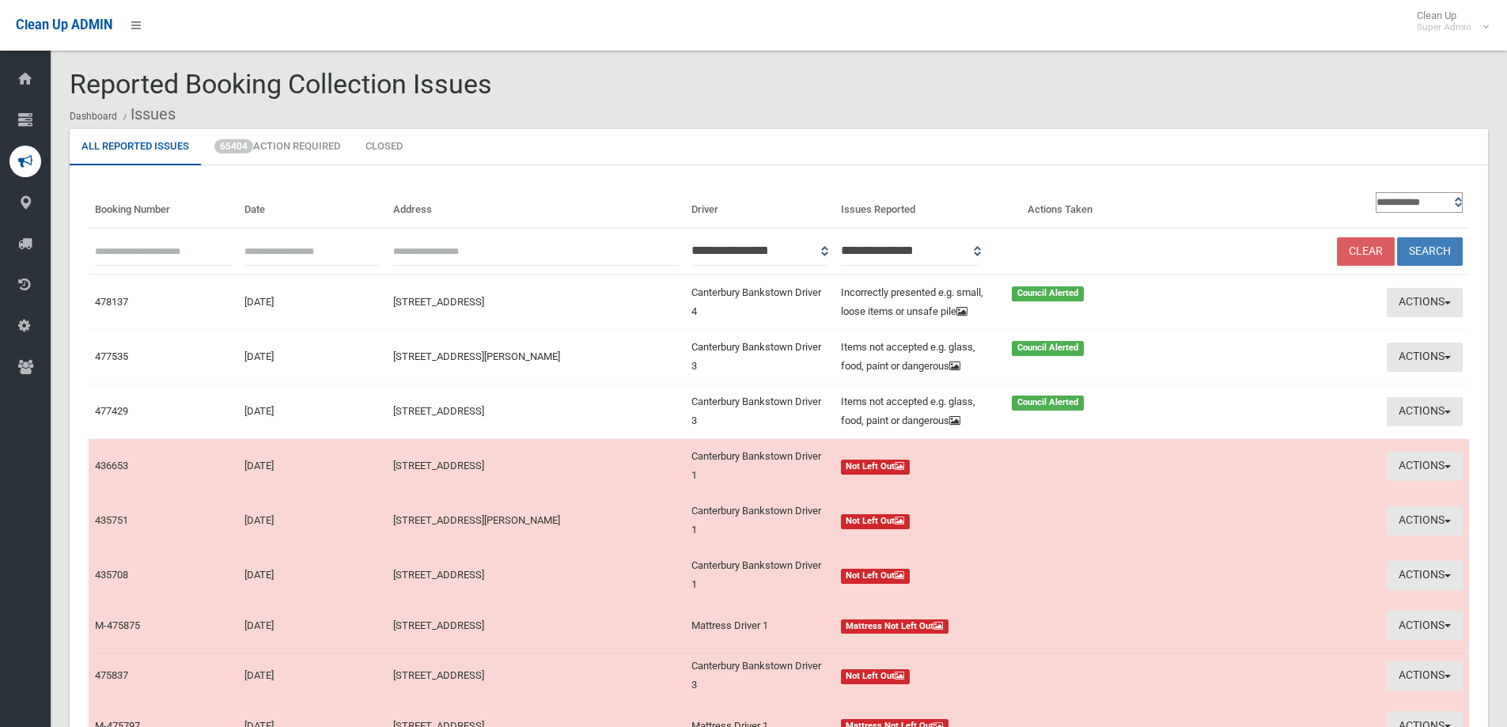
paste input "******"
type input "******"
click at [1424, 243] on button "Search" at bounding box center [1430, 251] width 66 height 29
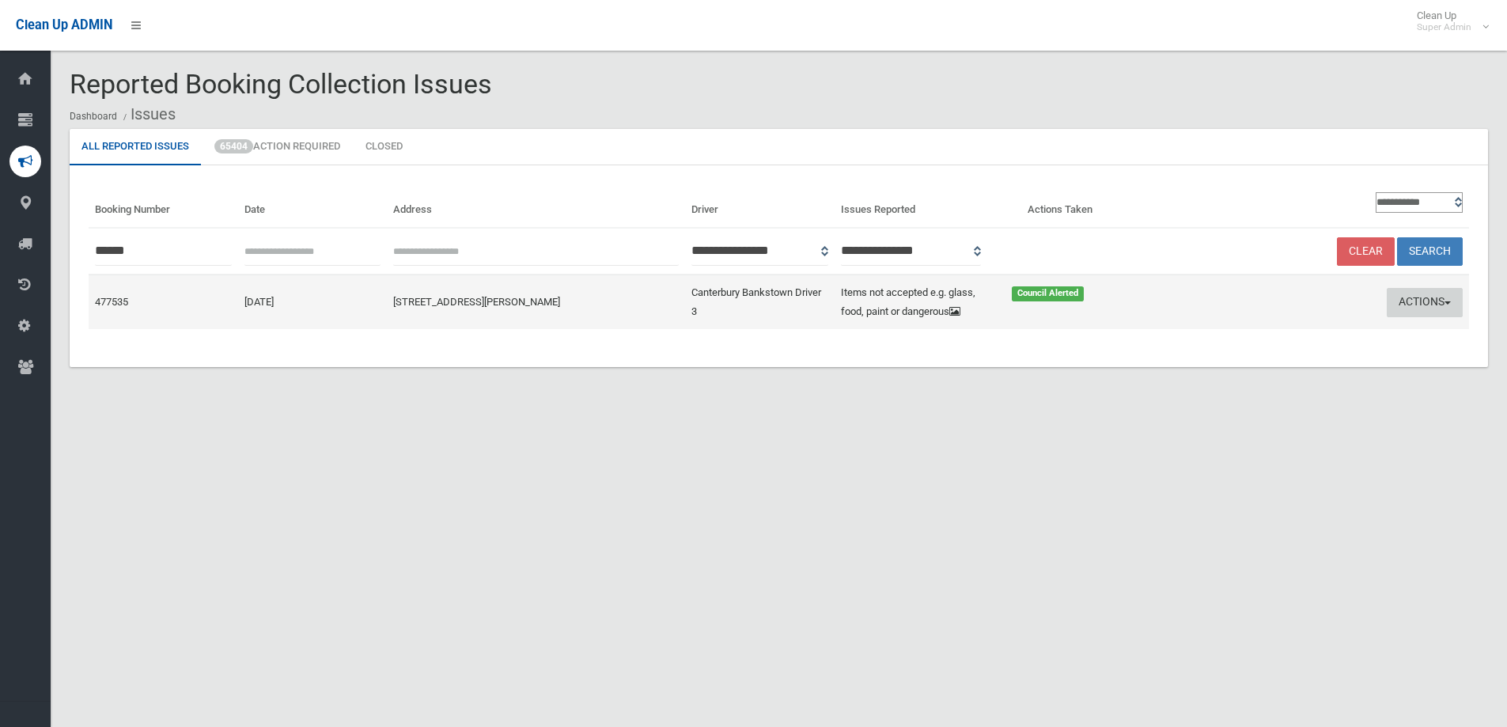
click at [1440, 302] on button "Actions" at bounding box center [1425, 302] width 76 height 29
click at [1269, 358] on link "Edit Actions Taken" at bounding box center [1272, 362] width 188 height 27
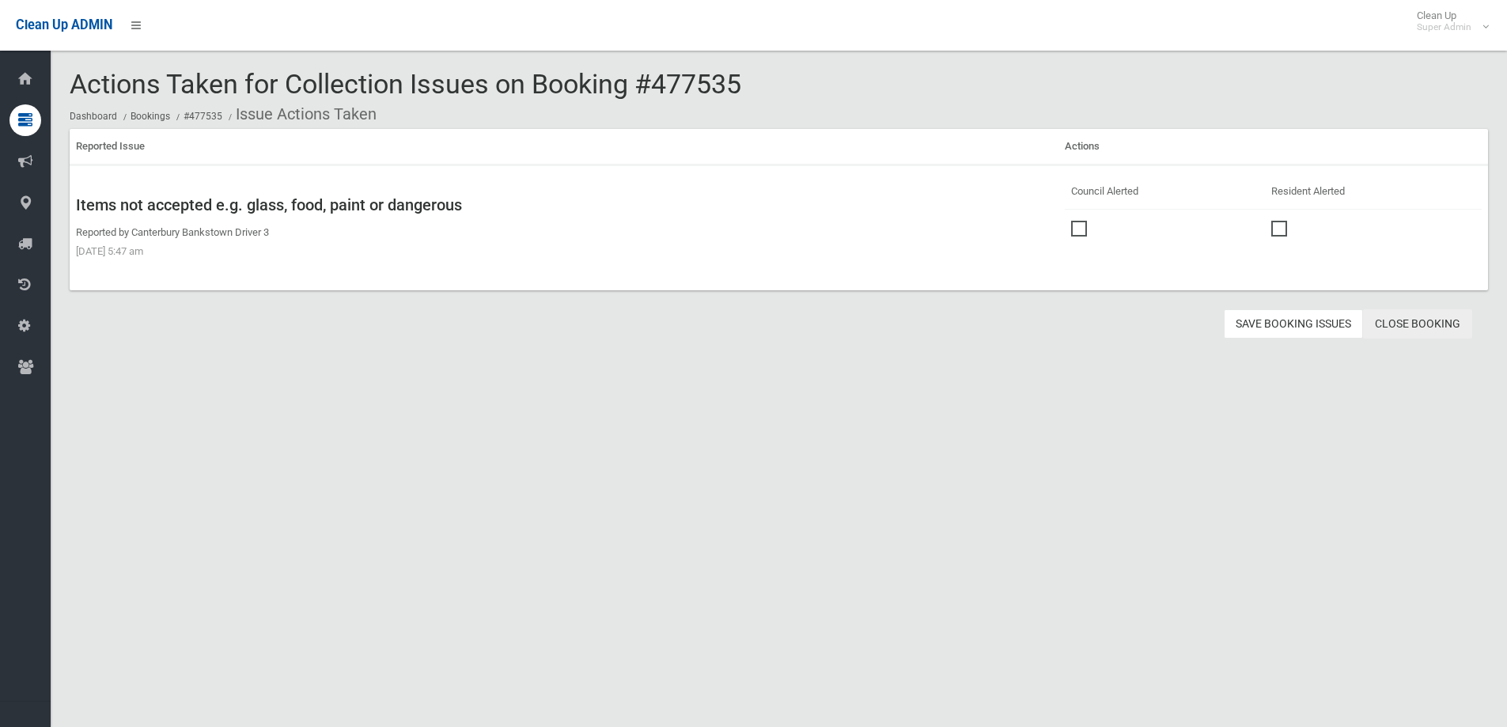
click at [1431, 316] on link "Close Booking" at bounding box center [1417, 323] width 109 height 29
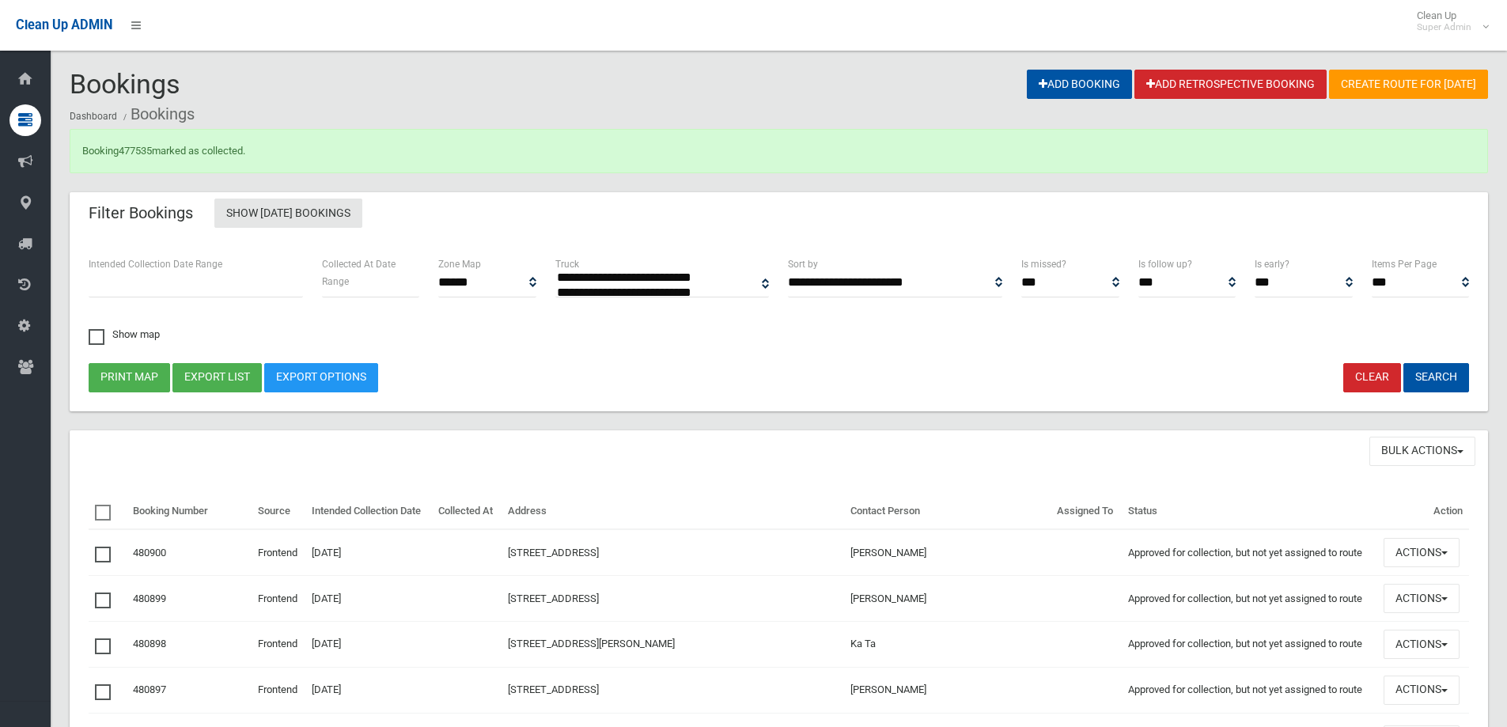
select select
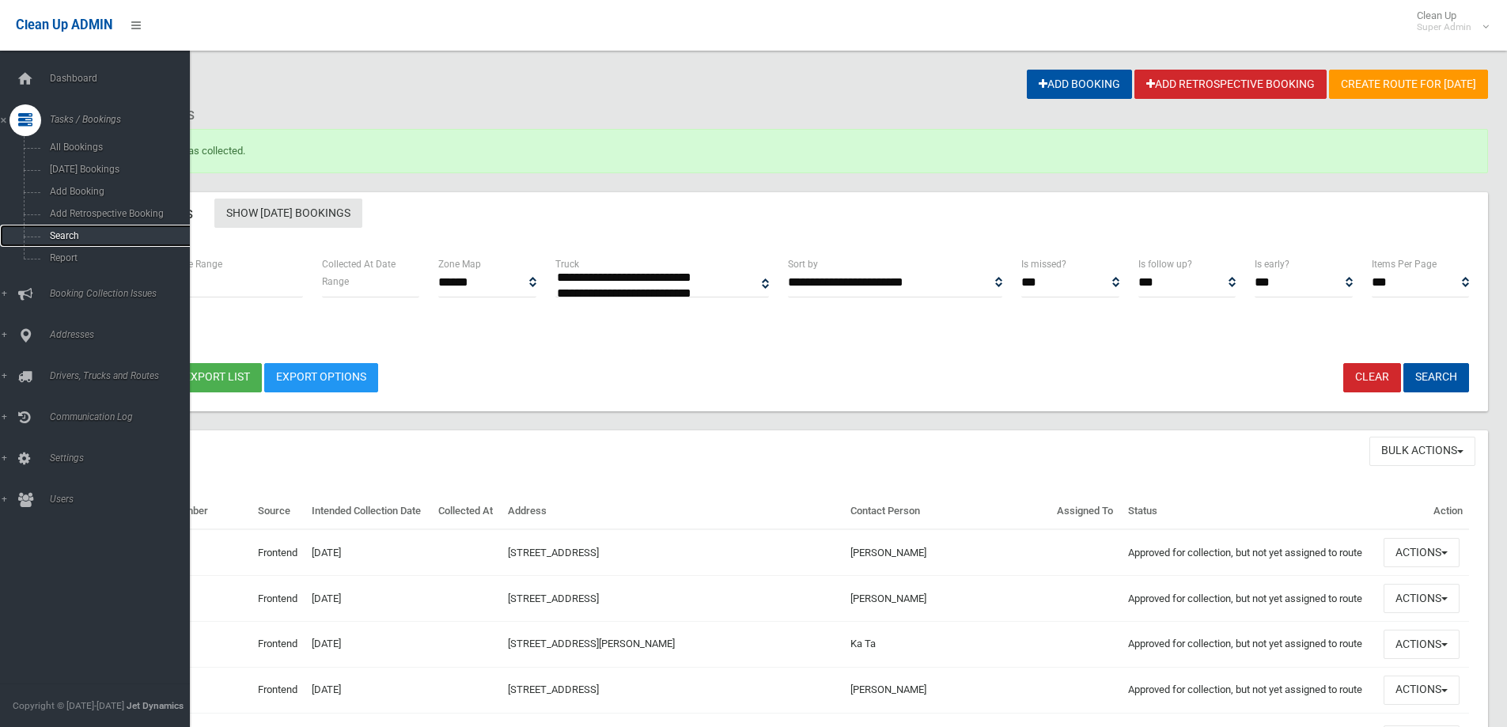
click at [68, 237] on span "Search" at bounding box center [116, 235] width 143 height 11
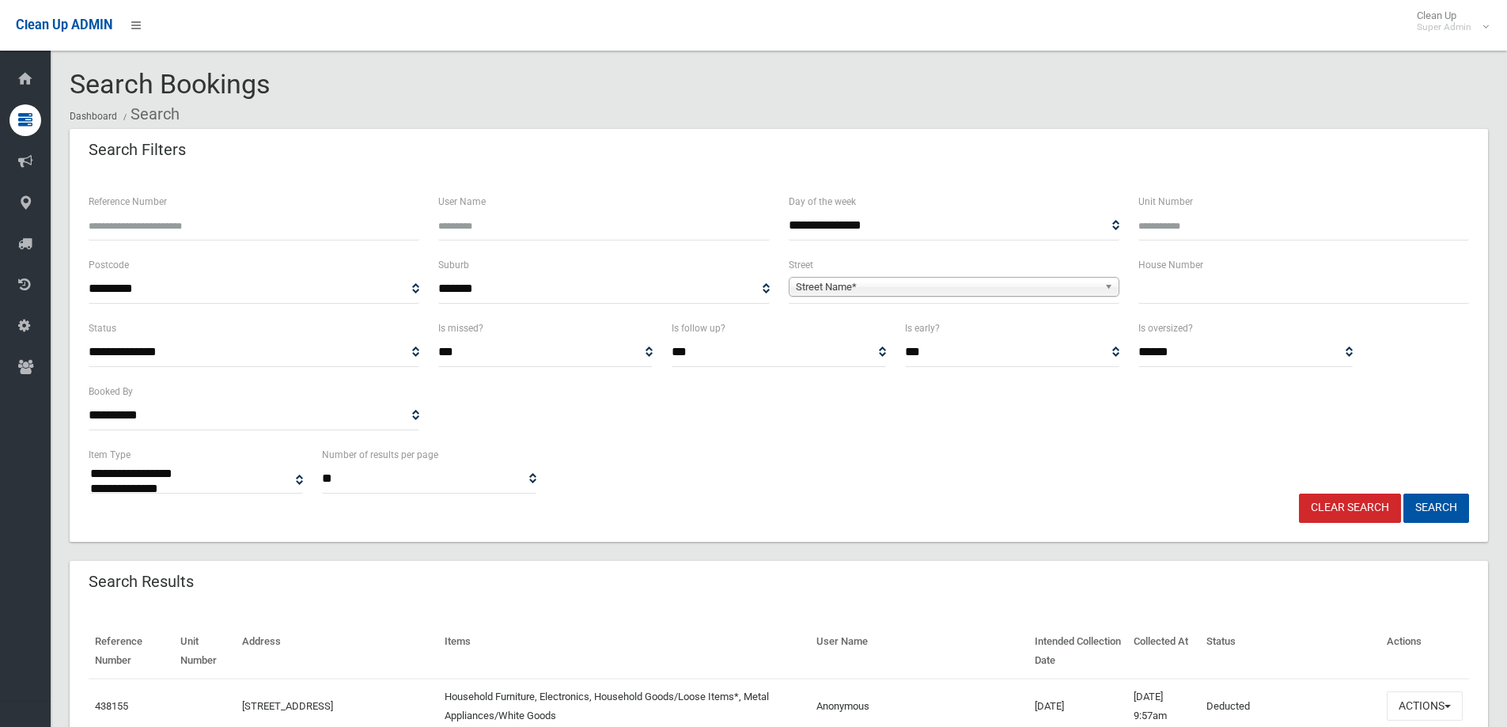
select select
click at [155, 220] on input "Reference Number" at bounding box center [254, 225] width 331 height 29
type input "******"
click at [1403, 494] on button "Search" at bounding box center [1436, 508] width 66 height 29
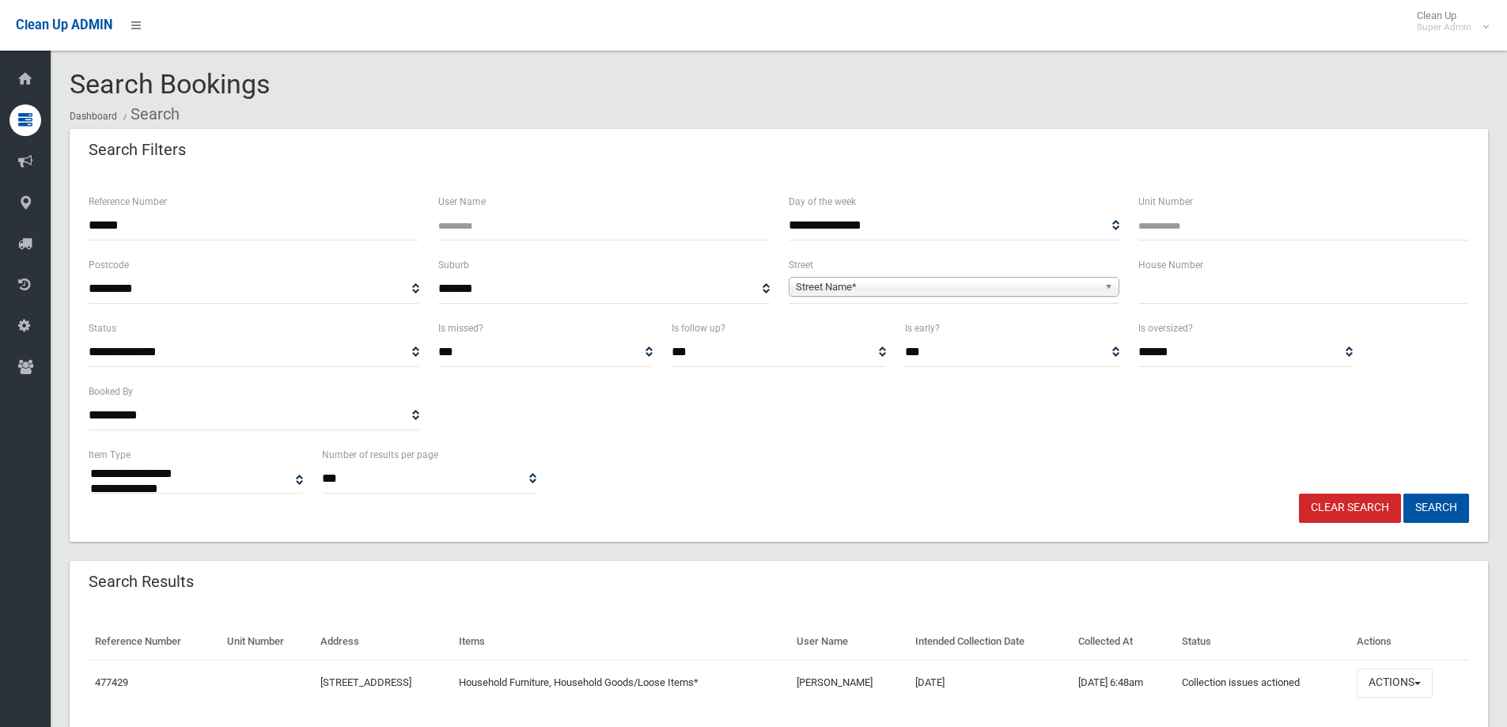
select select
click at [1403, 680] on button "Actions" at bounding box center [1395, 682] width 76 height 29
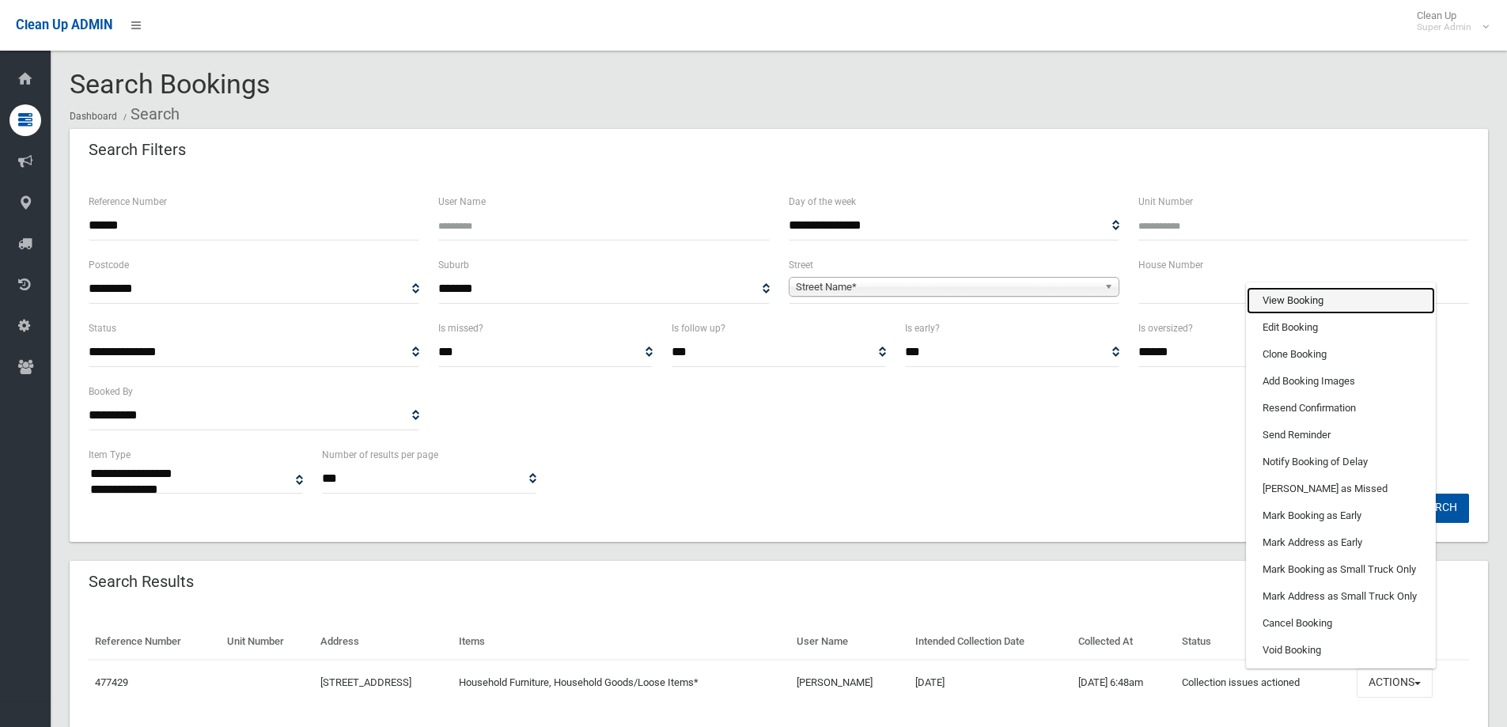
click at [1303, 297] on link "View Booking" at bounding box center [1341, 300] width 188 height 27
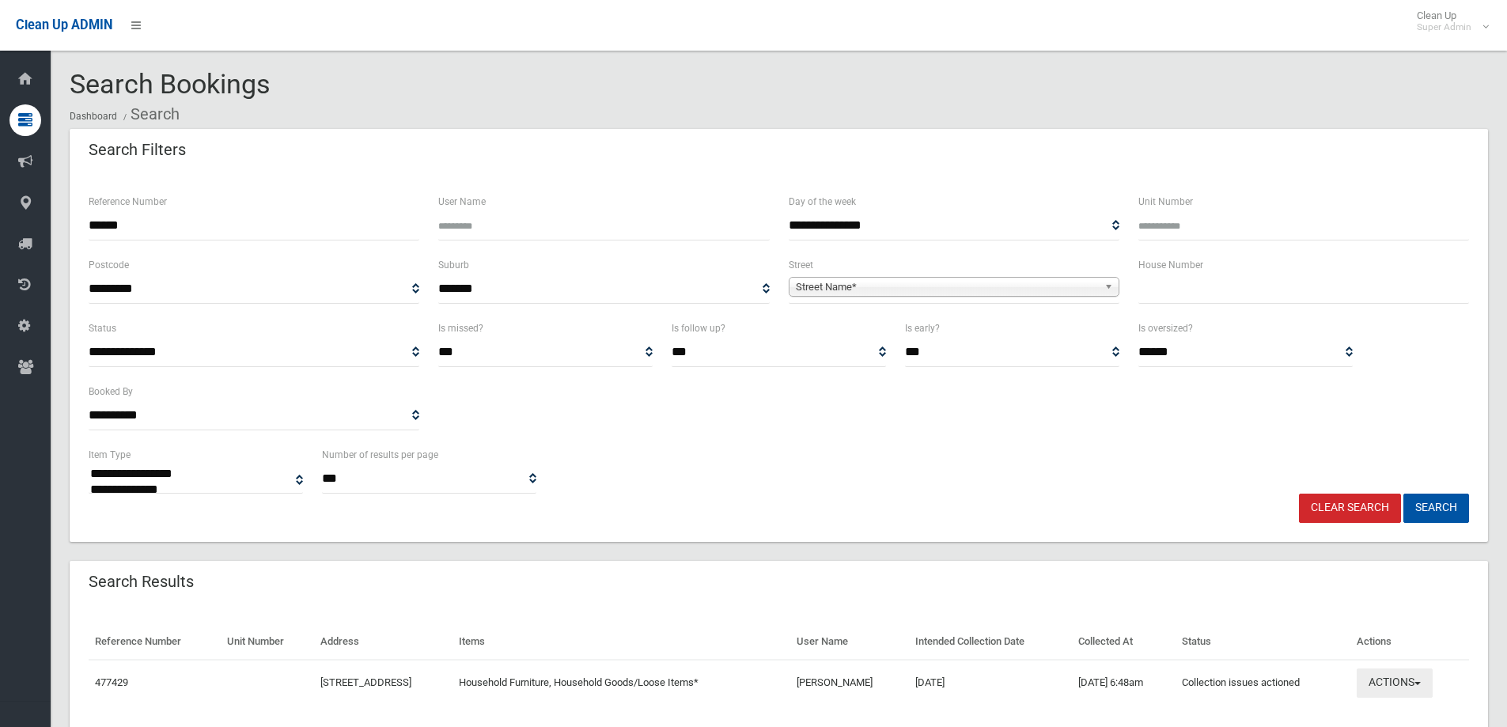
click at [1409, 681] on button "Actions" at bounding box center [1395, 682] width 76 height 29
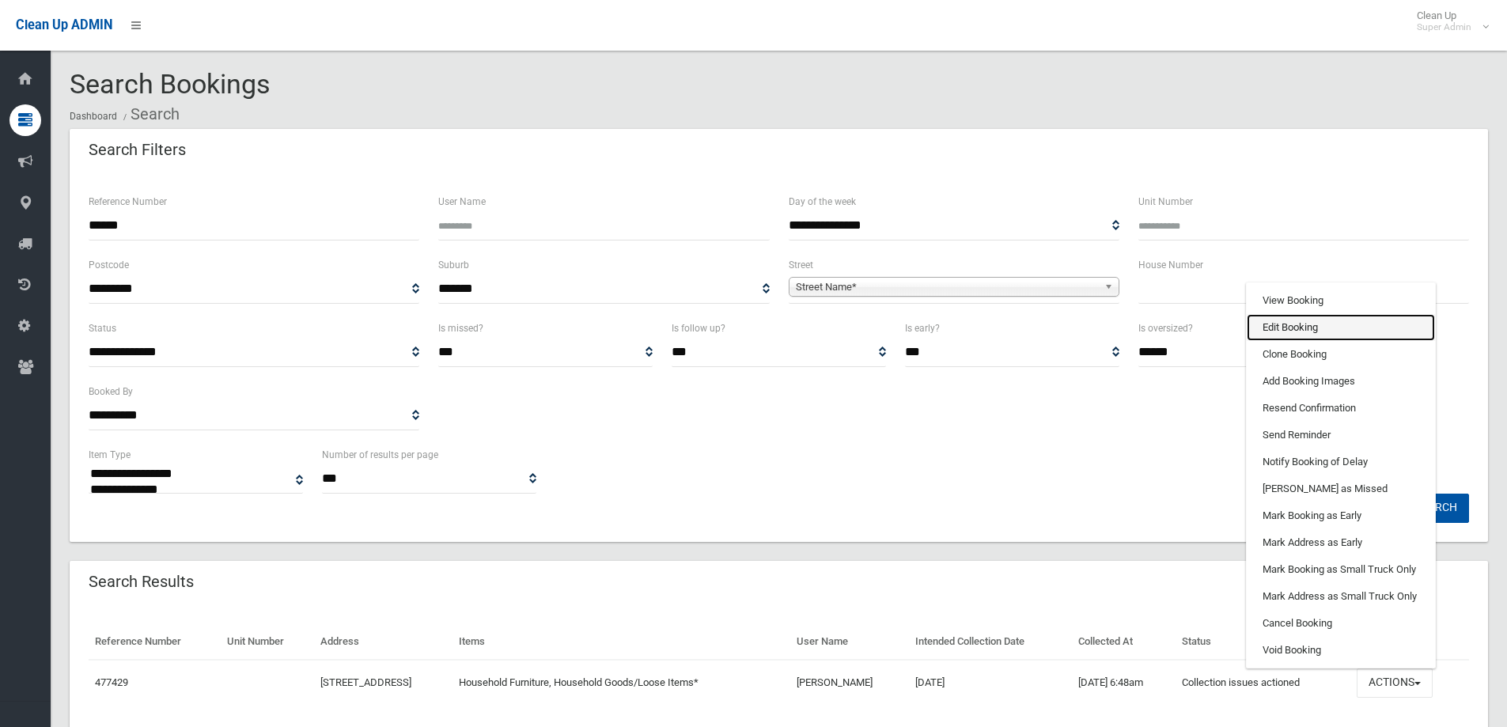
click at [1300, 323] on link "Edit Booking" at bounding box center [1341, 327] width 188 height 27
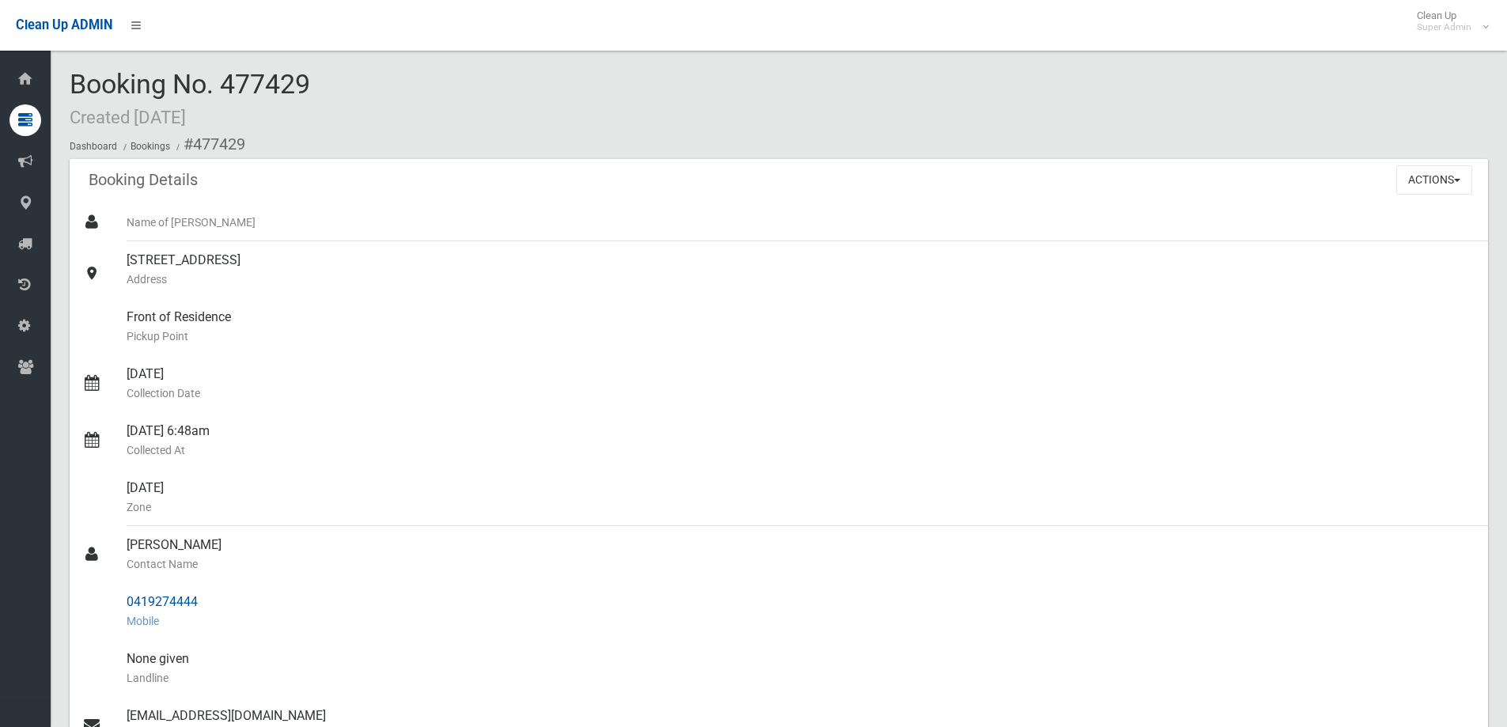
drag, startPoint x: 127, startPoint y: 545, endPoint x: 218, endPoint y: 596, distance: 104.1
click at [218, 596] on ul "Name of Booker 10 Lauma Avenue, GREENACRE NSW 2190 Address Front of Residence P…" at bounding box center [779, 601] width 1418 height 797
copy ul "Zena Nabhan Contact Name 0419274444"
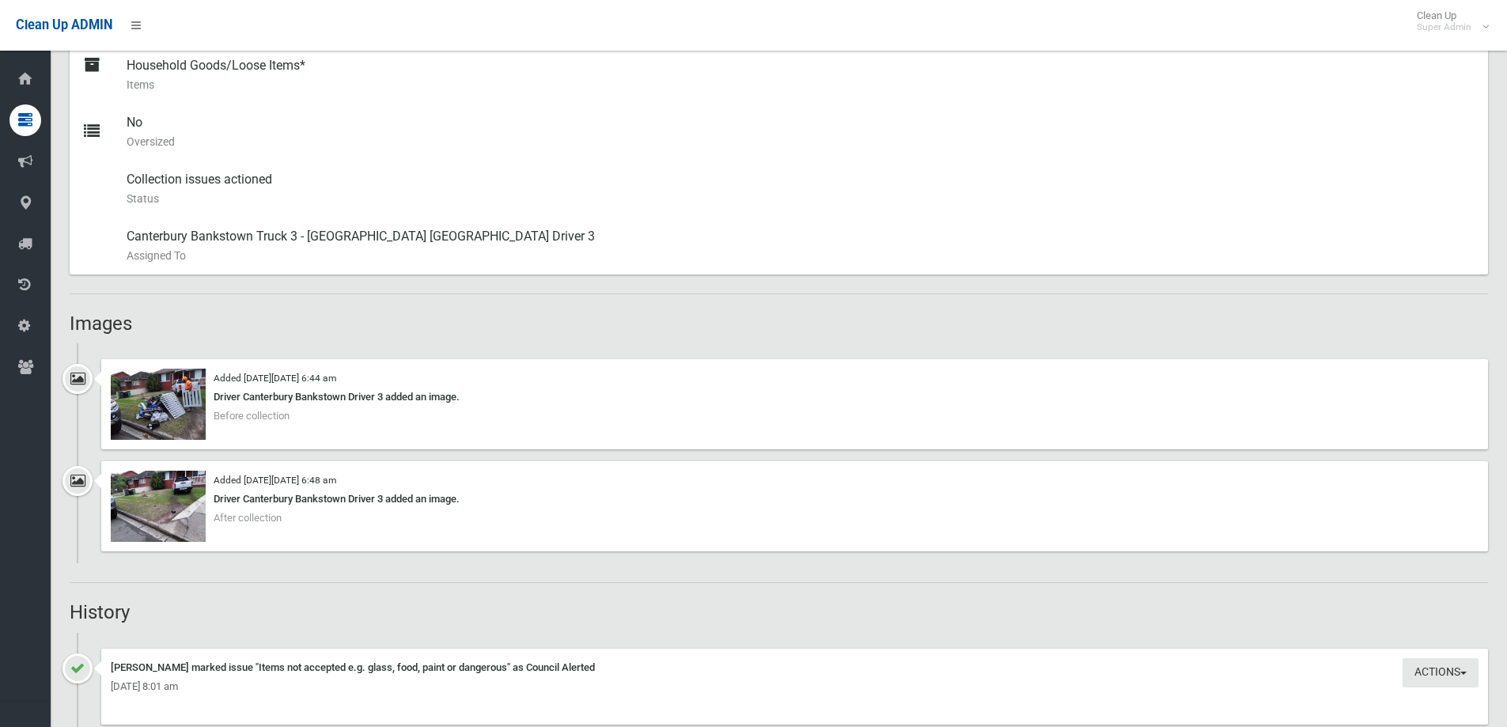
scroll to position [949, 0]
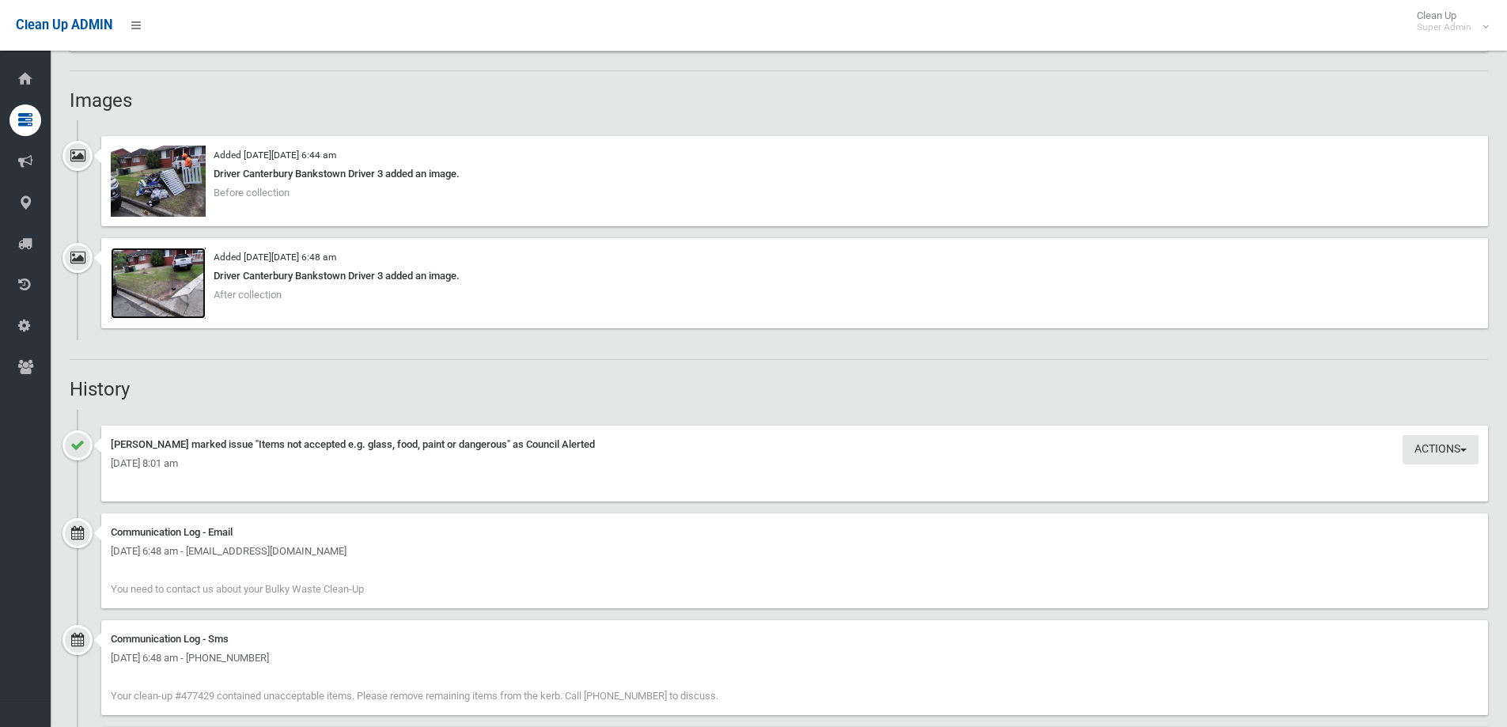
click at [161, 289] on img at bounding box center [158, 283] width 95 height 71
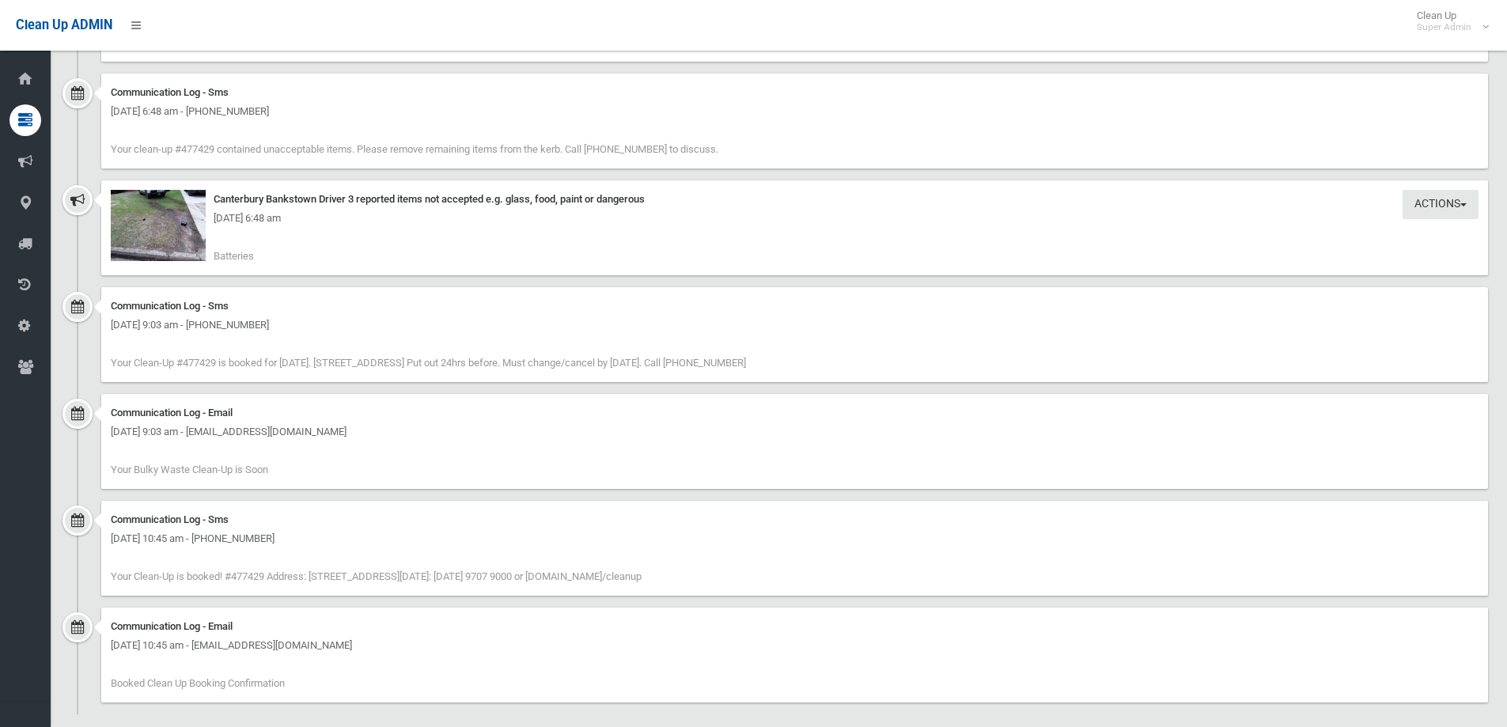
scroll to position [1503, 0]
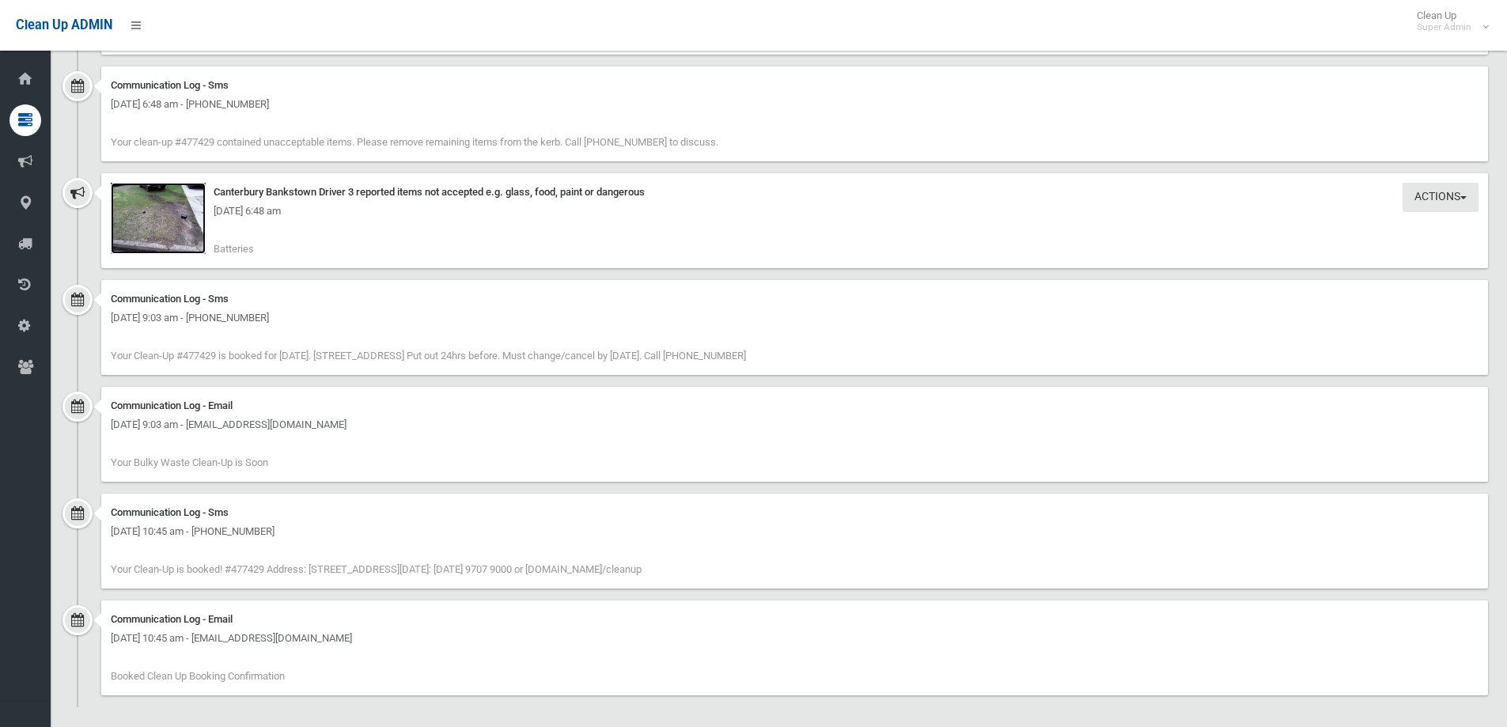
click at [161, 229] on img at bounding box center [158, 218] width 95 height 71
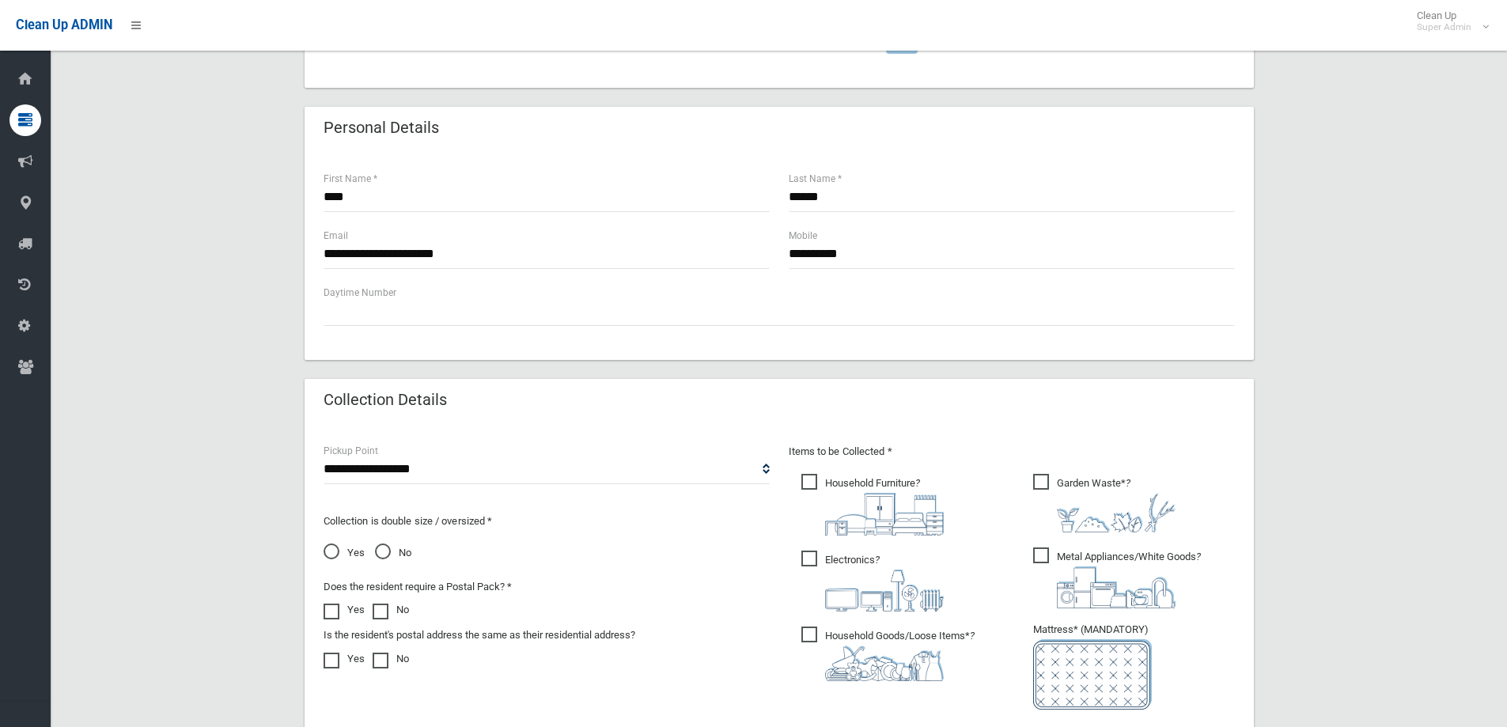
scroll to position [831, 0]
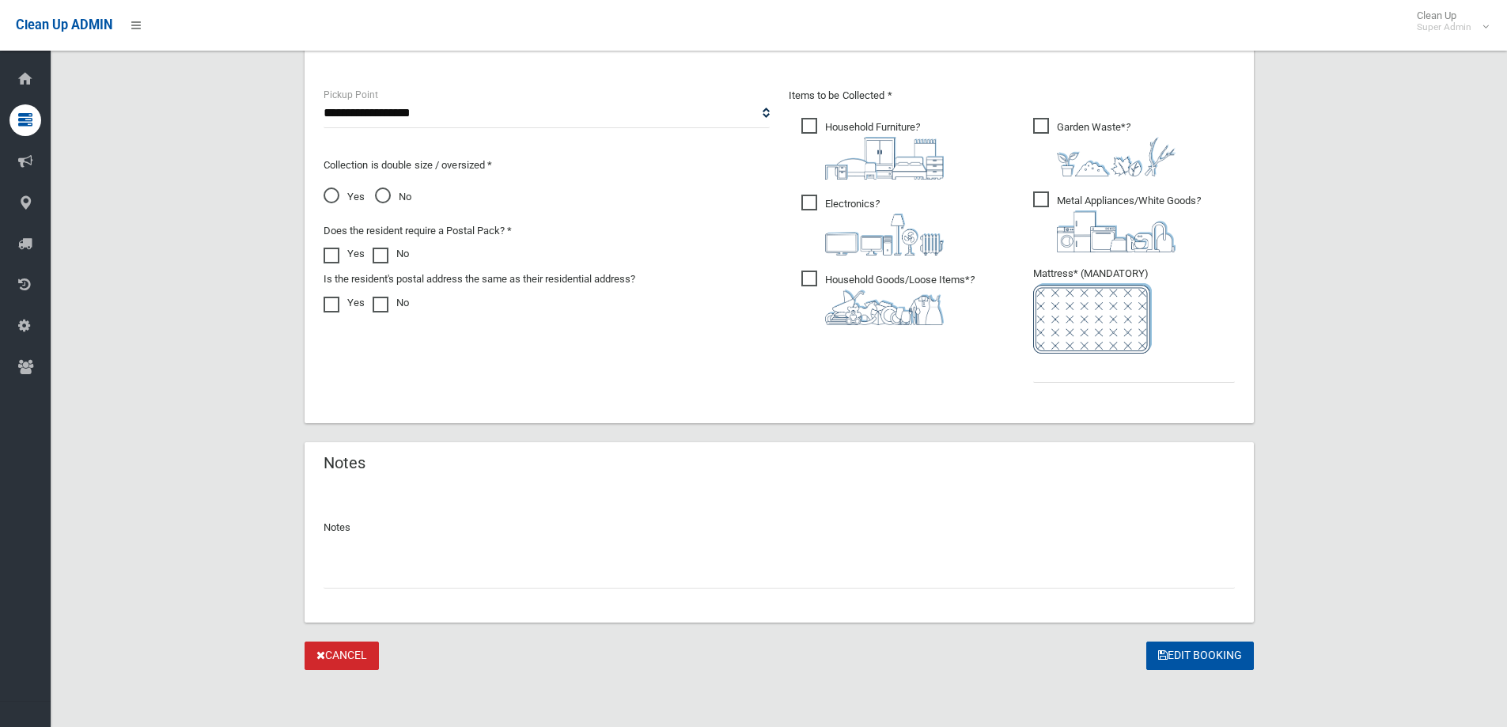
click at [409, 575] on input "text" at bounding box center [779, 573] width 911 height 29
type input "**********"
click at [1052, 377] on input "text" at bounding box center [1134, 368] width 202 height 29
type input "*"
click at [338, 571] on input "**********" at bounding box center [779, 573] width 911 height 29
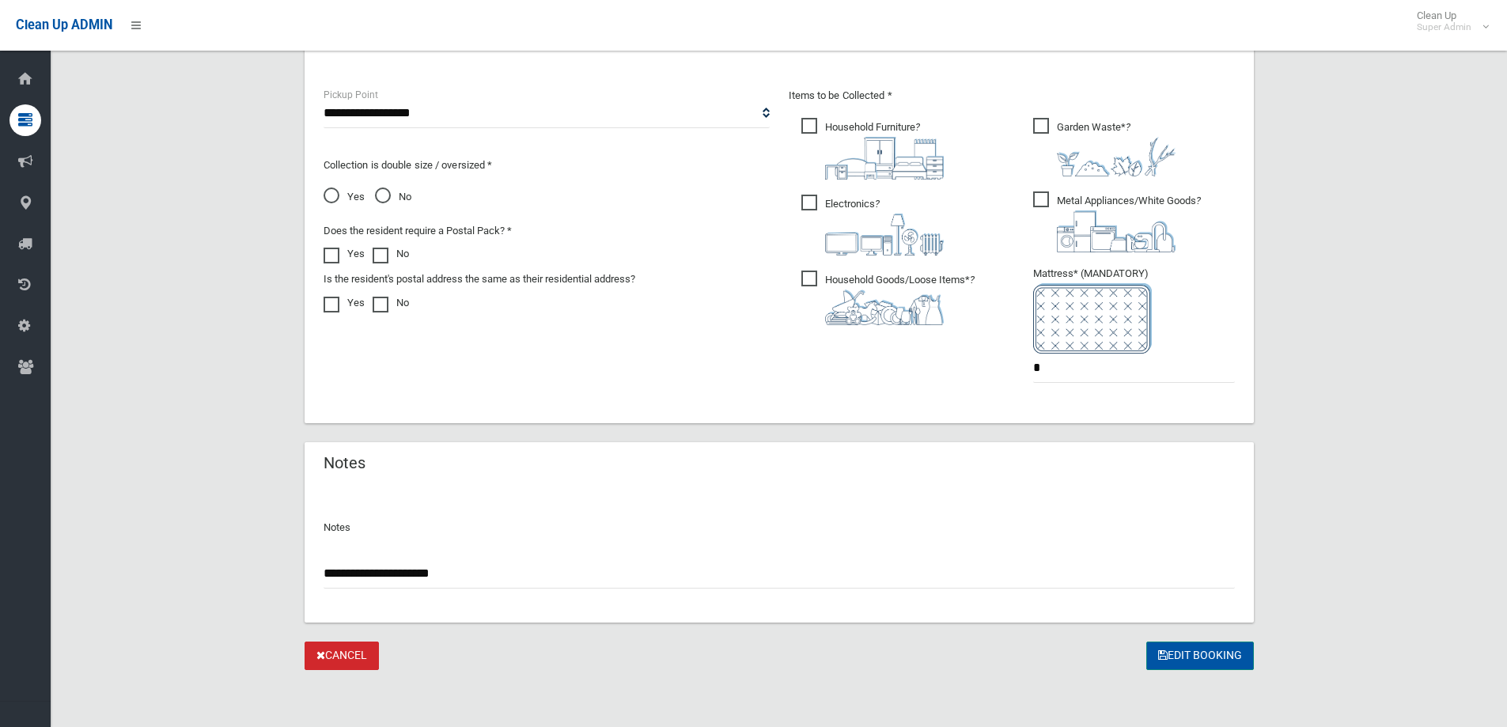
type input "**********"
click at [1217, 654] on button "Edit Booking" at bounding box center [1200, 656] width 108 height 29
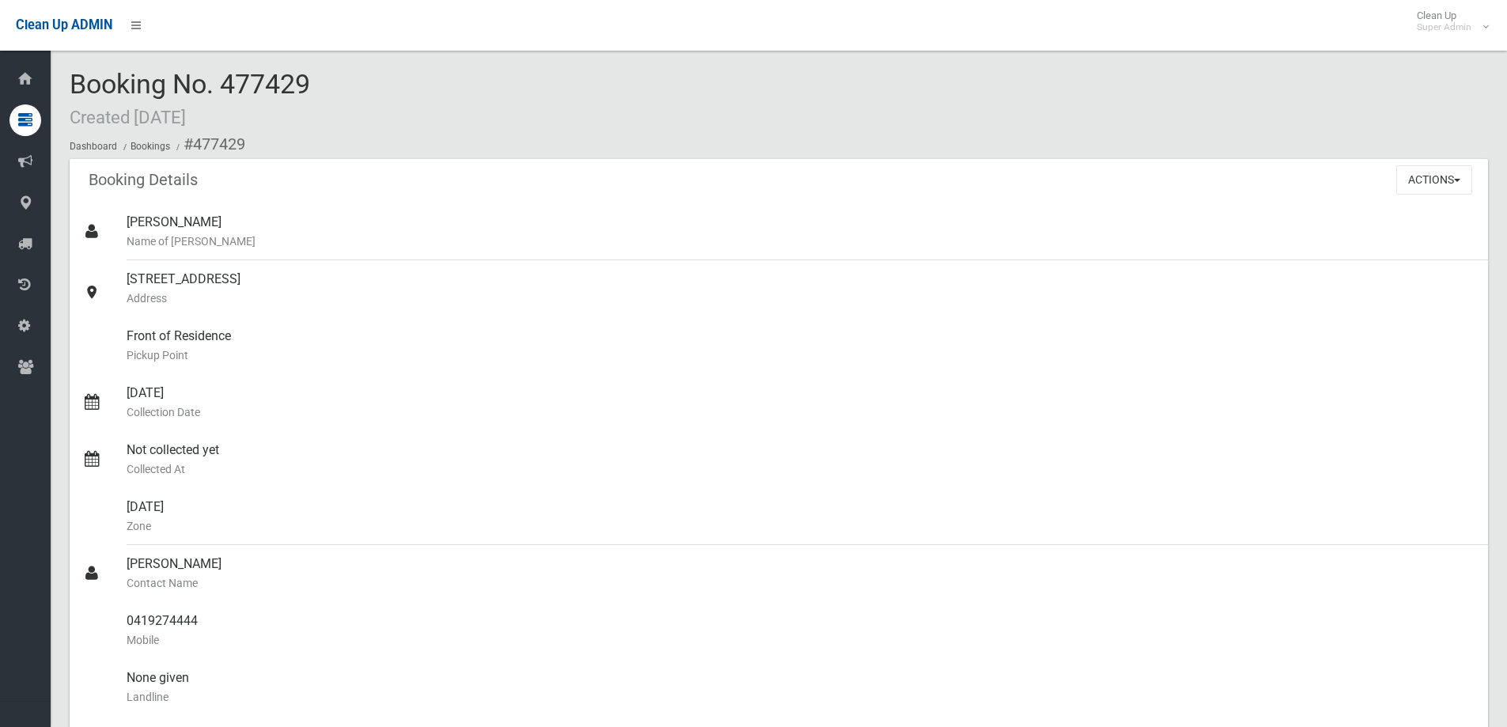
drag, startPoint x: 228, startPoint y: 83, endPoint x: 318, endPoint y: 81, distance: 90.2
click at [318, 81] on div "Booking No. 477429 Created [DATE] Dashboard Bookings #477429" at bounding box center [779, 114] width 1418 height 89
copy span "477429"
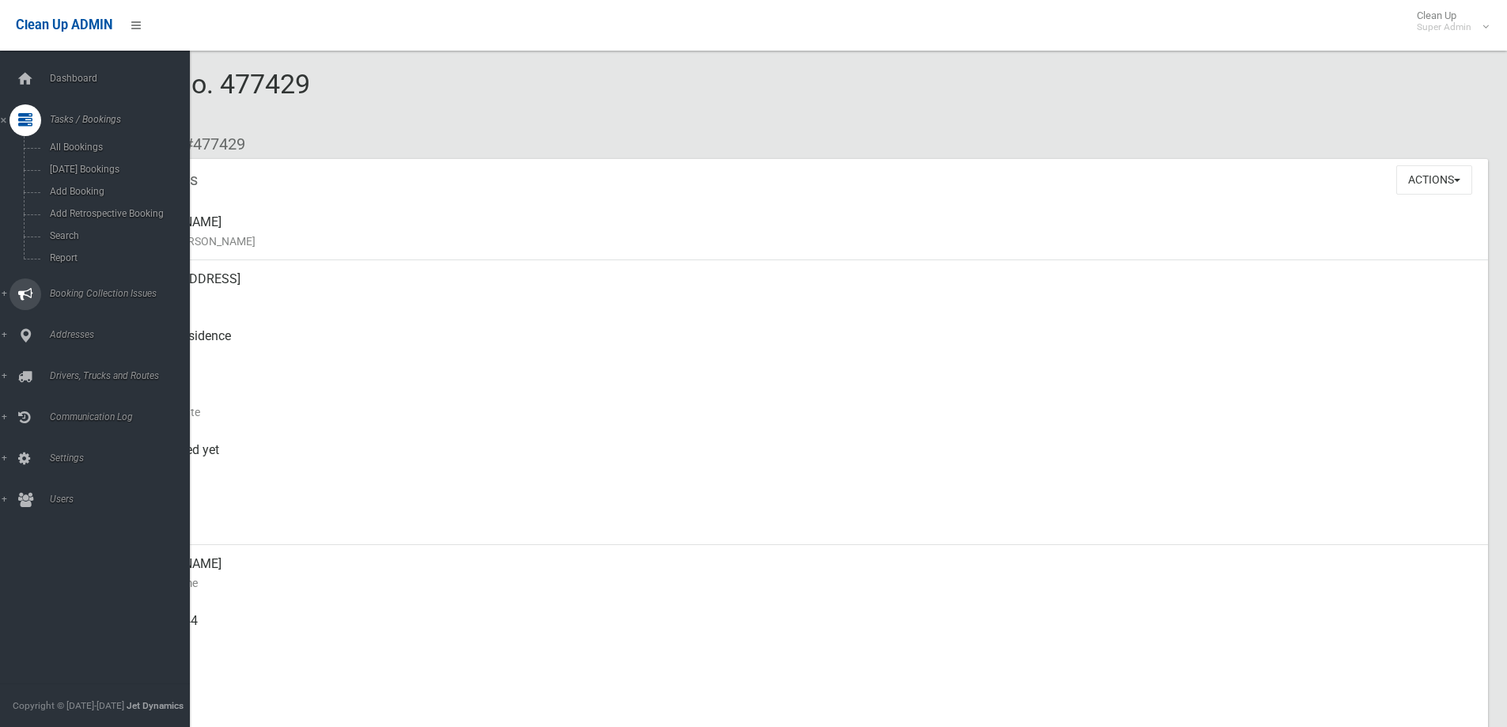
click at [67, 293] on span "Booking Collection Issues" at bounding box center [123, 293] width 157 height 11
click at [88, 184] on span "All Reported Issues" at bounding box center [116, 188] width 143 height 11
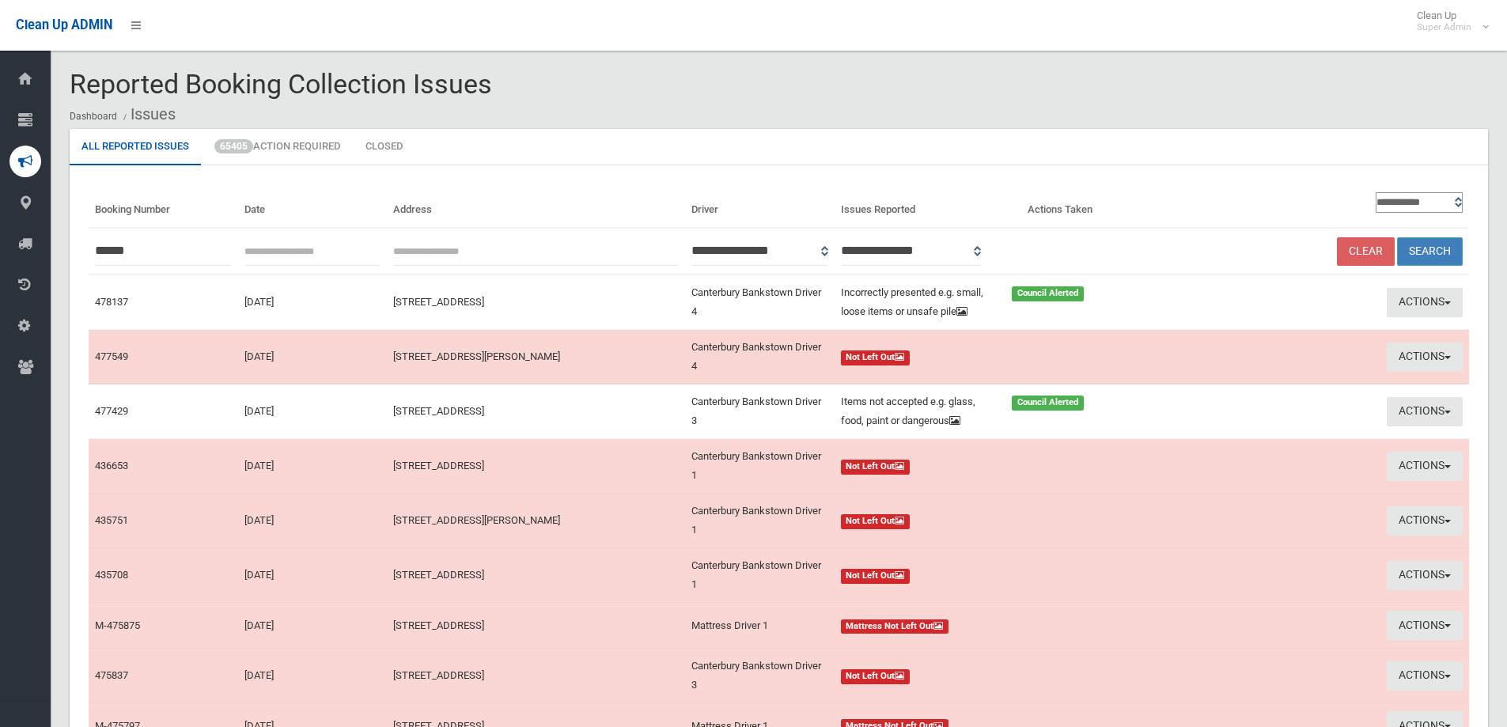
type input "******"
click at [1437, 241] on button "Search" at bounding box center [1430, 251] width 66 height 29
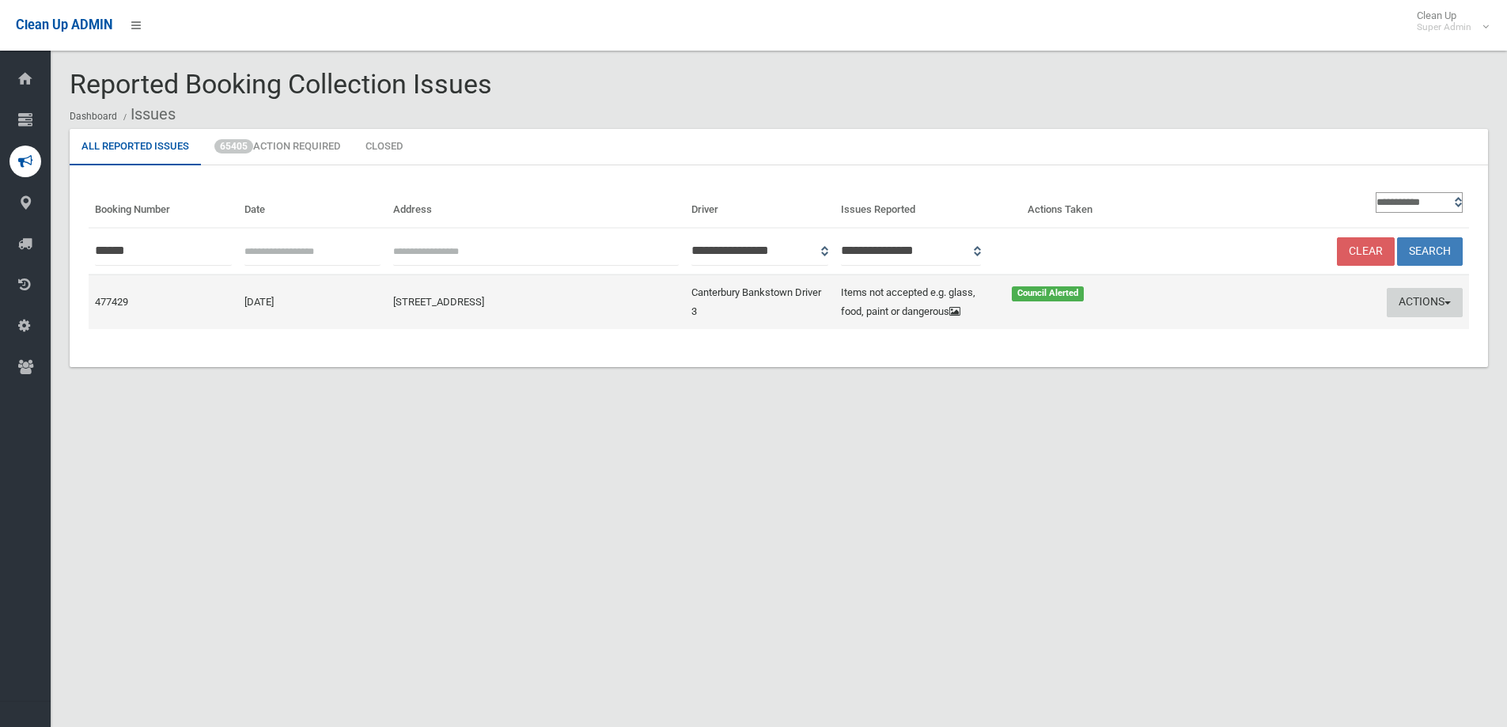
click at [1422, 299] on button "Actions" at bounding box center [1425, 302] width 76 height 29
click at [1245, 365] on link "Edit Actions Taken" at bounding box center [1272, 362] width 188 height 27
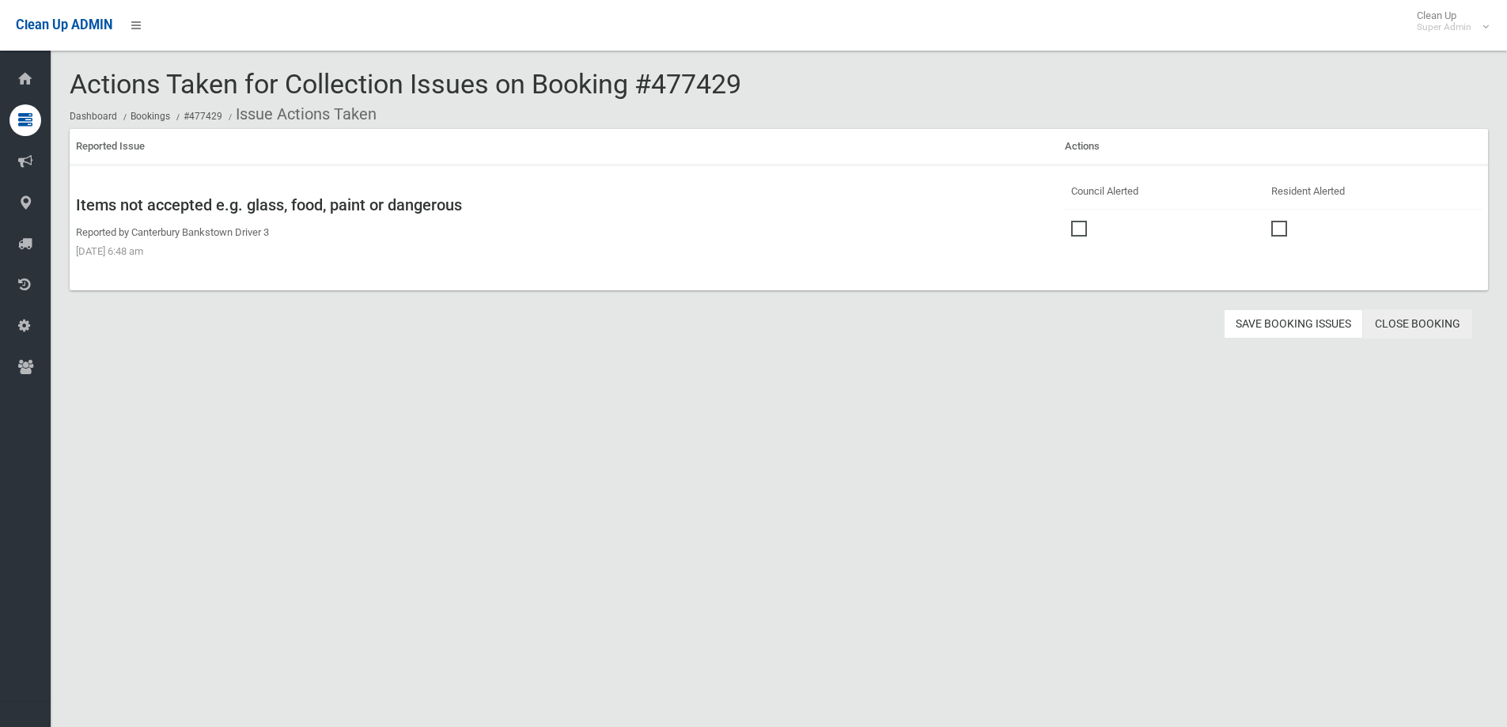
click at [1429, 320] on link "Close Booking" at bounding box center [1417, 323] width 109 height 29
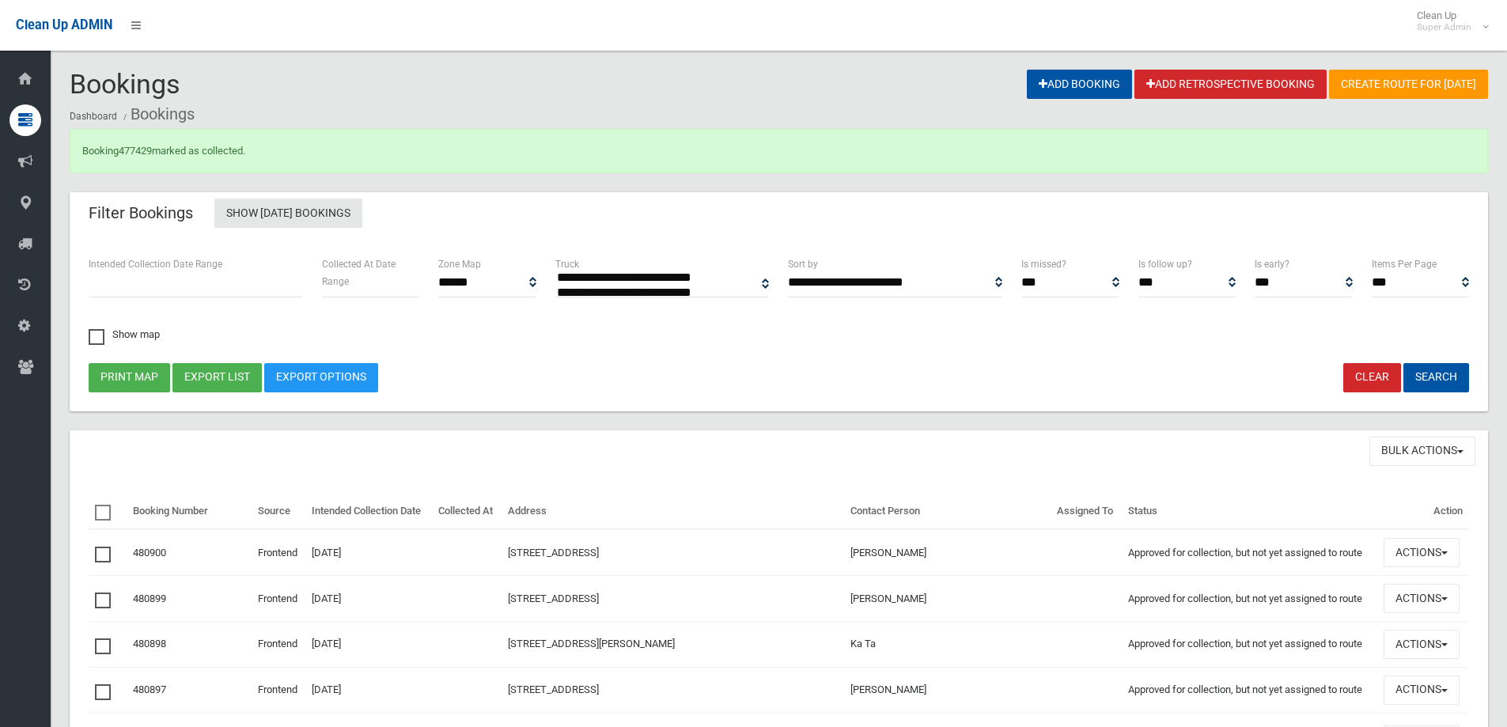
select select
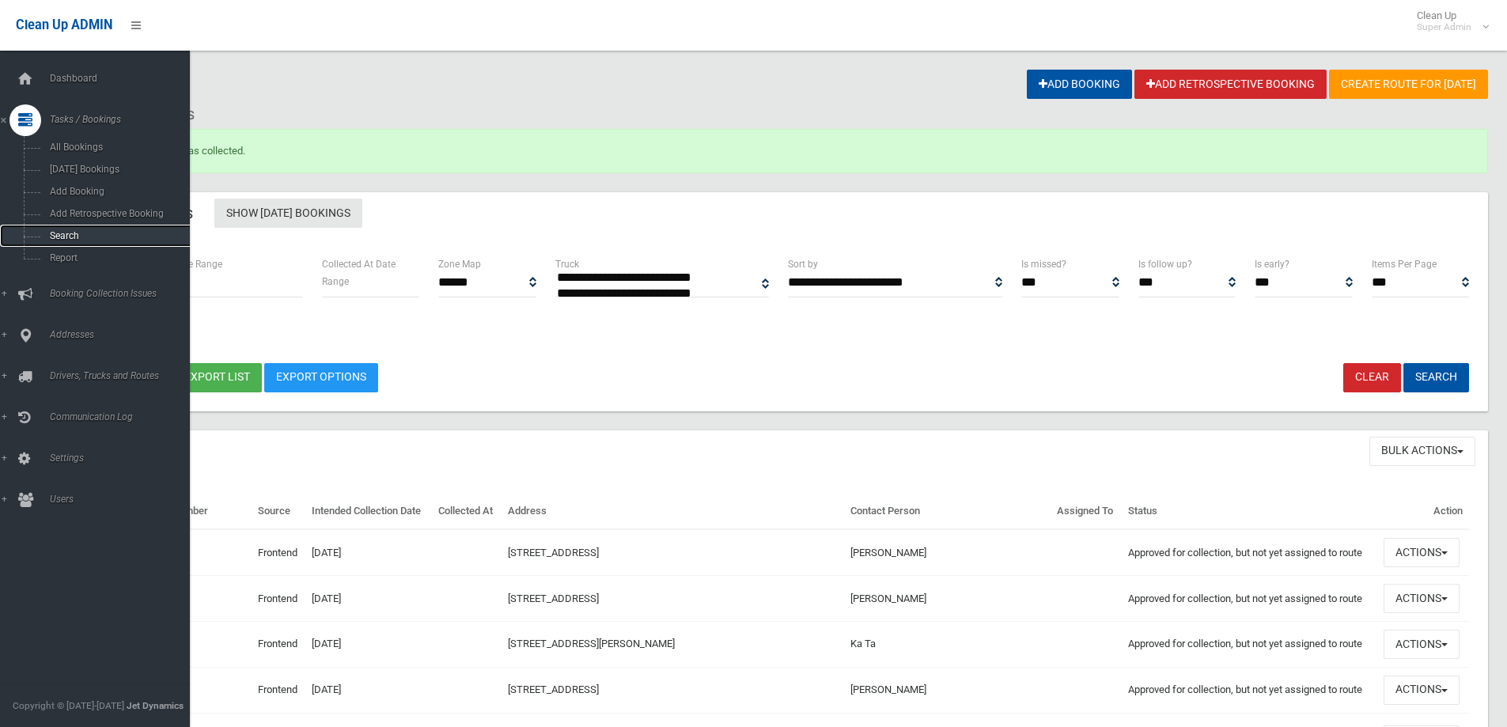
click at [55, 233] on span "Search" at bounding box center [116, 235] width 143 height 11
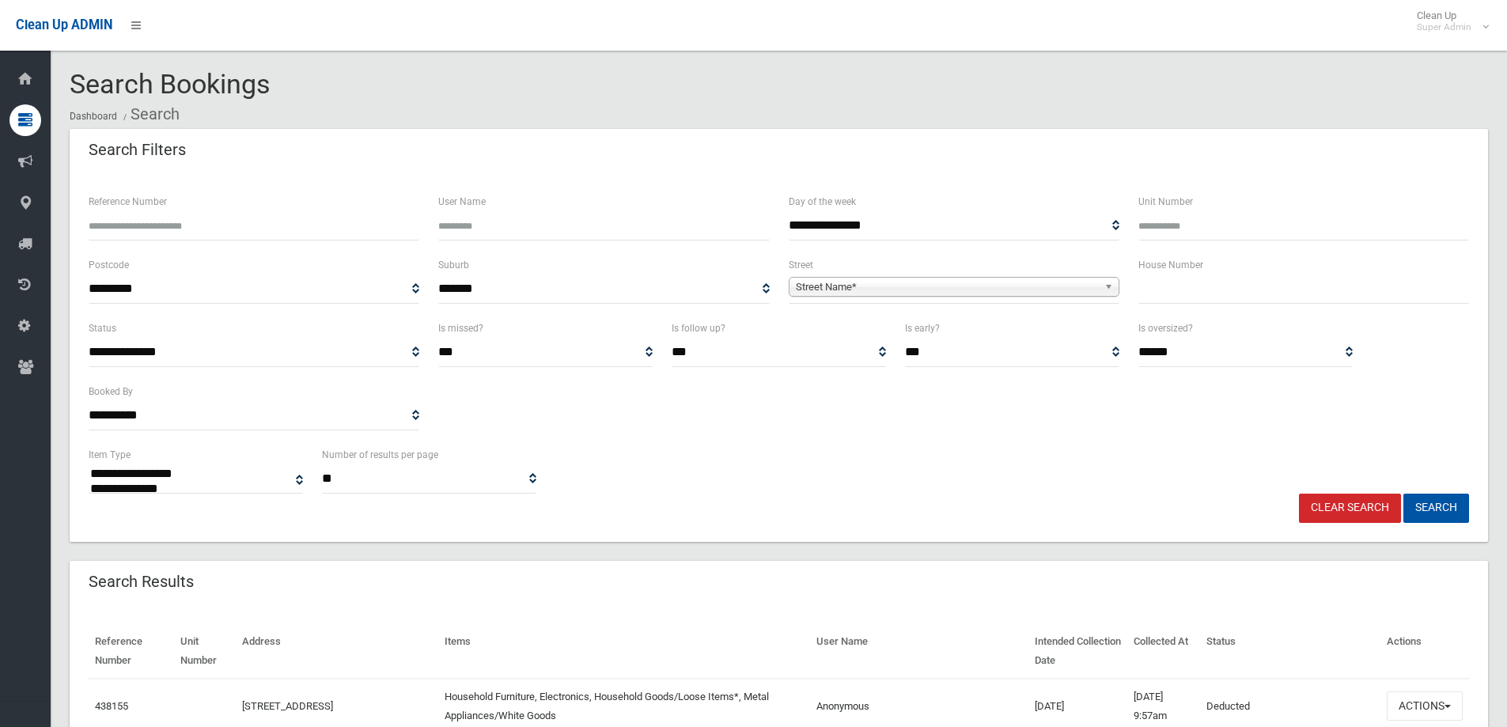
select select
click at [189, 229] on input "Reference Number" at bounding box center [254, 225] width 331 height 29
type input "******"
click at [1403, 494] on button "Search" at bounding box center [1436, 508] width 66 height 29
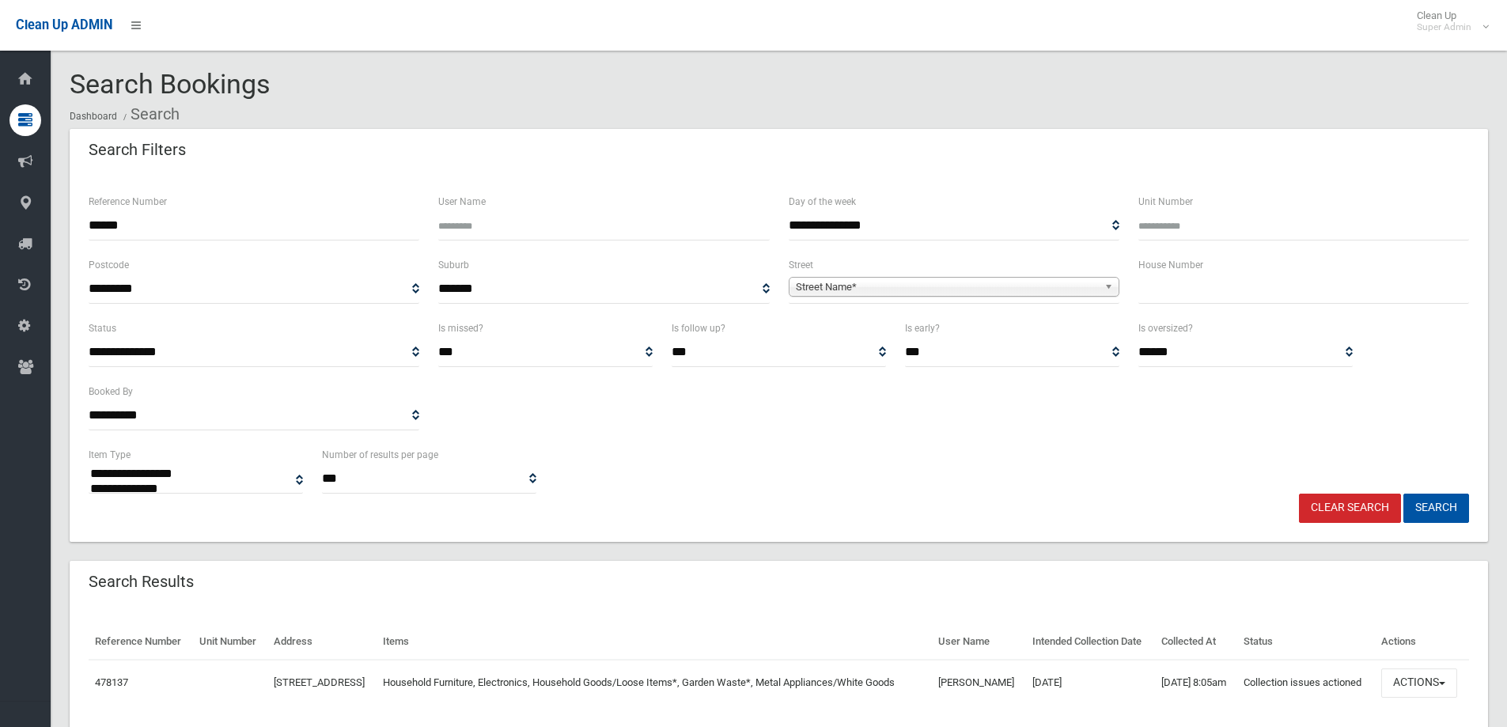
select select
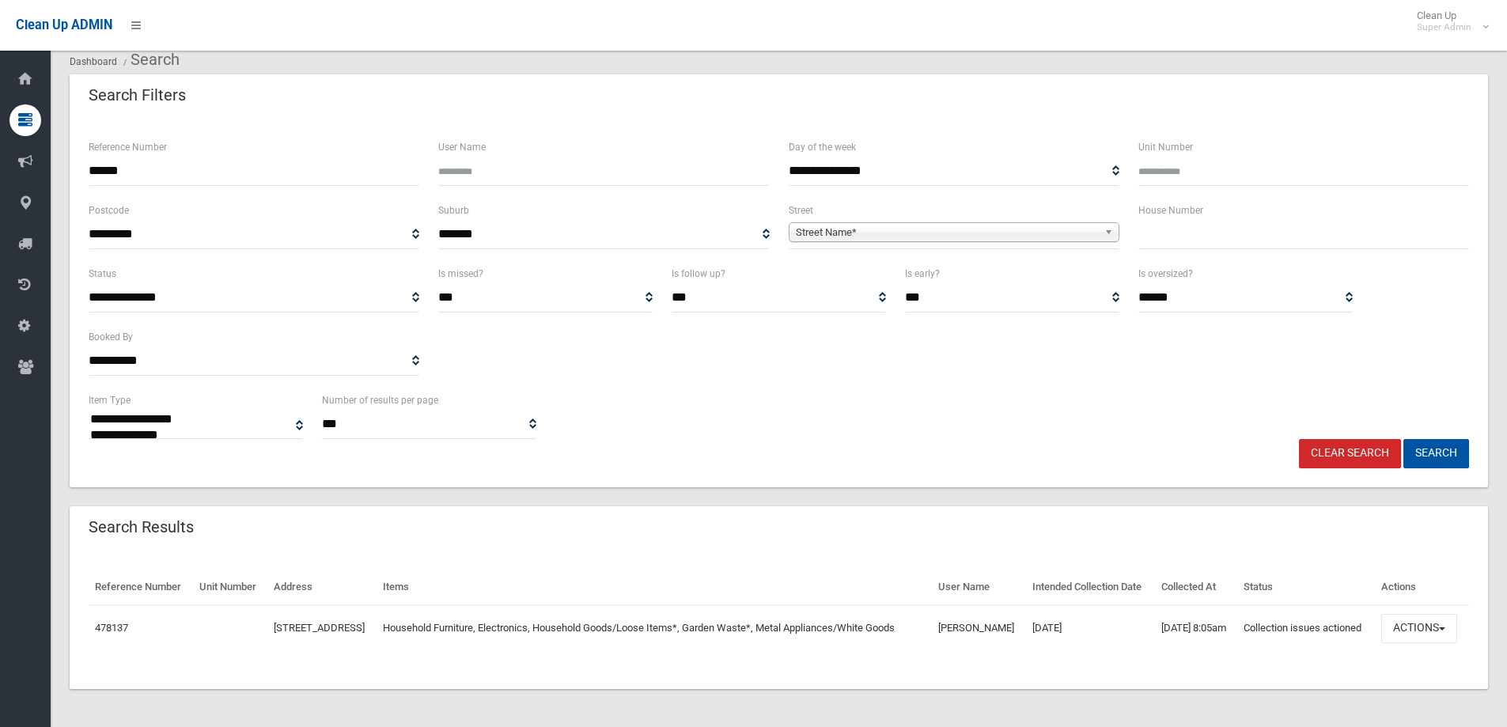
scroll to position [82, 0]
drag, startPoint x: 1418, startPoint y: 619, endPoint x: 1379, endPoint y: 520, distance: 106.2
click at [1418, 619] on button "Actions" at bounding box center [1419, 628] width 76 height 29
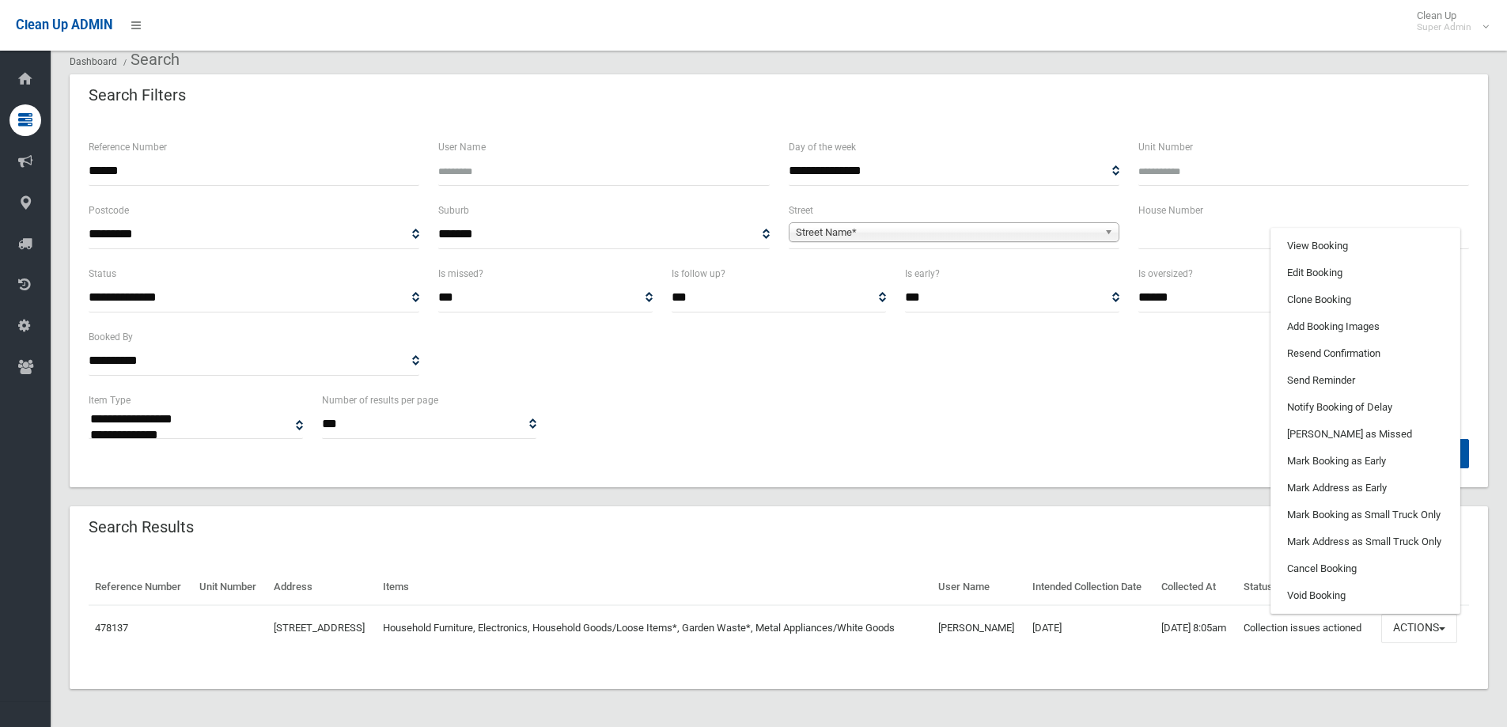
click at [1328, 228] on ul "View Booking Edit Booking Clone Booking Add Booking Images Resend Confirmation …" at bounding box center [1365, 421] width 190 height 386
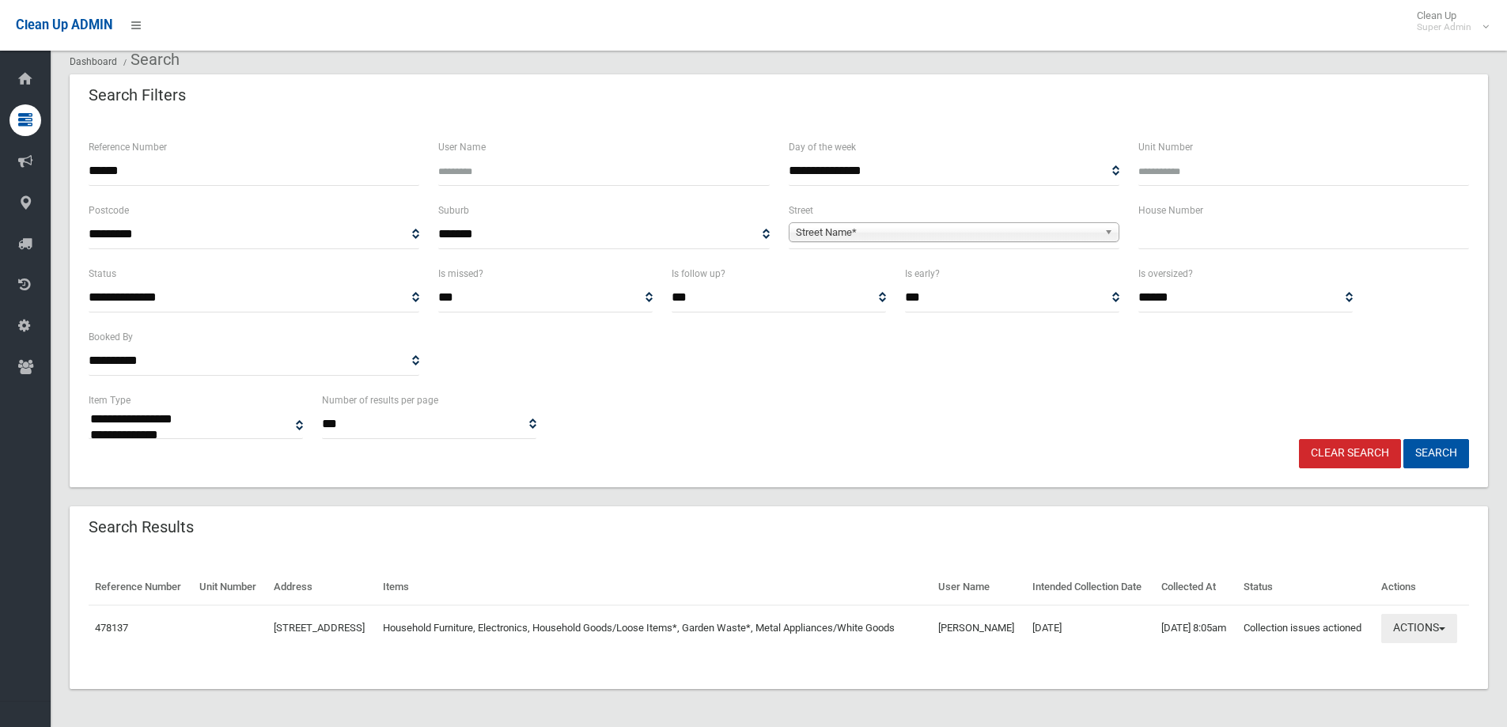
click at [1429, 623] on button "Actions" at bounding box center [1419, 628] width 76 height 29
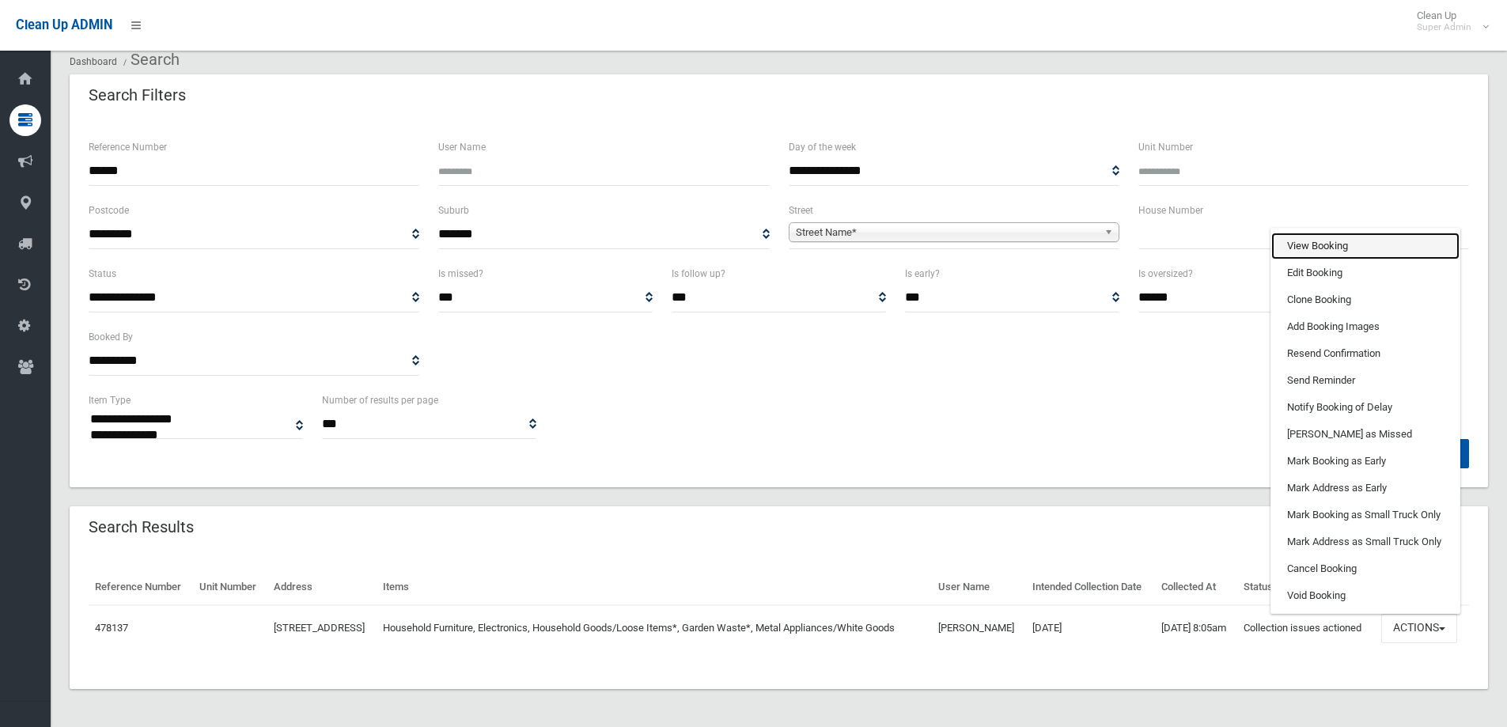
click at [1322, 236] on link "View Booking" at bounding box center [1365, 246] width 188 height 27
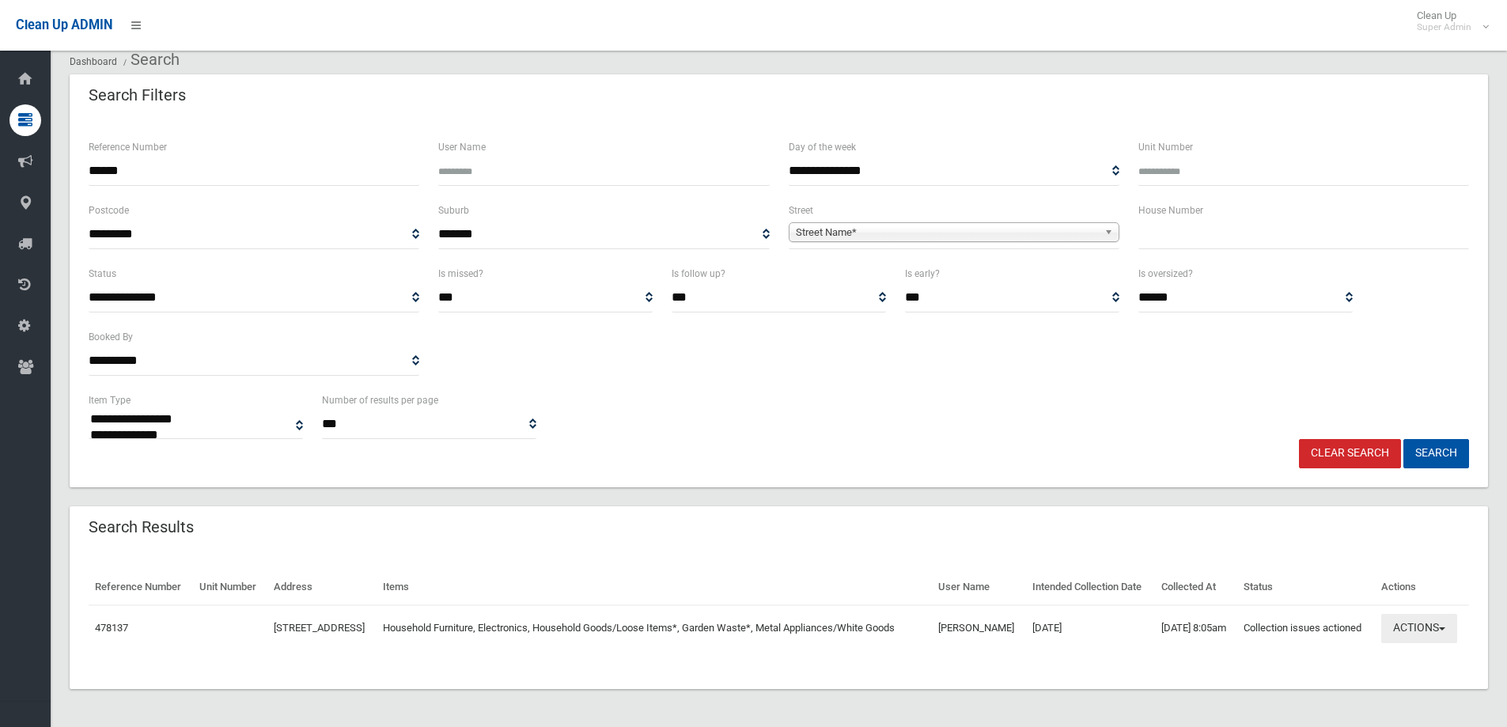
click at [1418, 614] on button "Actions" at bounding box center [1419, 628] width 76 height 29
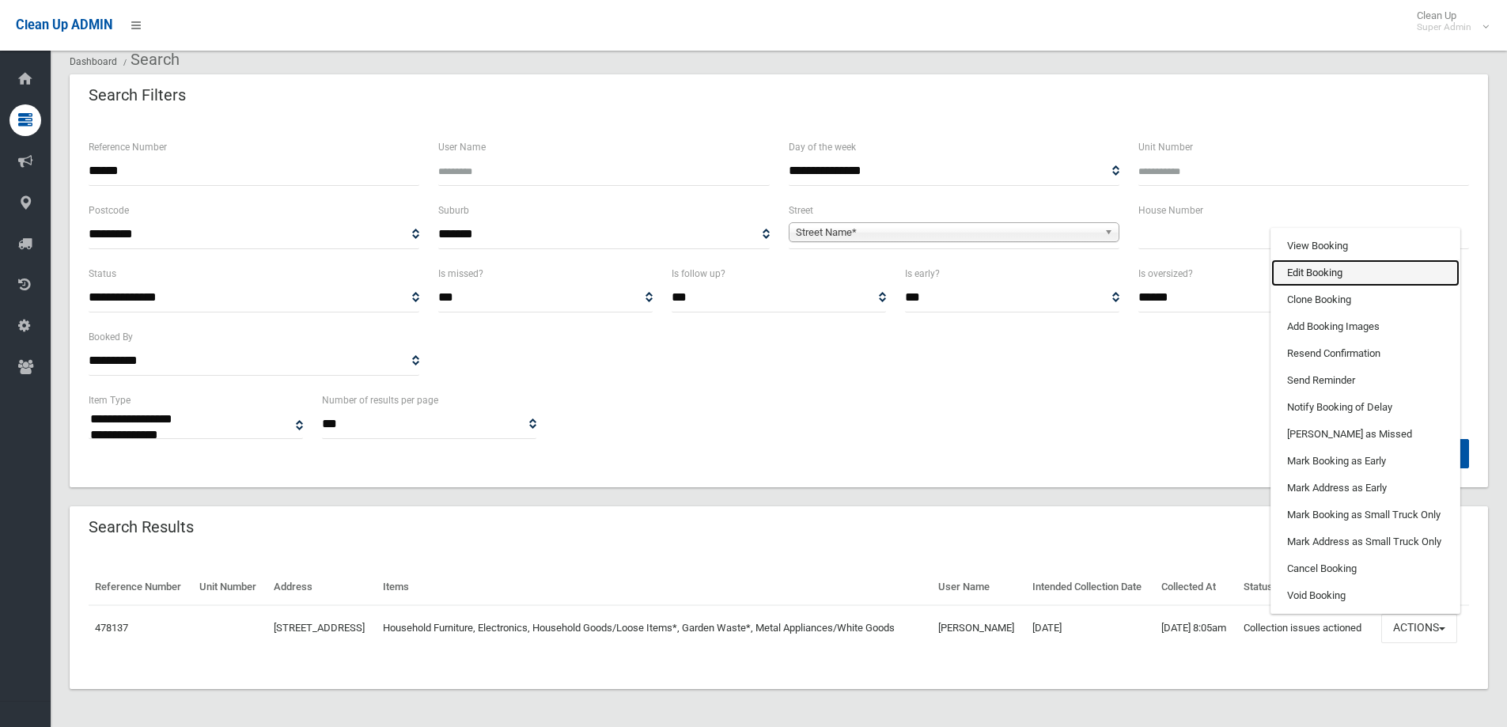
click at [1312, 269] on link "Edit Booking" at bounding box center [1365, 272] width 188 height 27
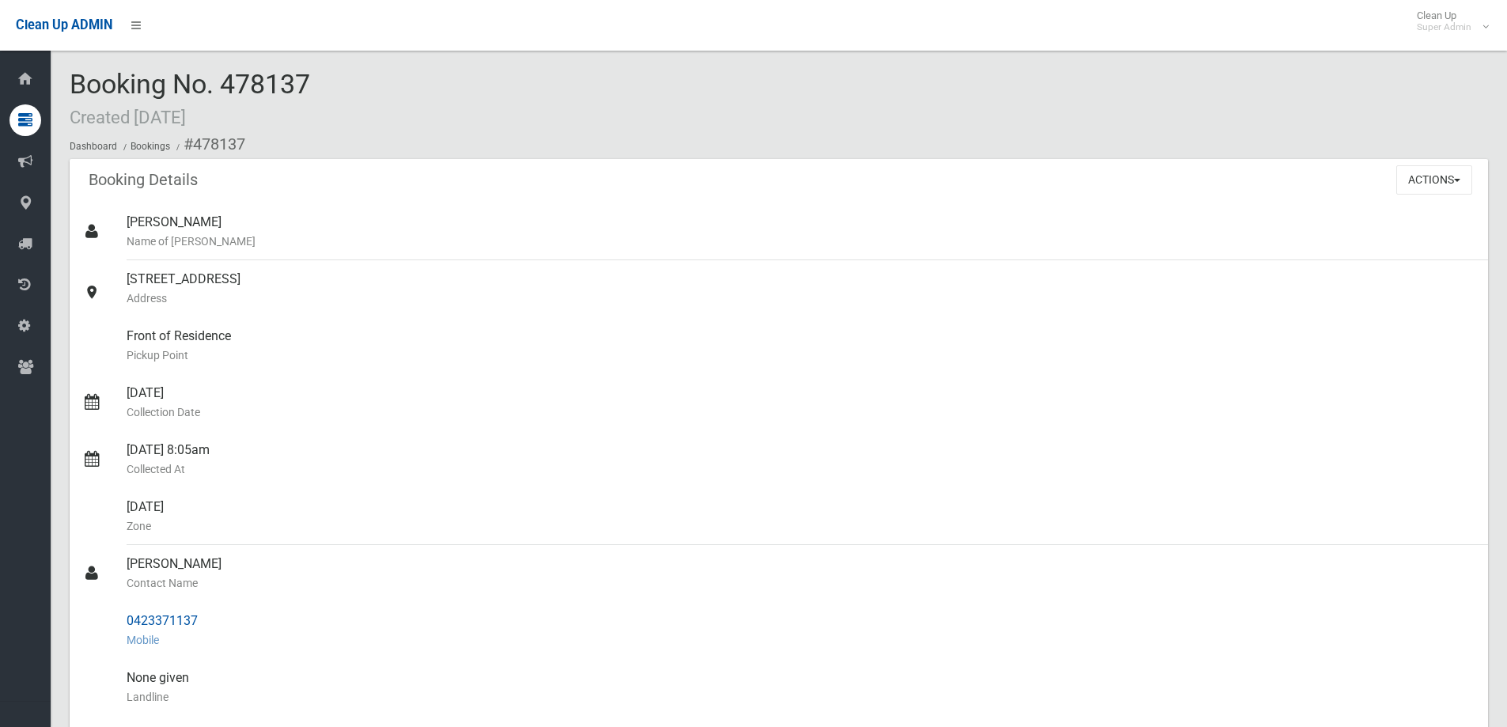
drag, startPoint x: 143, startPoint y: 566, endPoint x: 218, endPoint y: 618, distance: 91.5
click at [220, 618] on ul "[PERSON_NAME] Name of [PERSON_NAME] [STREET_ADDRESS] Address Front of Residence…" at bounding box center [779, 639] width 1418 height 873
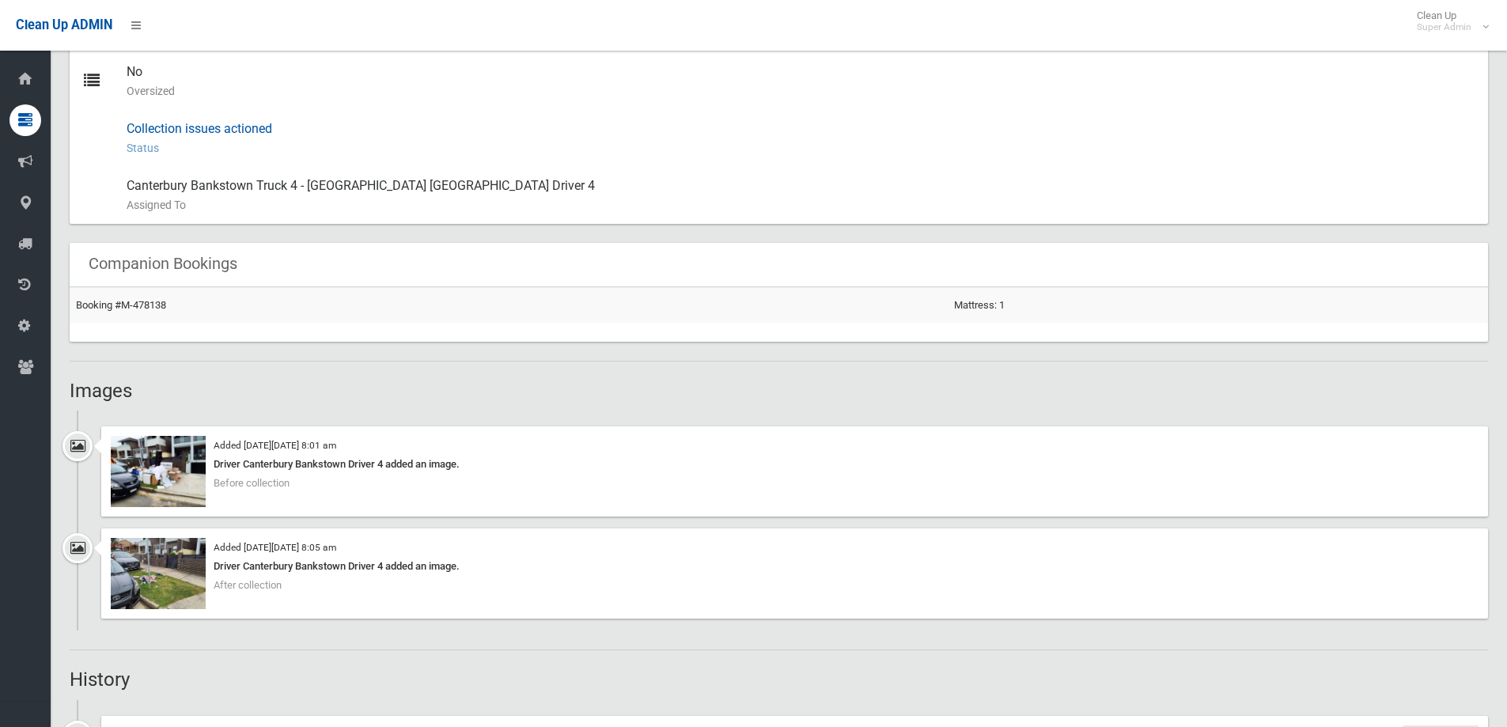
scroll to position [870, 0]
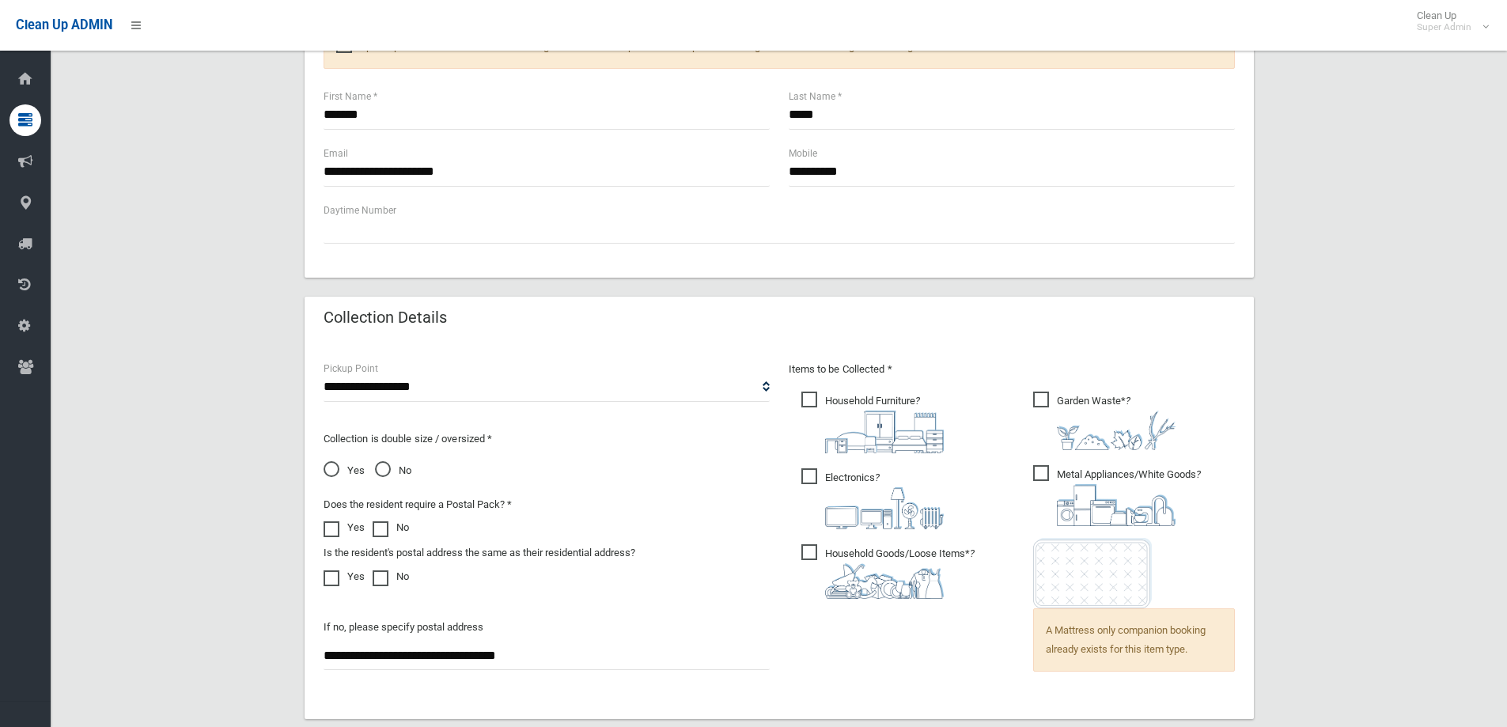
scroll to position [1094, 0]
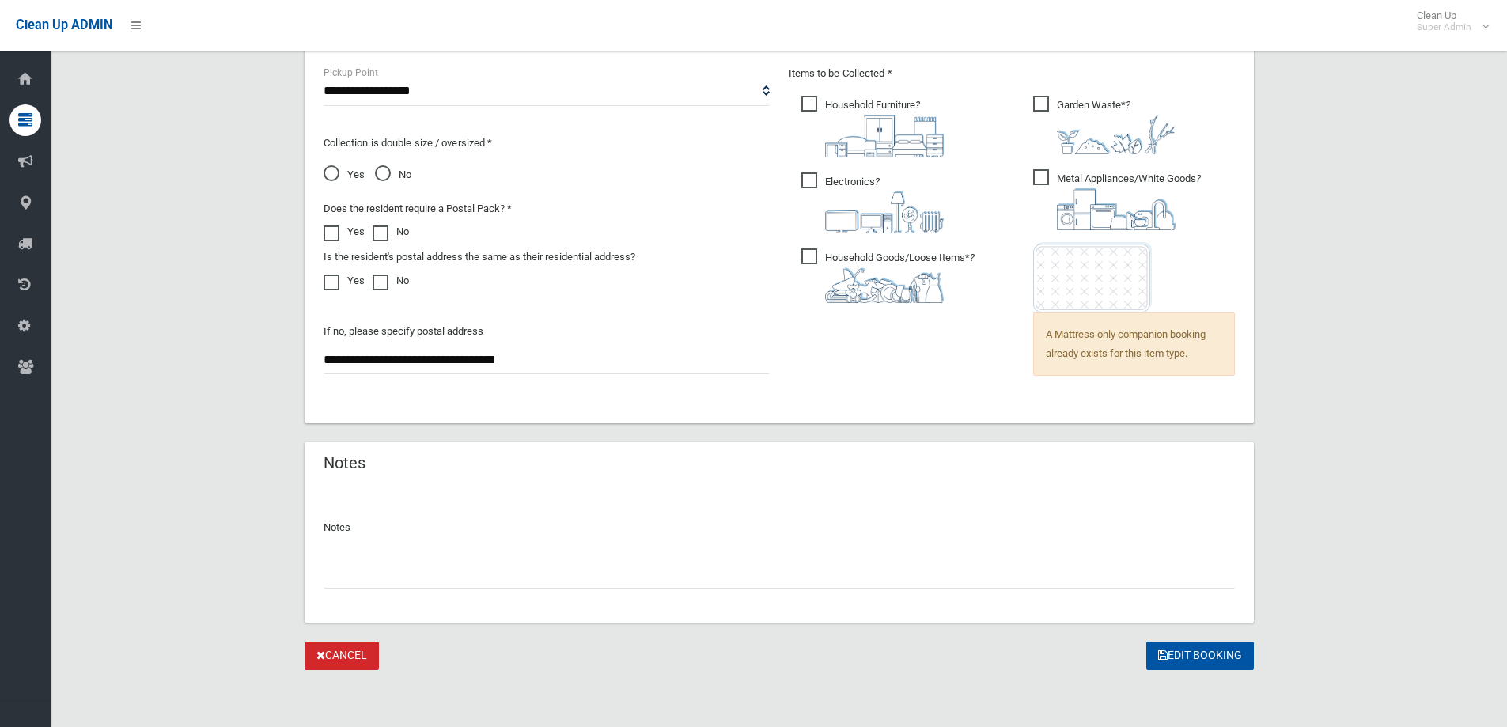
click at [351, 583] on input "text" at bounding box center [779, 573] width 911 height 29
click at [336, 576] on input "**********" at bounding box center [779, 573] width 911 height 29
click at [338, 574] on input "**********" at bounding box center [779, 573] width 911 height 29
click at [358, 576] on input "**********" at bounding box center [779, 573] width 911 height 29
type input "**********"
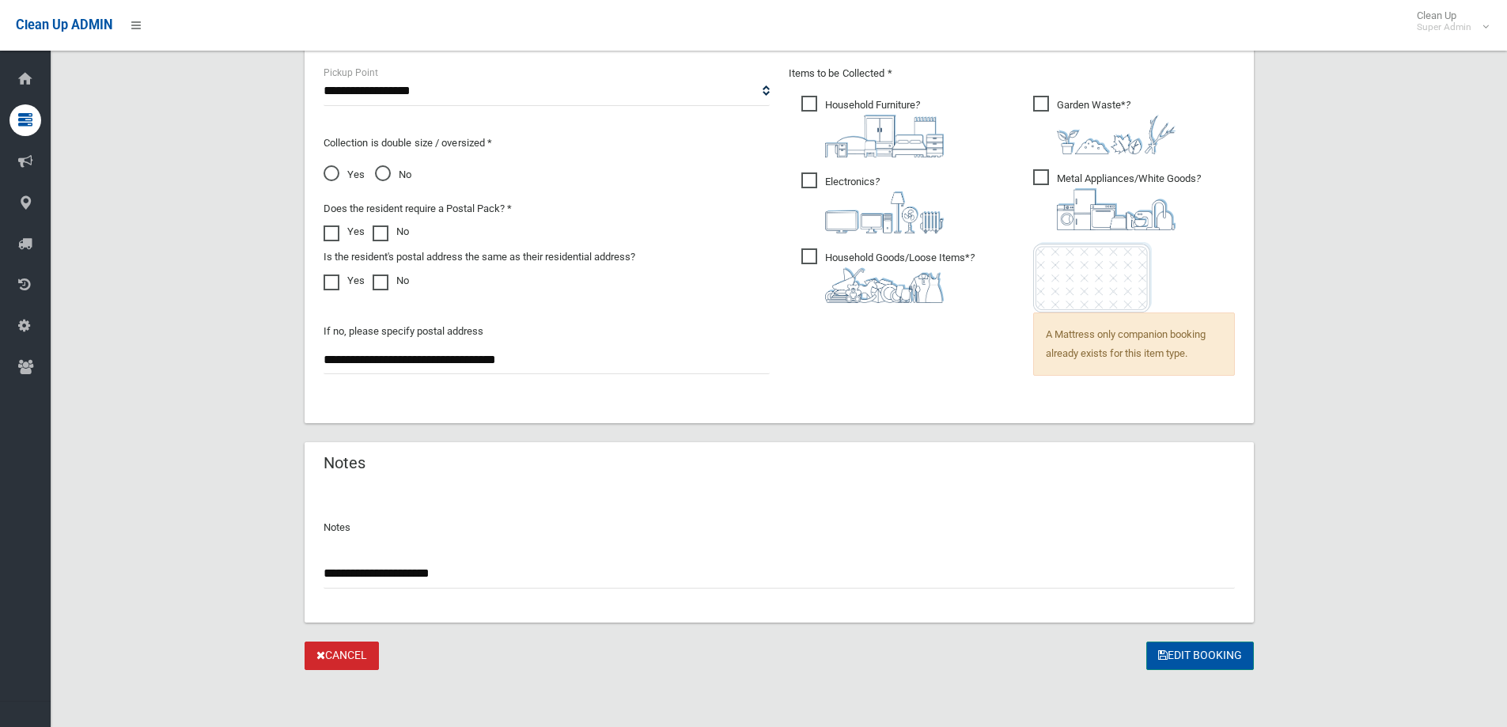
click at [1200, 645] on button "Edit Booking" at bounding box center [1200, 656] width 108 height 29
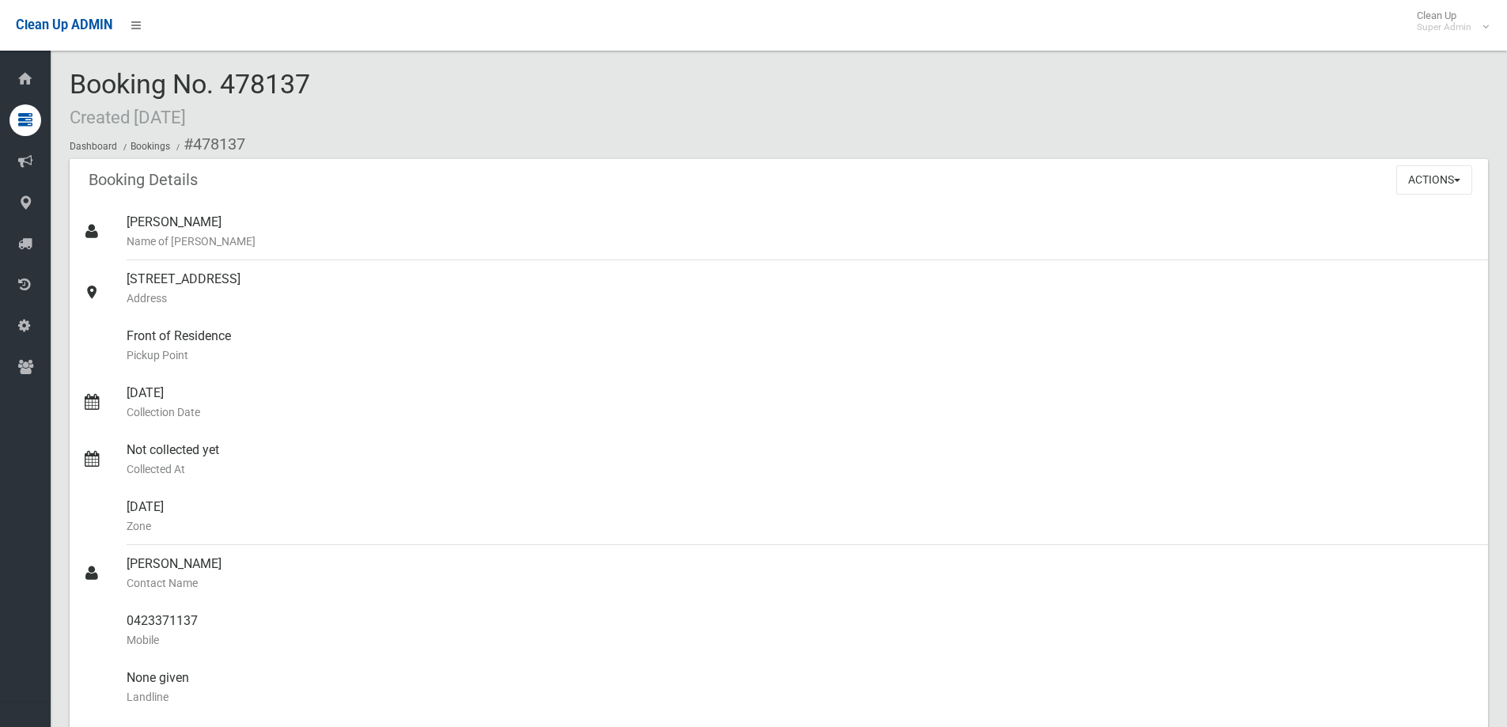
drag, startPoint x: 226, startPoint y: 81, endPoint x: 297, endPoint y: 84, distance: 70.4
click at [333, 83] on div "Booking No. 478137 Created [DATE] Dashboard Bookings #478137" at bounding box center [779, 114] width 1418 height 89
copy span "478137"
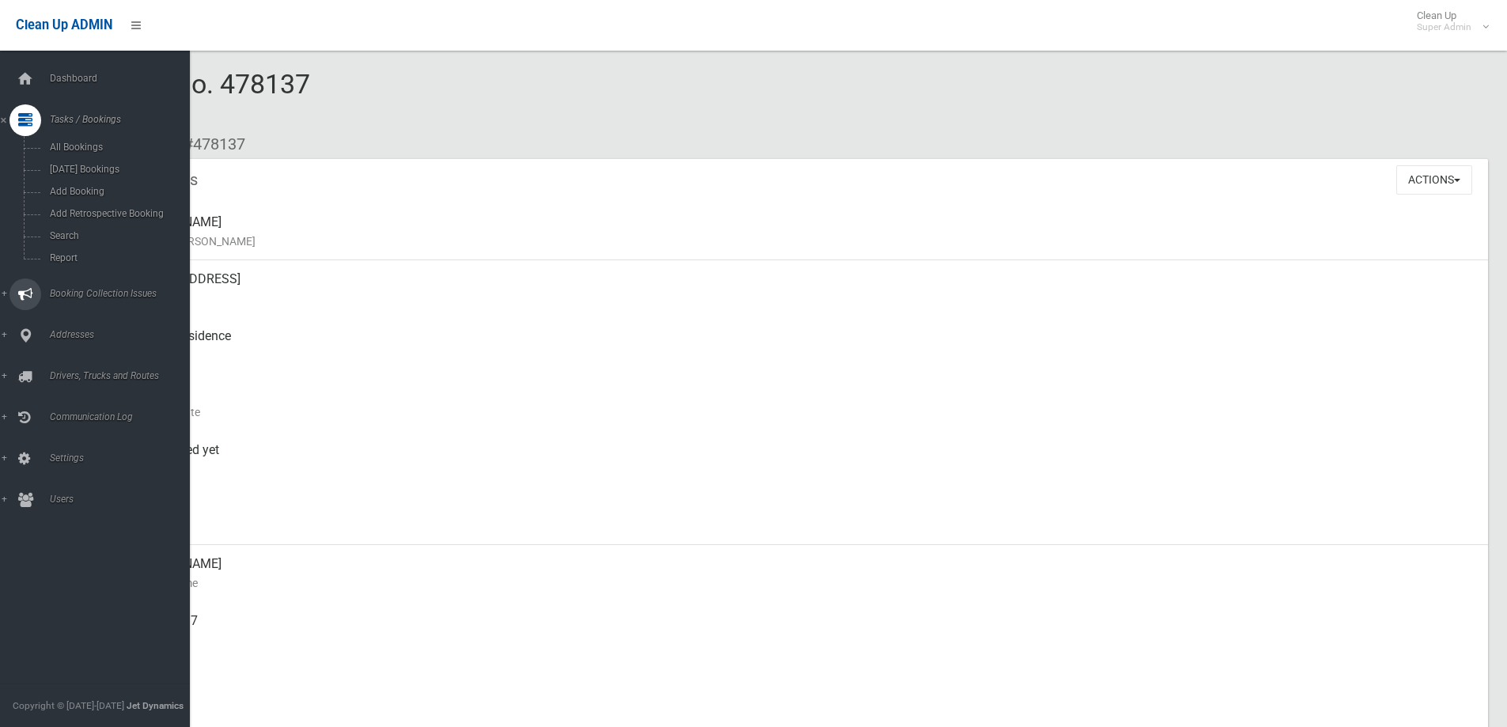
click at [74, 289] on span "Booking Collection Issues" at bounding box center [123, 293] width 157 height 11
click at [99, 190] on span "All Reported Issues" at bounding box center [116, 188] width 143 height 11
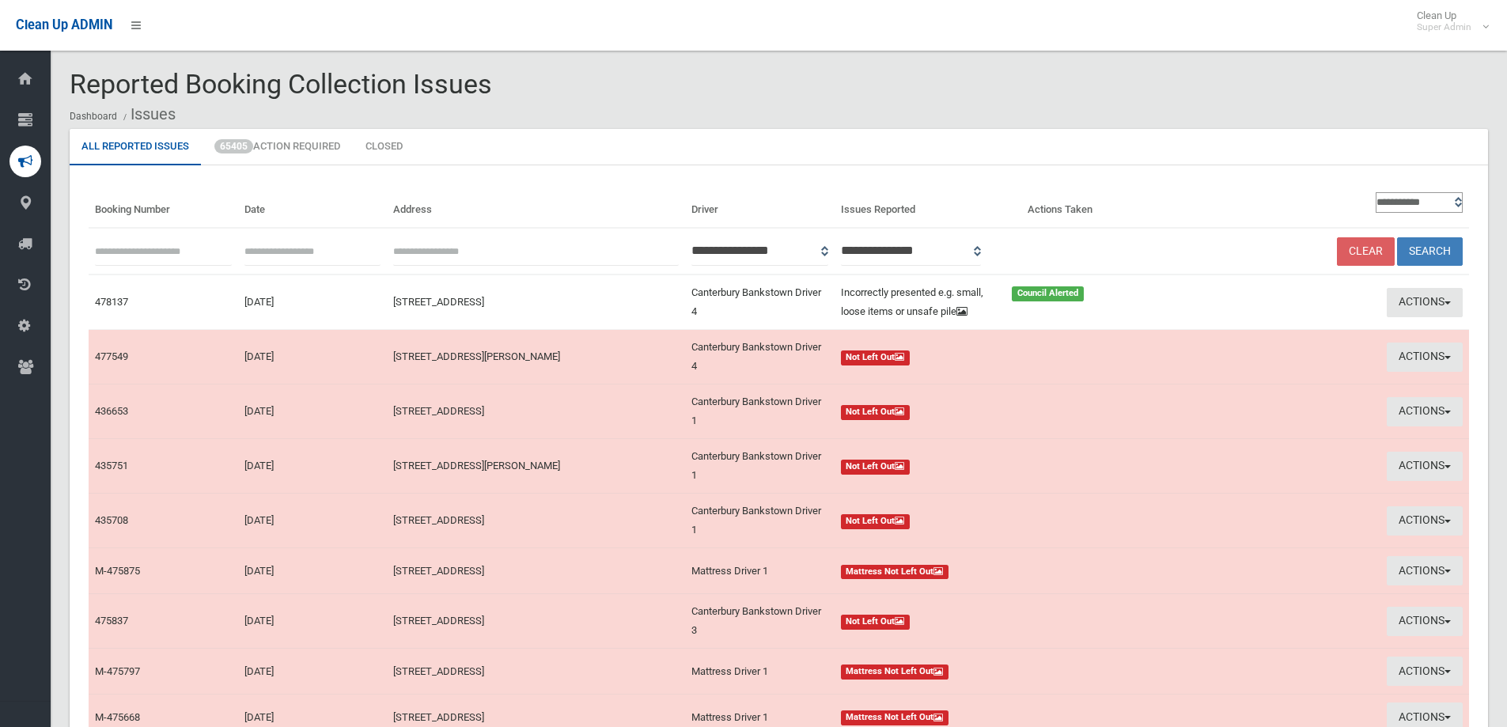
paste input "******"
type input "******"
click at [1430, 242] on button "Search" at bounding box center [1430, 251] width 66 height 29
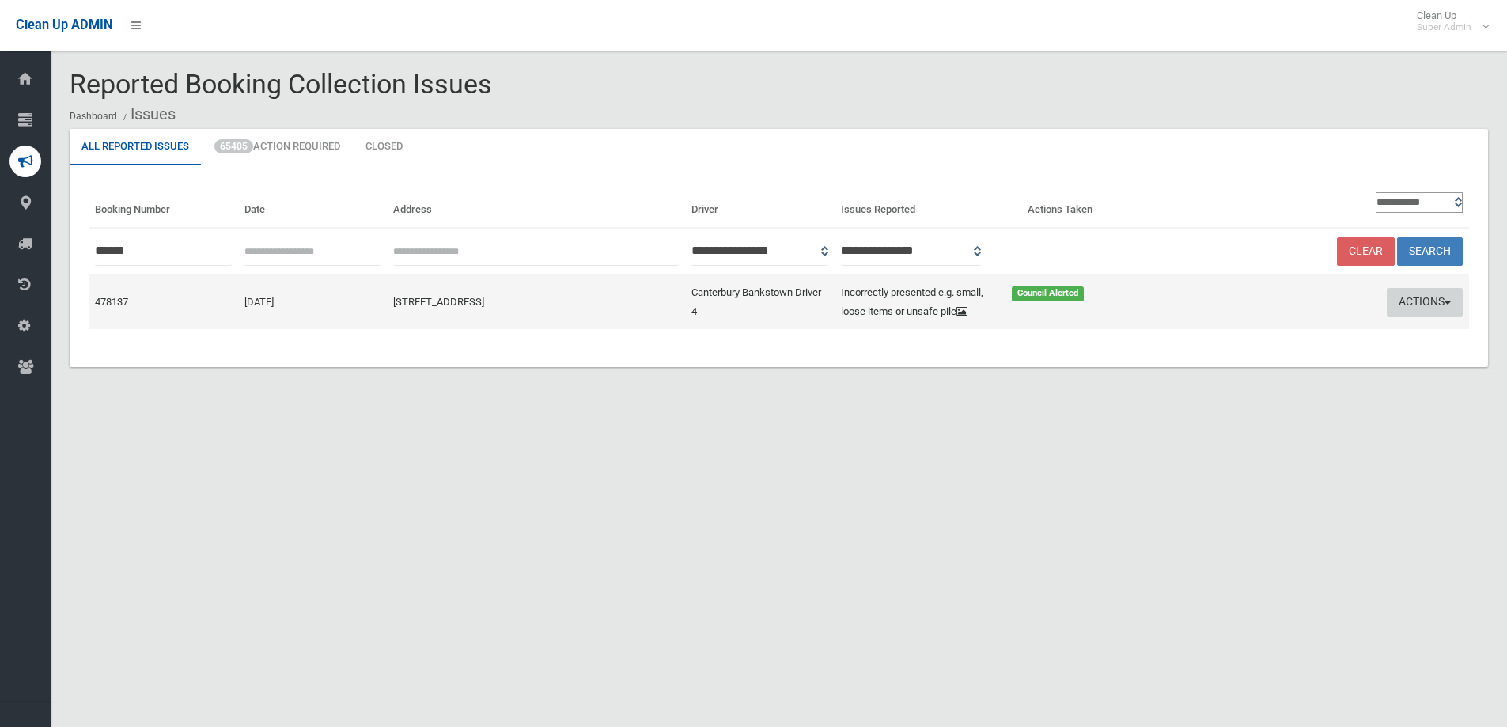
click at [1432, 308] on button "Actions" at bounding box center [1425, 302] width 76 height 29
click at [1245, 376] on link "Edit Actions Taken" at bounding box center [1272, 362] width 188 height 27
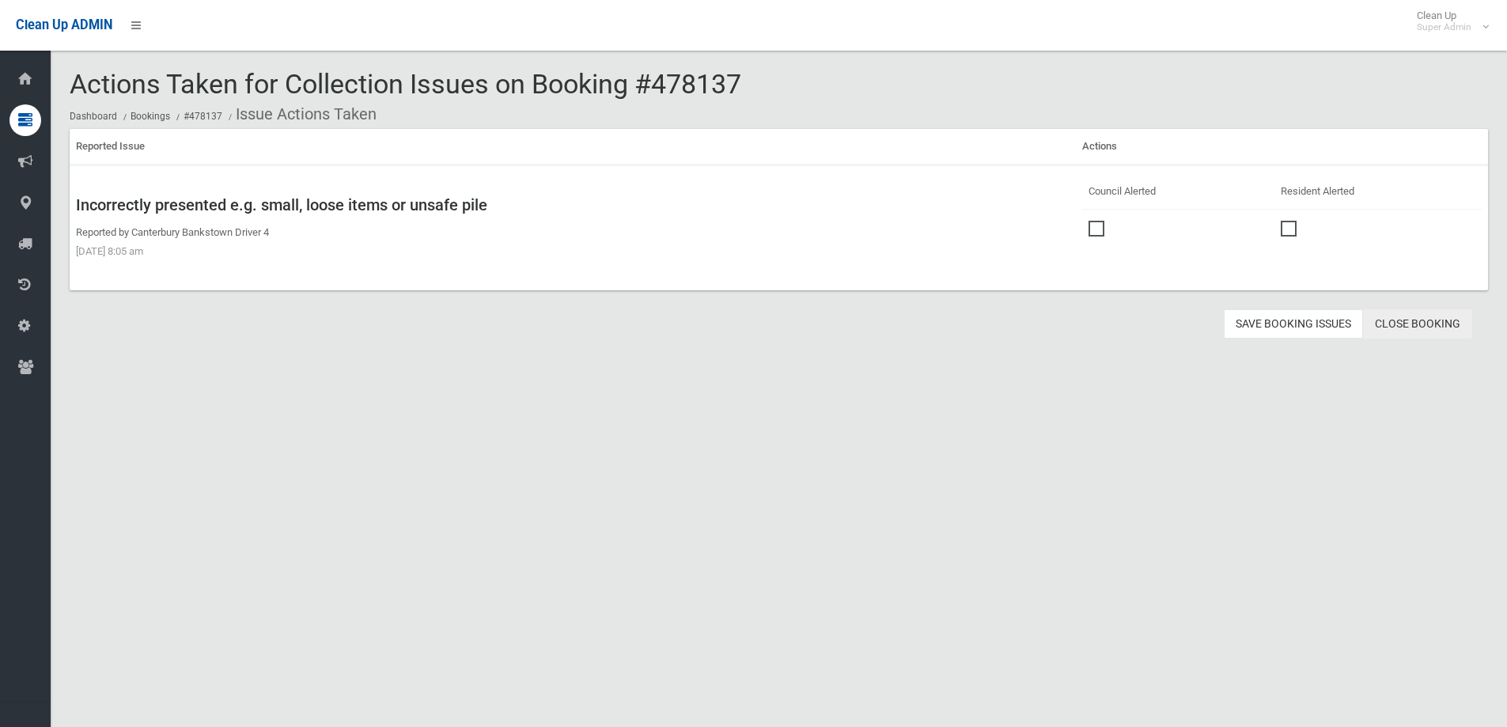
click at [1430, 319] on link "Close Booking" at bounding box center [1417, 323] width 109 height 29
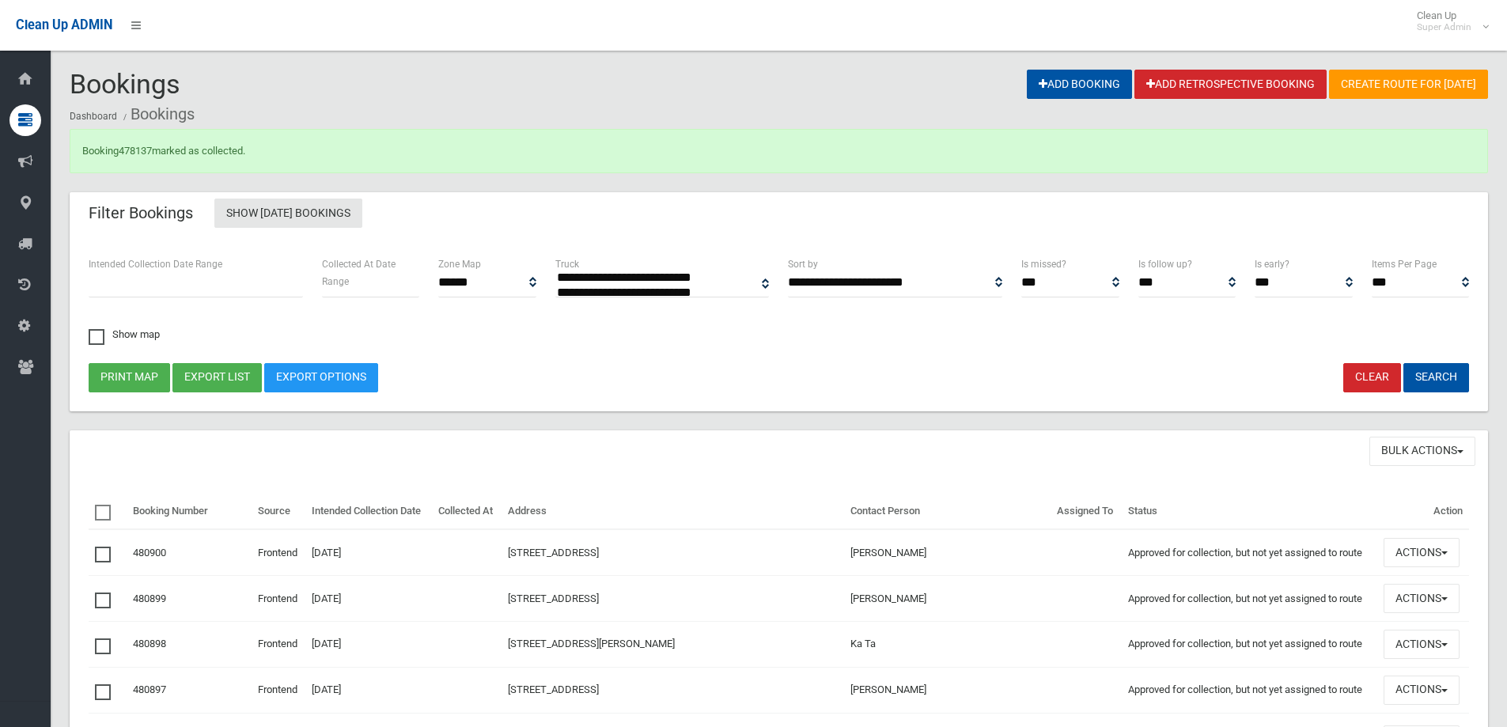
select select
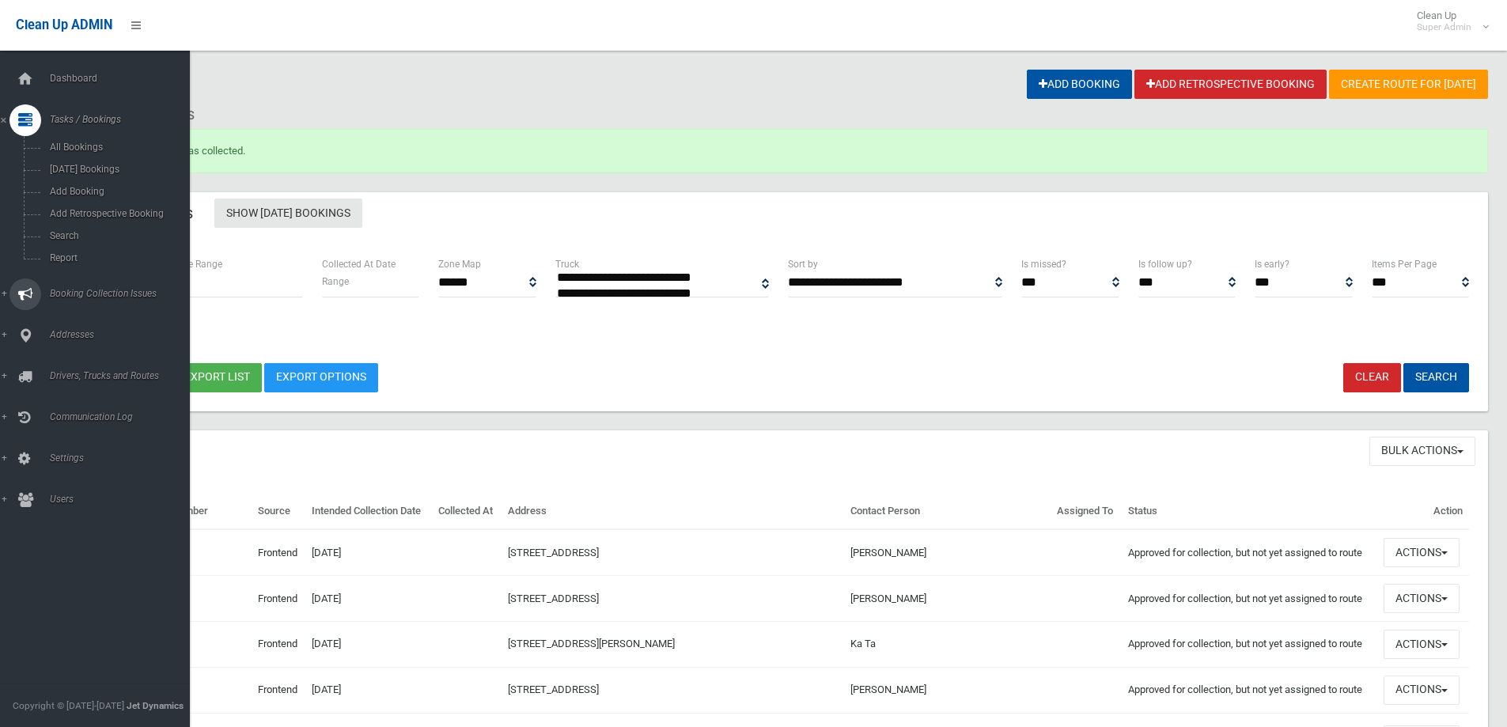
click at [93, 290] on span "Booking Collection Issues" at bounding box center [123, 293] width 157 height 11
click at [112, 187] on span "All Reported Issues" at bounding box center [116, 188] width 143 height 11
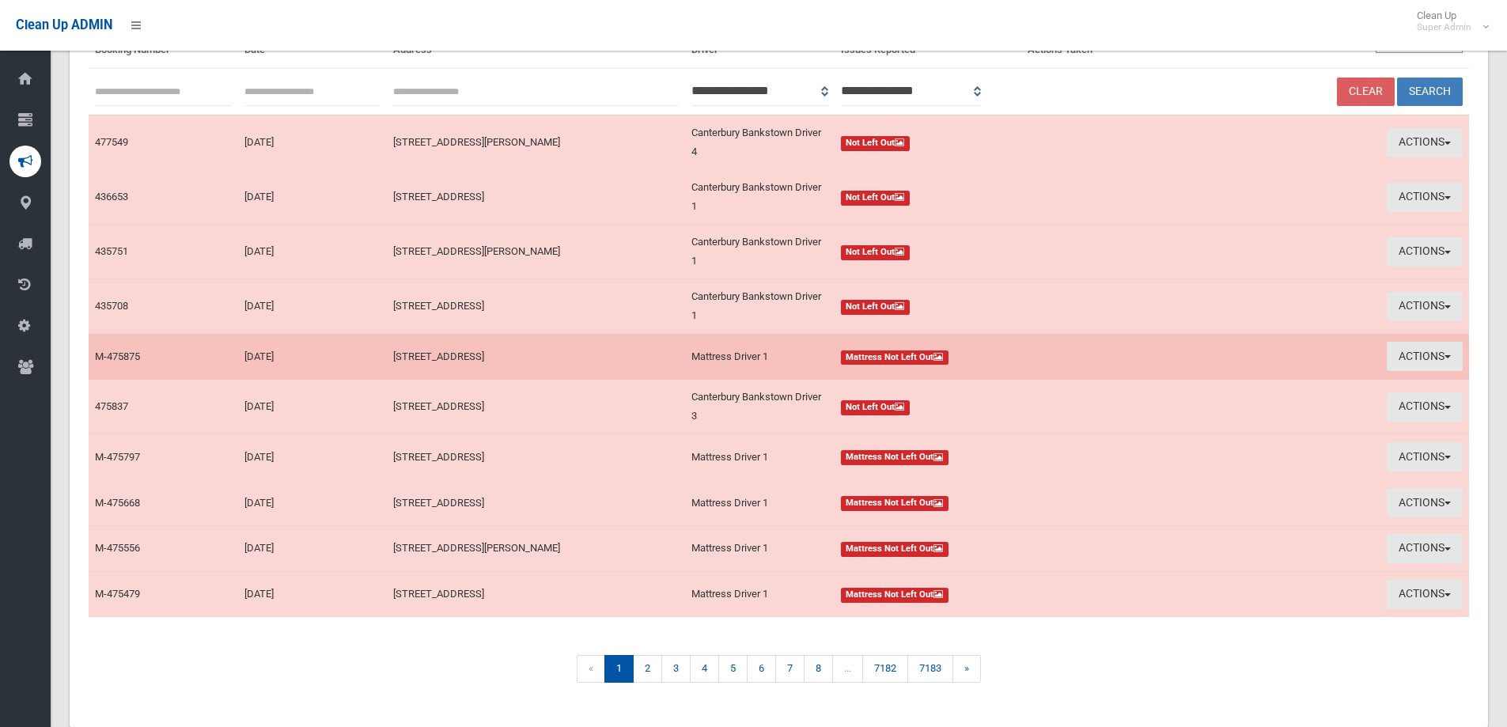
scroll to position [199, 0]
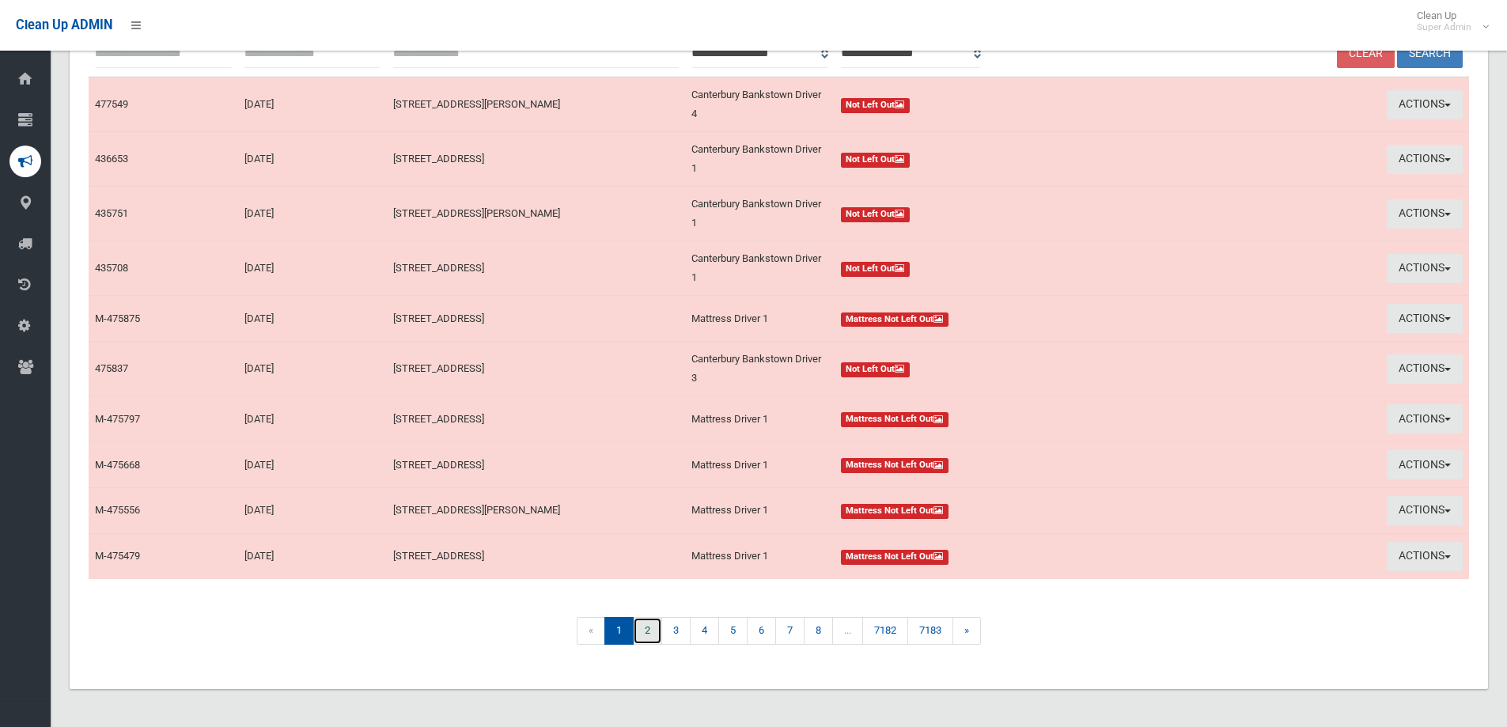
click at [641, 627] on link "2" at bounding box center [647, 631] width 29 height 28
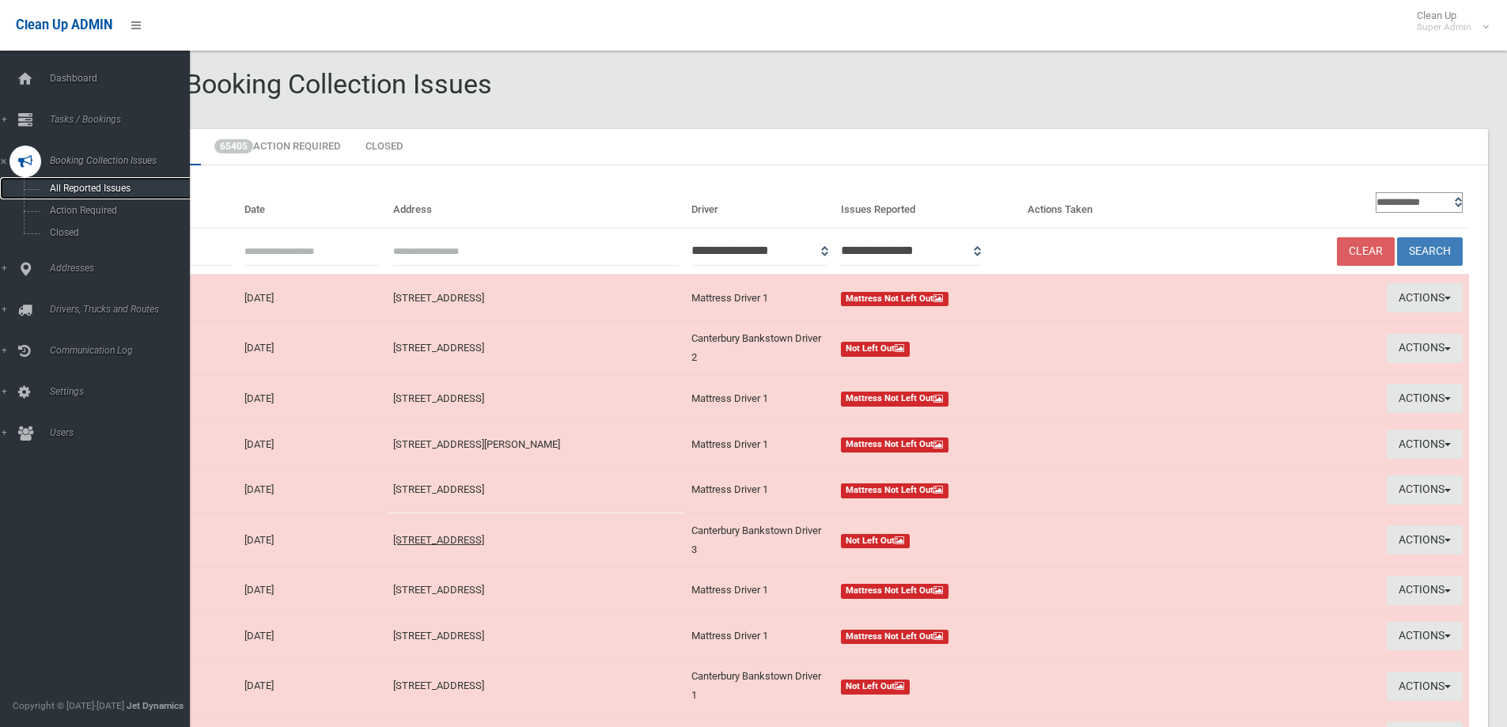
click at [101, 179] on link "All Reported Issues" at bounding box center [101, 188] width 202 height 22
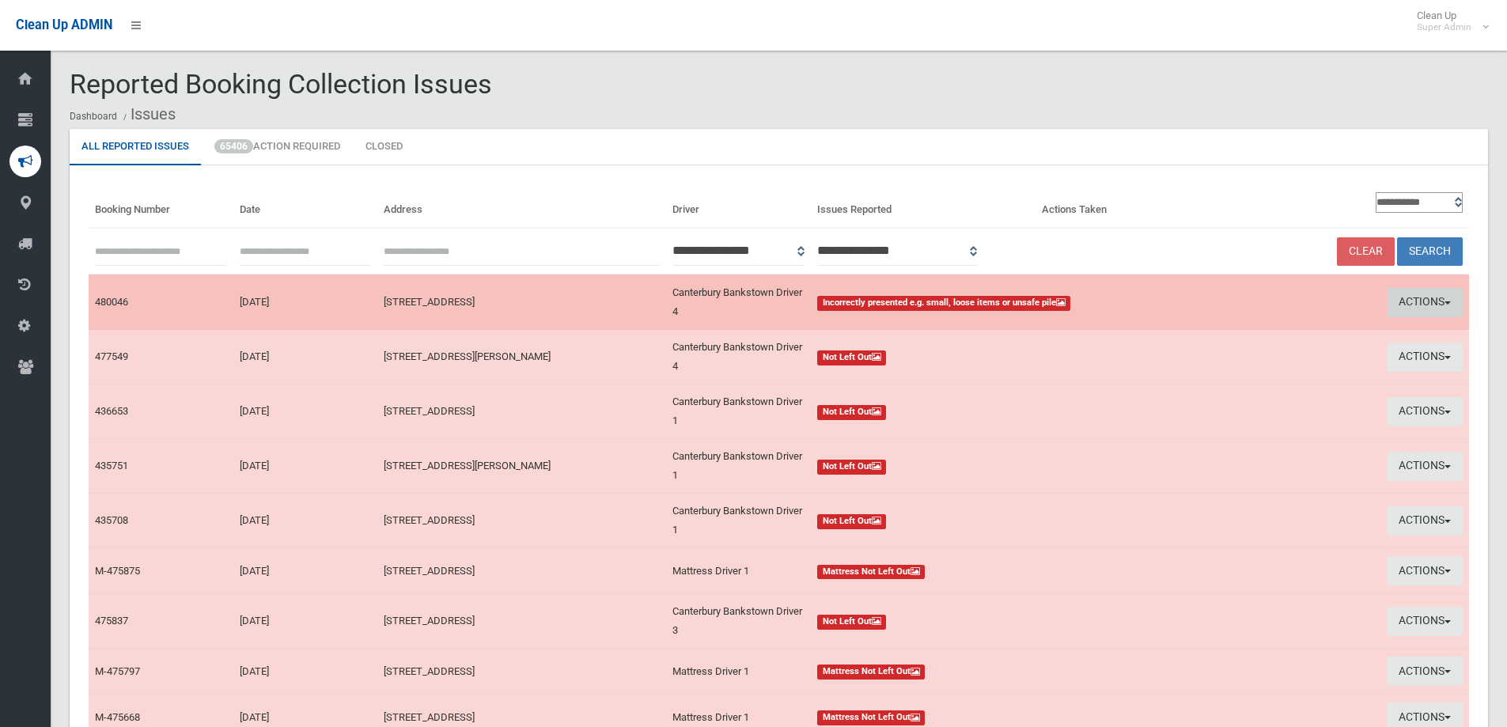
click at [1412, 296] on button "Actions" at bounding box center [1425, 302] width 76 height 29
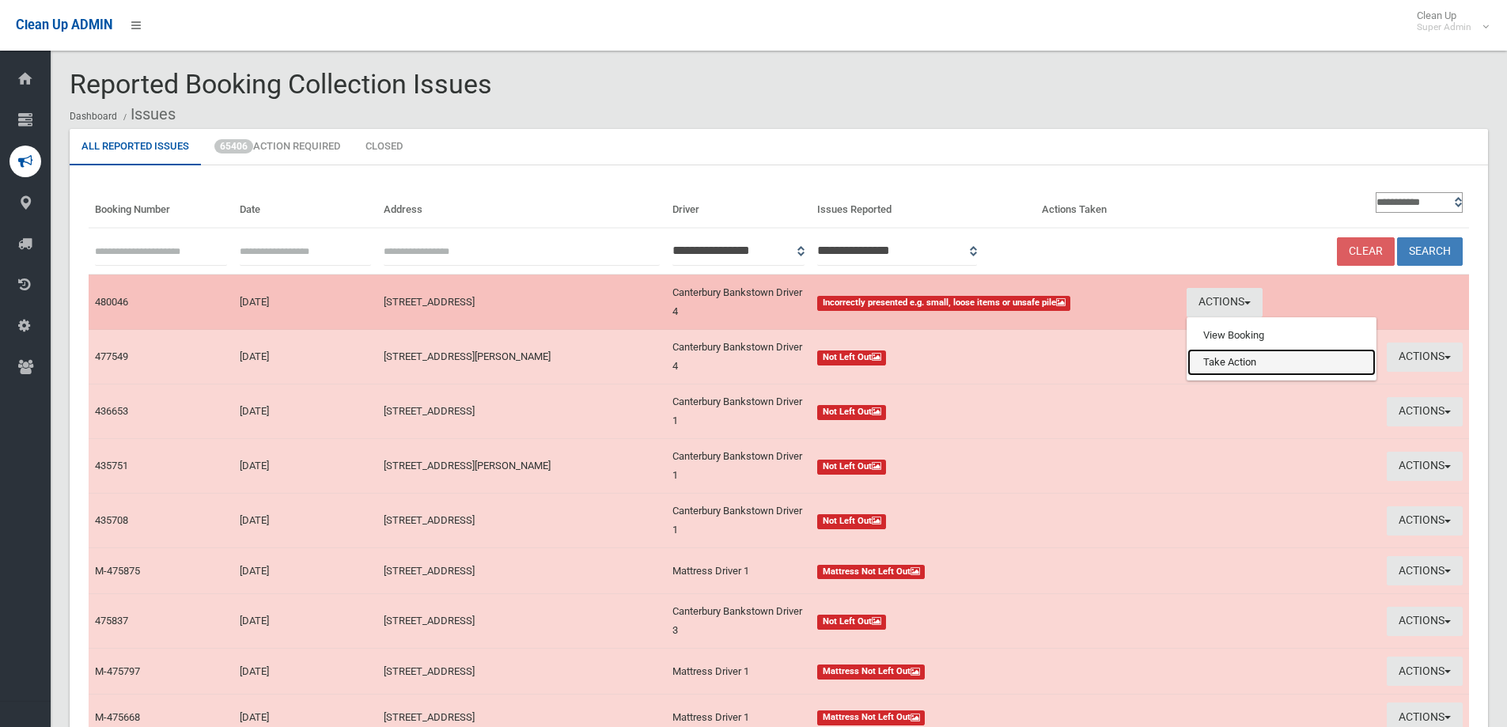
click at [1198, 364] on link "Take Action" at bounding box center [1281, 362] width 188 height 27
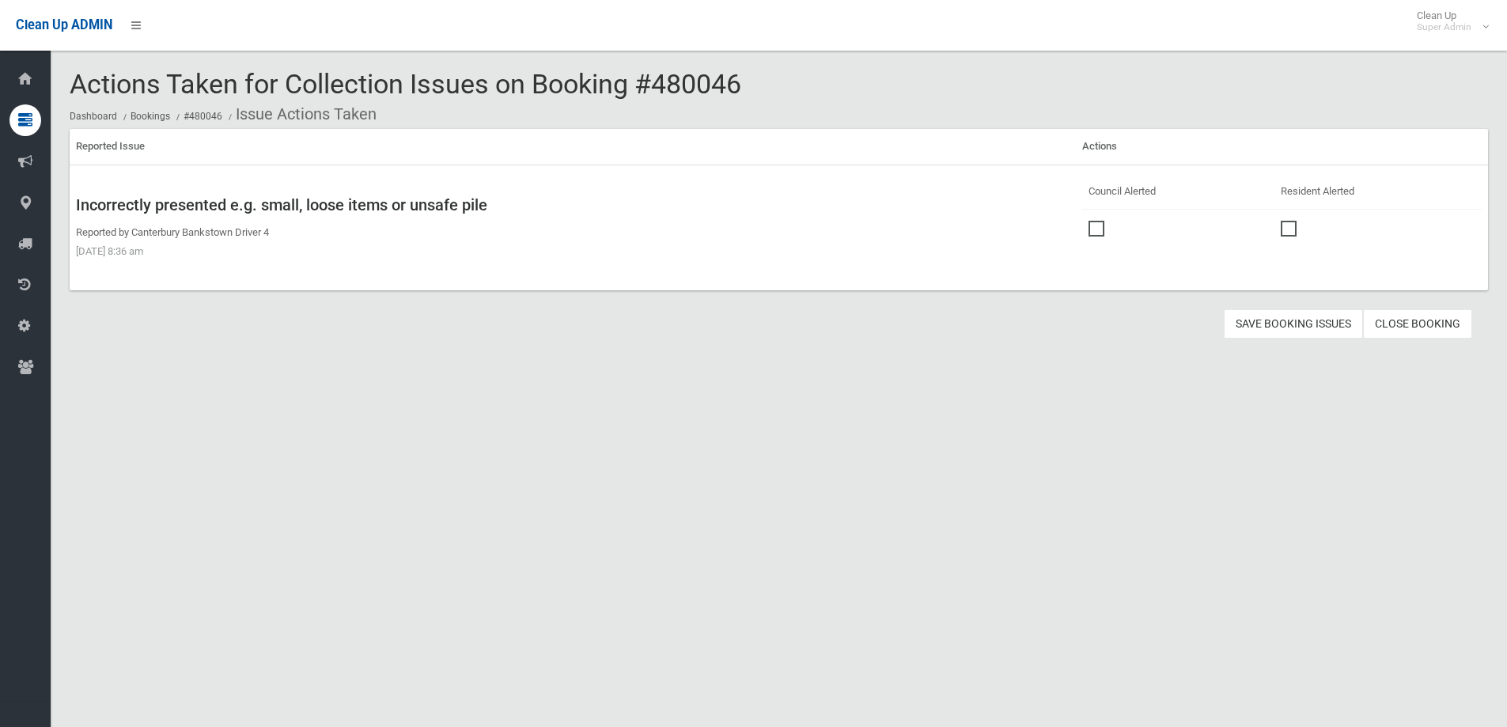
click at [1093, 221] on span at bounding box center [1100, 221] width 24 height 0
click at [1293, 320] on button "Save Booking Issues" at bounding box center [1293, 323] width 139 height 29
drag, startPoint x: 658, startPoint y: 81, endPoint x: 711, endPoint y: 84, distance: 53.1
click at [786, 84] on div "Actions Taken for Collection Issues on Booking #480046 Dashboard Bookings #4800…" at bounding box center [779, 99] width 1418 height 59
copy span "480046"
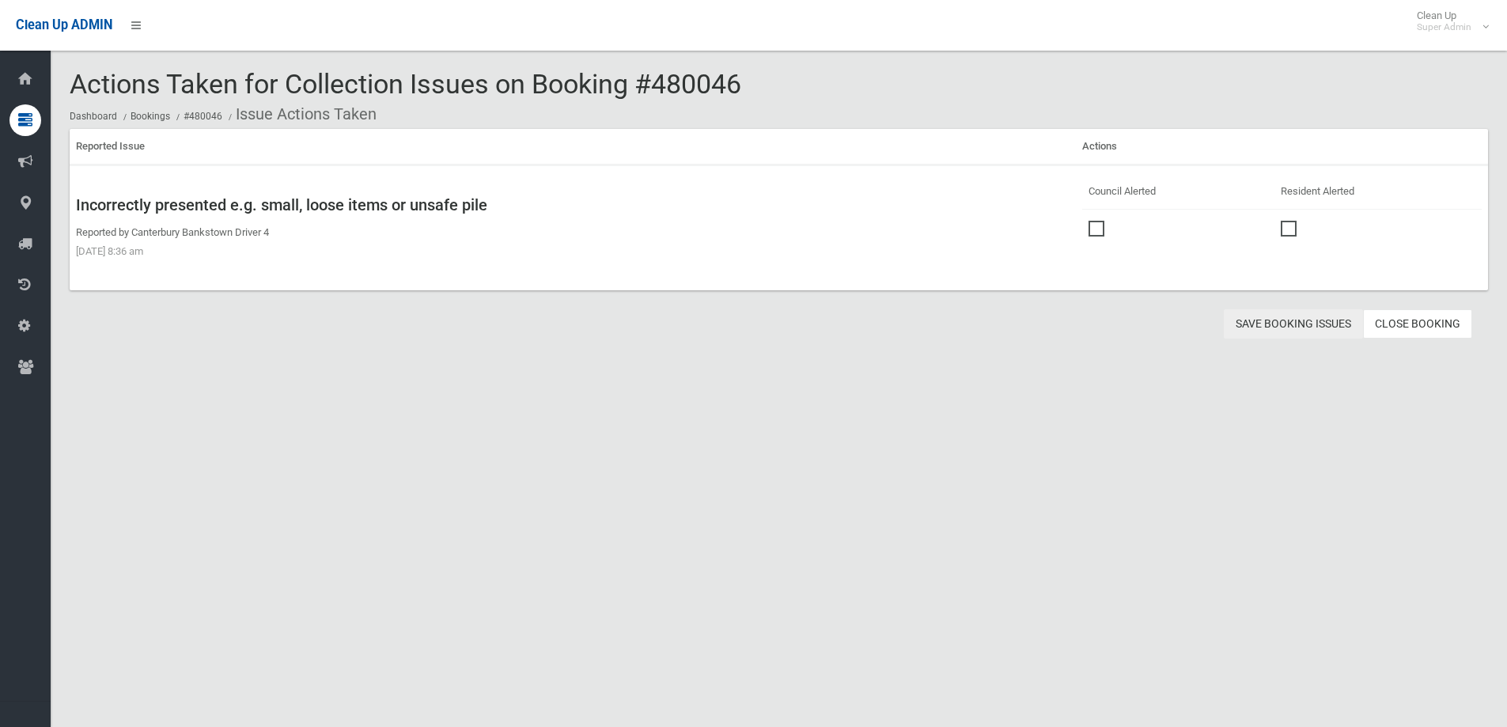
click at [1281, 324] on button "Save Booking Issues" at bounding box center [1293, 323] width 139 height 29
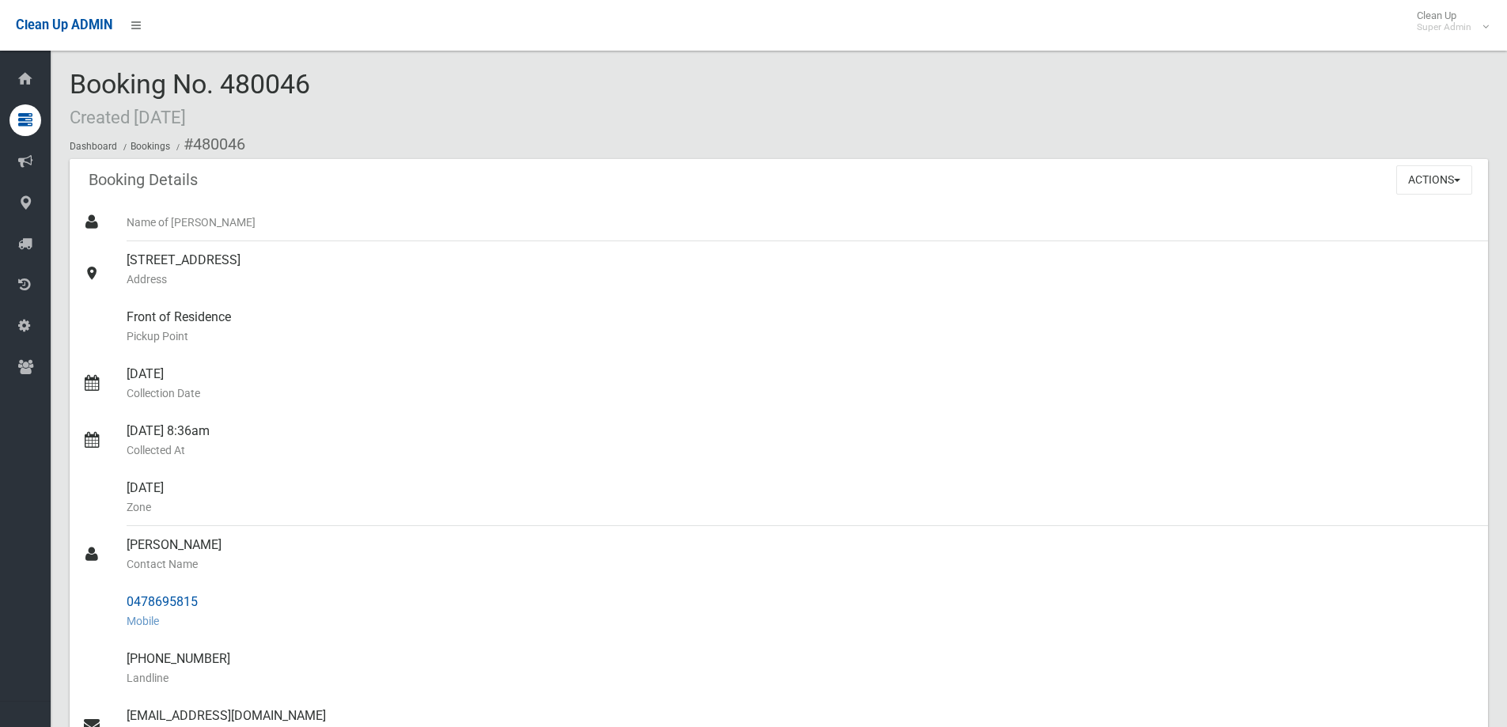
drag, startPoint x: 123, startPoint y: 543, endPoint x: 161, endPoint y: 601, distance: 69.8
click at [221, 591] on ul "Name of Booker 185 Wangee Road, GREENACRE NSW 2190 Address Front of Residence P…" at bounding box center [779, 601] width 1418 height 797
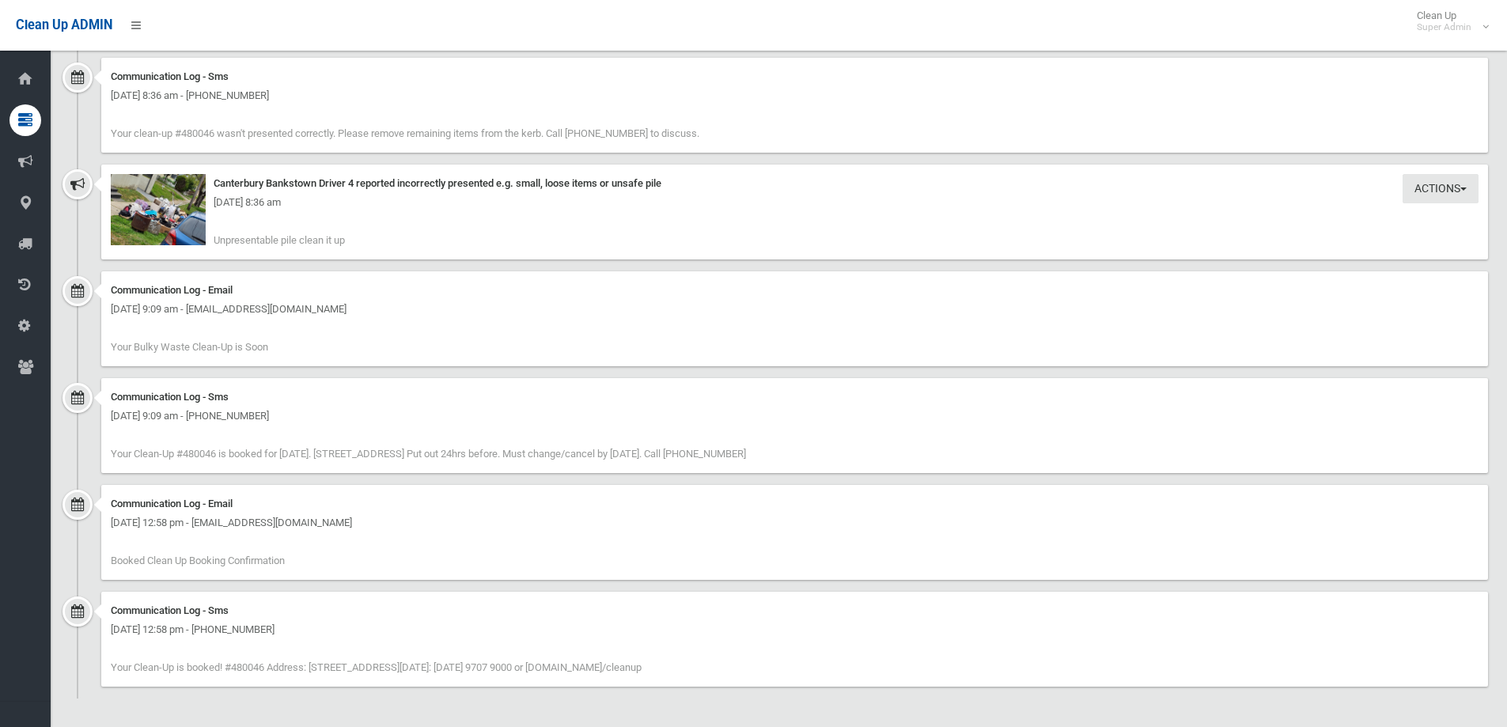
scroll to position [906, 0]
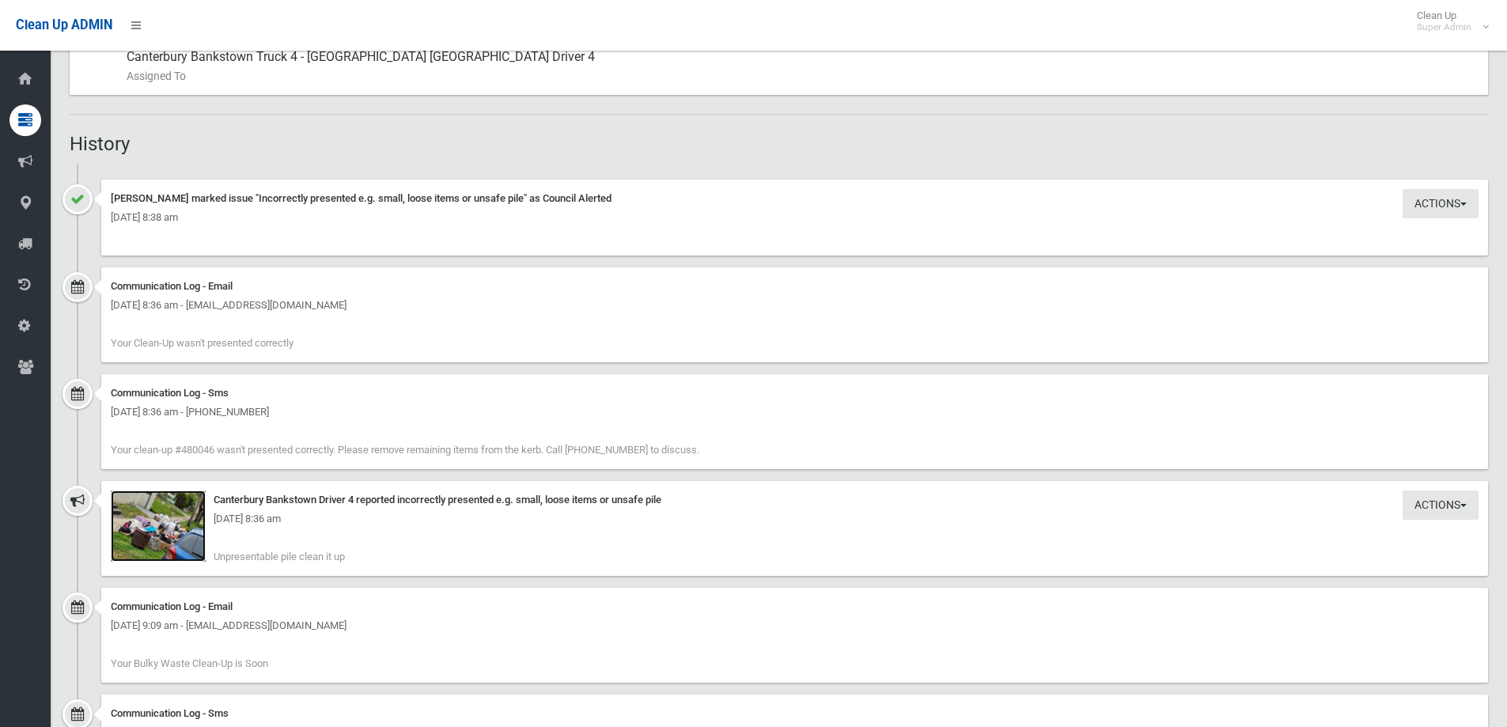
click at [155, 541] on img at bounding box center [158, 525] width 95 height 71
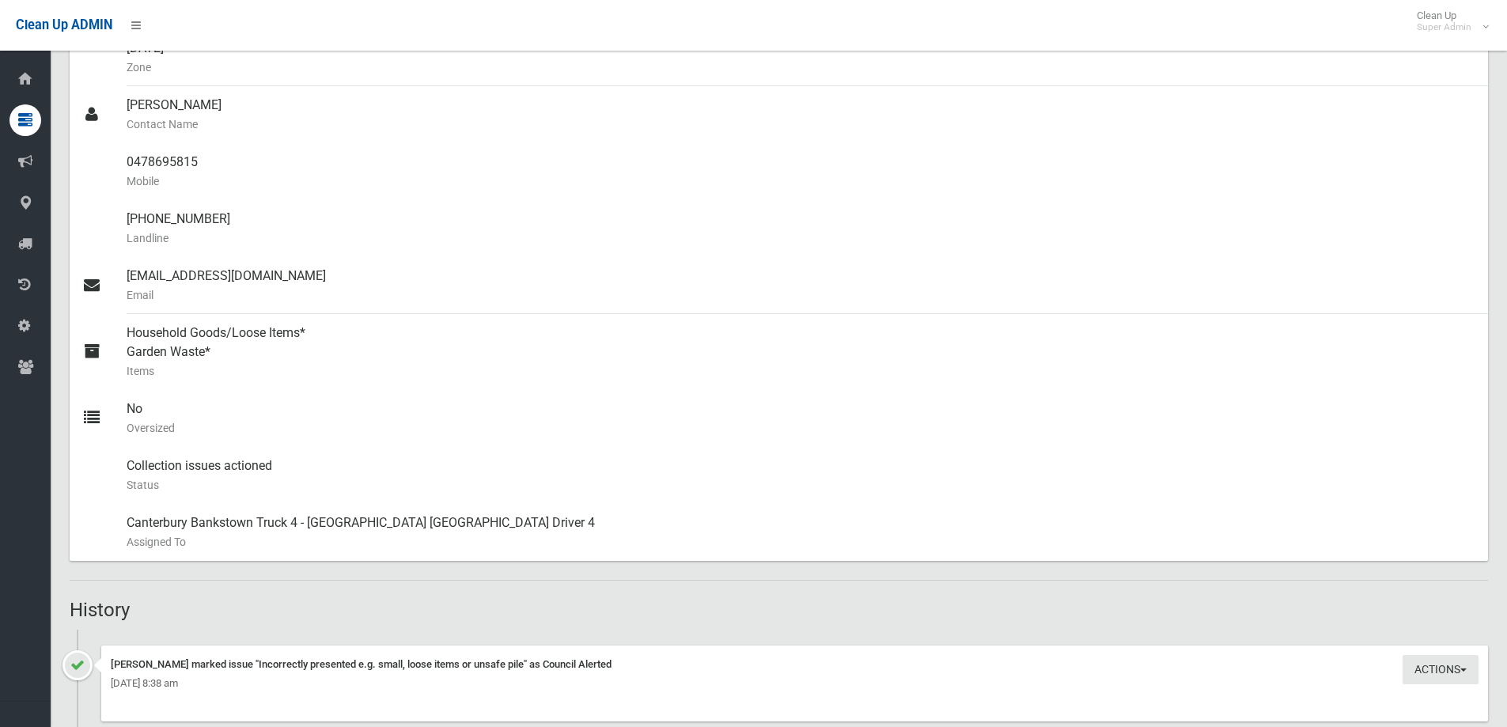
scroll to position [431, 0]
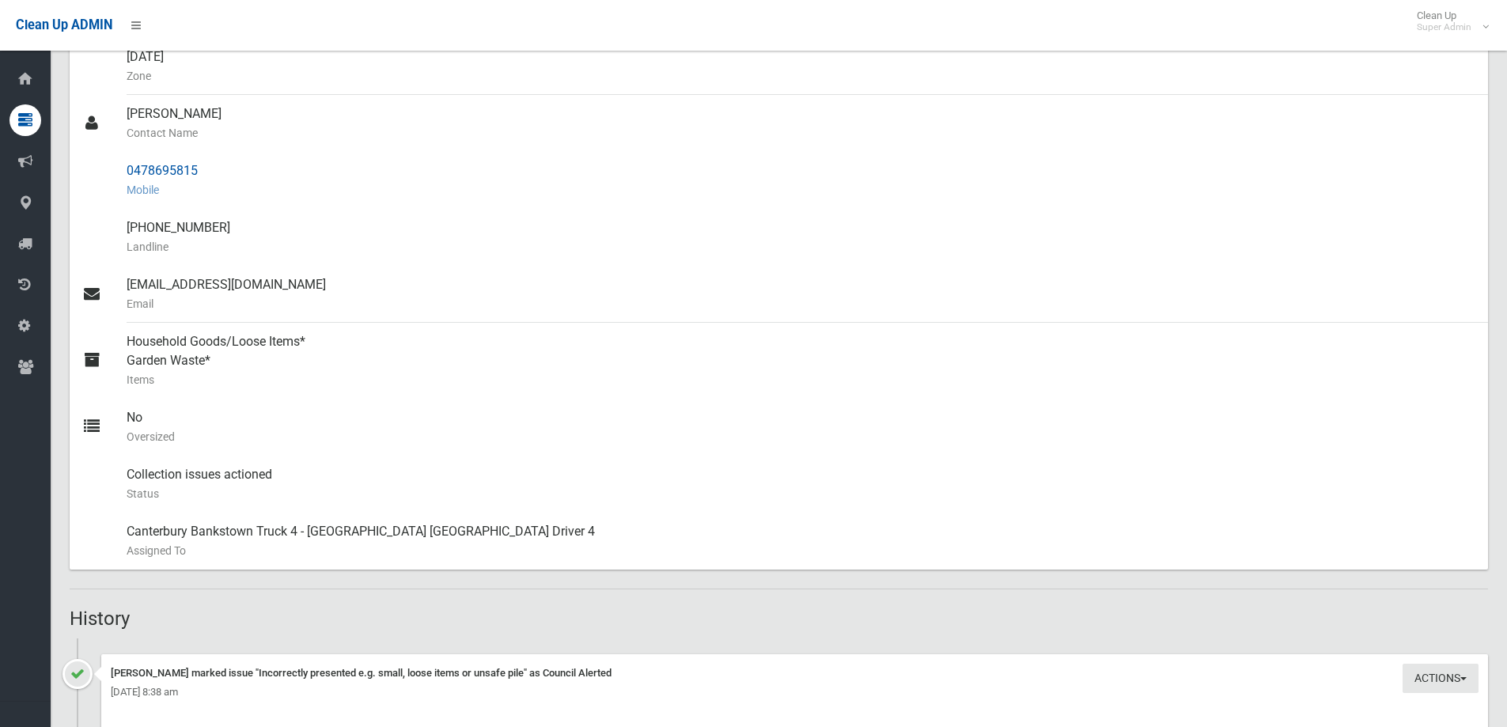
click at [190, 167] on div "0478695815 Mobile" at bounding box center [801, 180] width 1349 height 57
drag, startPoint x: 203, startPoint y: 170, endPoint x: 100, endPoint y: 172, distance: 102.8
click at [100, 172] on link "0478695815 Mobile" at bounding box center [779, 180] width 1418 height 57
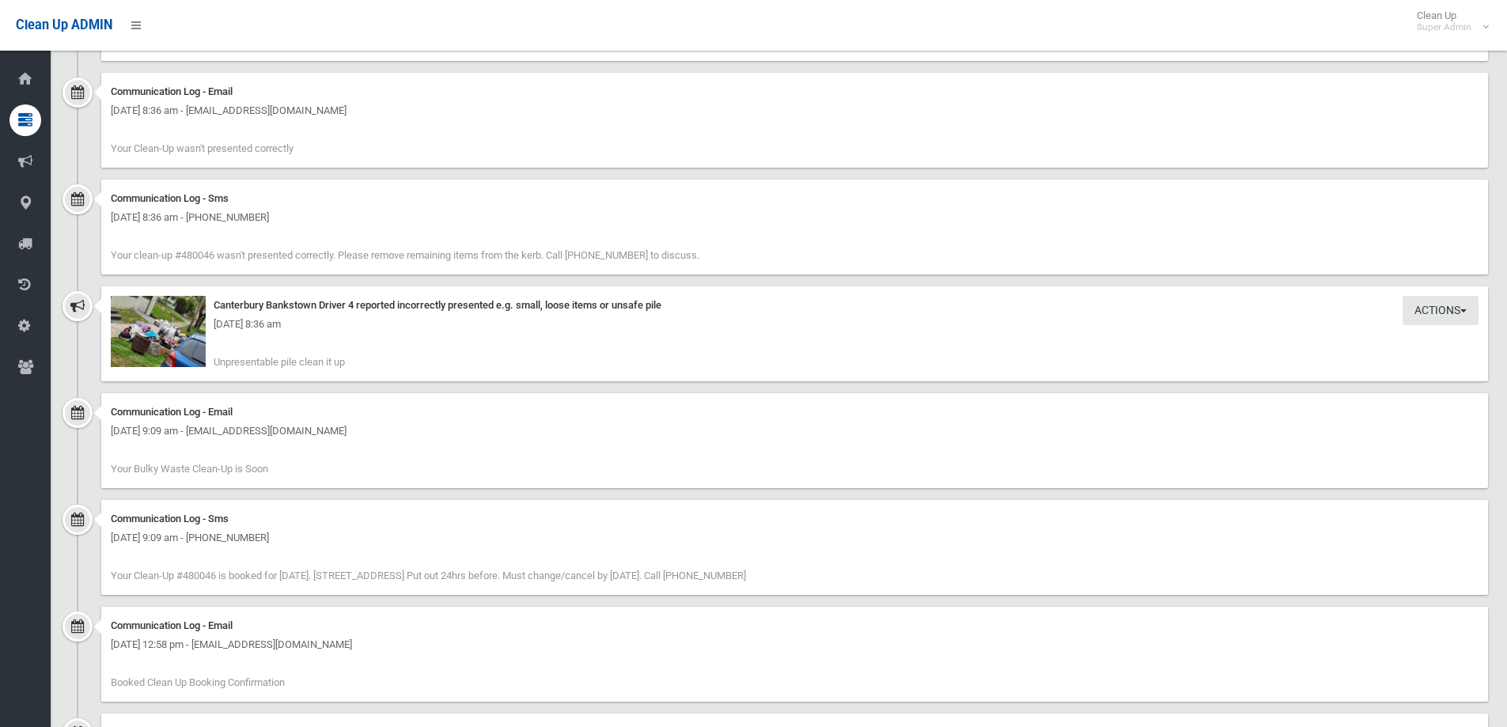
scroll to position [1222, 0]
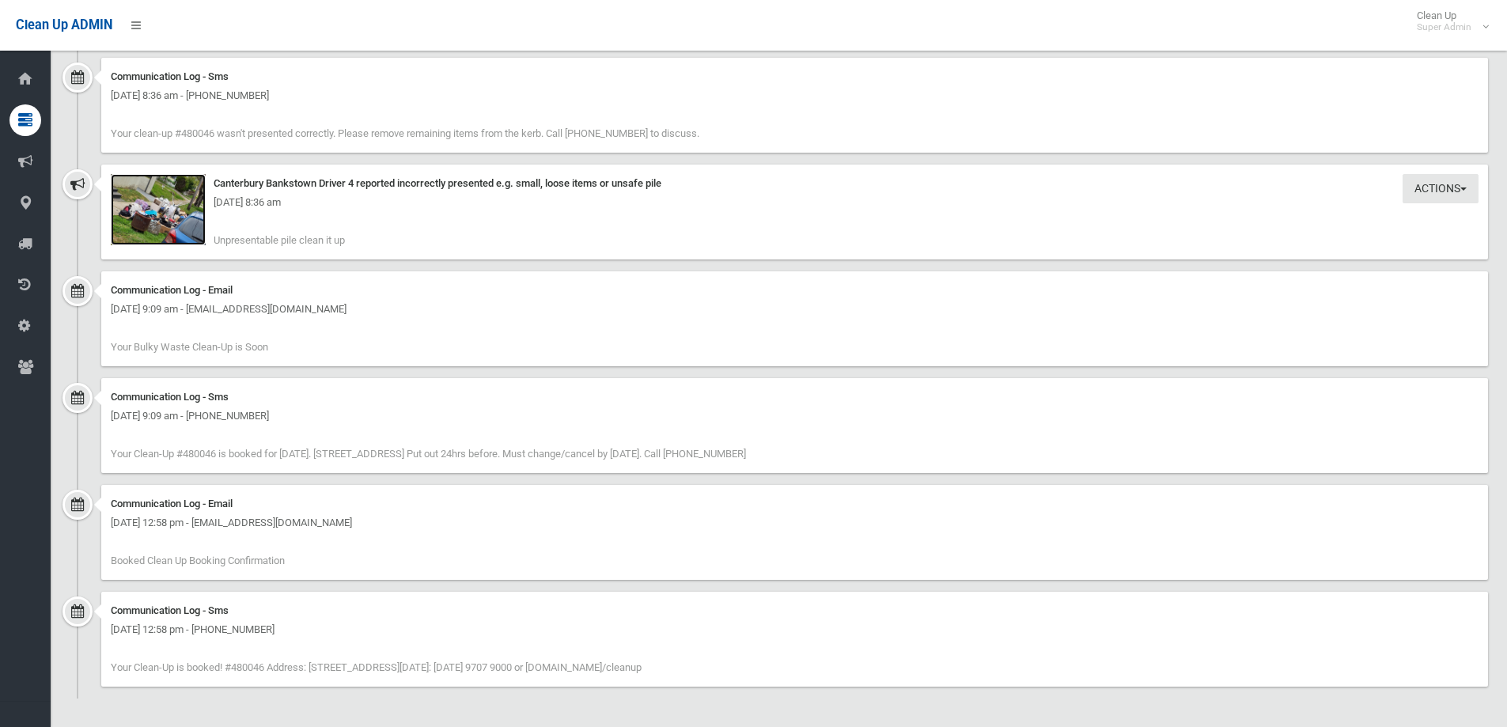
click at [131, 222] on img at bounding box center [158, 209] width 95 height 71
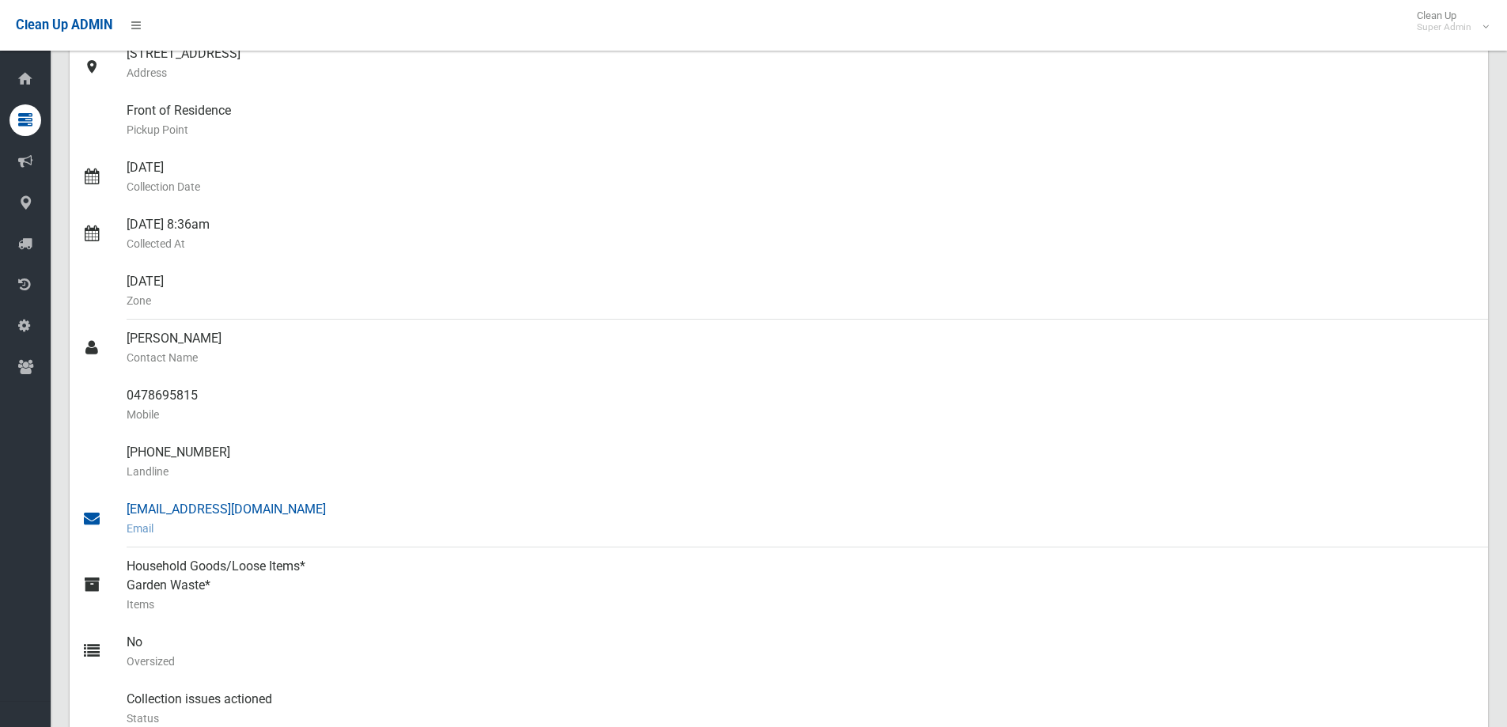
scroll to position [0, 0]
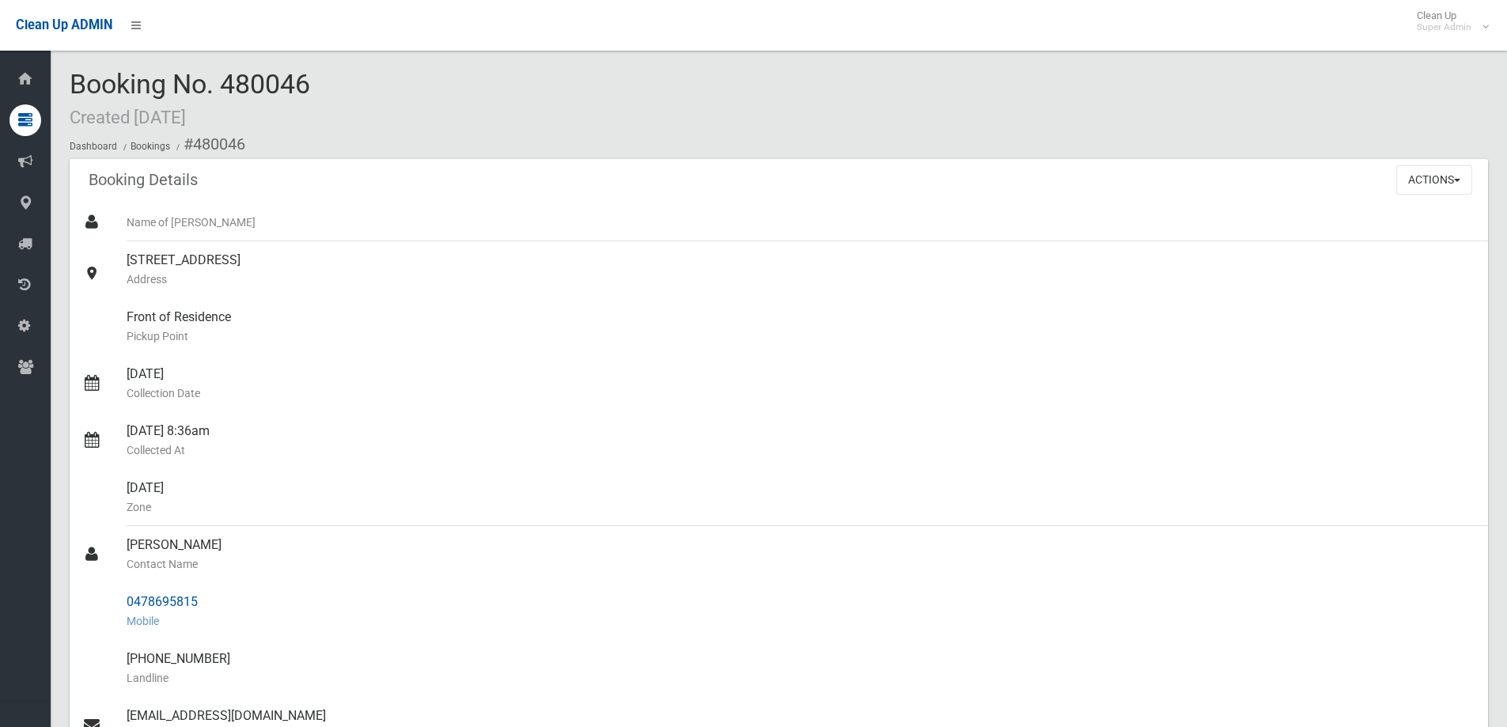
click at [180, 607] on div "0478695815 Mobile" at bounding box center [801, 611] width 1349 height 57
copy link "0478695815"
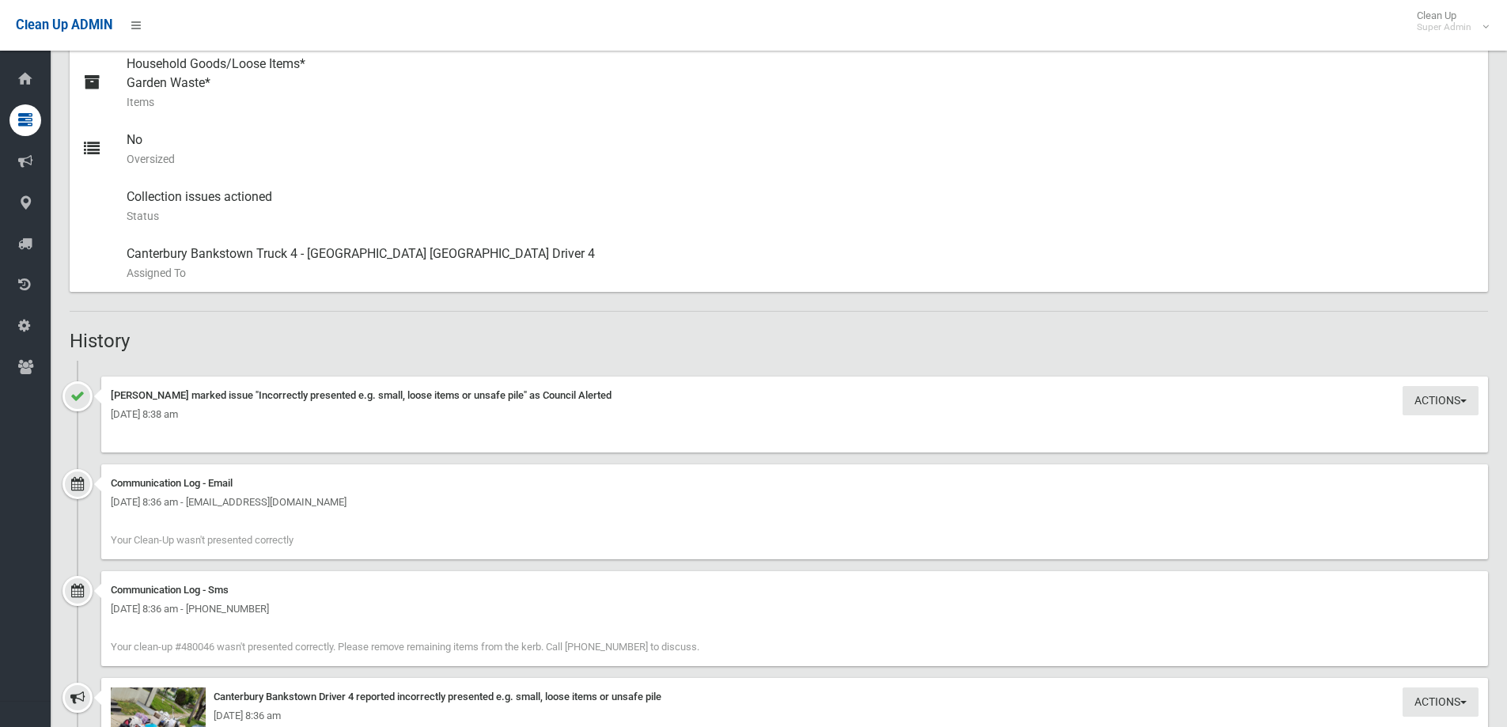
scroll to position [791, 0]
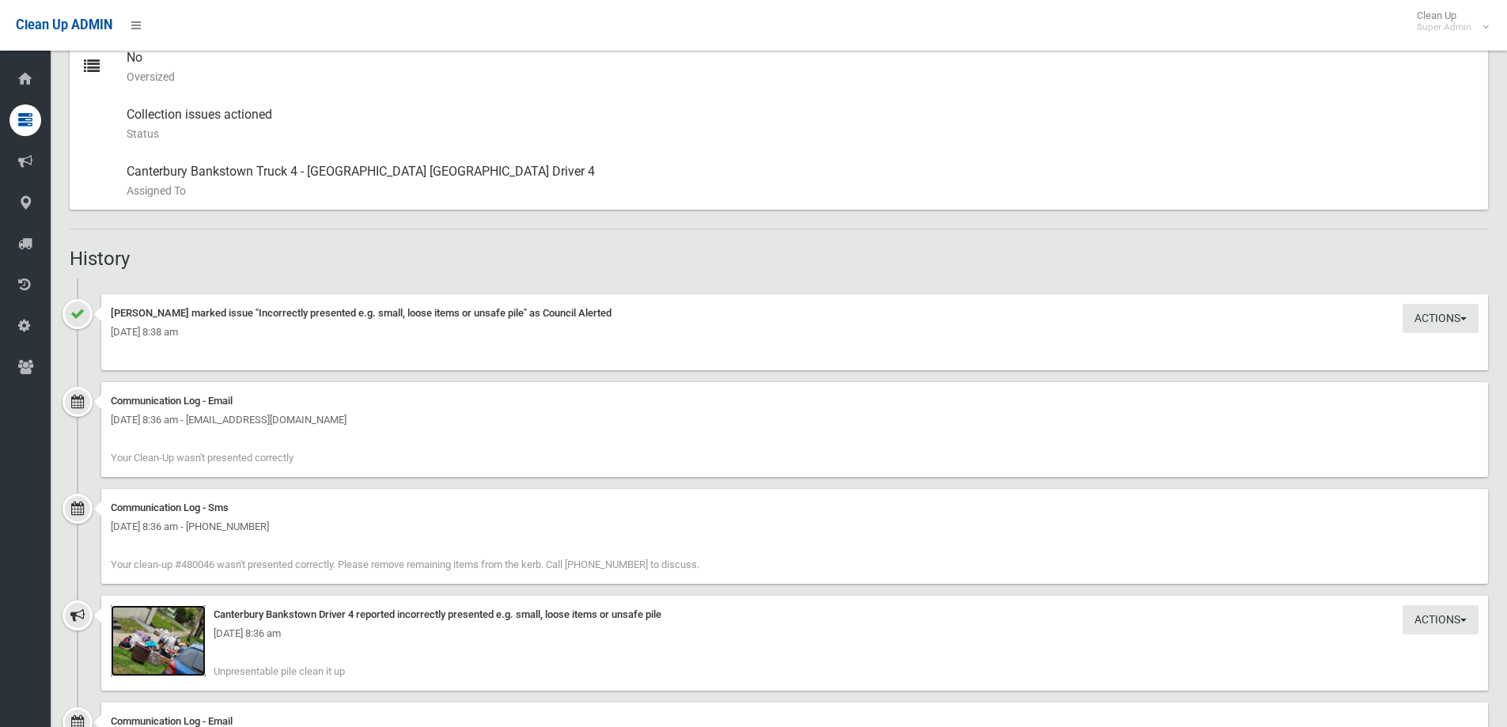
click at [159, 644] on img at bounding box center [158, 640] width 95 height 71
click at [163, 642] on div "Monday 25th August 2025 - 8:36 am" at bounding box center [795, 633] width 1368 height 19
click at [164, 649] on img at bounding box center [158, 640] width 95 height 71
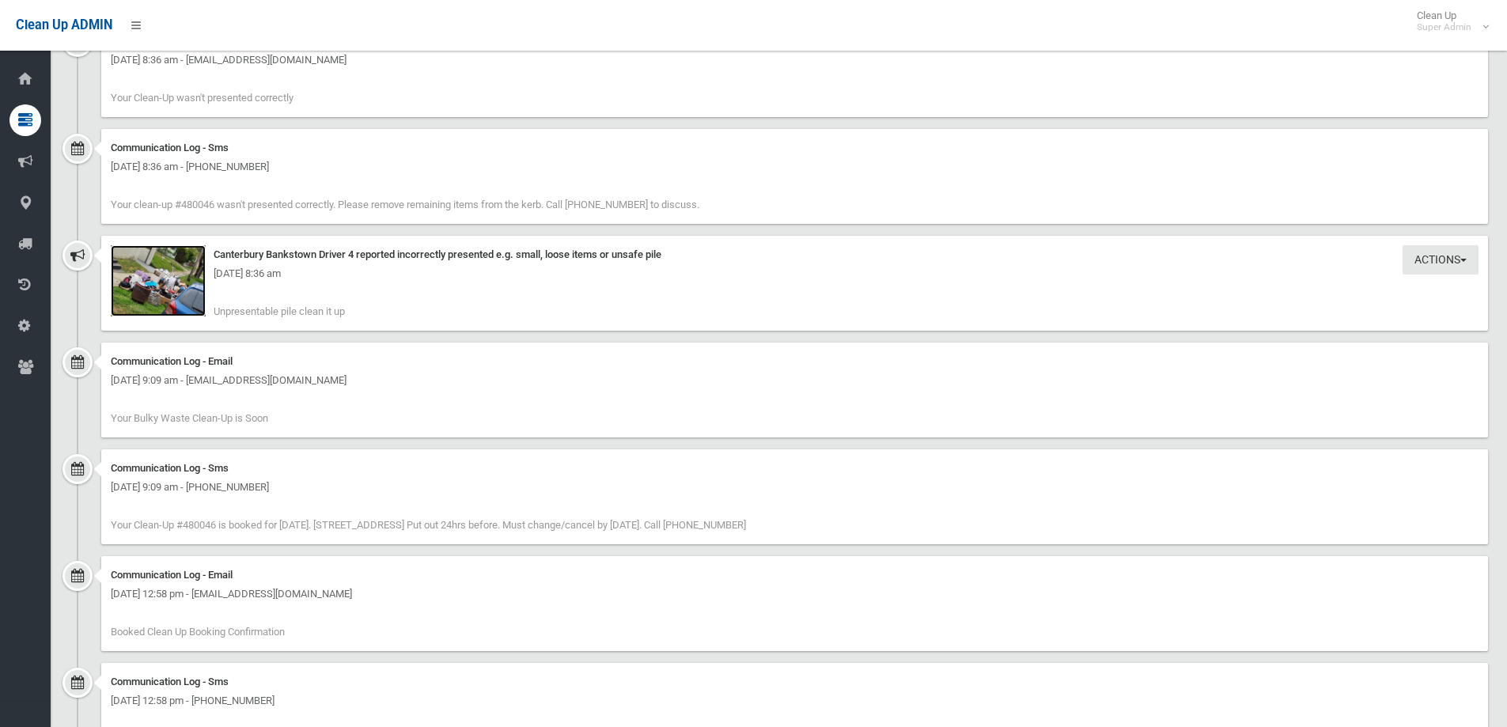
scroll to position [1064, 0]
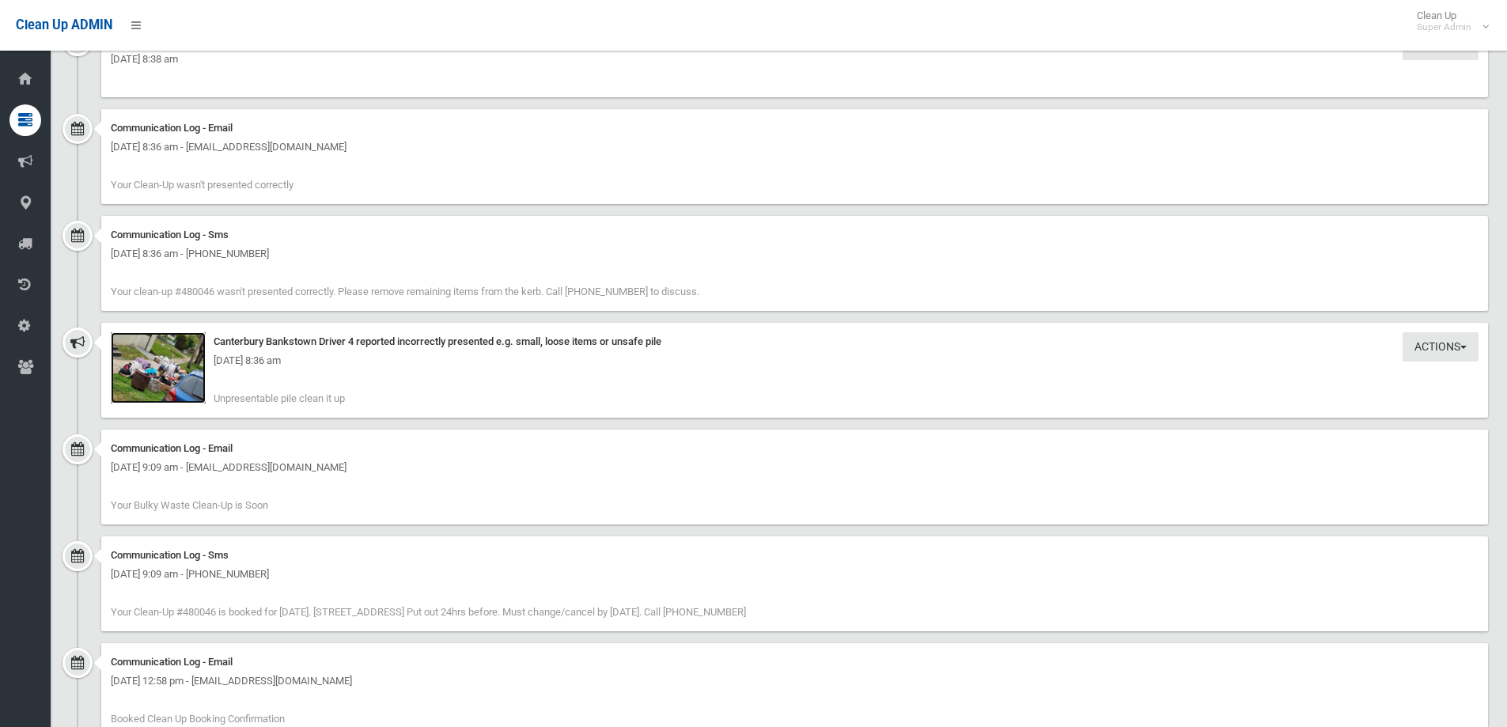
click at [170, 378] on img at bounding box center [158, 367] width 95 height 71
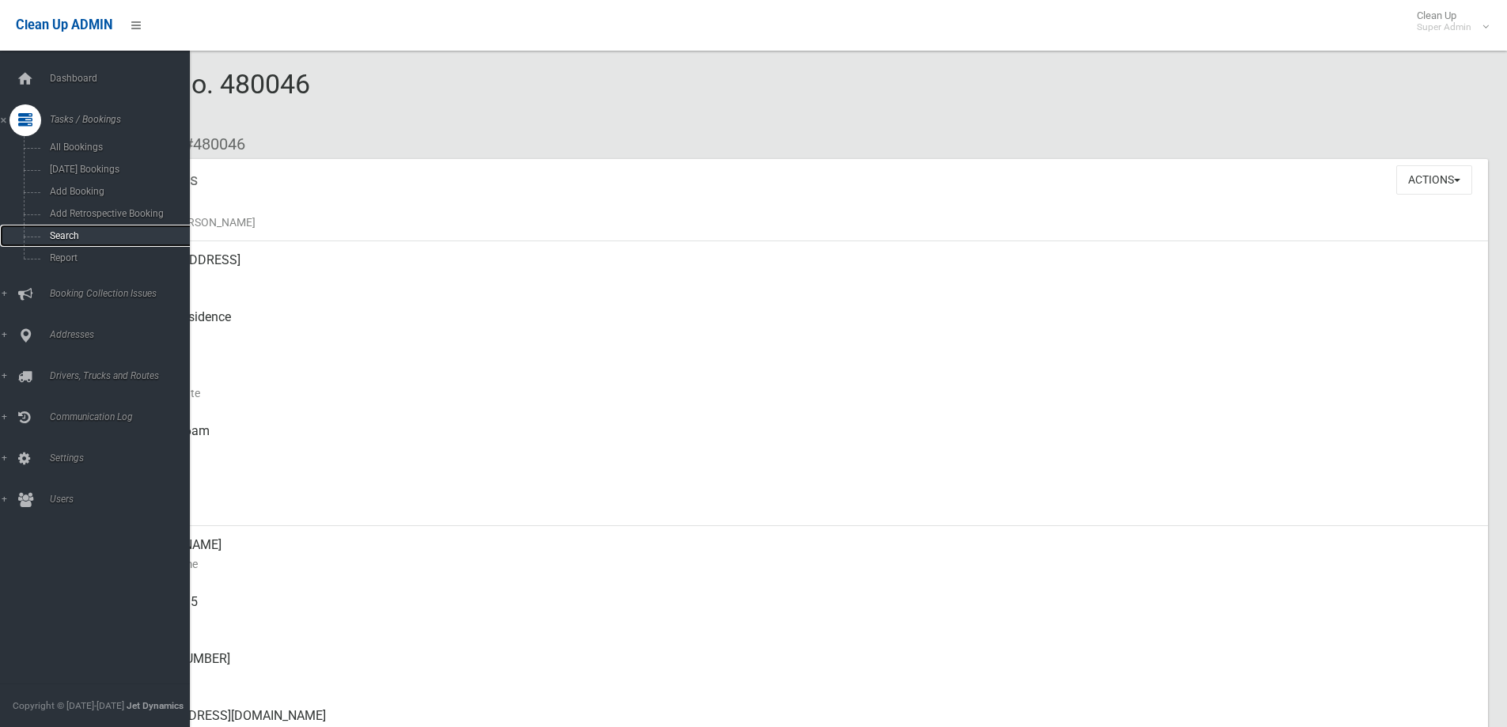
click at [67, 231] on span "Search" at bounding box center [116, 235] width 143 height 11
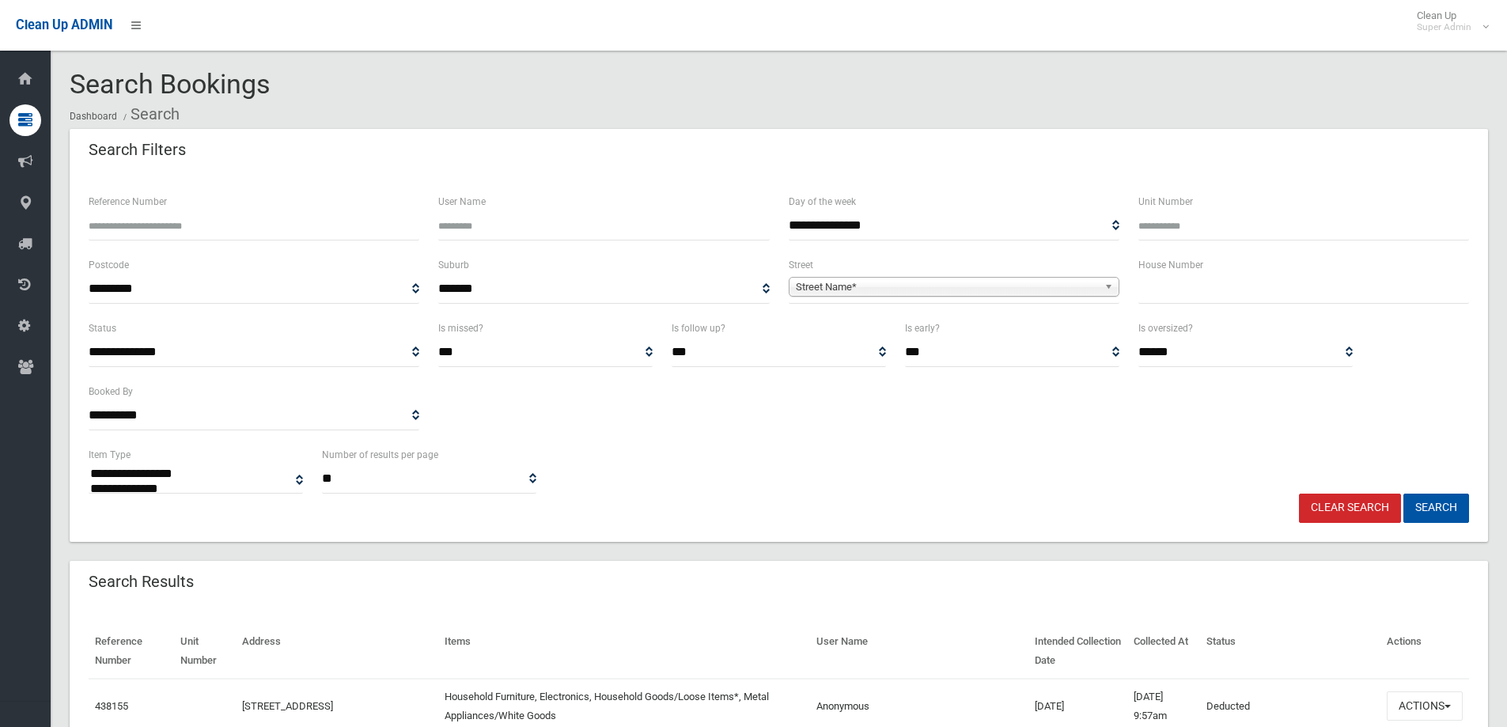
select select
paste input "******"
type input "******"
click at [1445, 504] on button "Search" at bounding box center [1436, 508] width 66 height 29
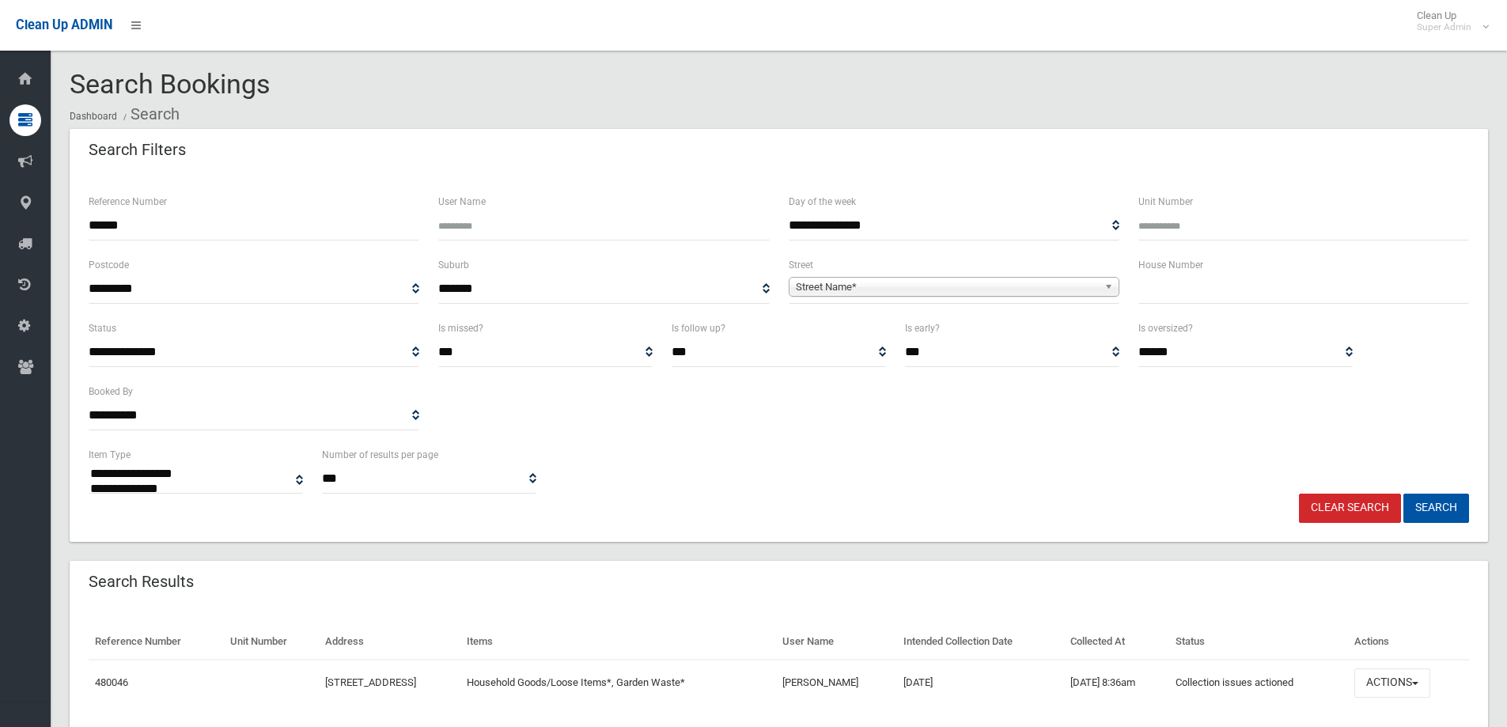
select select
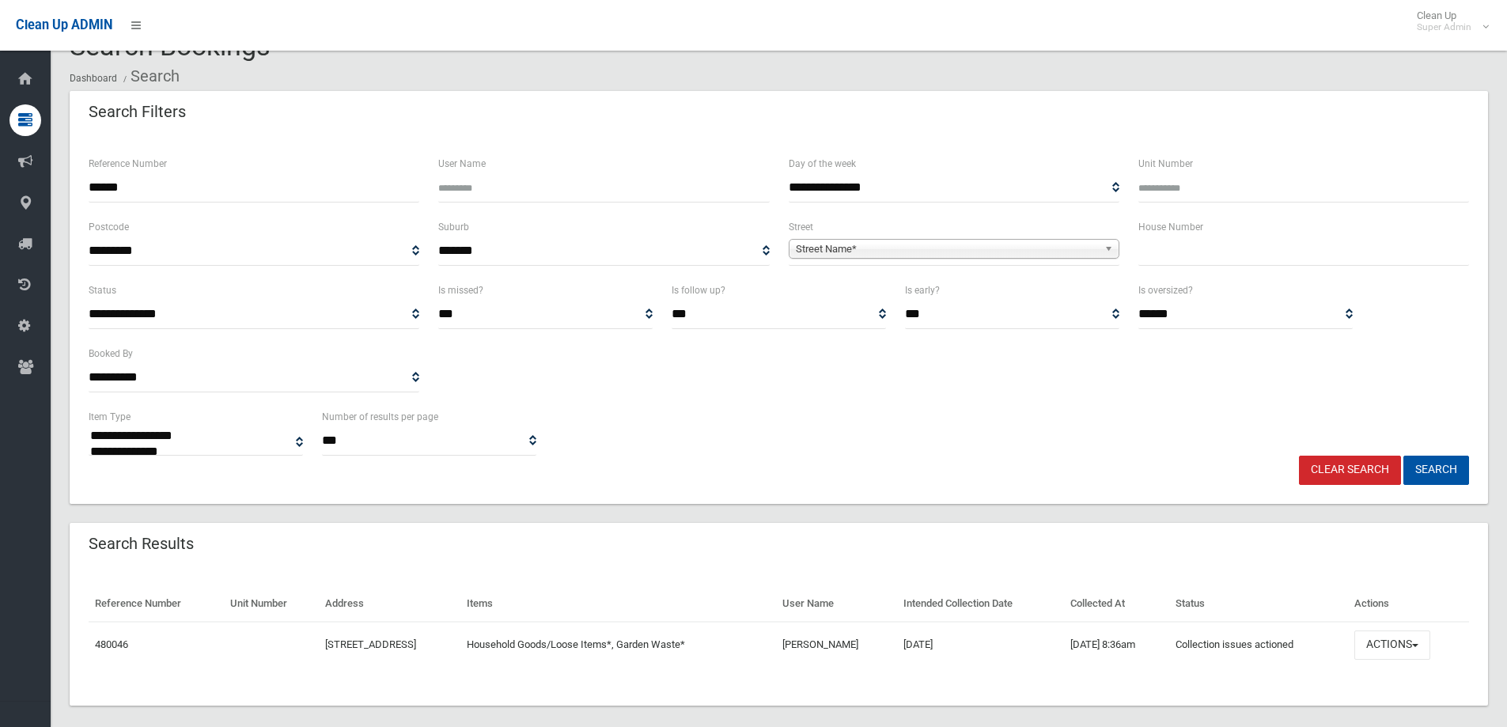
scroll to position [55, 0]
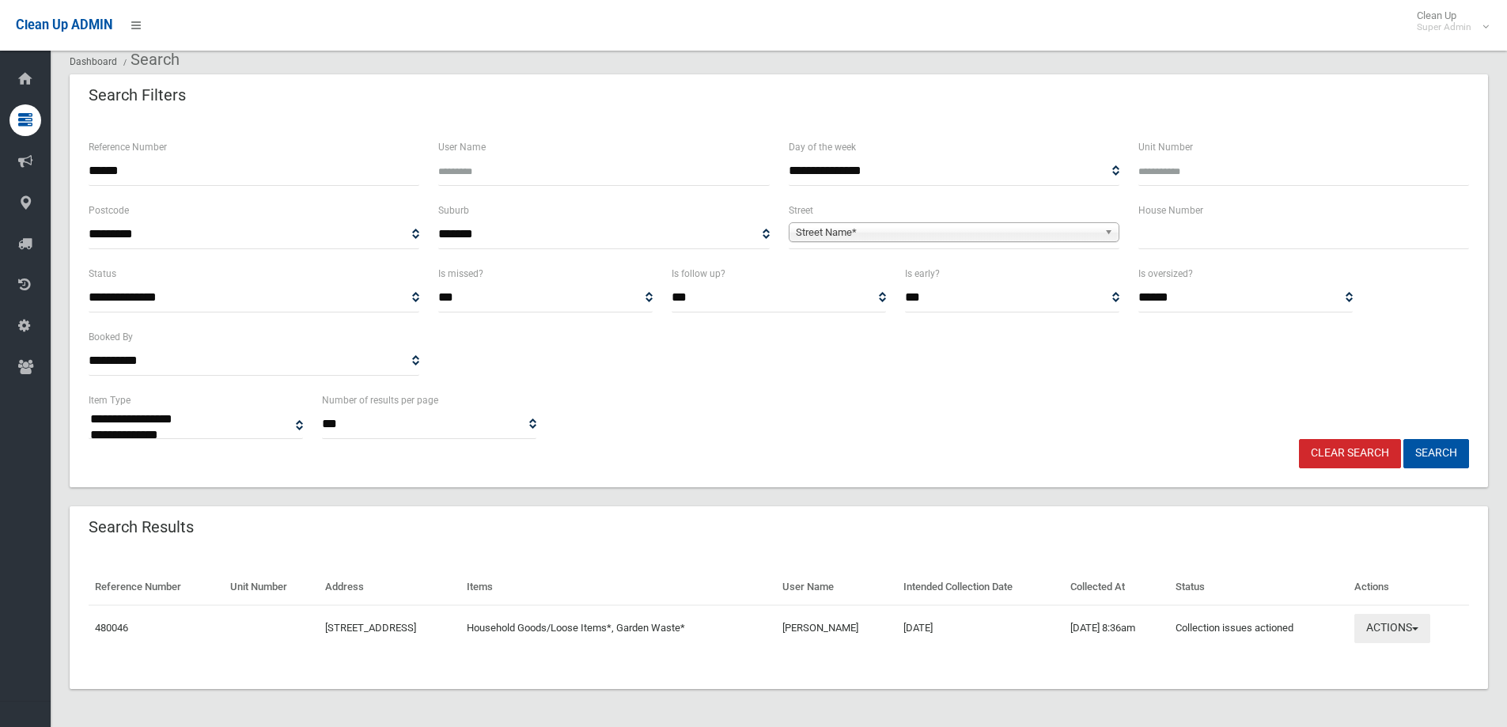
click at [1395, 624] on button "Actions" at bounding box center [1392, 628] width 76 height 29
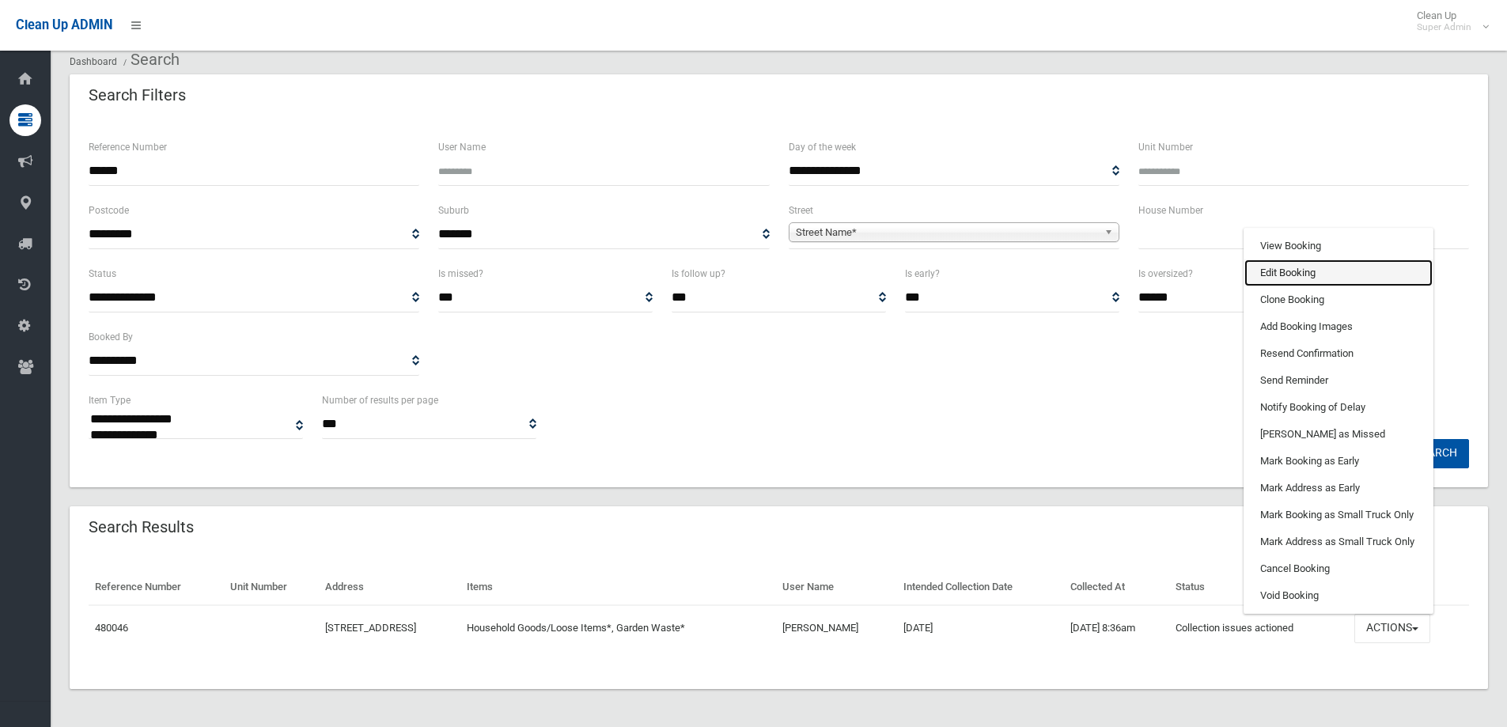
click at [1294, 272] on link "Edit Booking" at bounding box center [1338, 272] width 188 height 27
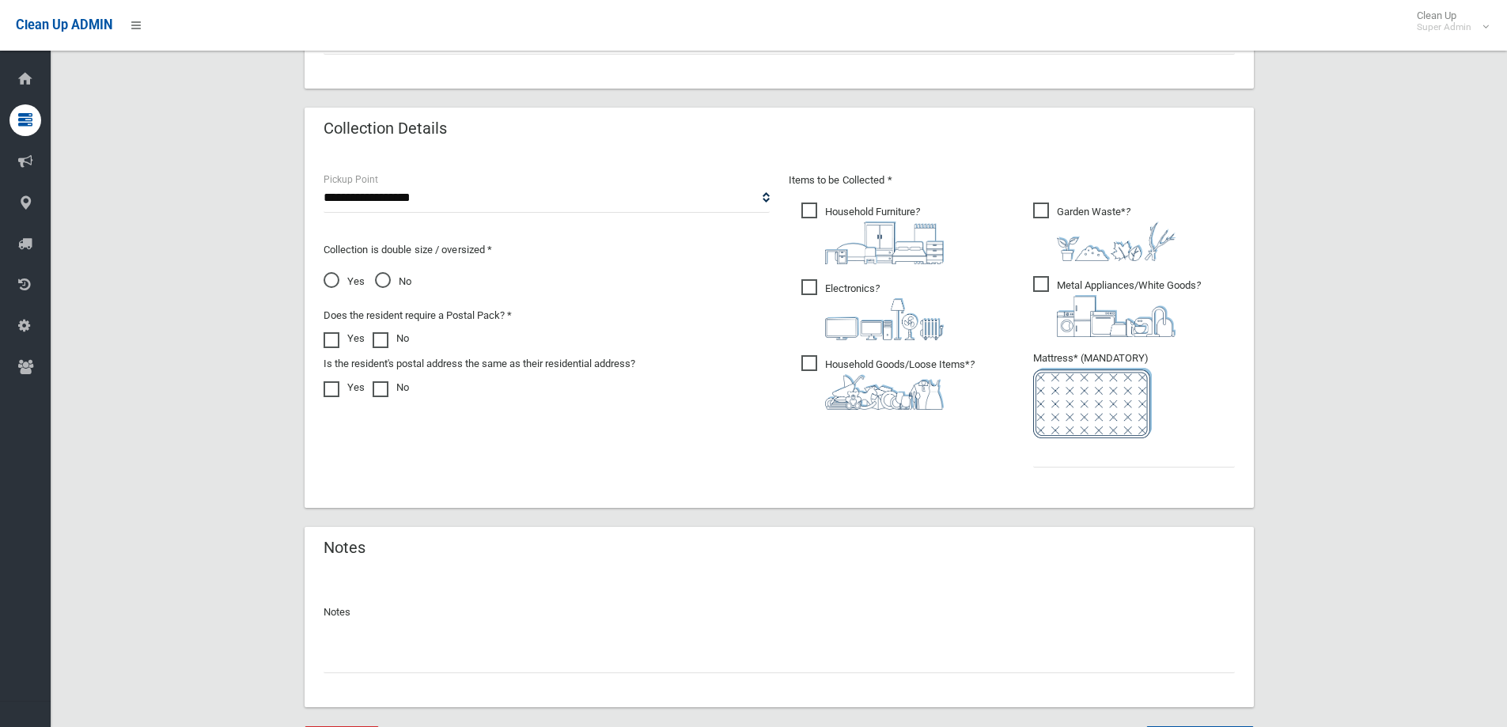
scroll to position [831, 0]
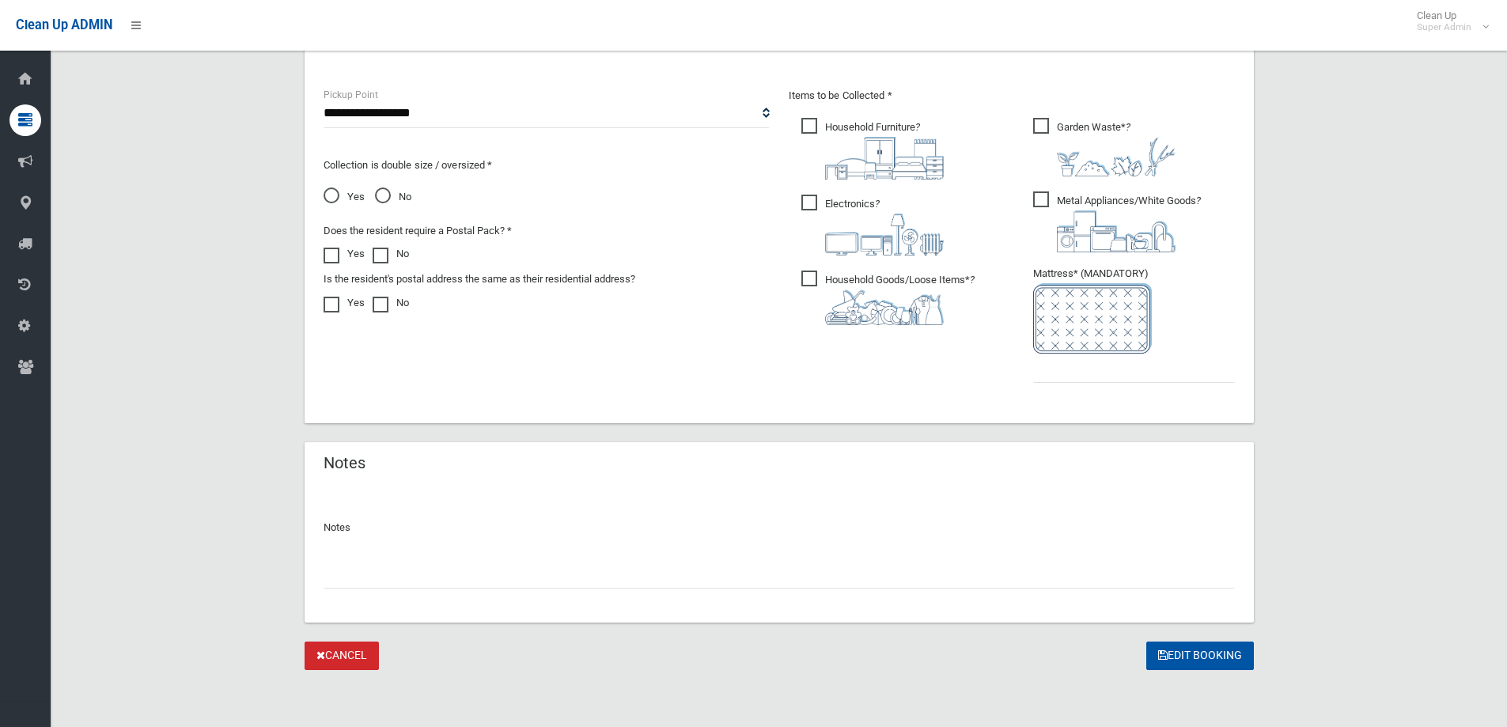
click at [346, 563] on input "text" at bounding box center [779, 573] width 911 height 29
type input "**********"
click at [1117, 366] on input "text" at bounding box center [1134, 368] width 202 height 29
type input "*"
click at [1203, 653] on button "Edit Booking" at bounding box center [1200, 656] width 108 height 29
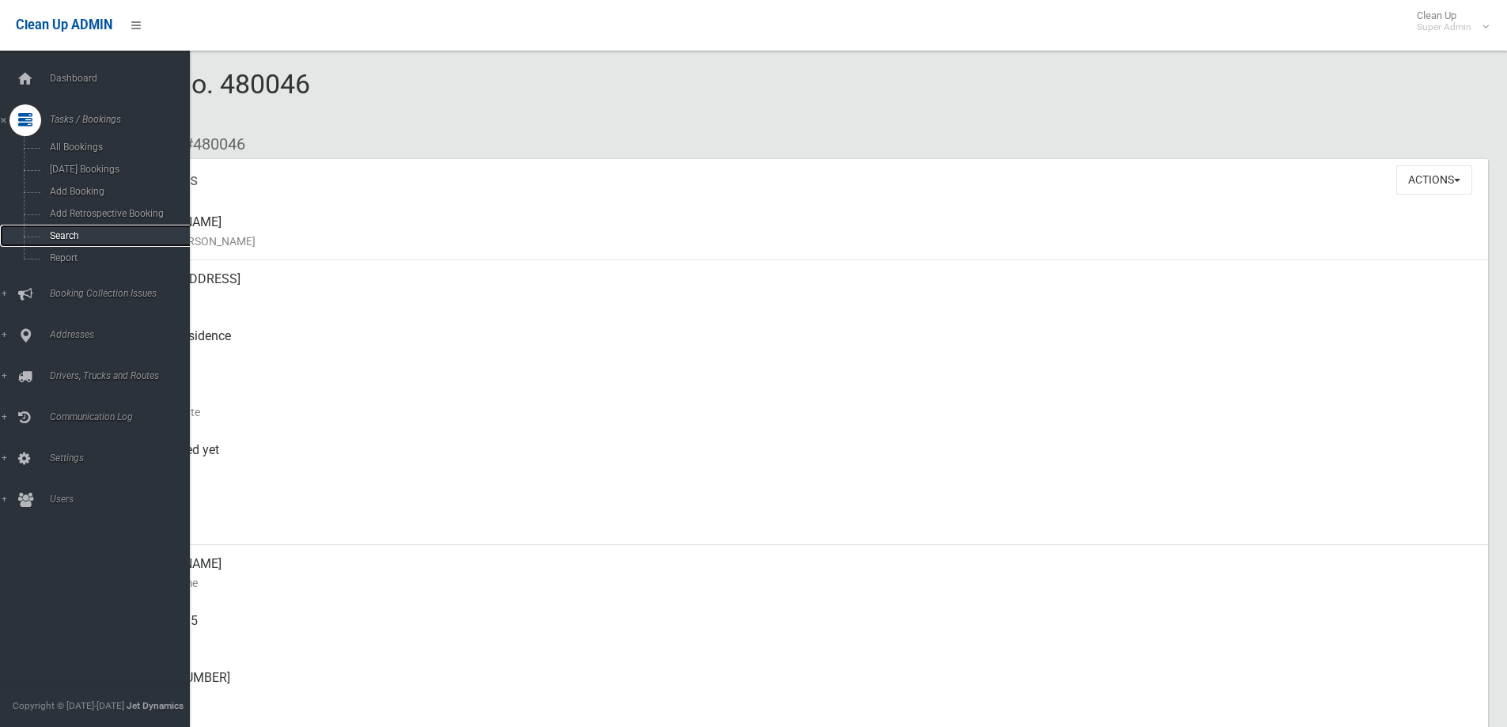
click at [68, 235] on span "Search" at bounding box center [116, 235] width 143 height 11
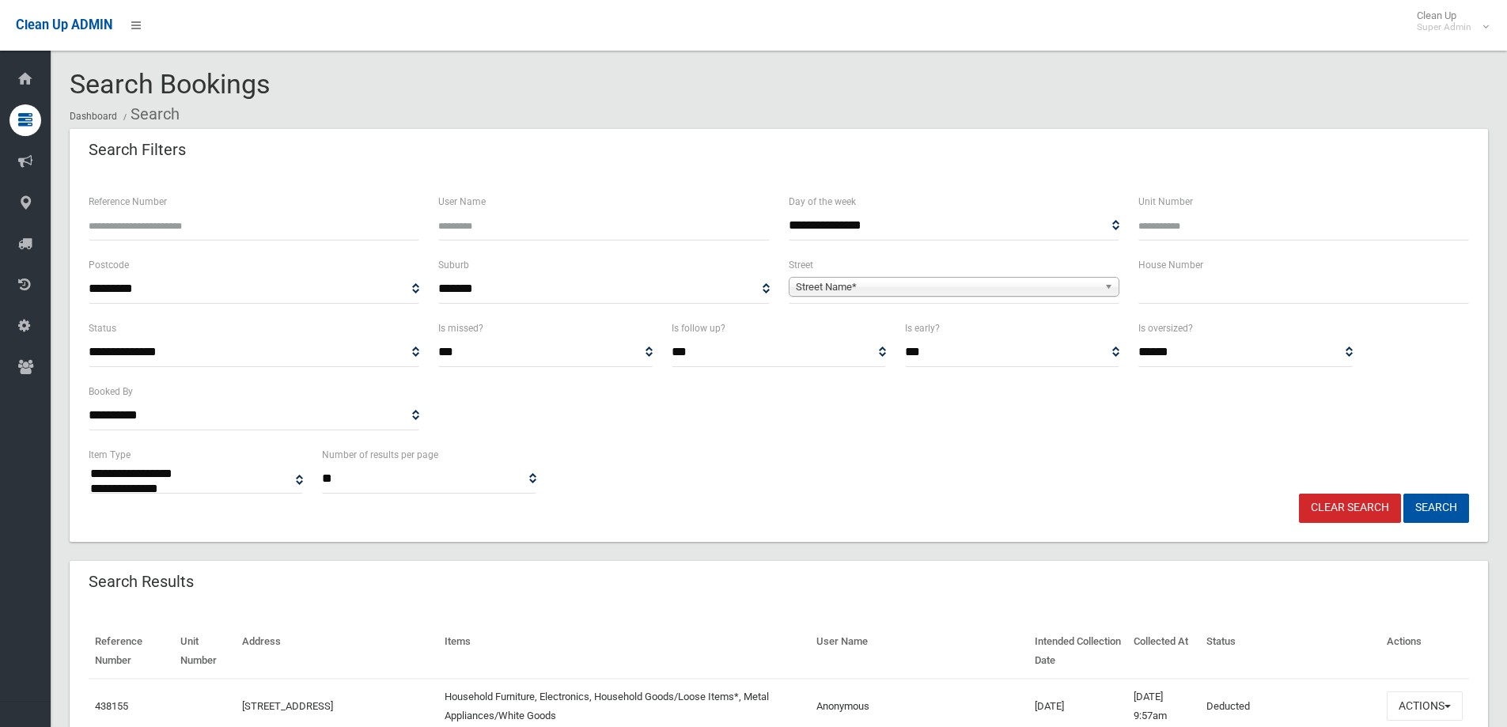
select select
click at [139, 228] on input "Reference Number" at bounding box center [254, 225] width 331 height 29
type input "******"
click at [1403, 494] on button "Search" at bounding box center [1436, 508] width 66 height 29
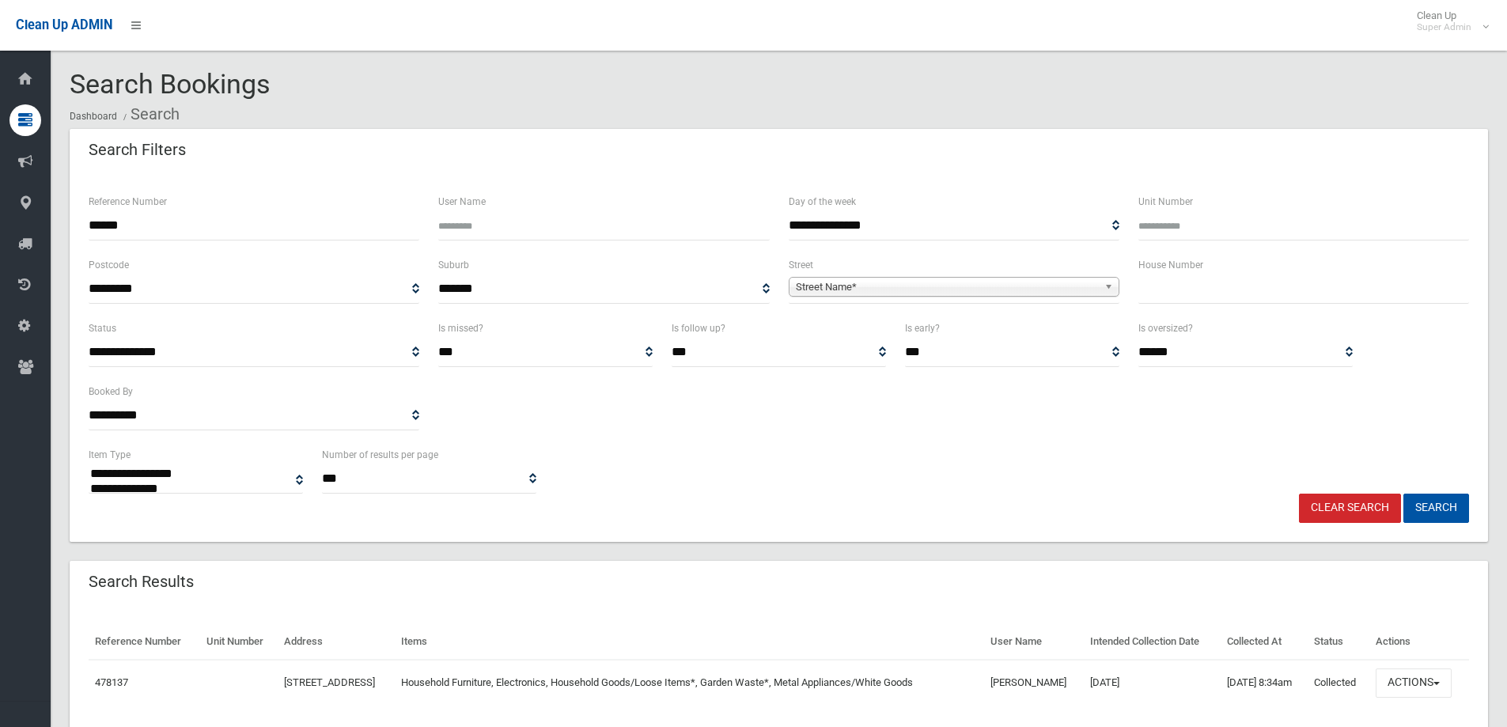
select select
click at [1406, 679] on button "Actions" at bounding box center [1414, 682] width 76 height 29
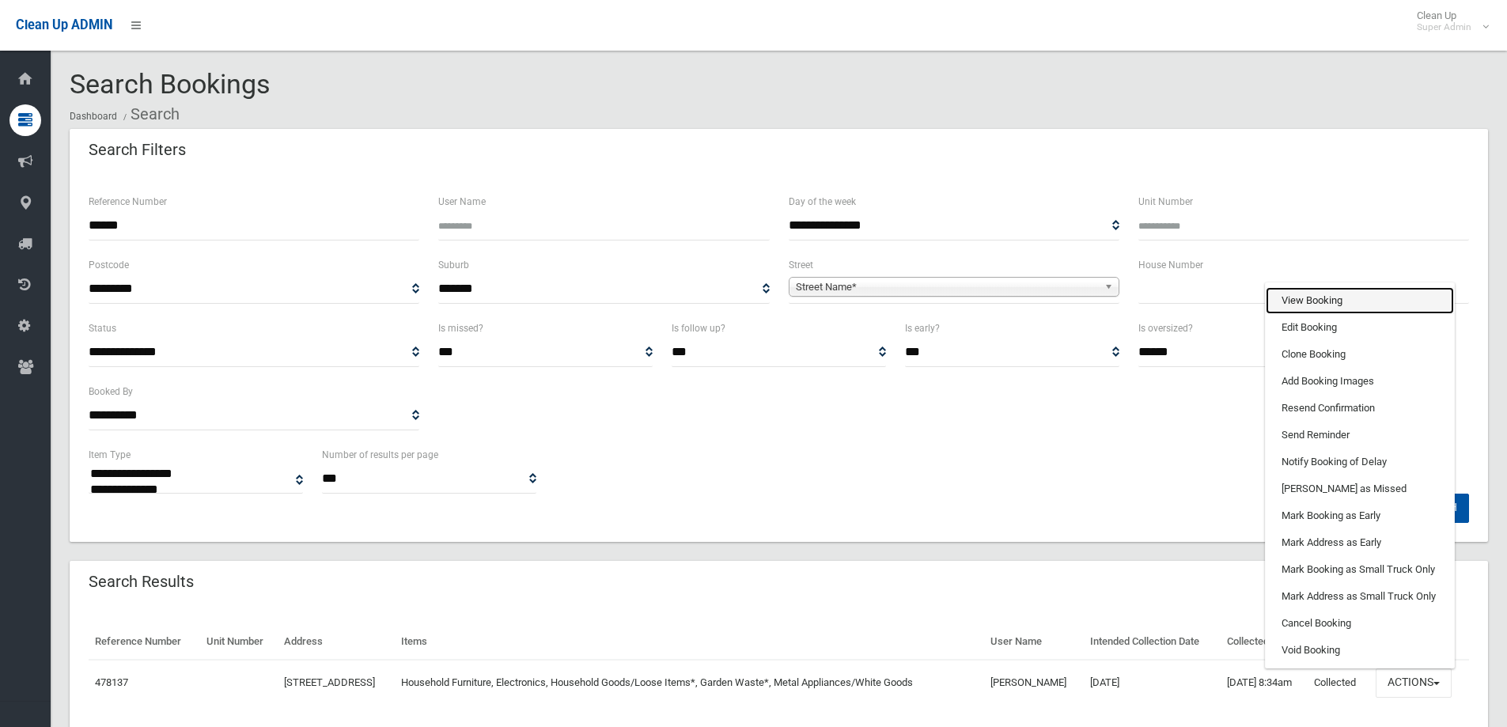
click at [1313, 300] on link "View Booking" at bounding box center [1360, 300] width 188 height 27
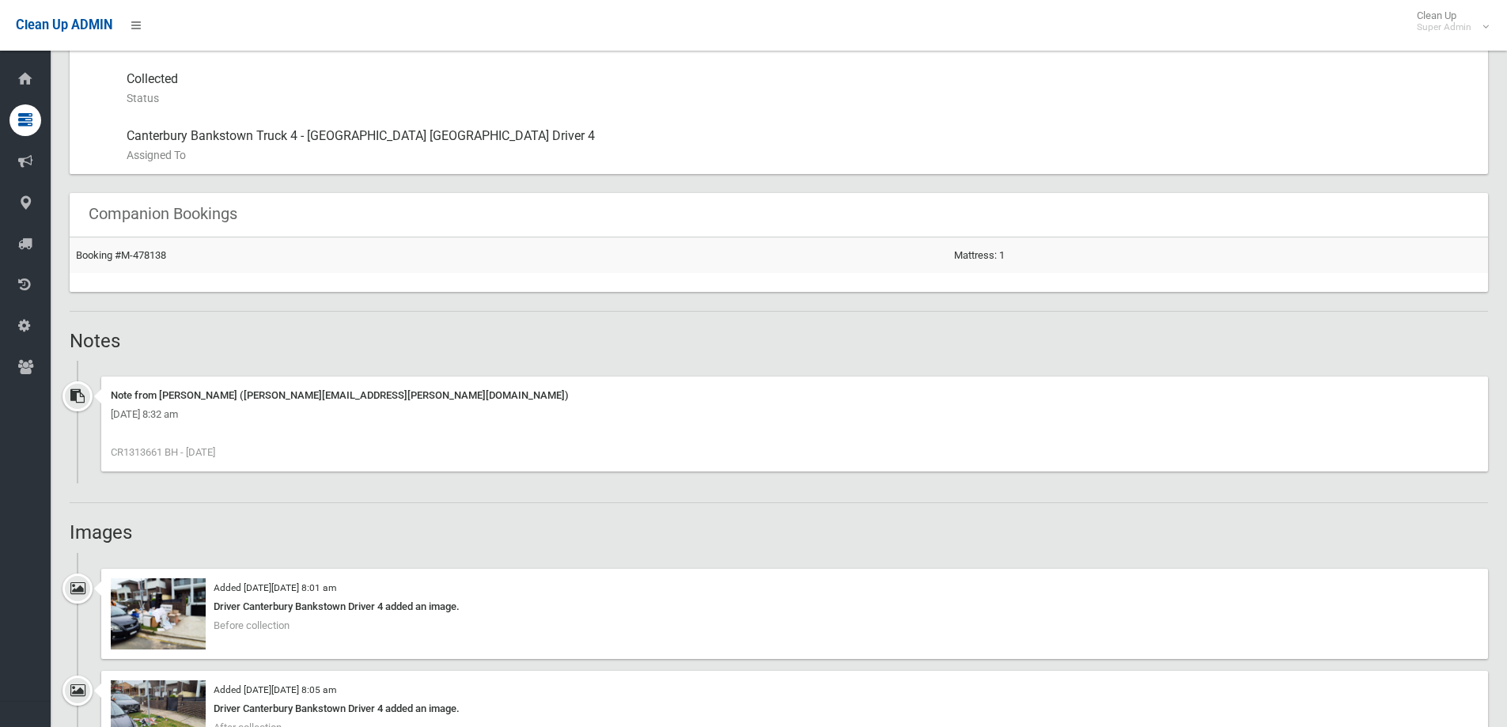
scroll to position [633, 0]
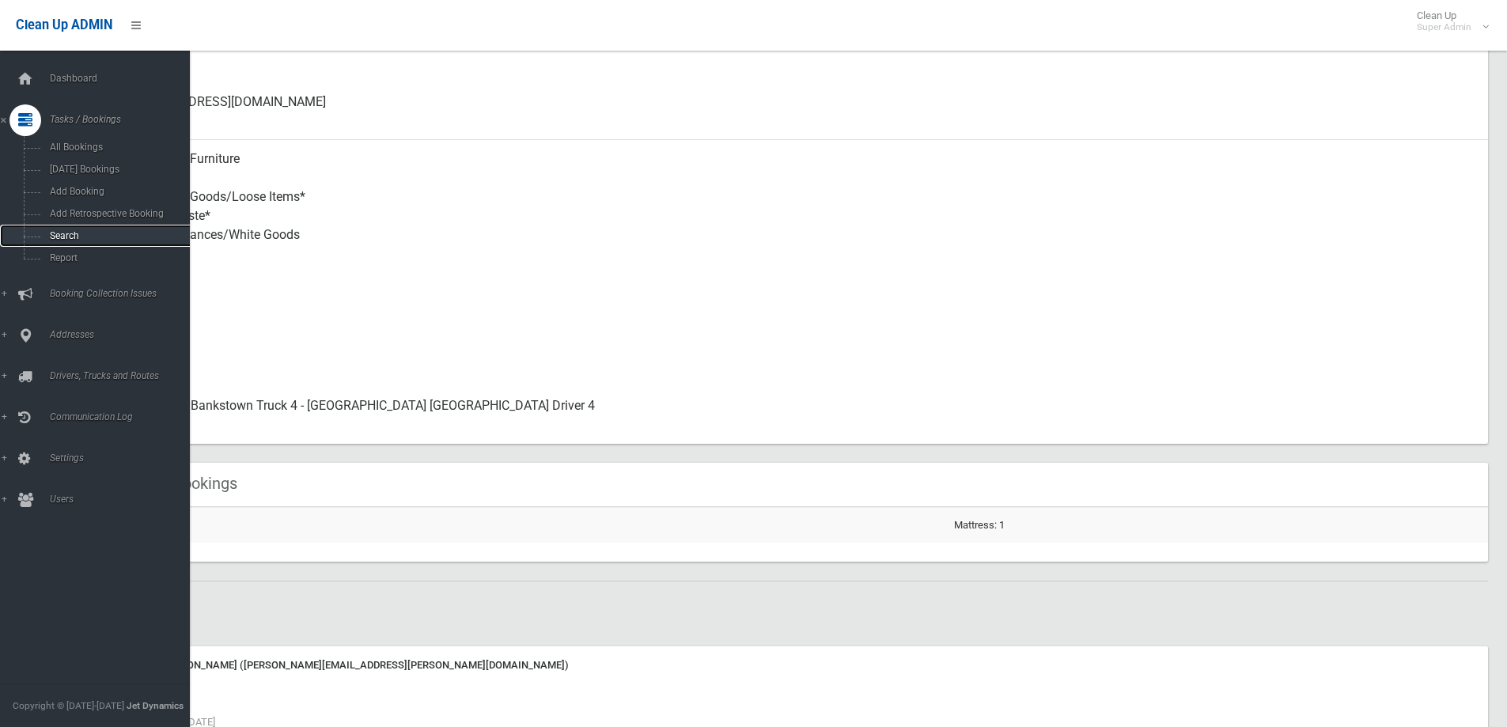
click at [68, 233] on span "Search" at bounding box center [116, 235] width 143 height 11
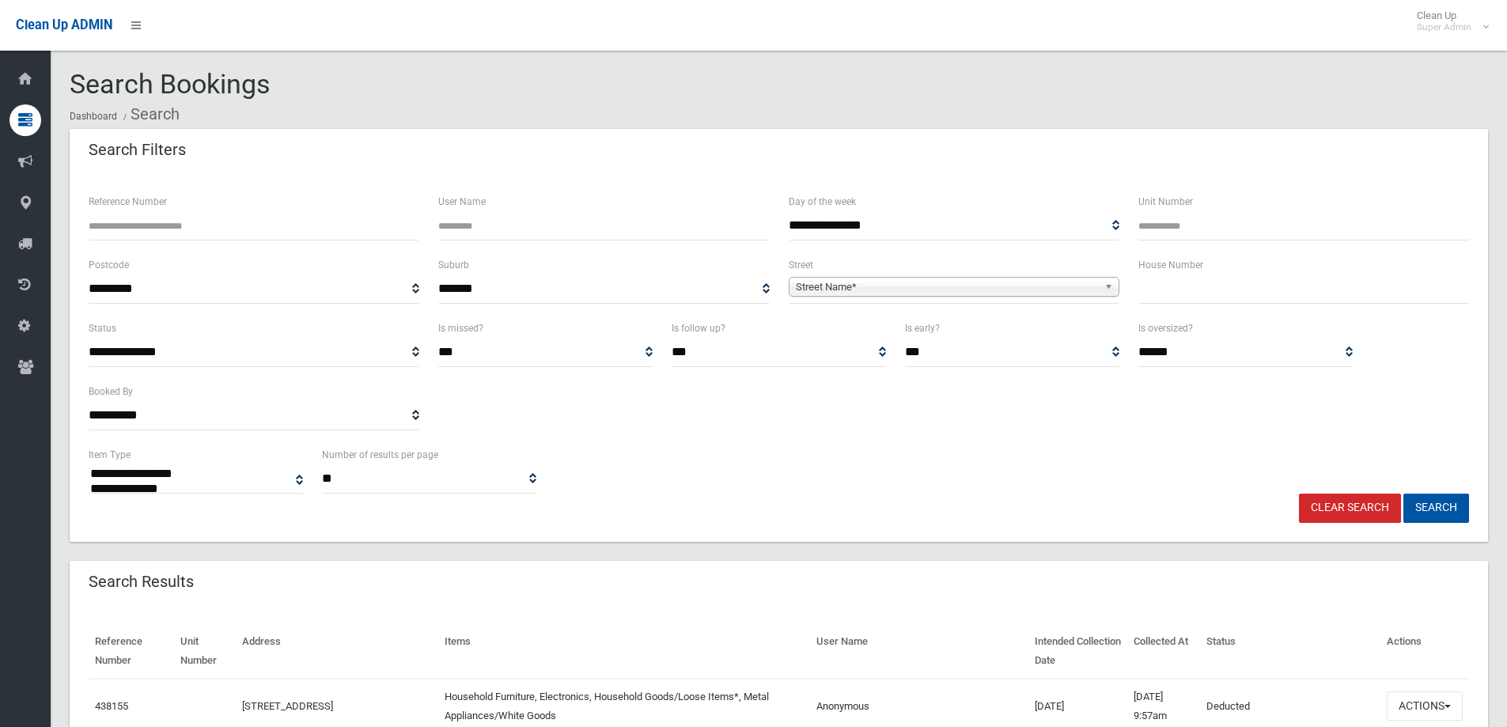
select select
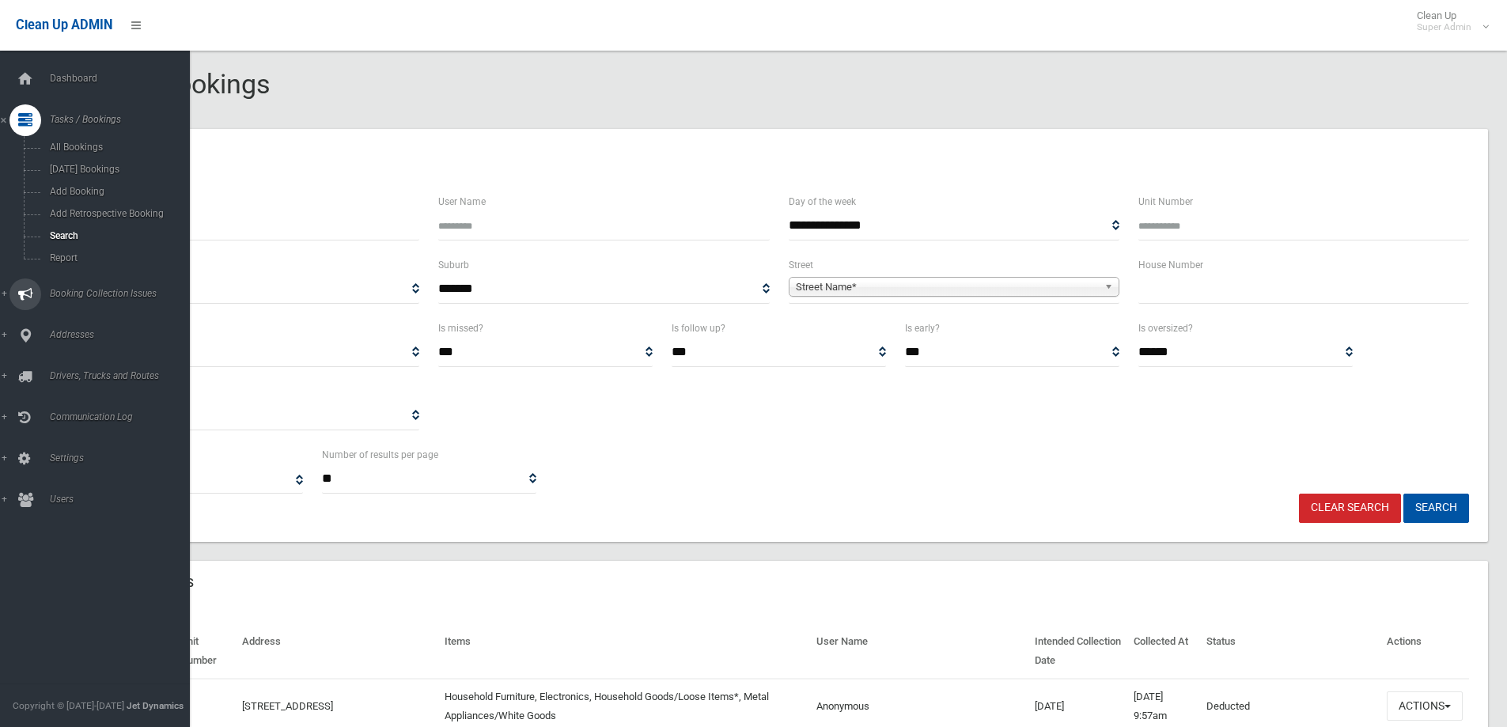
click at [63, 288] on span "Booking Collection Issues" at bounding box center [123, 293] width 157 height 11
click at [76, 187] on span "All Reported Issues" at bounding box center [116, 188] width 143 height 11
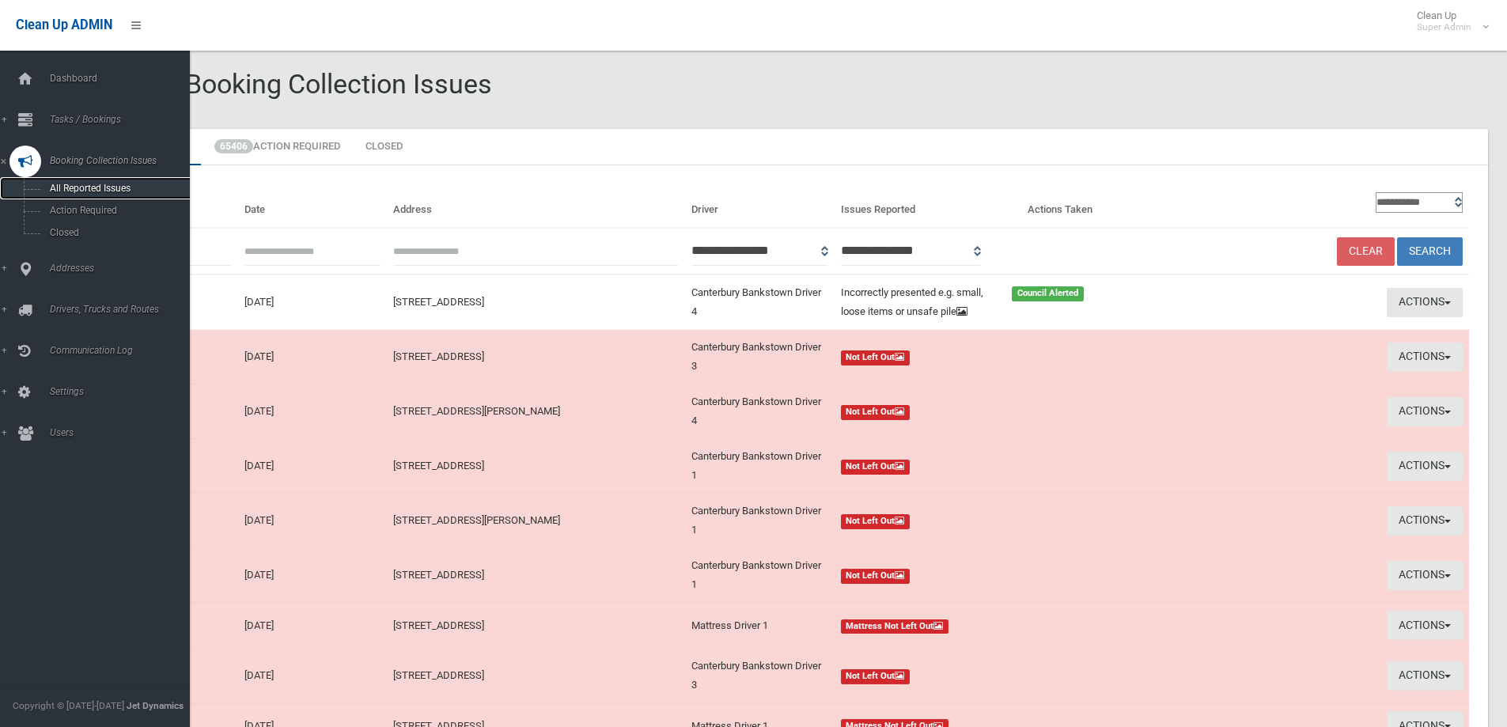
click at [99, 184] on span "All Reported Issues" at bounding box center [116, 188] width 143 height 11
